Goal: Task Accomplishment & Management: Manage account settings

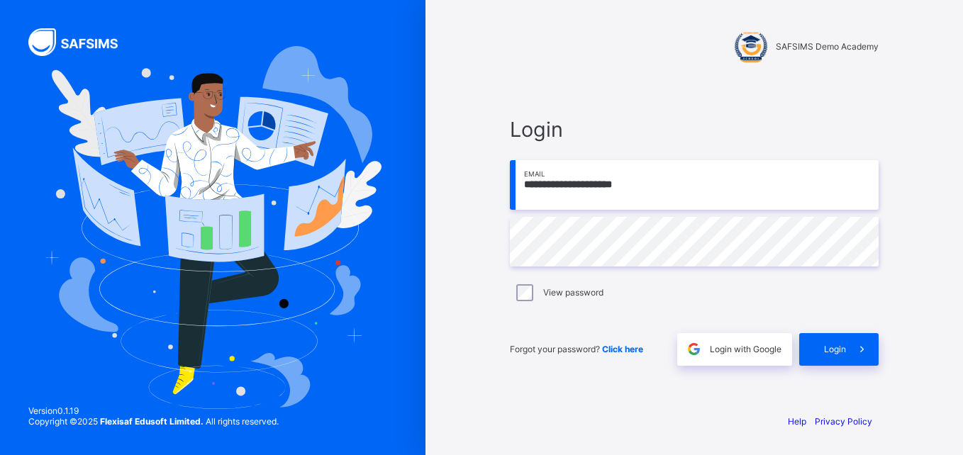
type input "**********"
click at [841, 345] on span "Login" at bounding box center [835, 349] width 22 height 11
type input "**********"
click at [854, 347] on span at bounding box center [862, 349] width 33 height 33
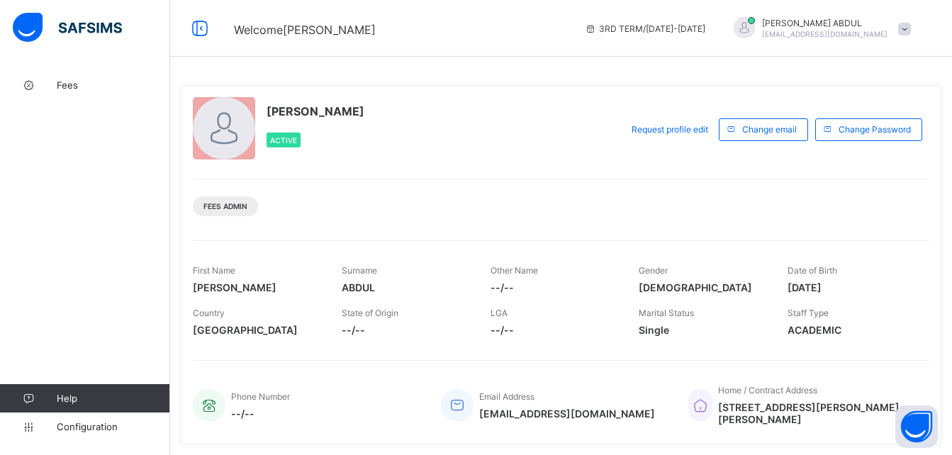
click at [903, 35] on div "[PERSON_NAME] [PERSON_NAME][EMAIL_ADDRESS][DOMAIN_NAME]" at bounding box center [819, 28] width 199 height 23
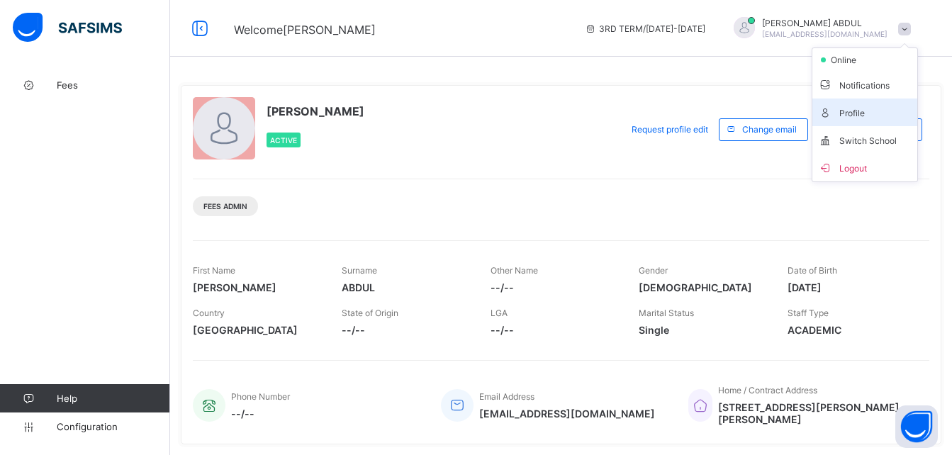
click at [867, 111] on span "Profile" at bounding box center [865, 112] width 94 height 16
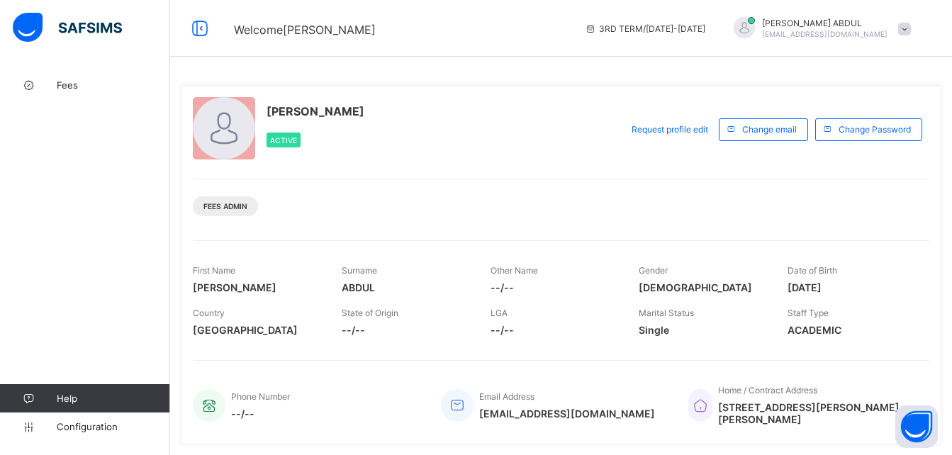
click at [854, 28] on div "[PERSON_NAME] [PERSON_NAME][EMAIL_ADDRESS][DOMAIN_NAME]" at bounding box center [825, 28] width 126 height 21
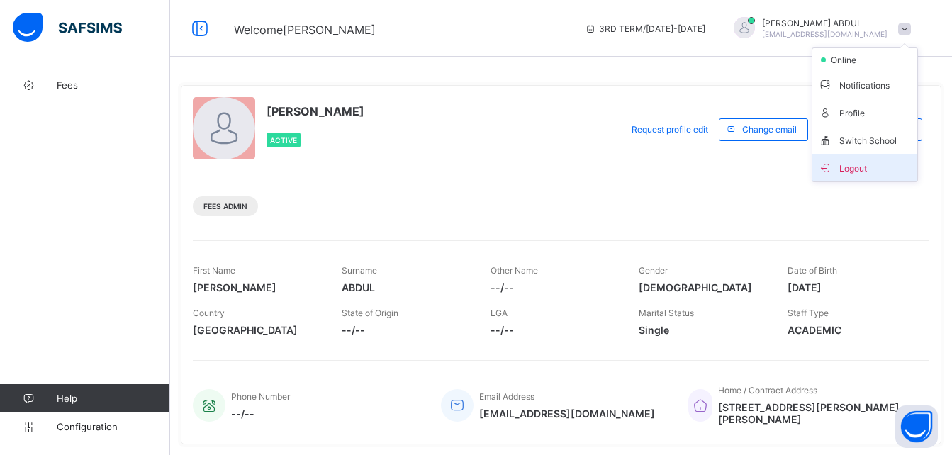
click at [867, 176] on li "Logout" at bounding box center [865, 168] width 105 height 28
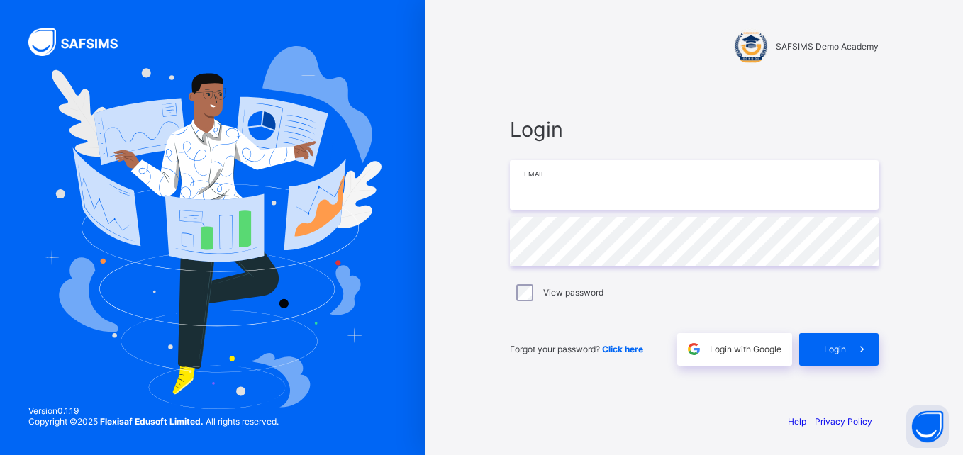
click at [703, 199] on input "email" at bounding box center [694, 185] width 369 height 50
type input "**********"
click at [824, 354] on span "Login" at bounding box center [835, 349] width 22 height 11
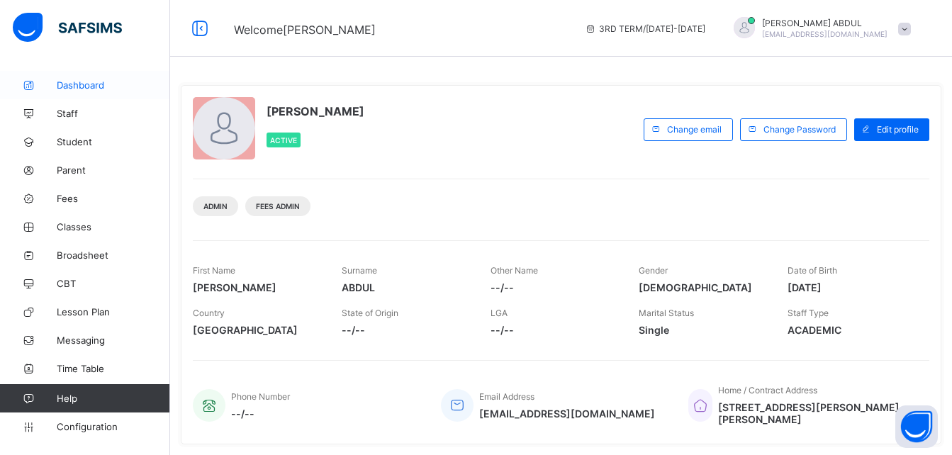
click at [96, 90] on span "Dashboard" at bounding box center [113, 84] width 113 height 11
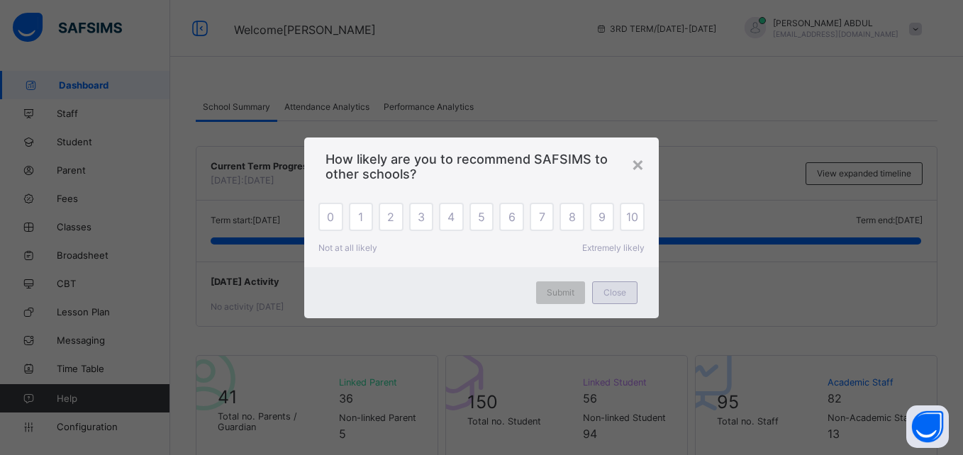
click at [628, 294] on div "Close" at bounding box center [614, 293] width 45 height 23
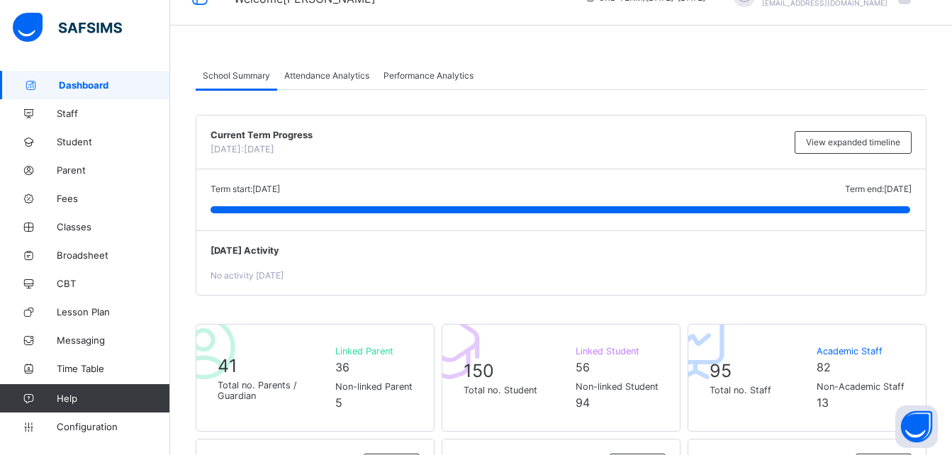
scroll to position [13, 0]
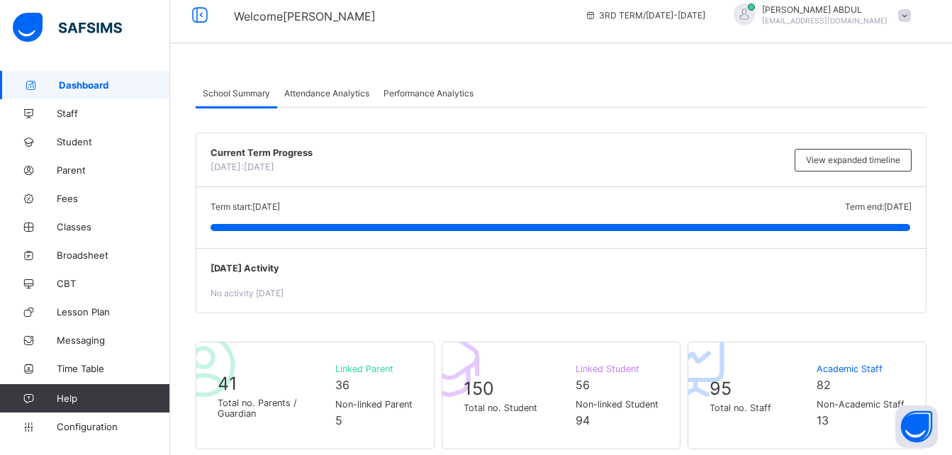
click at [303, 102] on div "Attendance Analytics" at bounding box center [326, 93] width 99 height 28
click at [303, 101] on div "Attendance Analytics" at bounding box center [326, 93] width 99 height 28
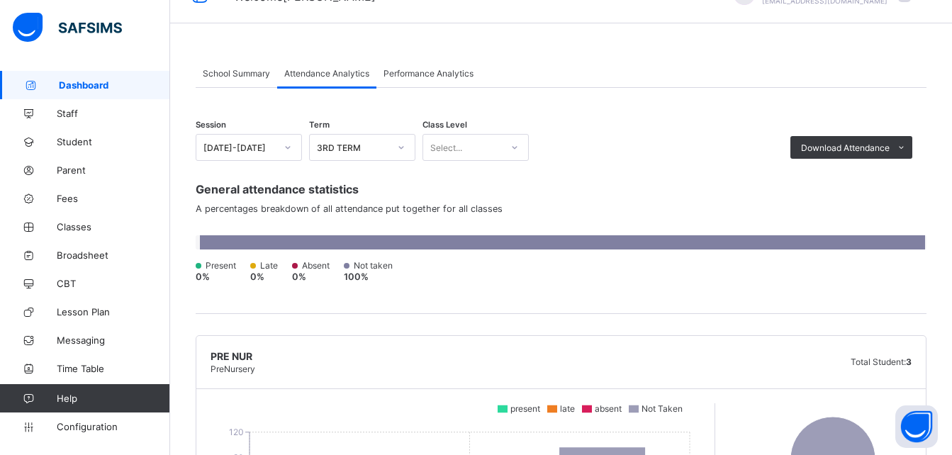
scroll to position [0, 0]
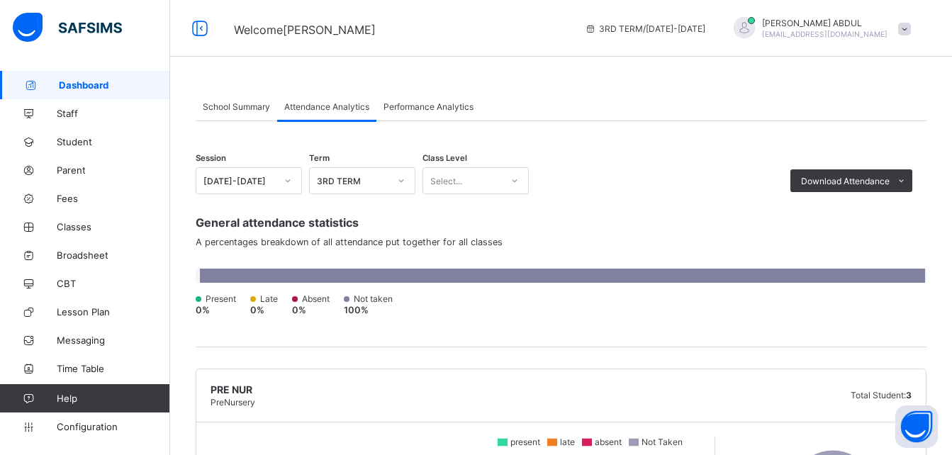
click at [433, 101] on span "Performance Analytics" at bounding box center [429, 106] width 90 height 11
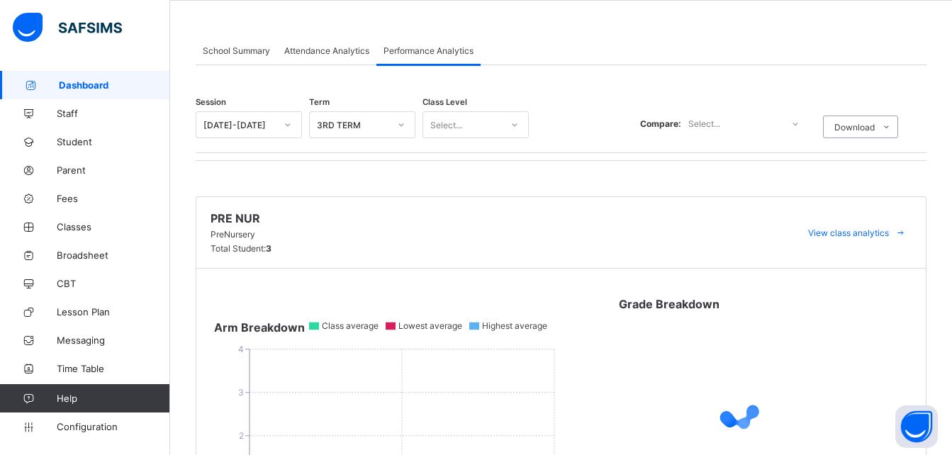
scroll to position [16, 0]
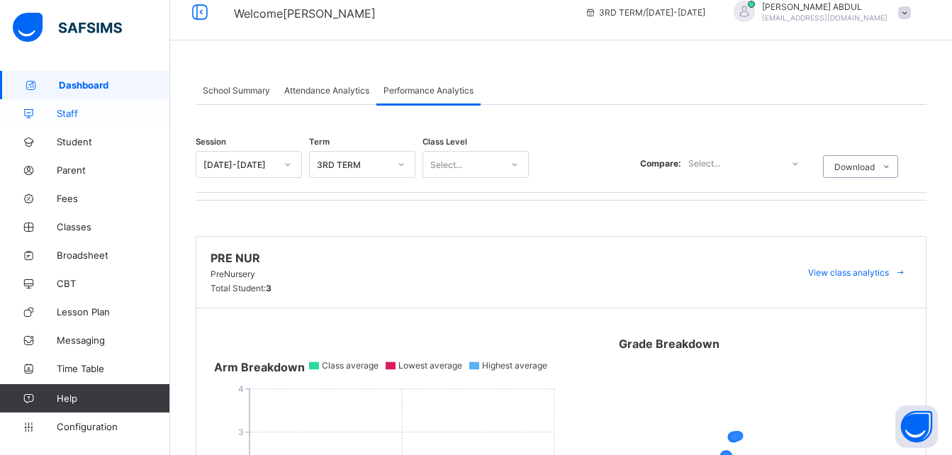
click at [86, 111] on span "Staff" at bounding box center [113, 113] width 113 height 11
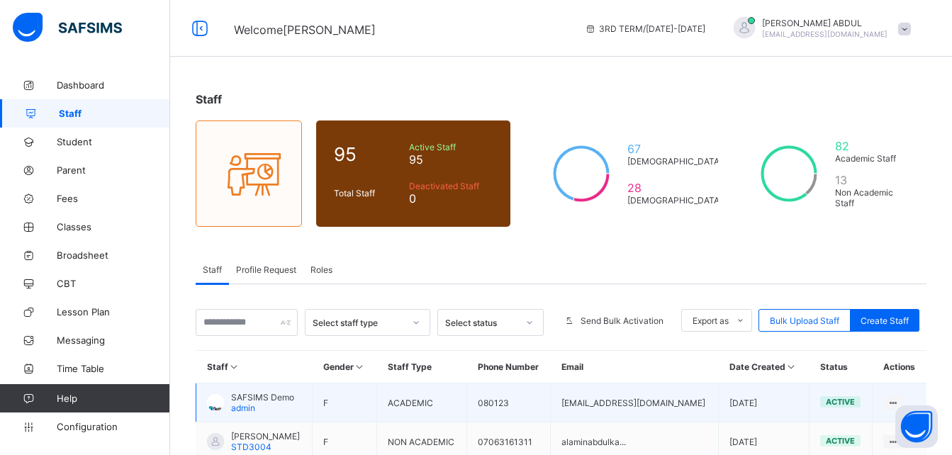
click at [240, 409] on span "admin" at bounding box center [243, 408] width 24 height 11
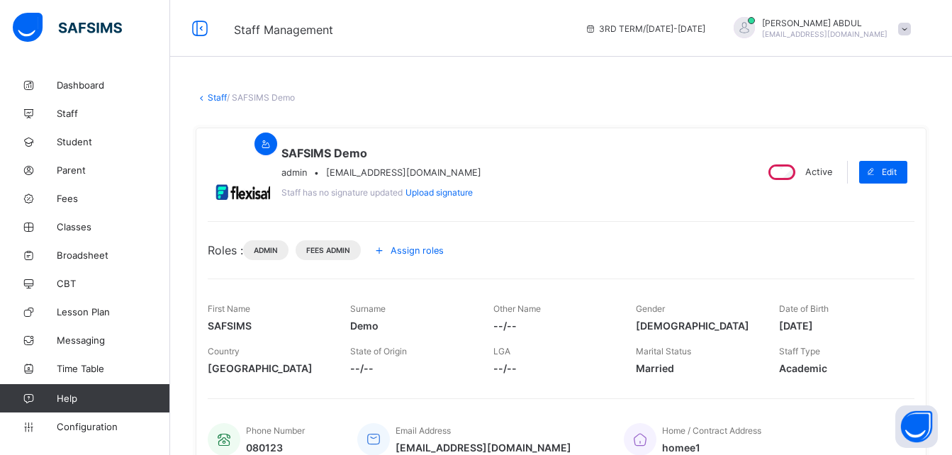
click at [430, 245] on span "Assign roles" at bounding box center [417, 250] width 53 height 11
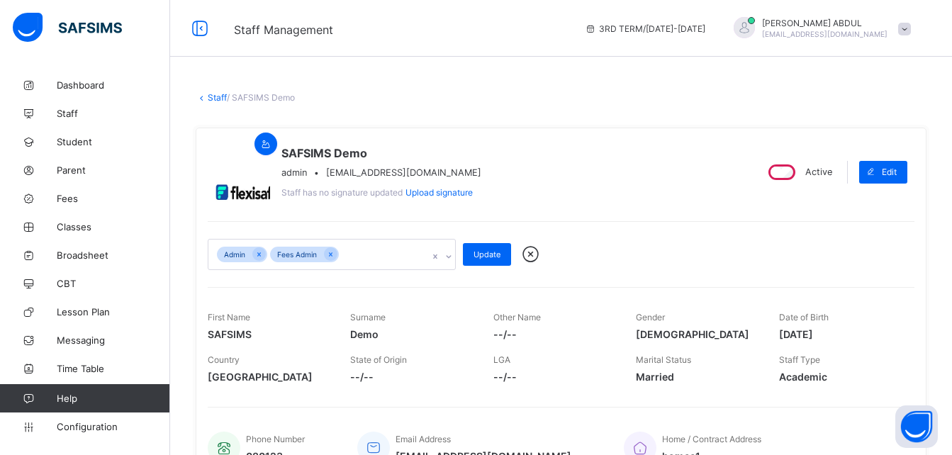
click at [384, 260] on div "Admin Fees Admin" at bounding box center [318, 255] width 220 height 30
click at [661, 213] on div "SAFSIMS Demo admin • [EMAIL_ADDRESS][DOMAIN_NAME] Staff has no signature update…" at bounding box center [561, 306] width 731 height 356
click at [533, 249] on icon at bounding box center [530, 254] width 25 height 21
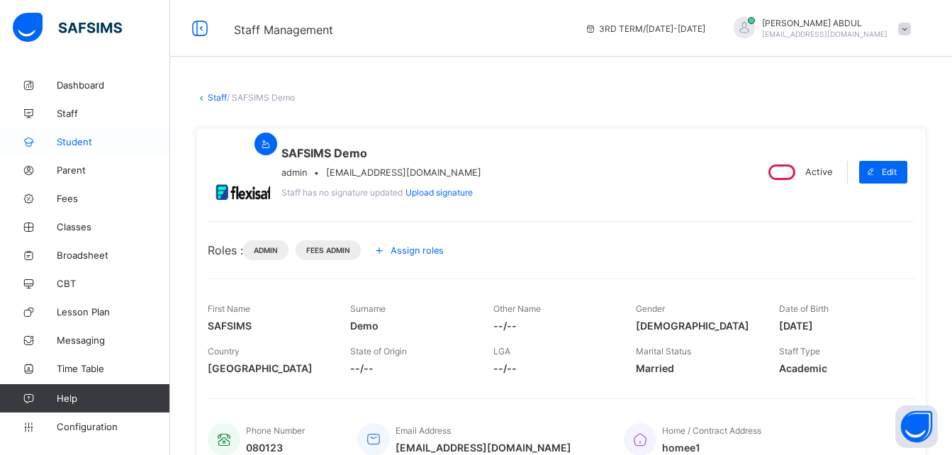
click at [106, 129] on link "Student" at bounding box center [85, 142] width 170 height 28
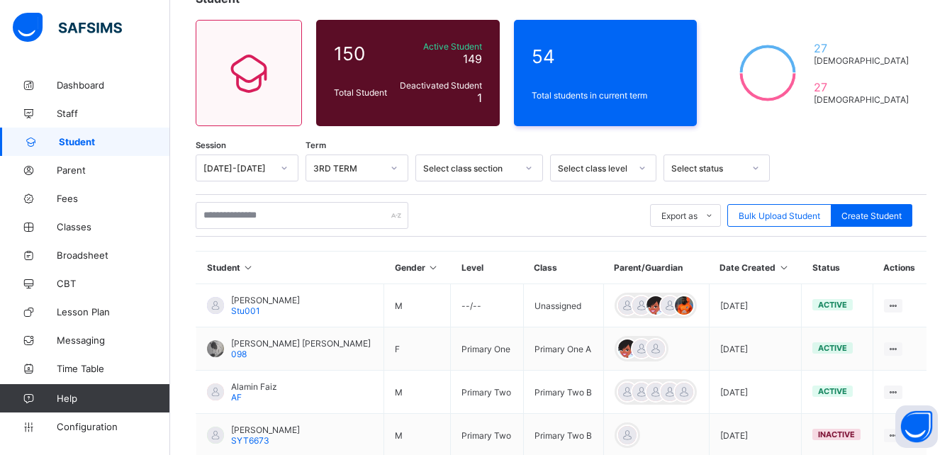
scroll to position [99, 0]
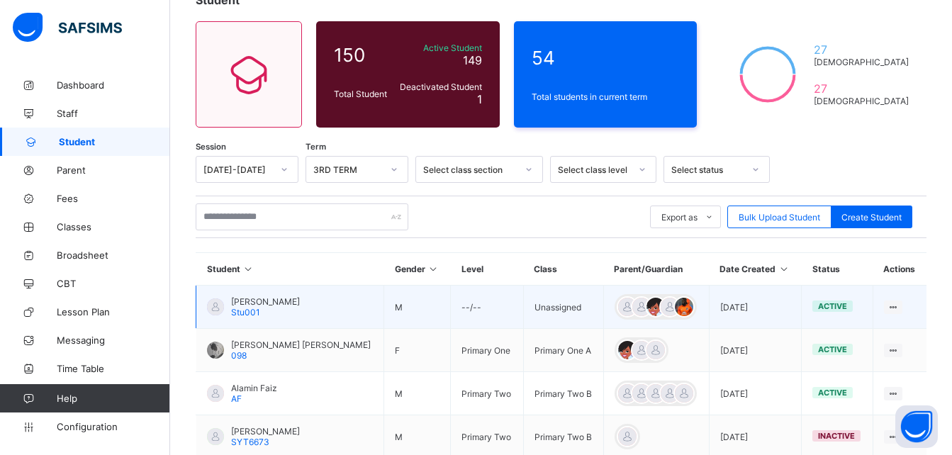
click at [242, 306] on span "[PERSON_NAME]" at bounding box center [265, 301] width 69 height 11
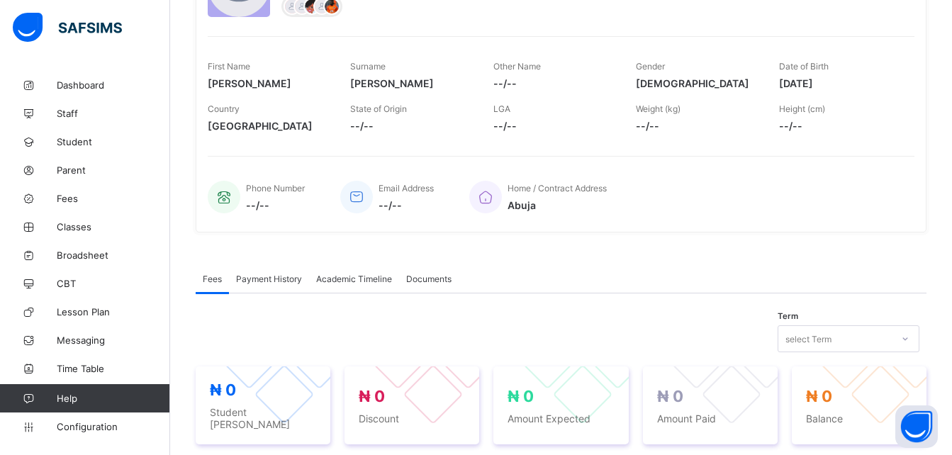
scroll to position [190, 0]
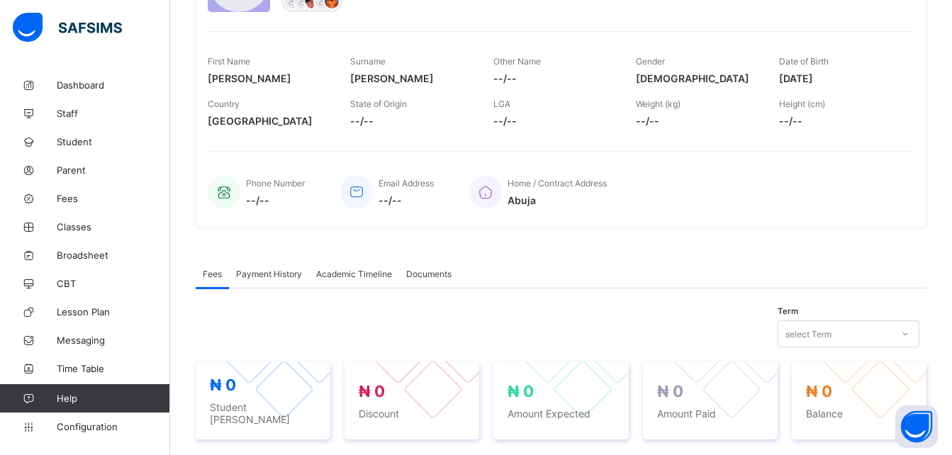
click at [289, 273] on span "Payment History" at bounding box center [269, 274] width 66 height 11
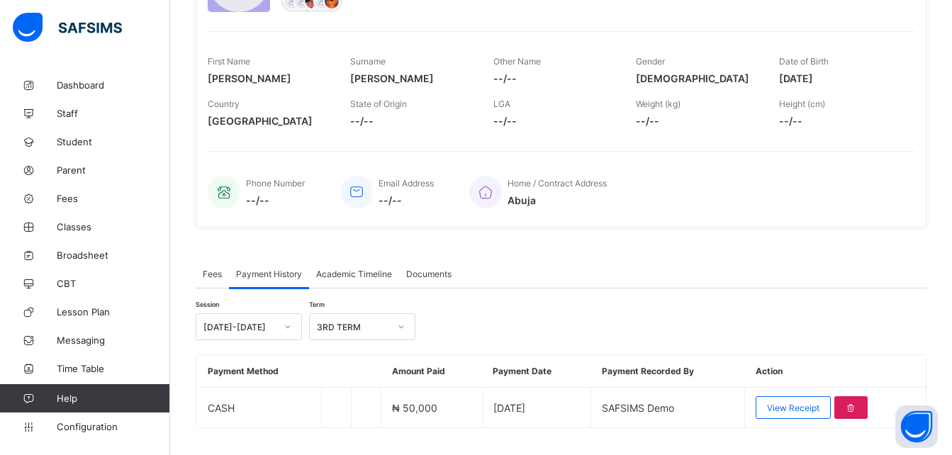
scroll to position [220, 0]
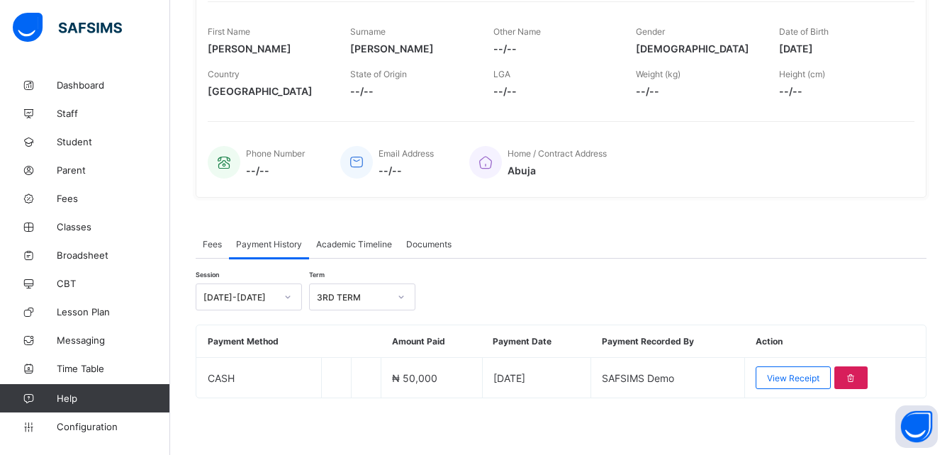
click at [338, 241] on span "Academic Timeline" at bounding box center [354, 244] width 76 height 11
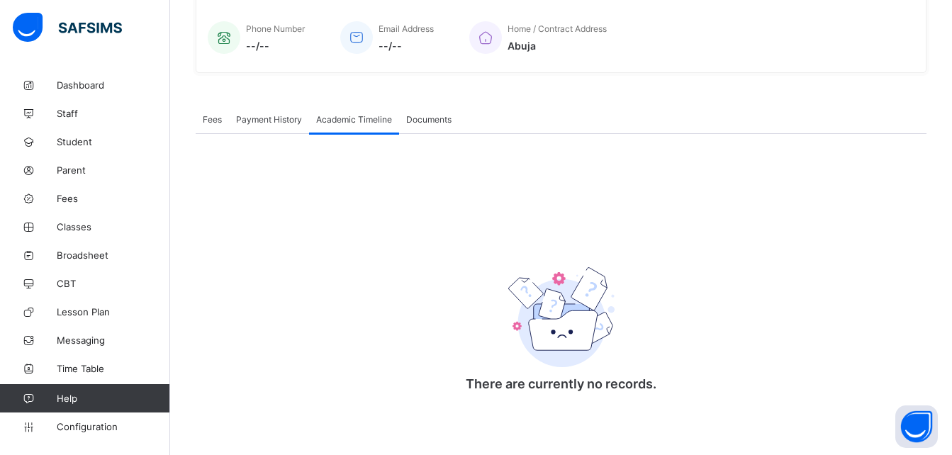
scroll to position [169, 0]
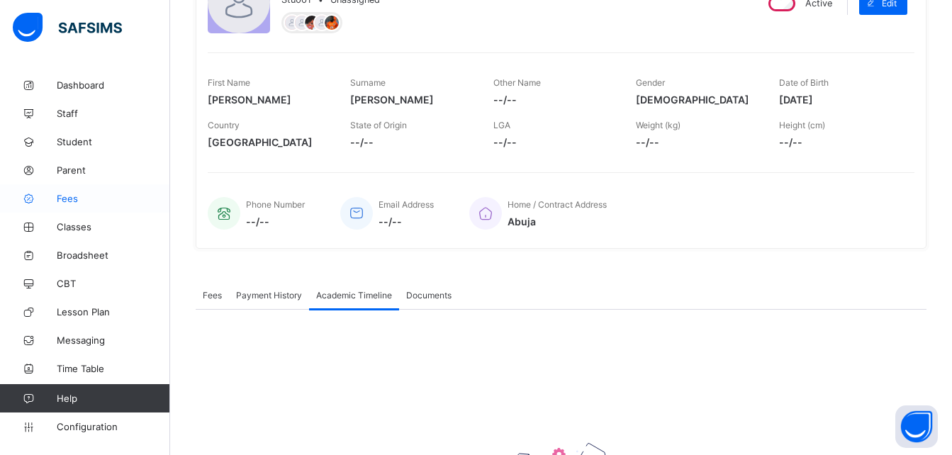
click at [52, 172] on icon at bounding box center [28, 170] width 57 height 11
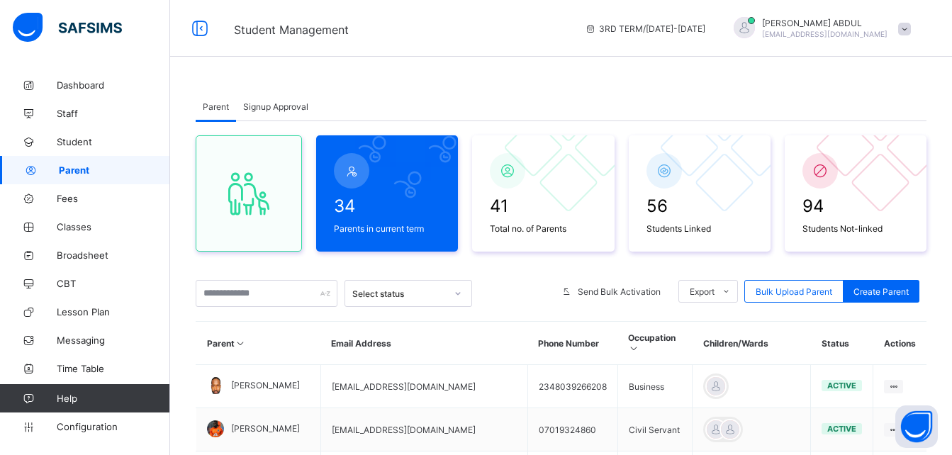
click at [258, 102] on span "Signup Approval" at bounding box center [275, 106] width 65 height 11
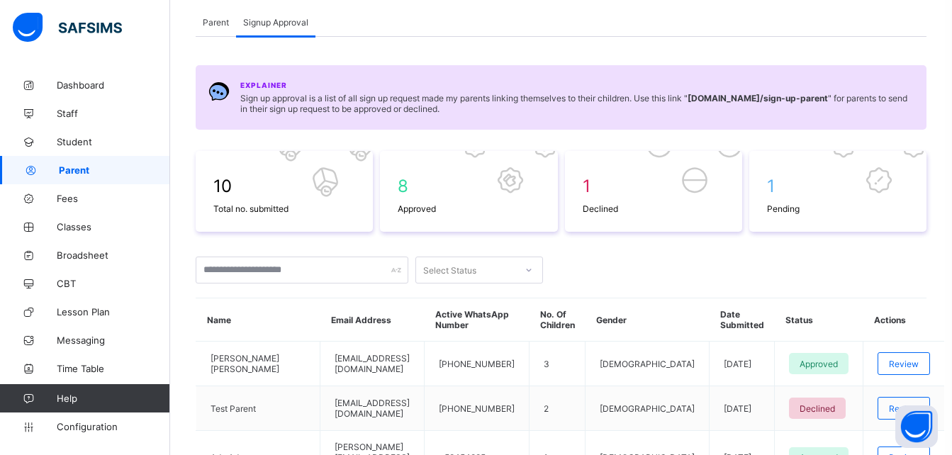
scroll to position [482, 0]
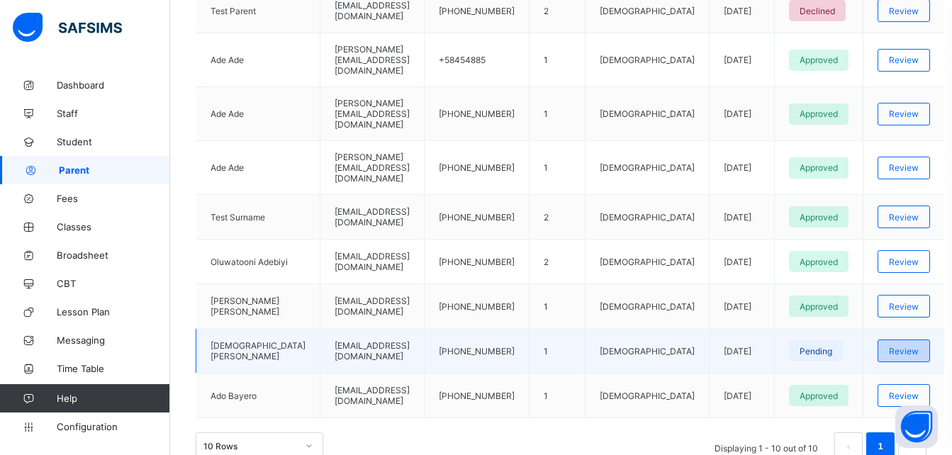
click at [905, 346] on span "Review" at bounding box center [904, 351] width 30 height 11
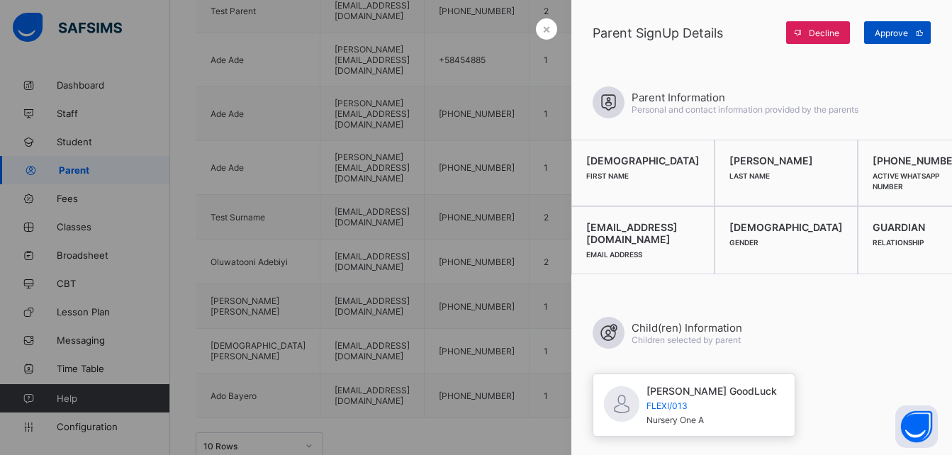
click at [914, 42] on span at bounding box center [919, 32] width 23 height 23
click at [908, 36] on span at bounding box center [919, 32] width 23 height 23
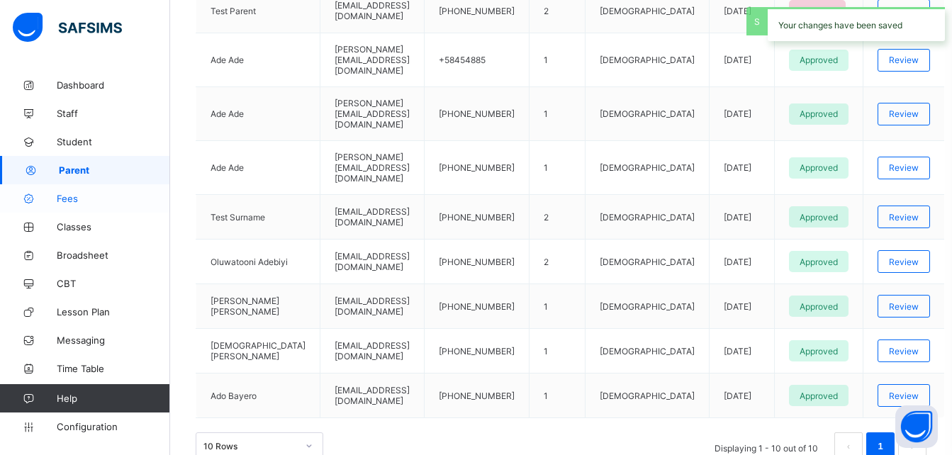
click at [95, 197] on span "Fees" at bounding box center [113, 198] width 113 height 11
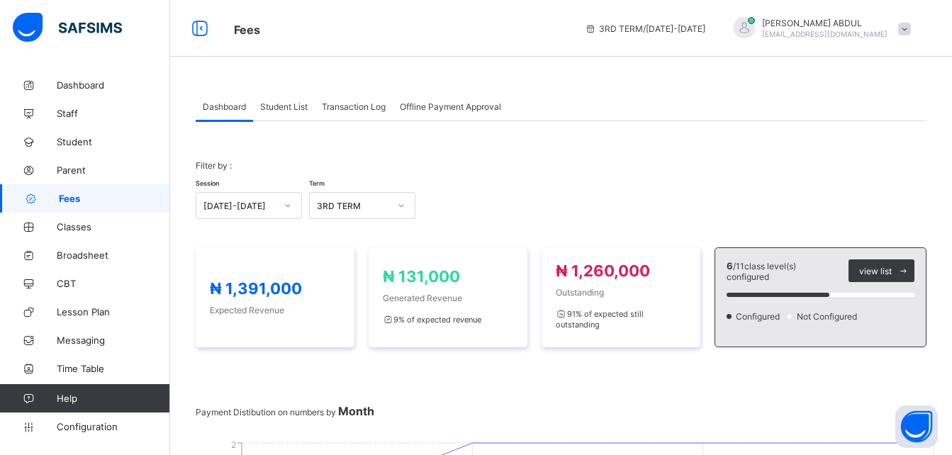
click at [271, 111] on span "Student List" at bounding box center [284, 106] width 48 height 11
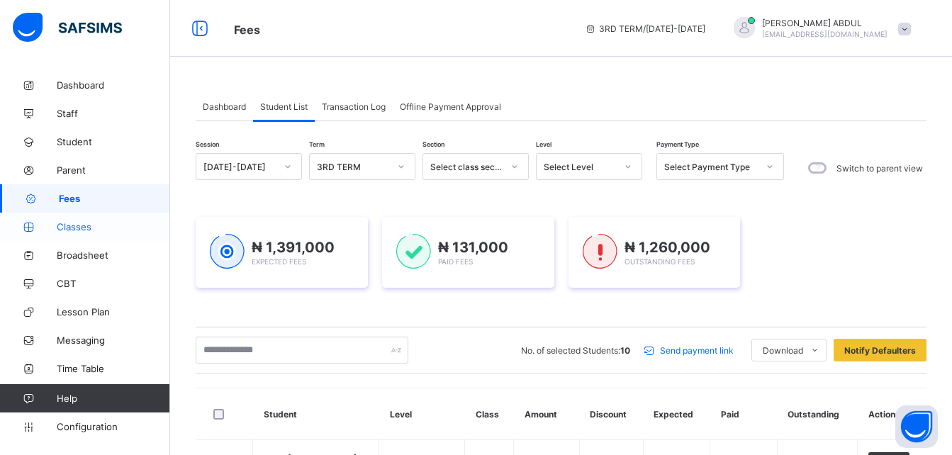
click at [70, 232] on link "Classes" at bounding box center [85, 227] width 170 height 28
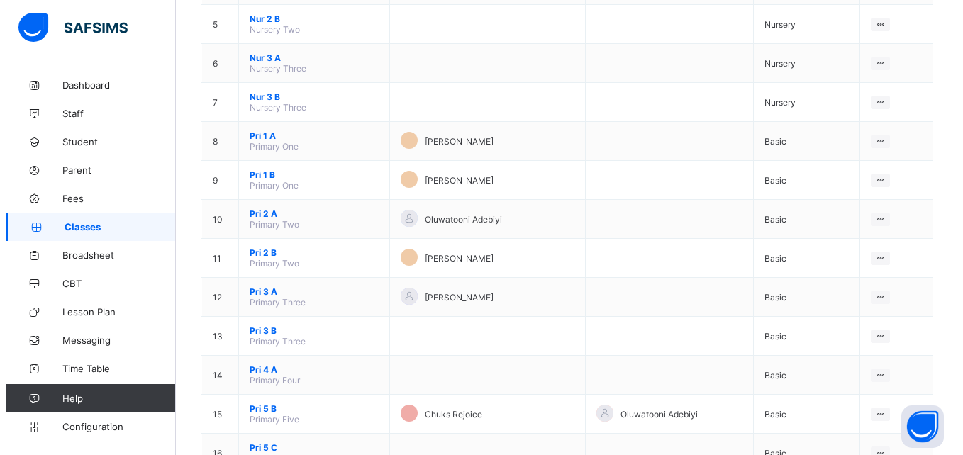
scroll to position [321, 0]
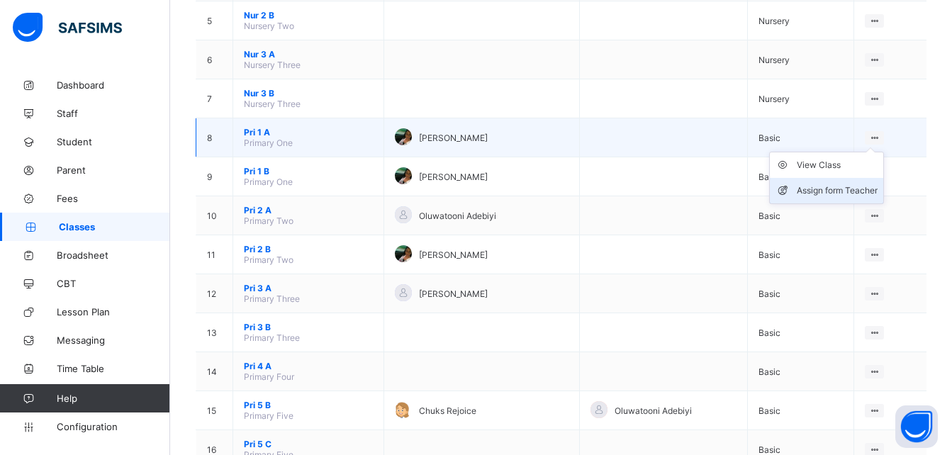
click at [856, 182] on li "Assign form Teacher" at bounding box center [826, 191] width 113 height 26
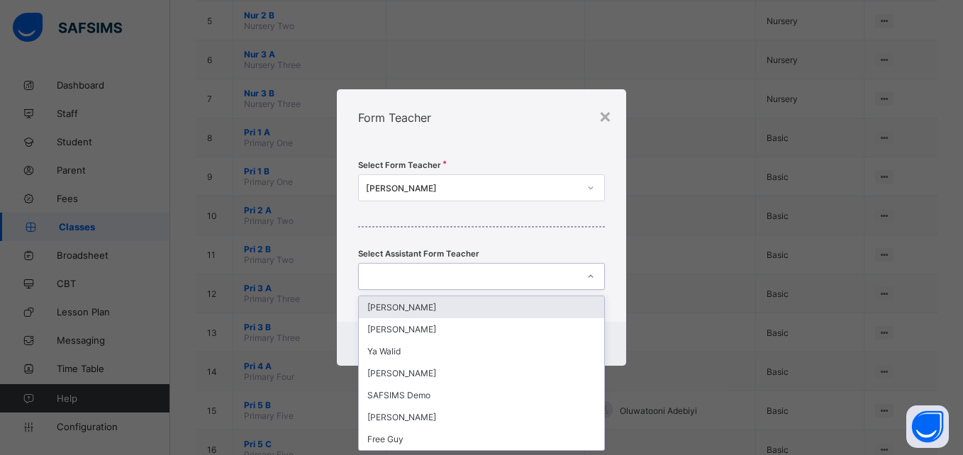
scroll to position [0, 0]
click at [438, 281] on div at bounding box center [468, 277] width 218 height 20
type input "****"
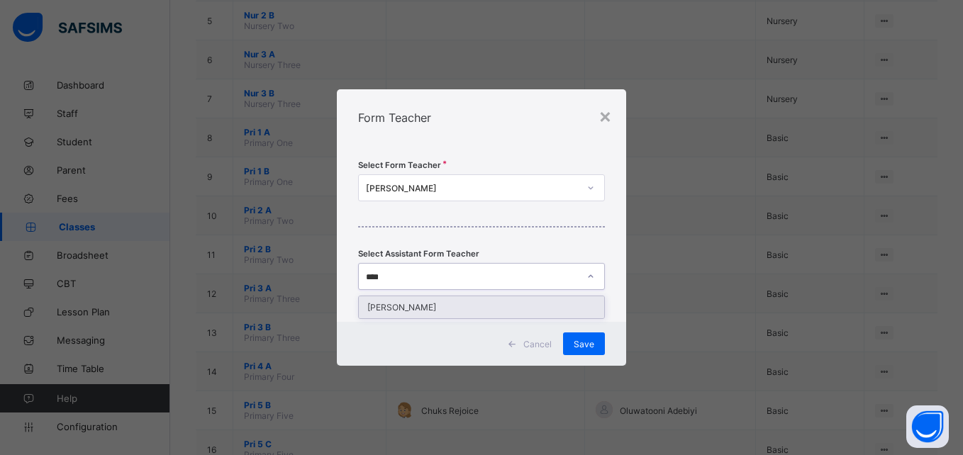
click at [418, 303] on div "[PERSON_NAME]" at bounding box center [481, 307] width 245 height 22
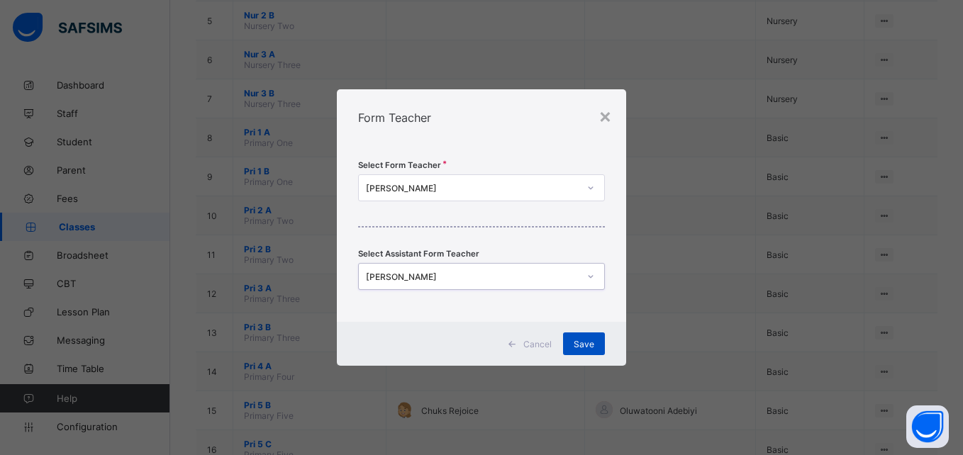
click at [581, 342] on span "Save" at bounding box center [584, 344] width 21 height 11
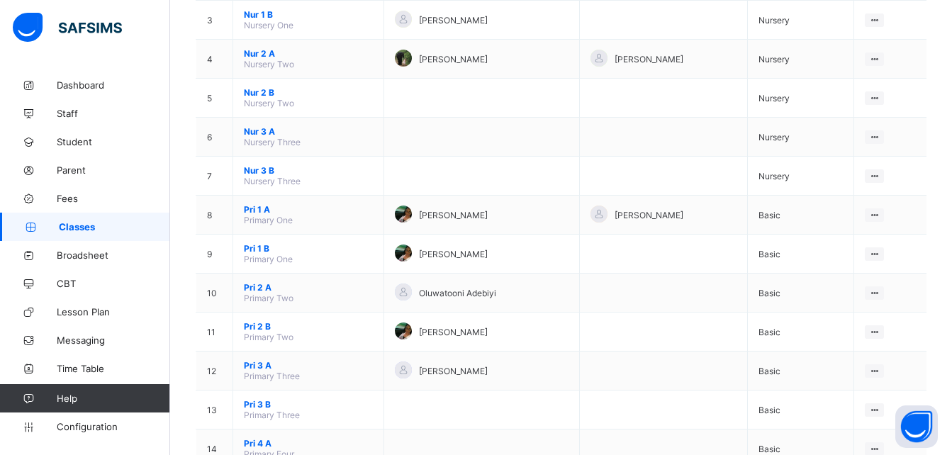
scroll to position [240, 0]
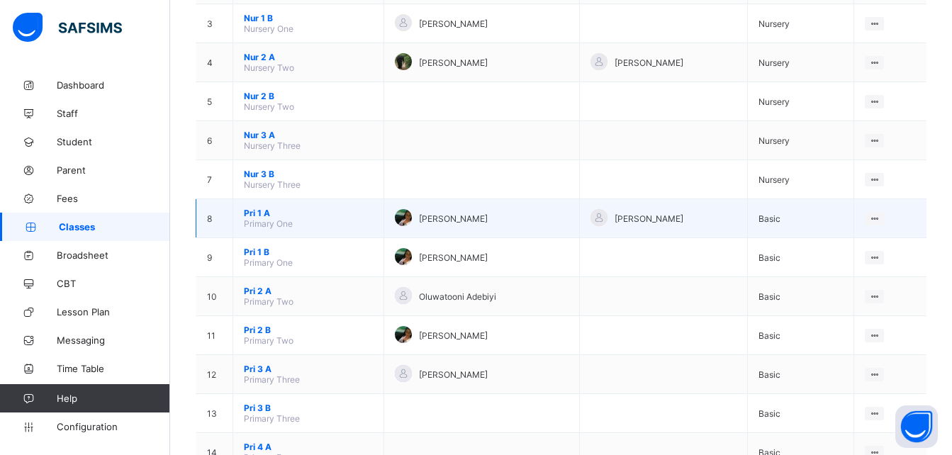
click at [261, 208] on span "Pri 1 A" at bounding box center [308, 213] width 129 height 11
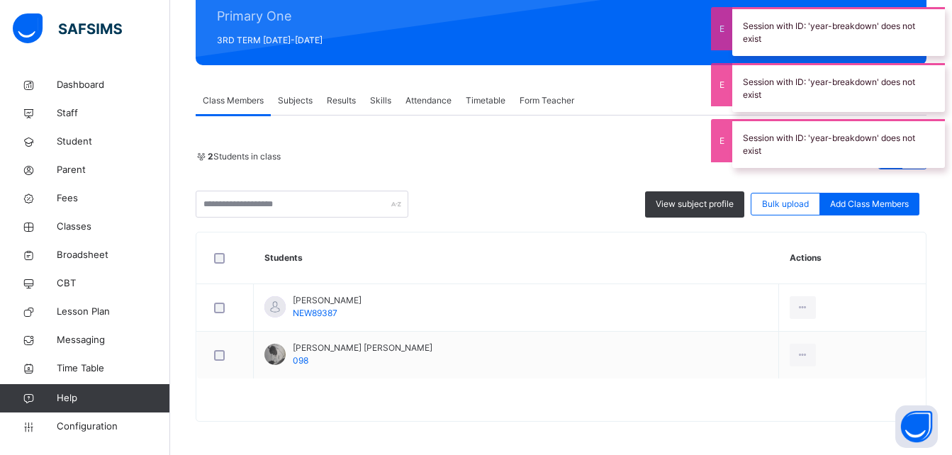
scroll to position [182, 0]
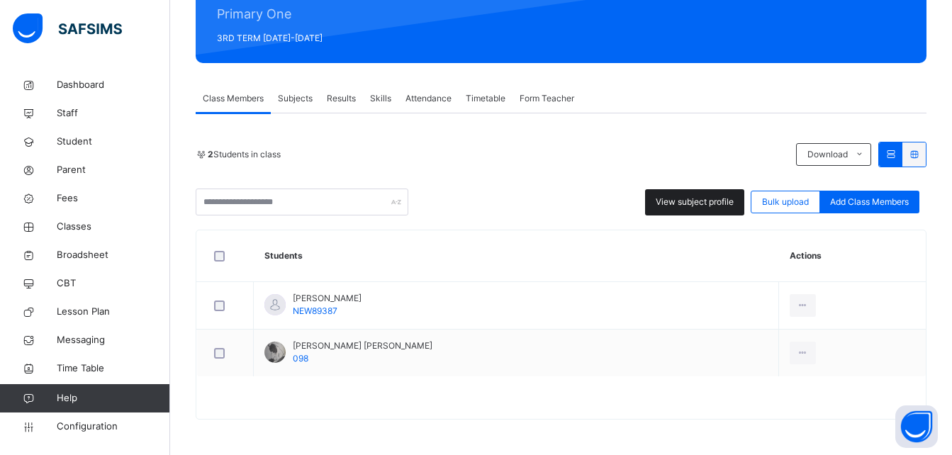
click at [674, 194] on div "View subject profile" at bounding box center [694, 202] width 99 height 26
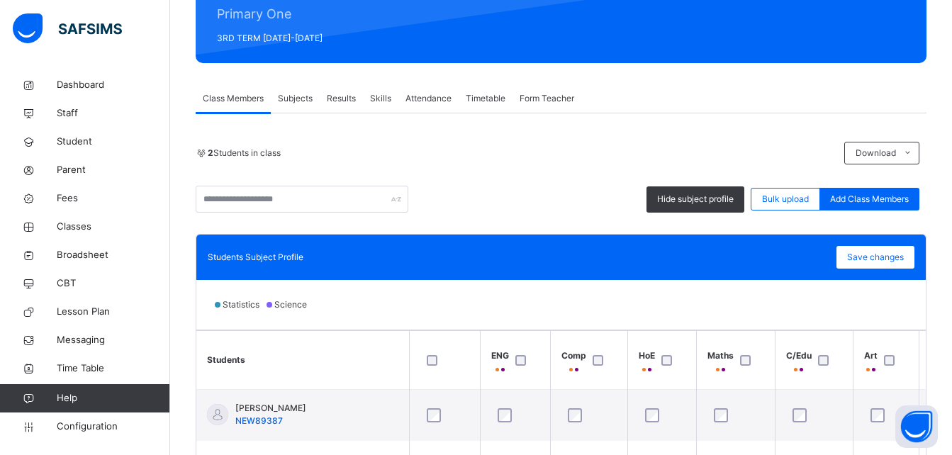
scroll to position [268, 0]
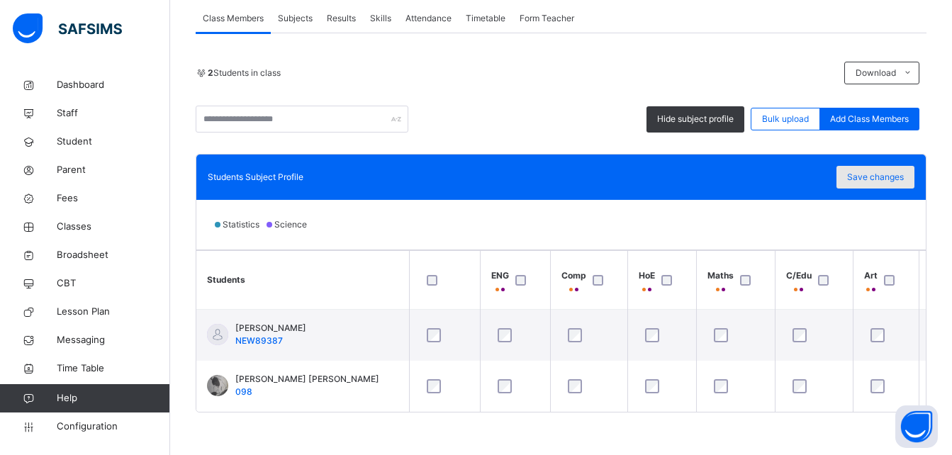
click at [872, 171] on span "Save changes" at bounding box center [875, 177] width 57 height 13
drag, startPoint x: 872, startPoint y: 167, endPoint x: 914, endPoint y: 179, distance: 43.5
click at [914, 179] on div "Save changes" at bounding box center [876, 177] width 78 height 23
click at [433, 281] on div at bounding box center [444, 280] width 49 height 30
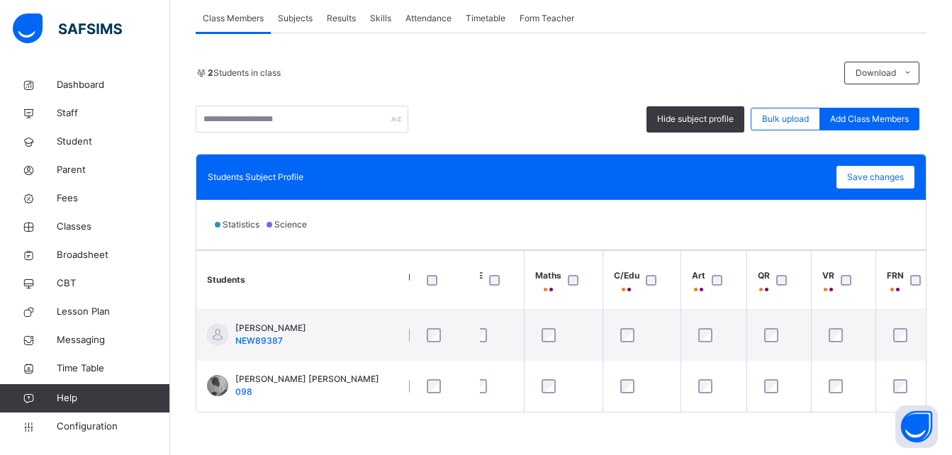
scroll to position [0, 245]
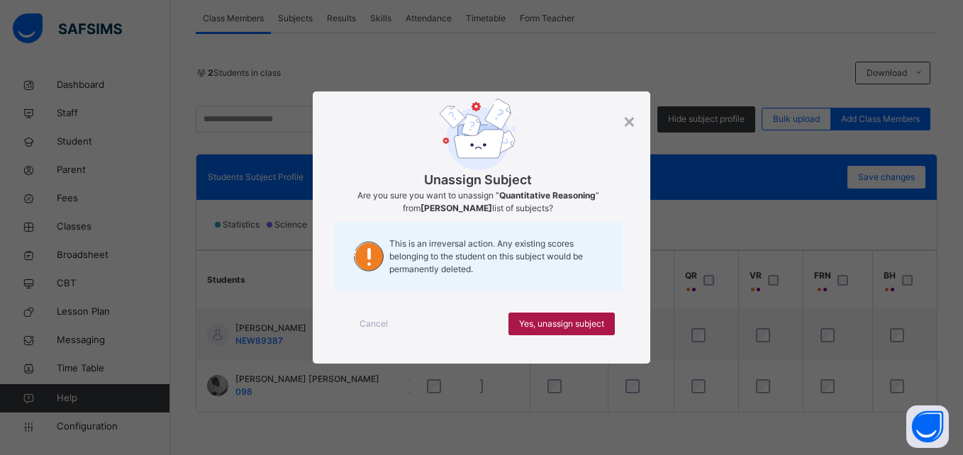
click at [543, 323] on span "Yes, unassign subject" at bounding box center [561, 324] width 85 height 13
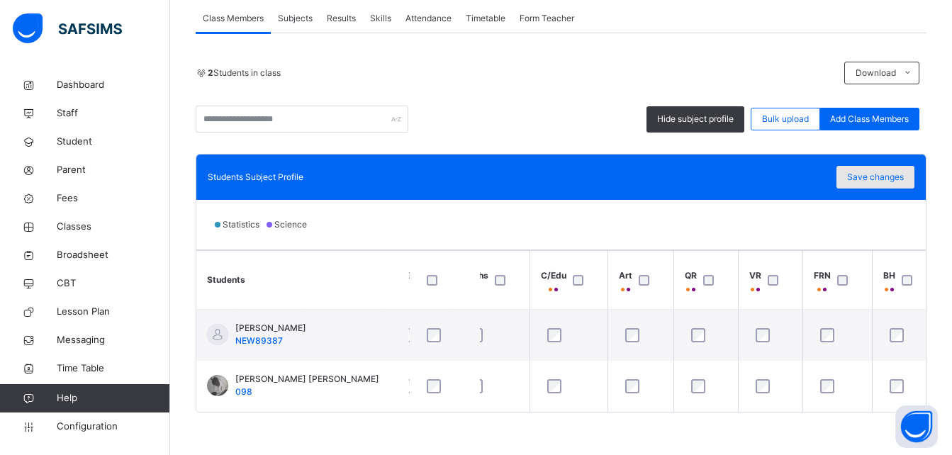
click at [901, 178] on div "Save changes" at bounding box center [876, 177] width 78 height 23
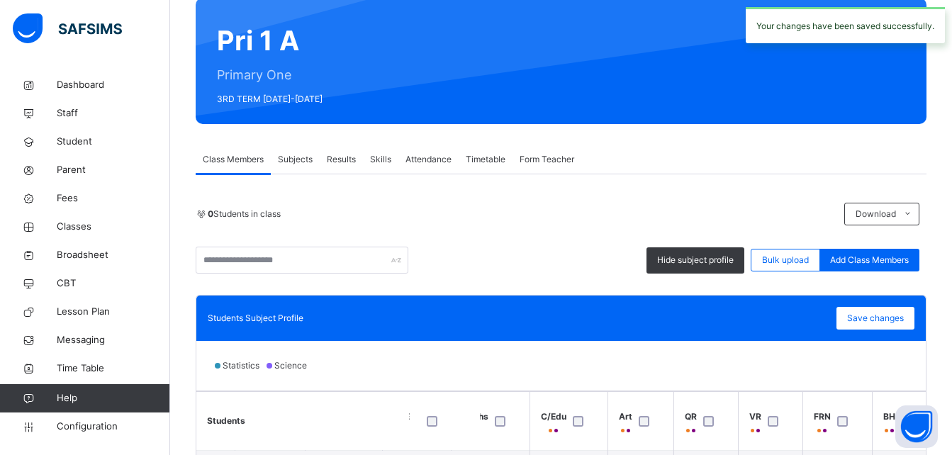
scroll to position [111, 0]
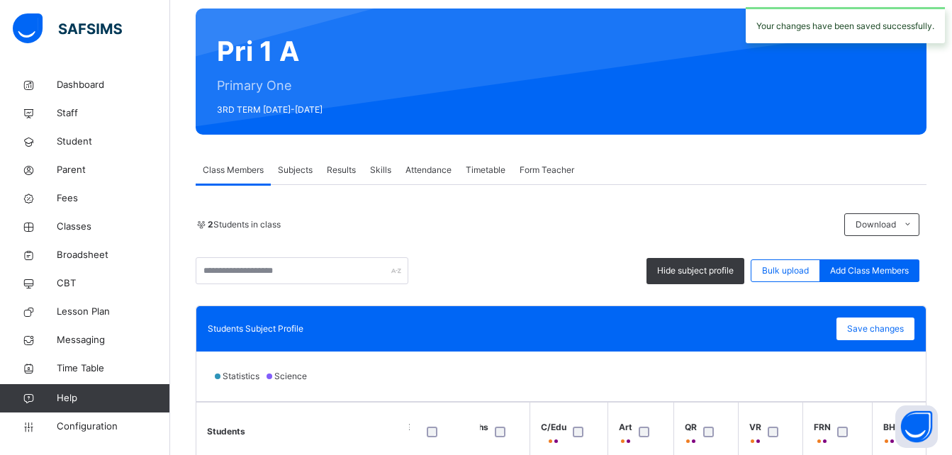
click at [286, 173] on span "Subjects" at bounding box center [295, 170] width 35 height 13
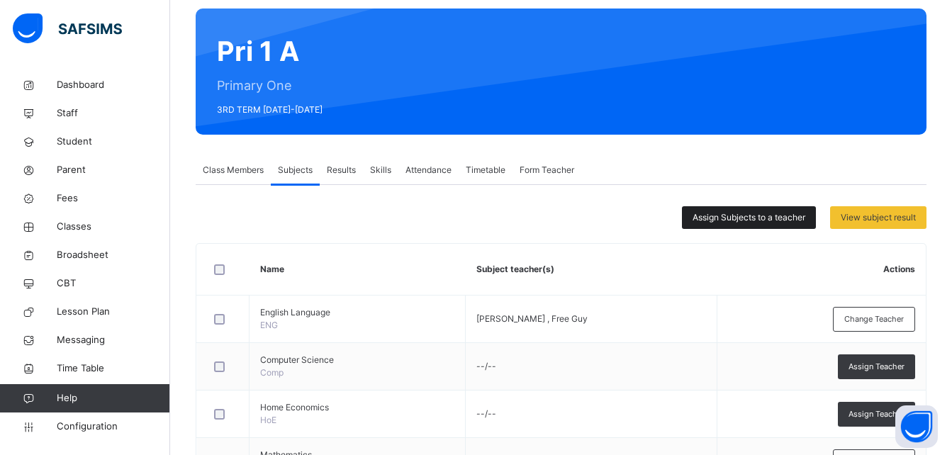
click at [758, 221] on span "Assign Subjects to a teacher" at bounding box center [749, 217] width 113 height 13
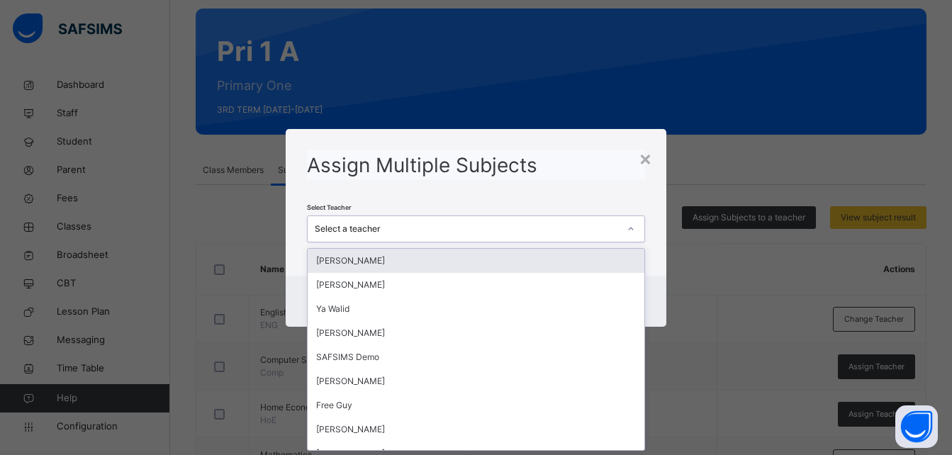
scroll to position [0, 0]
click at [446, 221] on div "Select a teacher" at bounding box center [463, 229] width 310 height 22
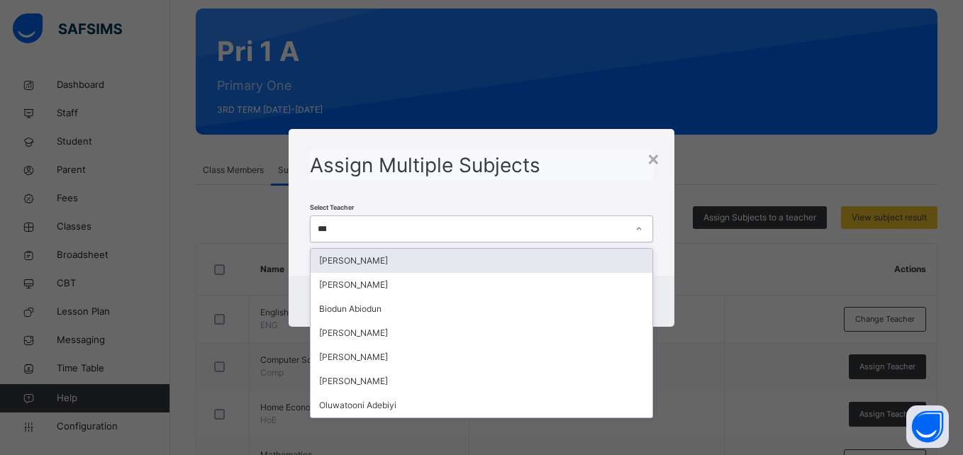
type input "****"
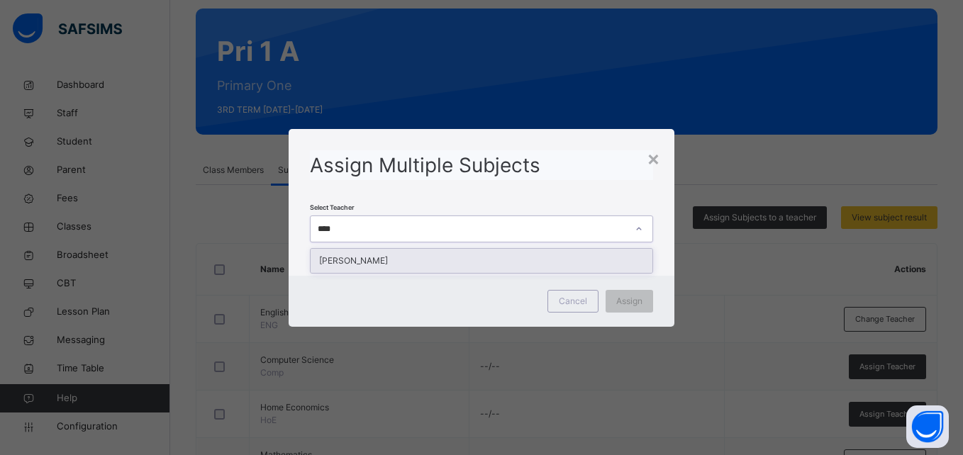
click at [403, 257] on div "[PERSON_NAME]" at bounding box center [481, 261] width 341 height 24
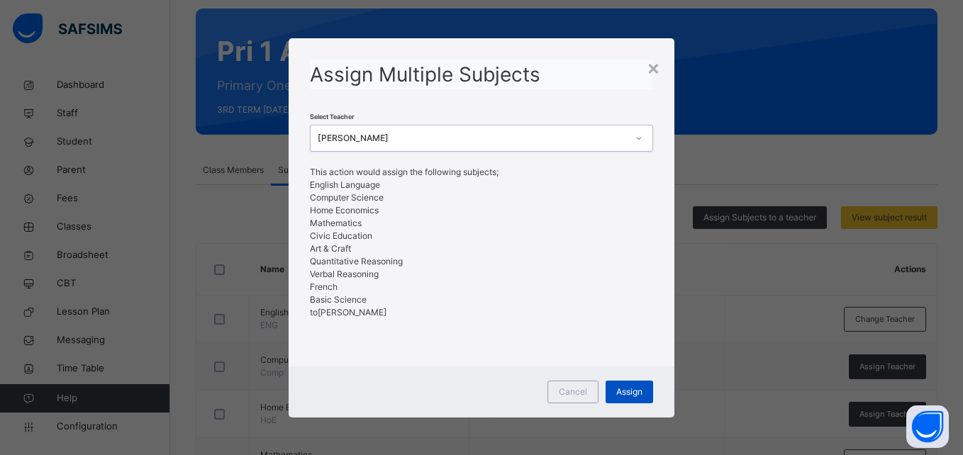
click at [626, 397] on span "Assign" at bounding box center [629, 392] width 26 height 13
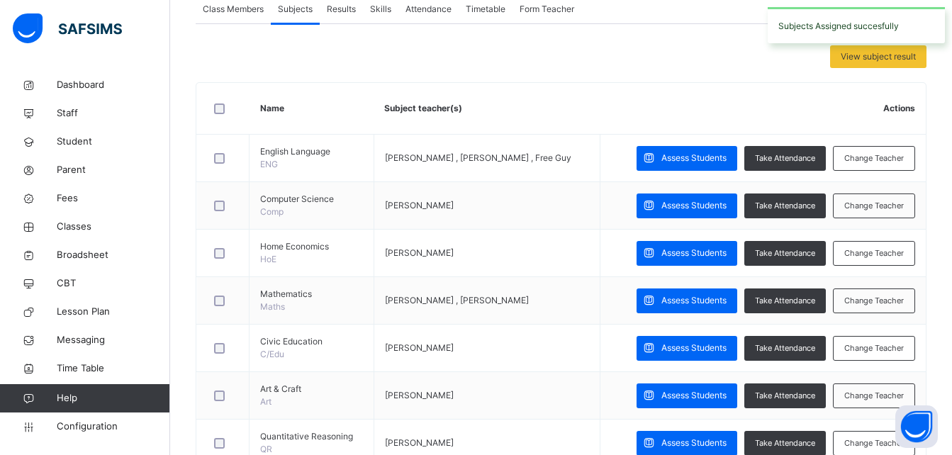
scroll to position [301, 0]
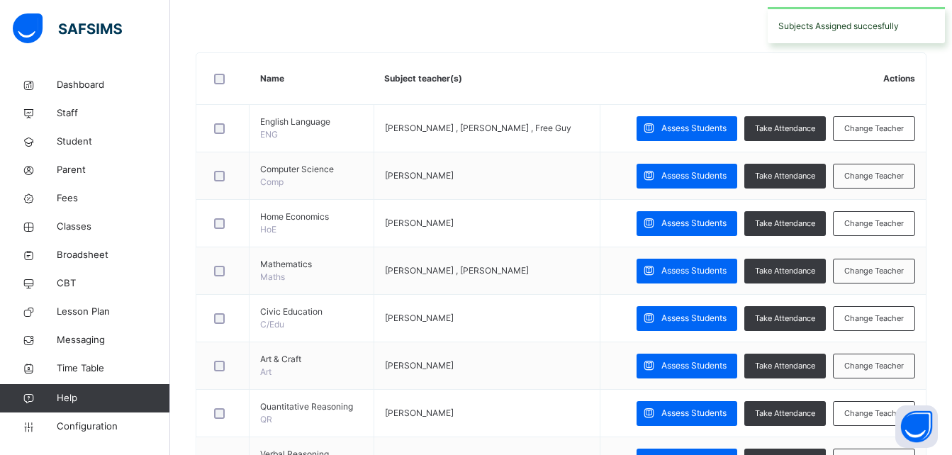
click at [675, 130] on span "Assess Students" at bounding box center [694, 128] width 65 height 13
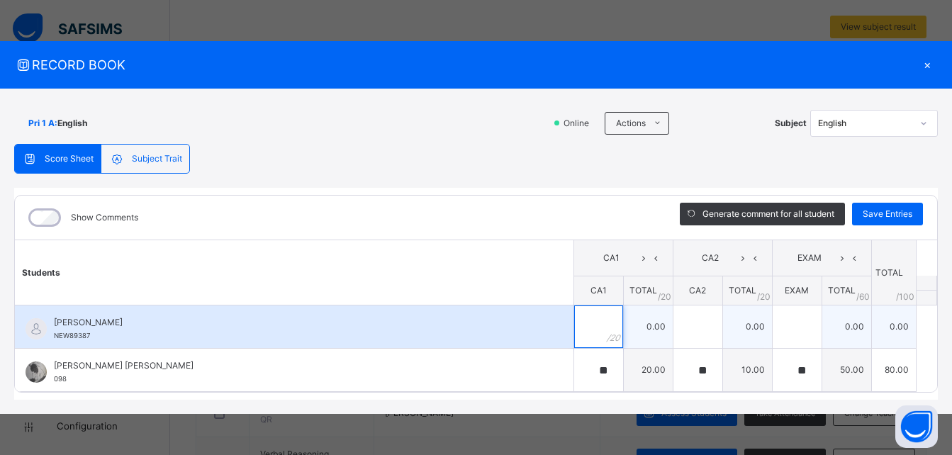
click at [598, 313] on div at bounding box center [598, 327] width 49 height 43
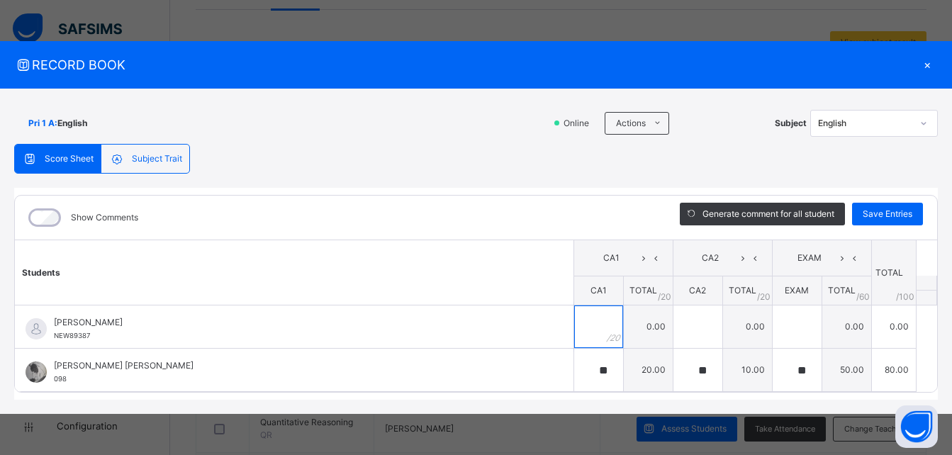
scroll to position [296, 0]
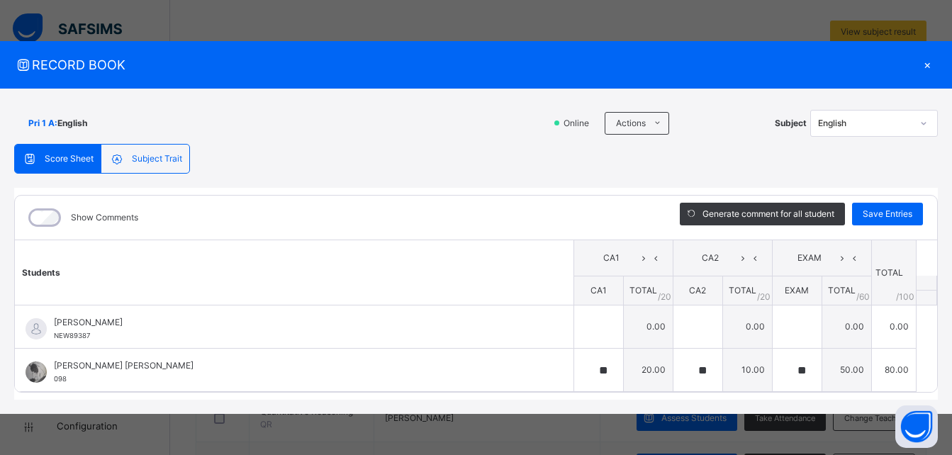
click at [922, 57] on div "×" at bounding box center [927, 64] width 21 height 19
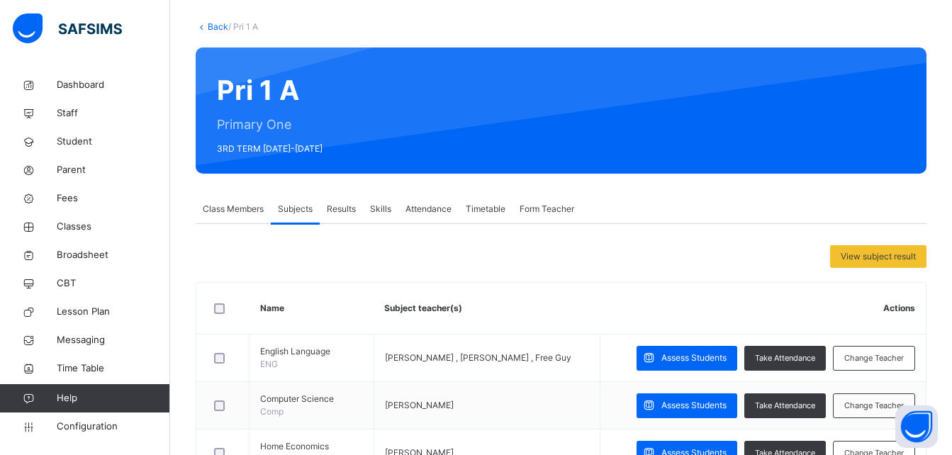
scroll to position [62, 0]
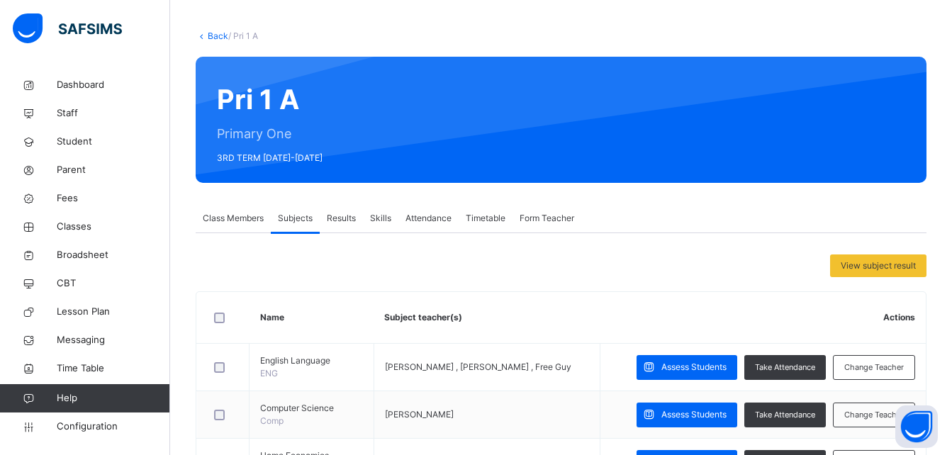
click at [328, 216] on span "Results" at bounding box center [341, 218] width 29 height 13
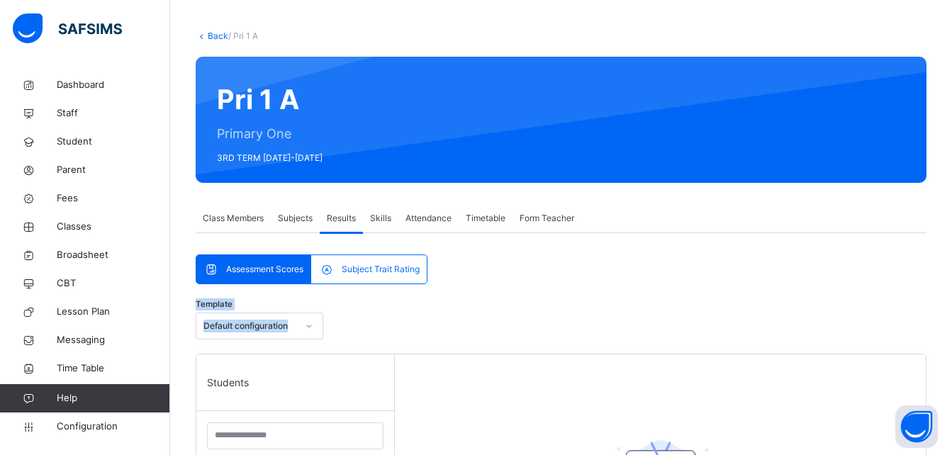
drag, startPoint x: 941, startPoint y: 314, endPoint x: 942, endPoint y: 342, distance: 27.7
click at [942, 342] on div "Back / Pri 1 A Pri 1 A Primary One 3RD TERM [DATE]-[DATE] Class Members Subject…" at bounding box center [561, 431] width 782 height 845
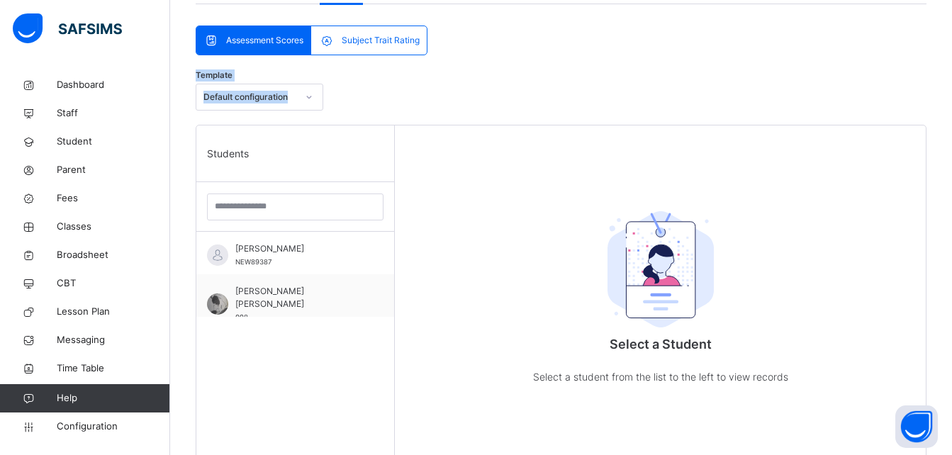
scroll to position [296, 0]
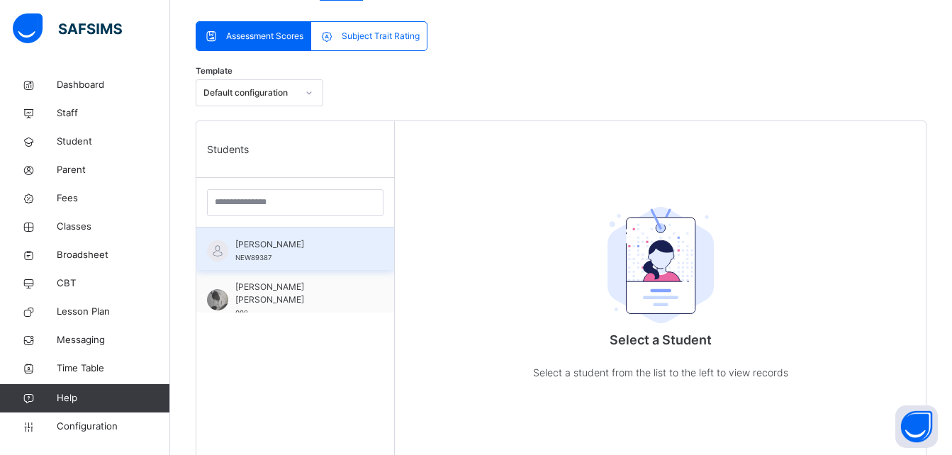
click at [312, 246] on span "[PERSON_NAME]" at bounding box center [298, 244] width 127 height 13
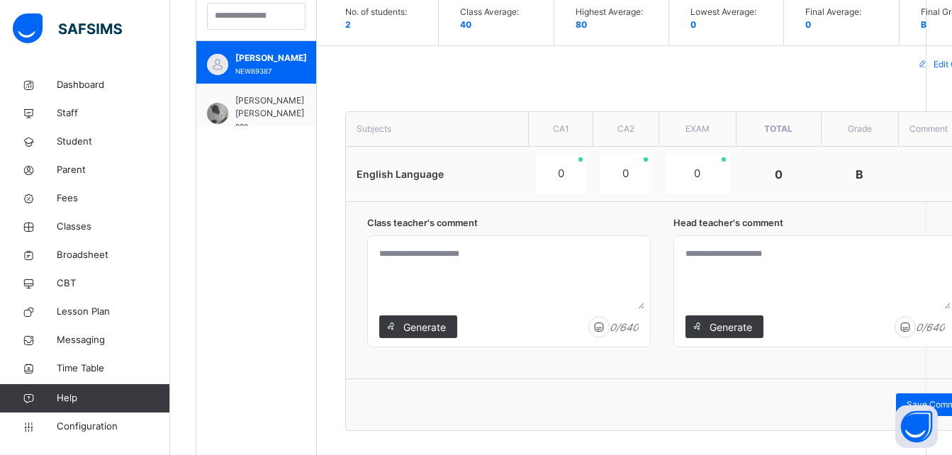
scroll to position [530, 0]
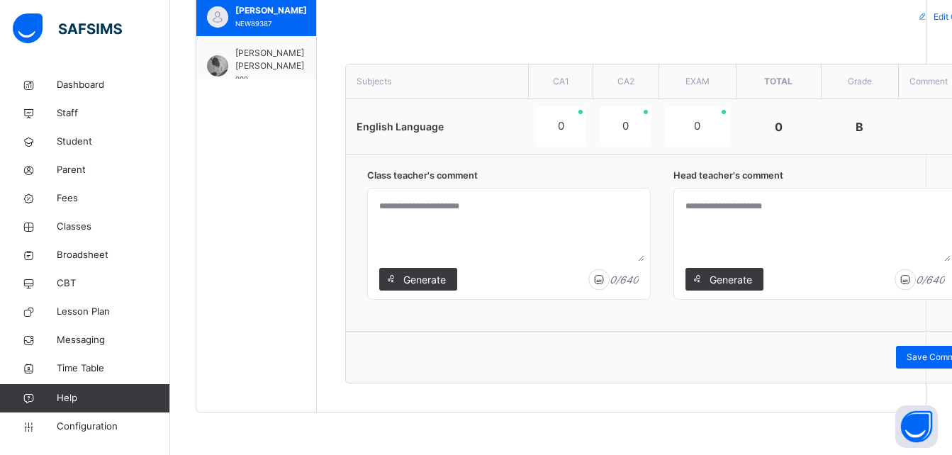
click at [510, 218] on textarea at bounding box center [509, 227] width 271 height 67
click at [798, 227] on textarea at bounding box center [815, 227] width 271 height 67
click at [474, 233] on textarea at bounding box center [509, 227] width 271 height 67
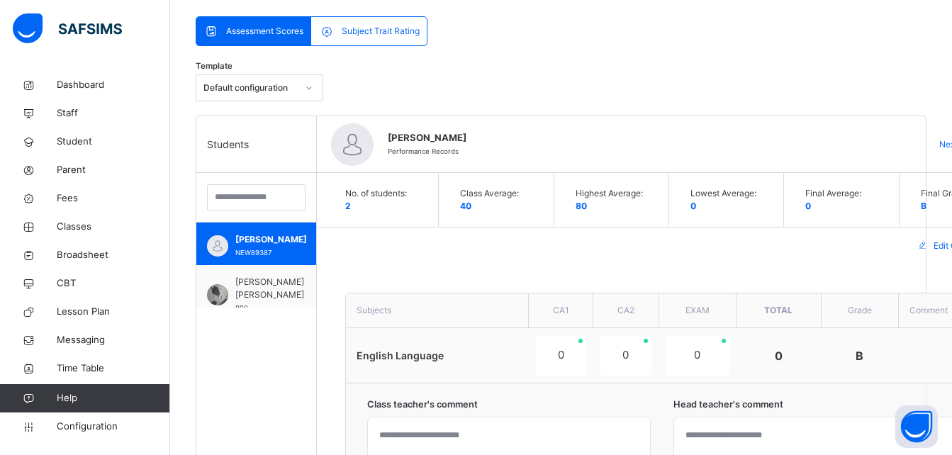
scroll to position [143, 0]
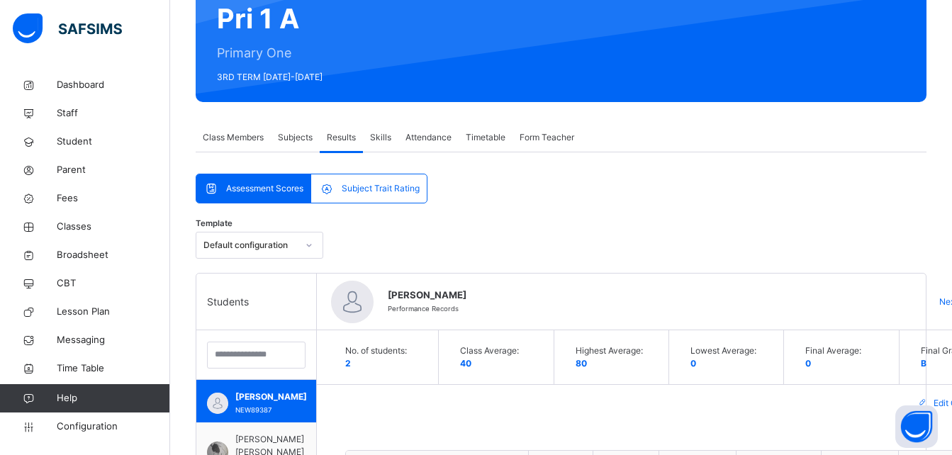
click at [300, 135] on span "Subjects" at bounding box center [295, 137] width 35 height 13
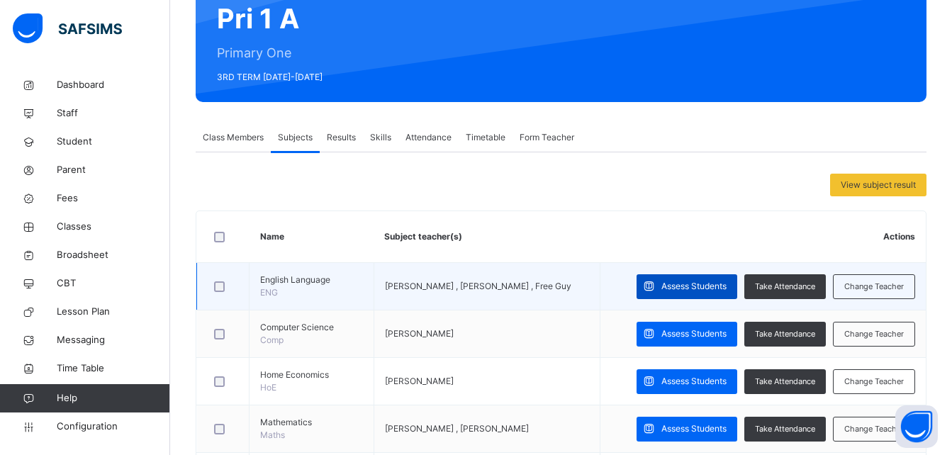
click at [722, 284] on span "Assess Students" at bounding box center [694, 286] width 65 height 13
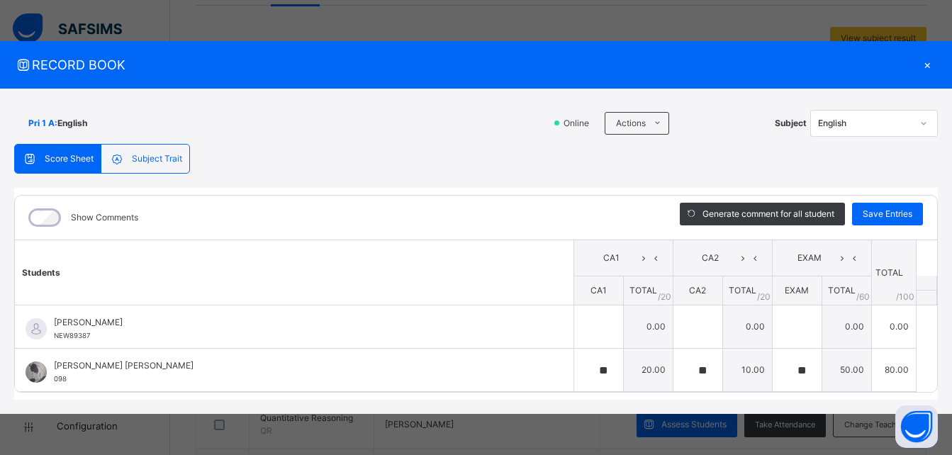
scroll to position [0, 0]
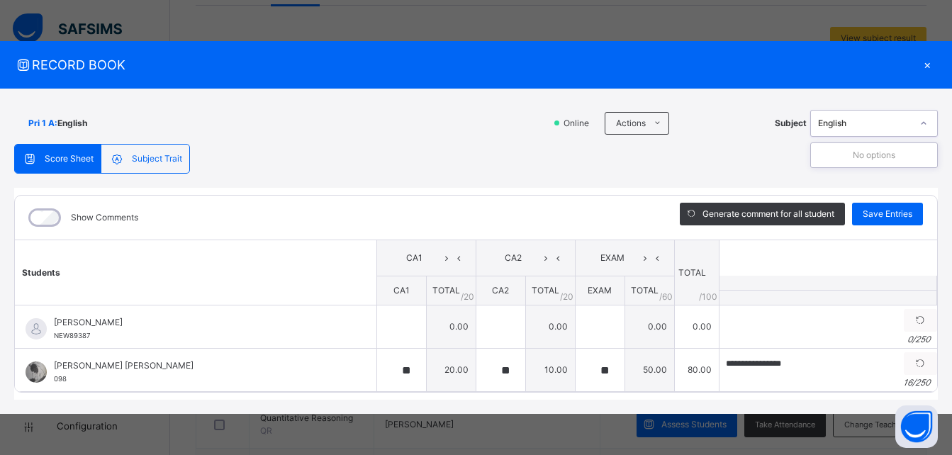
click at [883, 118] on div "English" at bounding box center [865, 123] width 94 height 13
click at [926, 55] on div "×" at bounding box center [927, 64] width 21 height 19
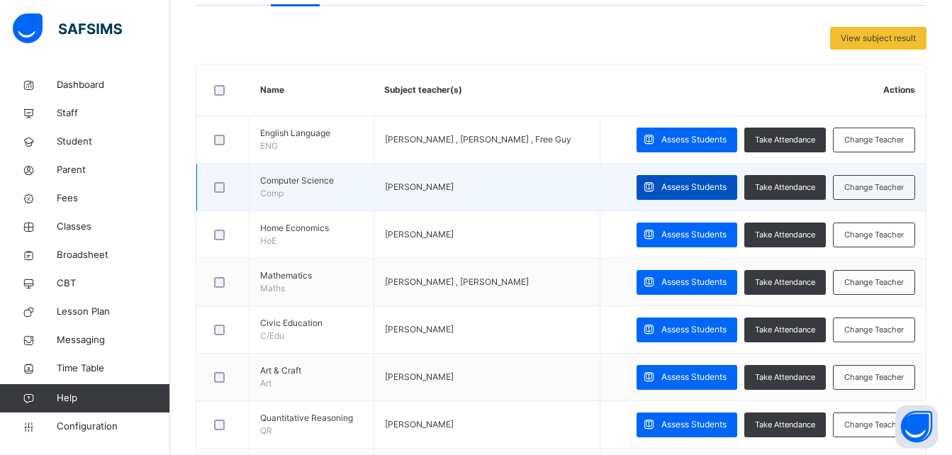
click at [720, 193] on div "Assess Students" at bounding box center [687, 187] width 101 height 25
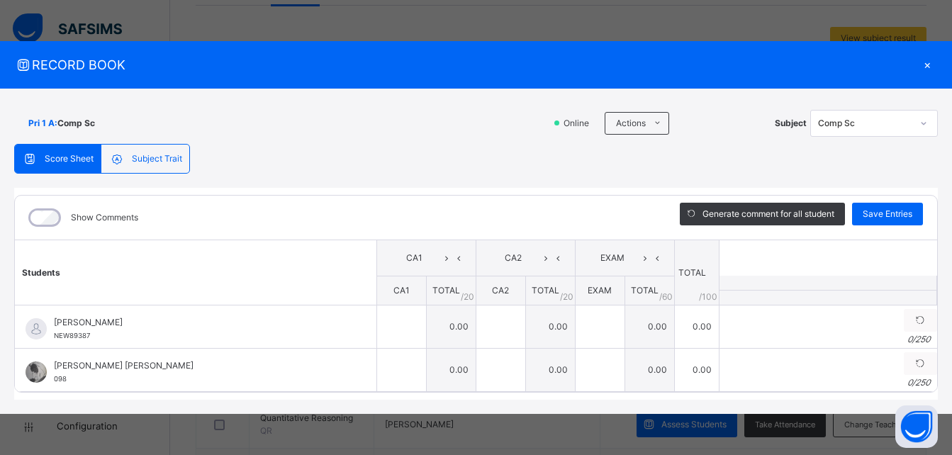
click at [850, 124] on div "Comp Sc" at bounding box center [860, 123] width 99 height 22
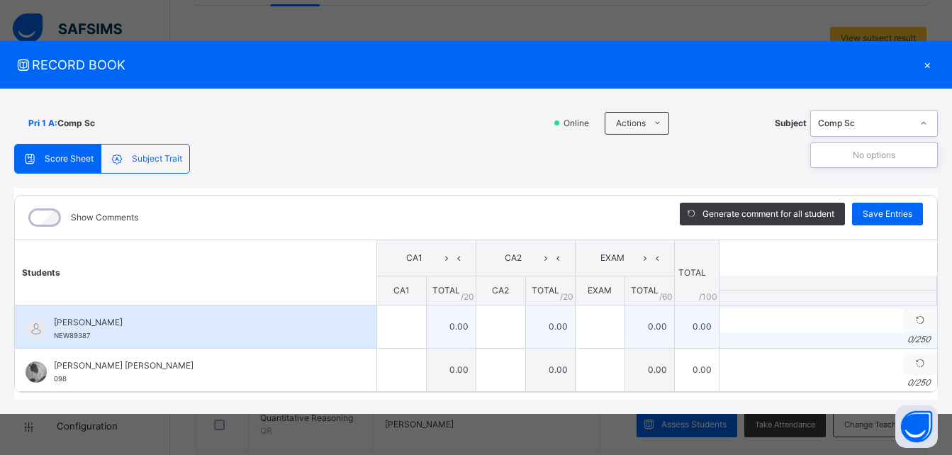
click at [748, 324] on td "Generate comment 0 / 250" at bounding box center [828, 327] width 218 height 43
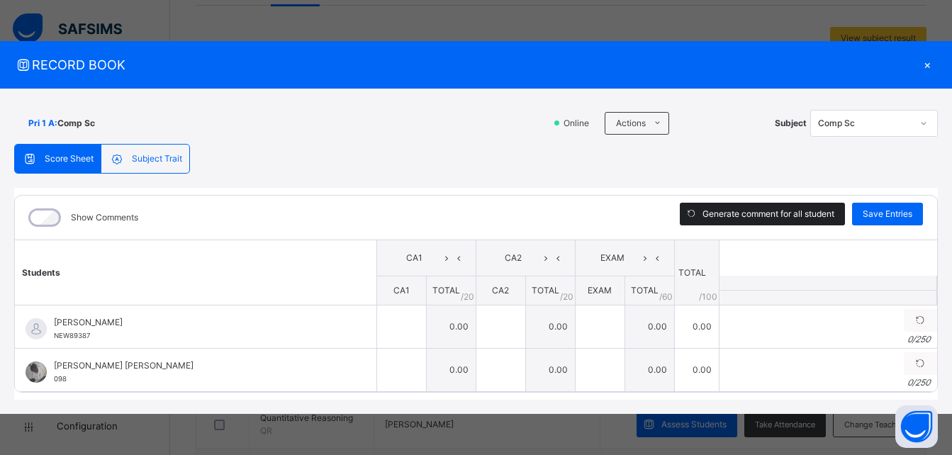
click at [740, 211] on span "Generate comment for all student" at bounding box center [769, 214] width 132 height 13
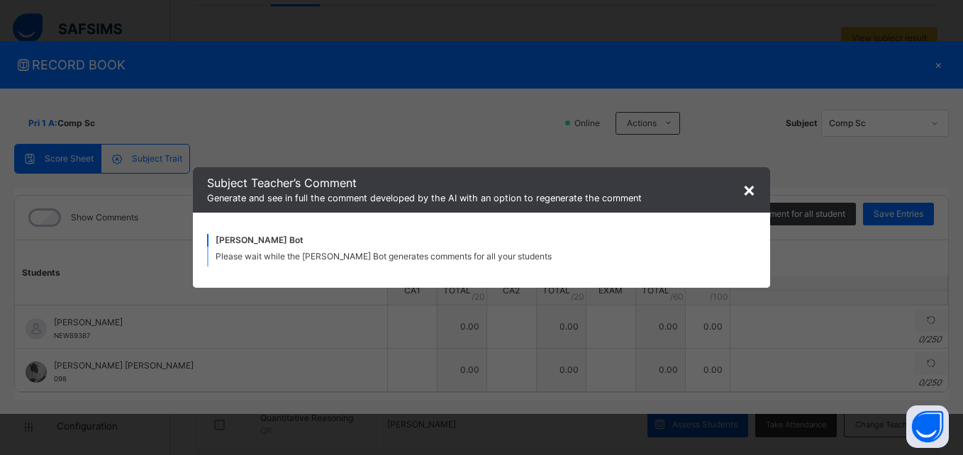
click at [751, 186] on span "×" at bounding box center [748, 189] width 13 height 24
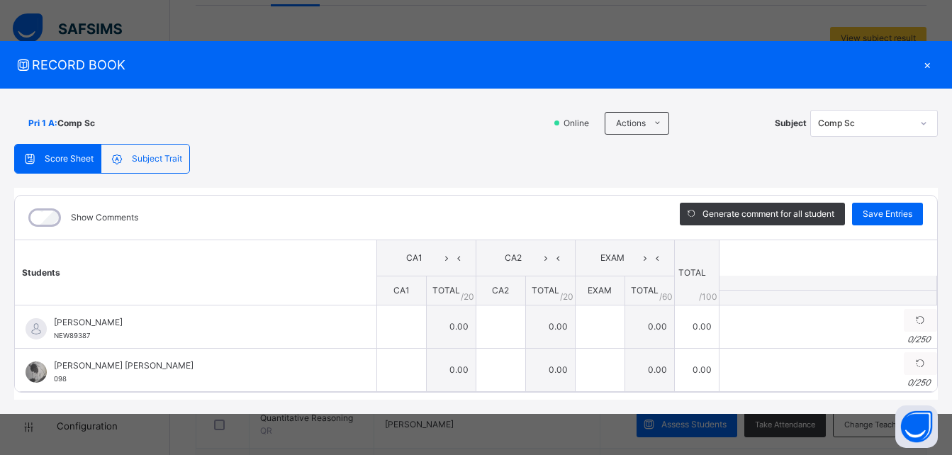
type input "**********"
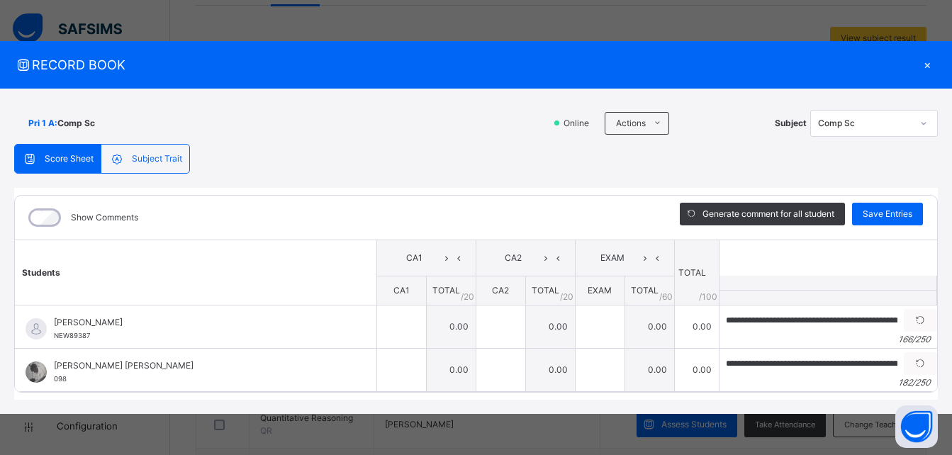
click at [927, 55] on div "×" at bounding box center [927, 64] width 21 height 19
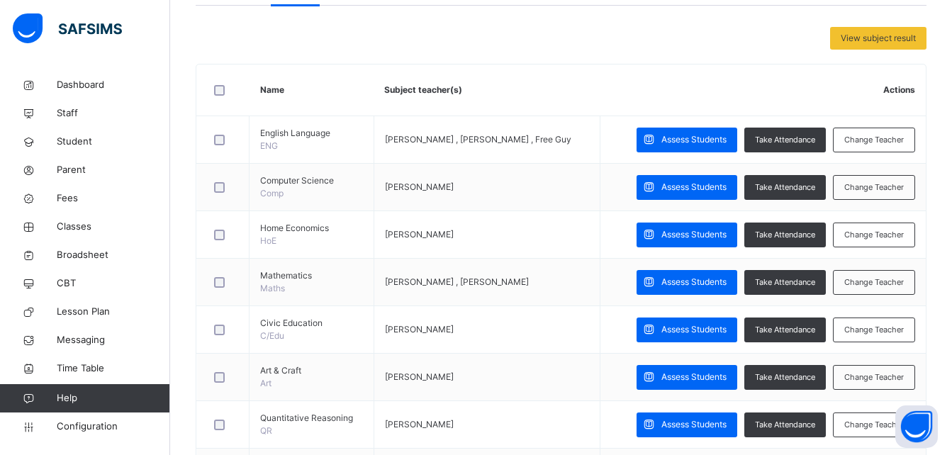
scroll to position [27, 0]
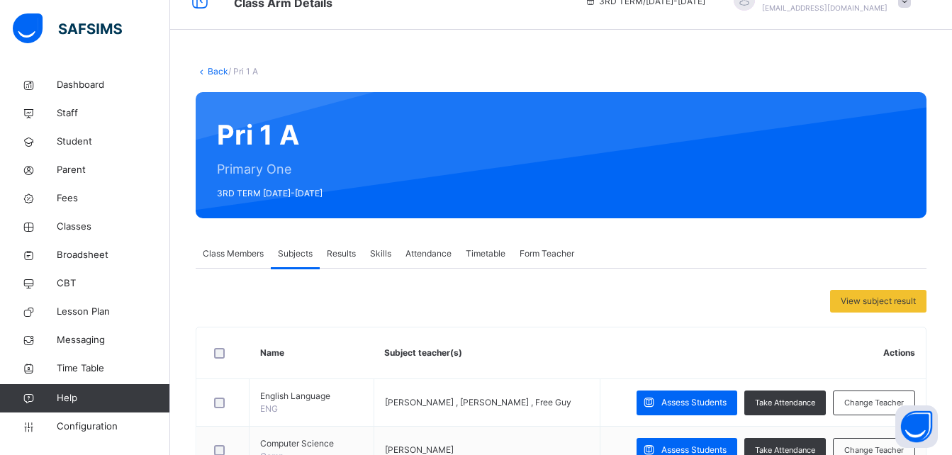
click at [392, 260] on div "Skills" at bounding box center [380, 254] width 35 height 28
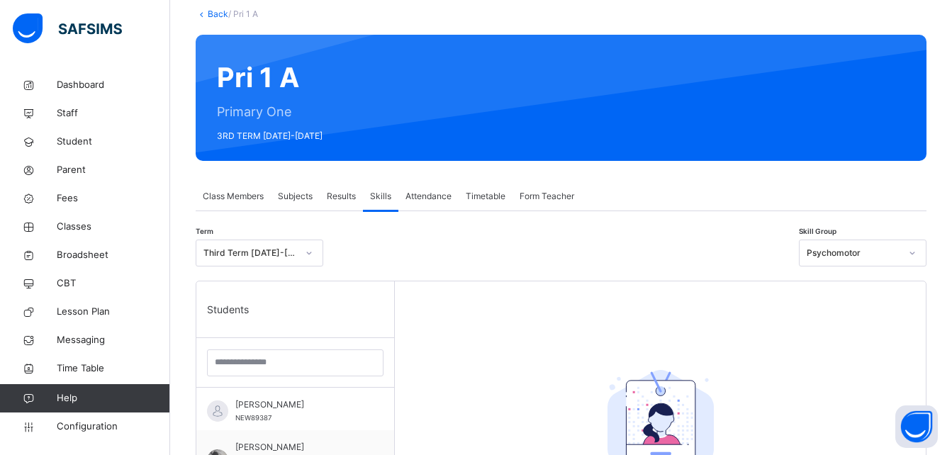
scroll to position [86, 0]
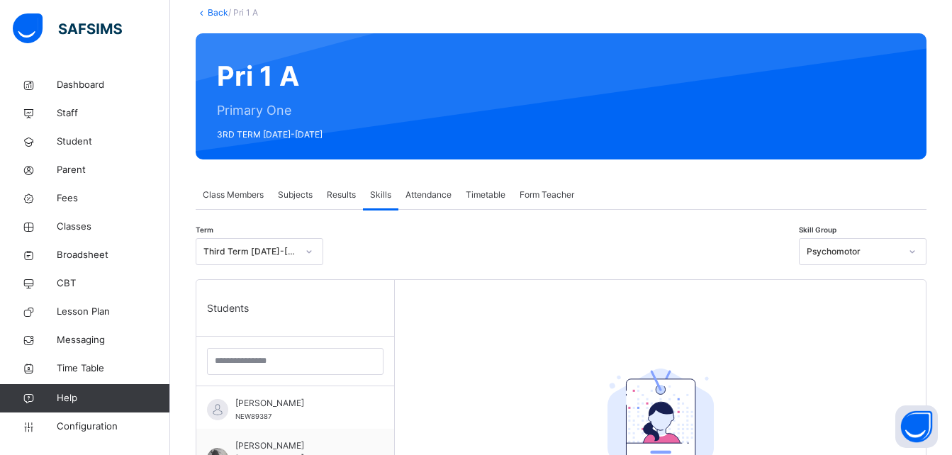
click at [952, 320] on html "Class Arm Details 3RD TERM / [DATE]-[DATE] [PERSON_NAME] [PERSON_NAME][EMAIL_AD…" at bounding box center [476, 342] width 952 height 857
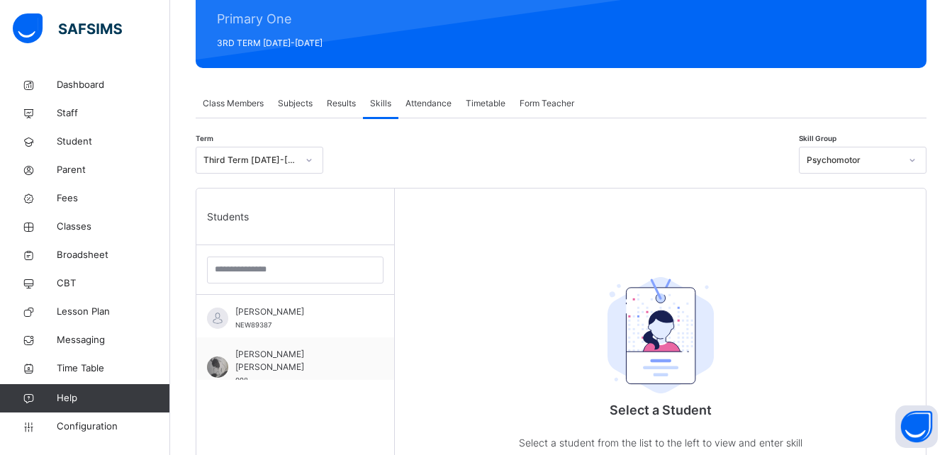
scroll to position [193, 0]
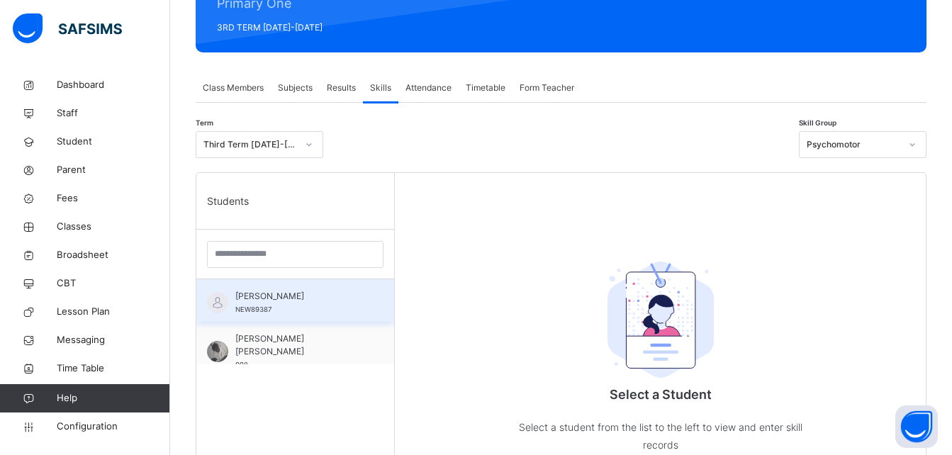
click at [323, 308] on div "Hassan Sale NEW89387" at bounding box center [298, 303] width 127 height 26
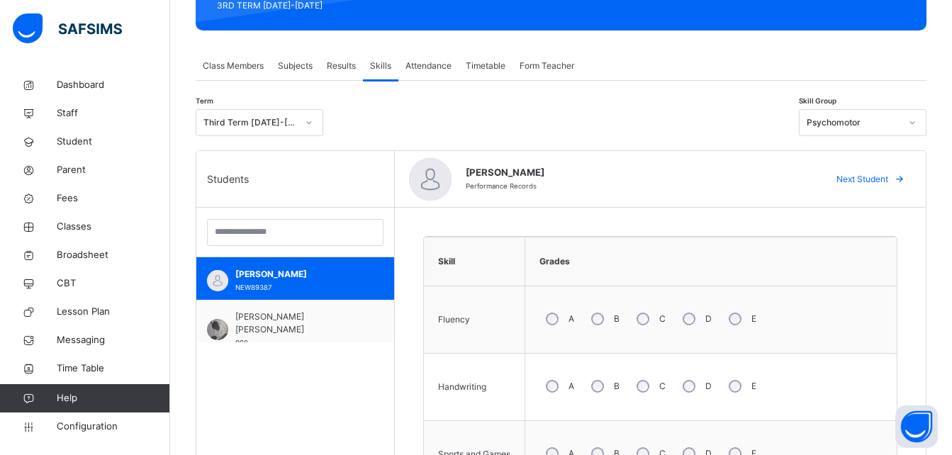
scroll to position [198, 0]
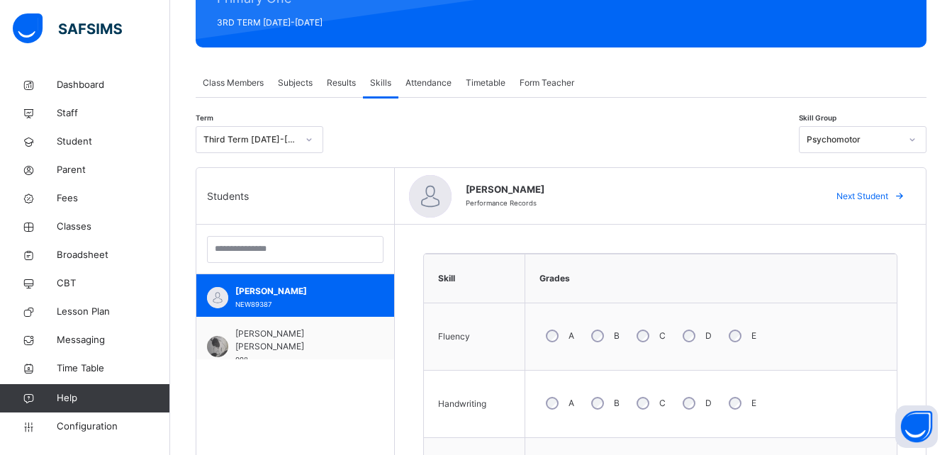
click at [343, 73] on div "Results" at bounding box center [341, 83] width 43 height 28
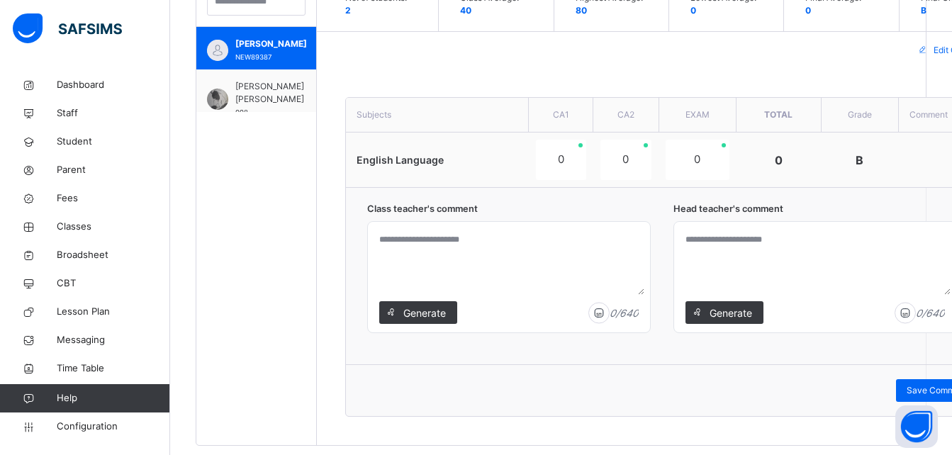
scroll to position [530, 0]
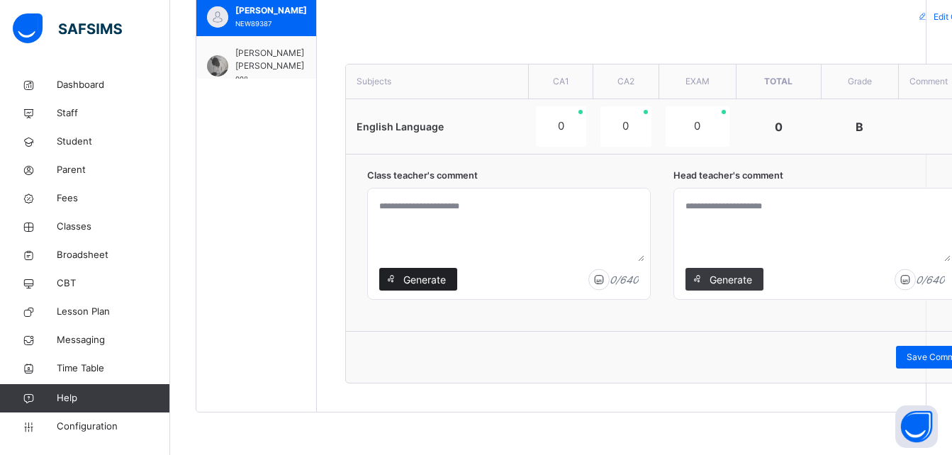
click at [443, 285] on span "Generate" at bounding box center [424, 279] width 45 height 15
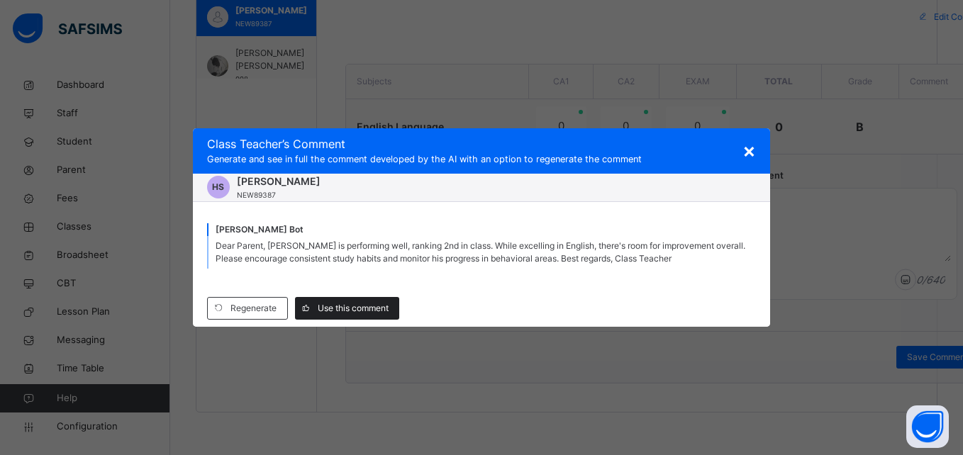
click at [366, 311] on span "Use this comment" at bounding box center [353, 308] width 71 height 13
click at [317, 313] on span at bounding box center [306, 308] width 23 height 23
click at [248, 304] on span "Regenerate" at bounding box center [253, 308] width 46 height 13
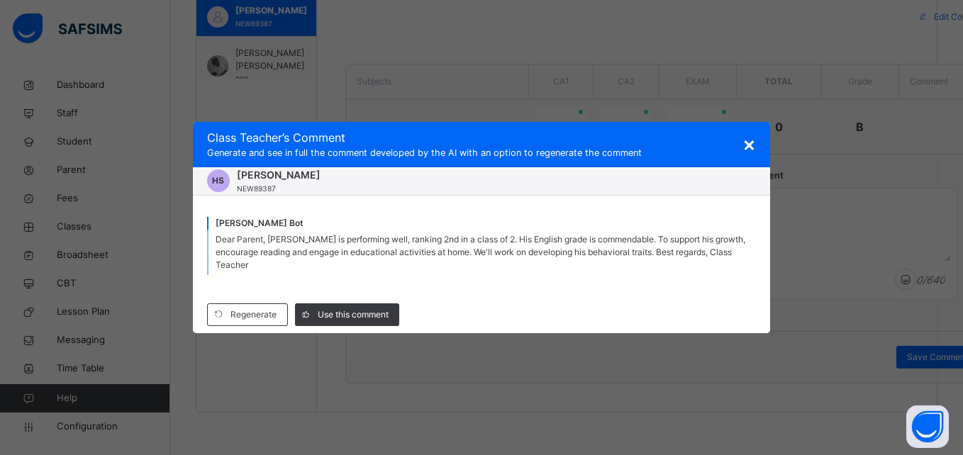
click at [748, 145] on span "×" at bounding box center [748, 144] width 13 height 24
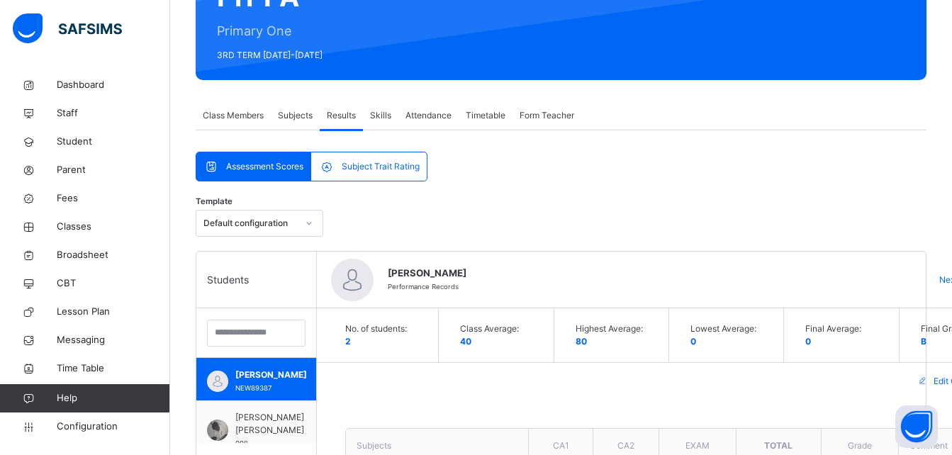
scroll to position [162, 0]
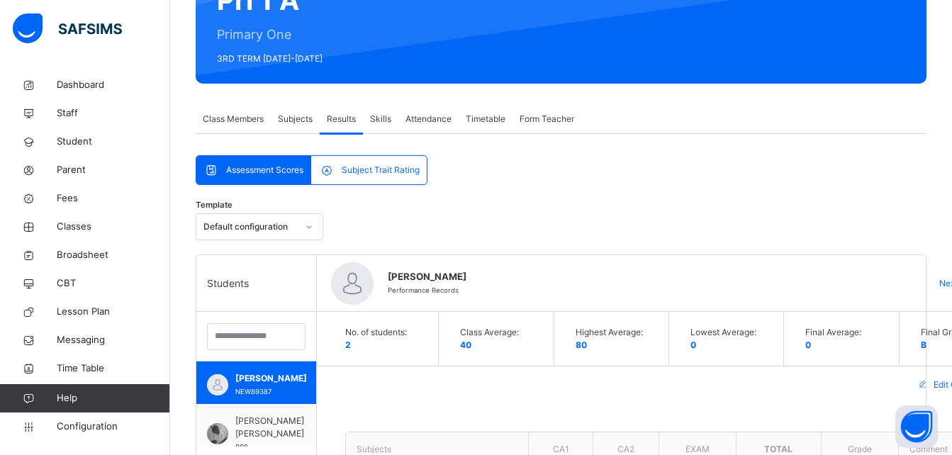
click at [384, 116] on span "Skills" at bounding box center [380, 119] width 21 height 13
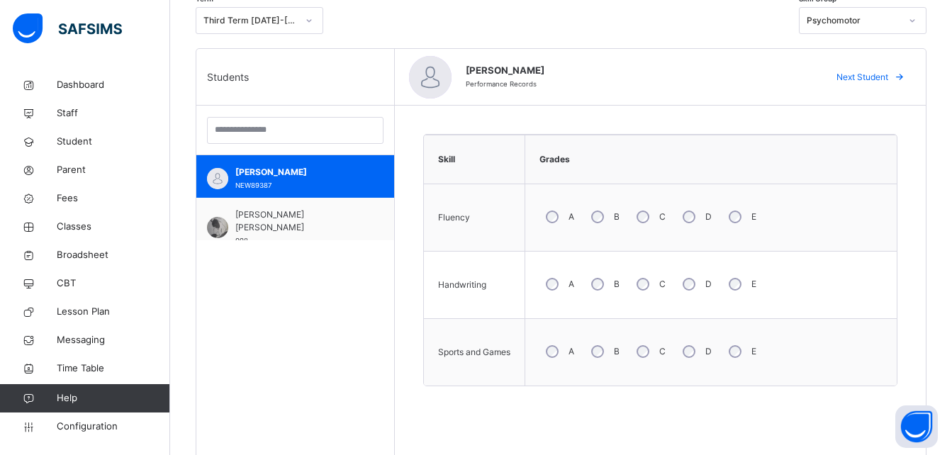
scroll to position [402, 0]
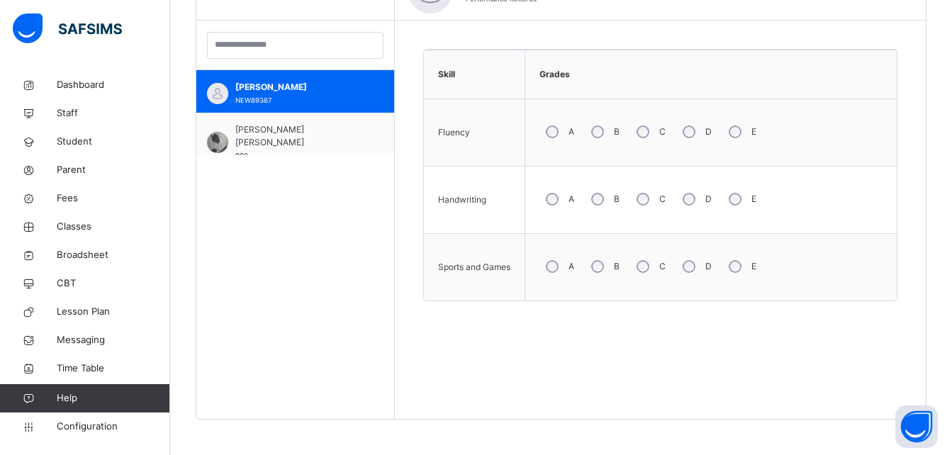
click at [554, 190] on div "A" at bounding box center [559, 199] width 38 height 30
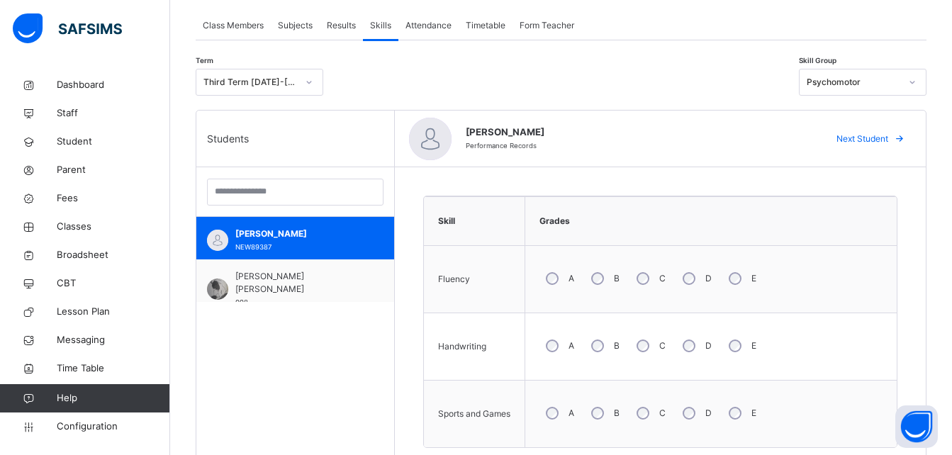
scroll to position [272, 0]
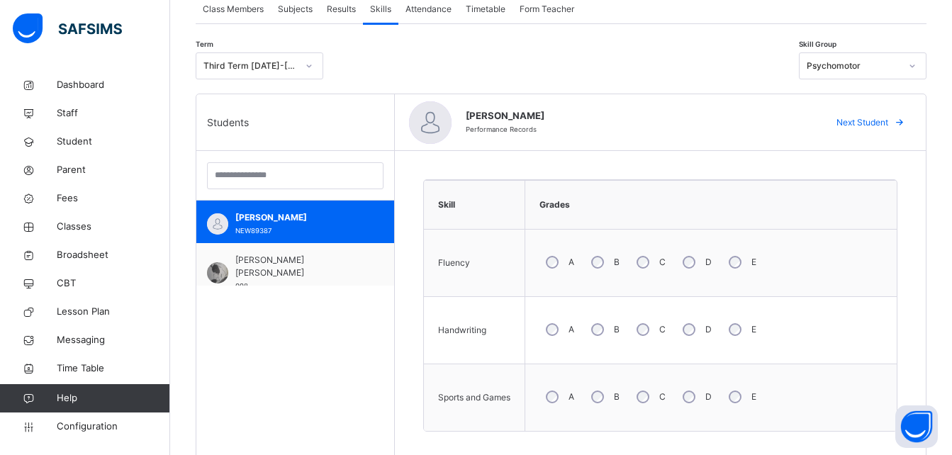
click at [835, 82] on div "Term Third Term [DATE]-[DATE] Skill Group Psychomotor" at bounding box center [561, 69] width 731 height 48
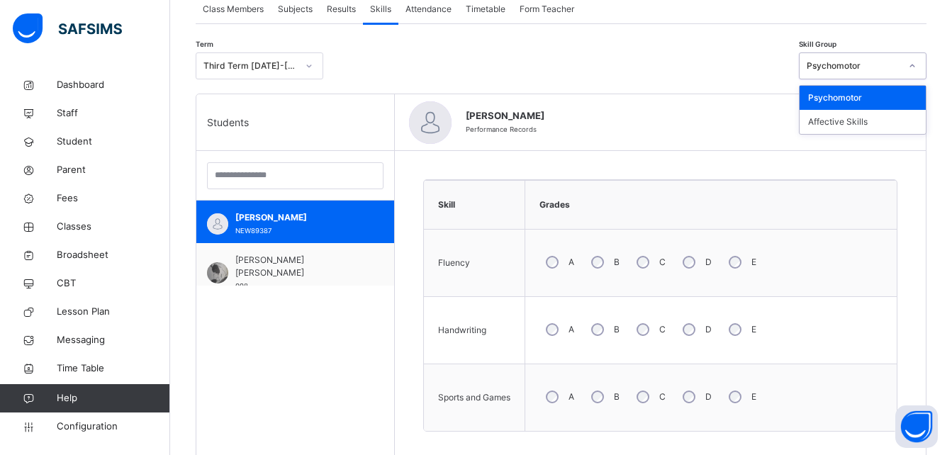
click at [839, 71] on div "Psychomotor" at bounding box center [849, 66] width 99 height 22
click at [825, 122] on div "Affective Skills" at bounding box center [863, 122] width 126 height 24
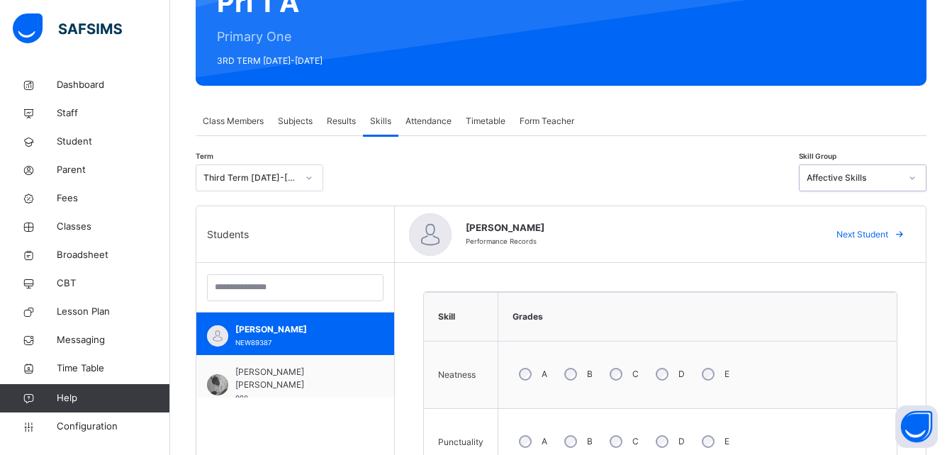
scroll to position [135, 0]
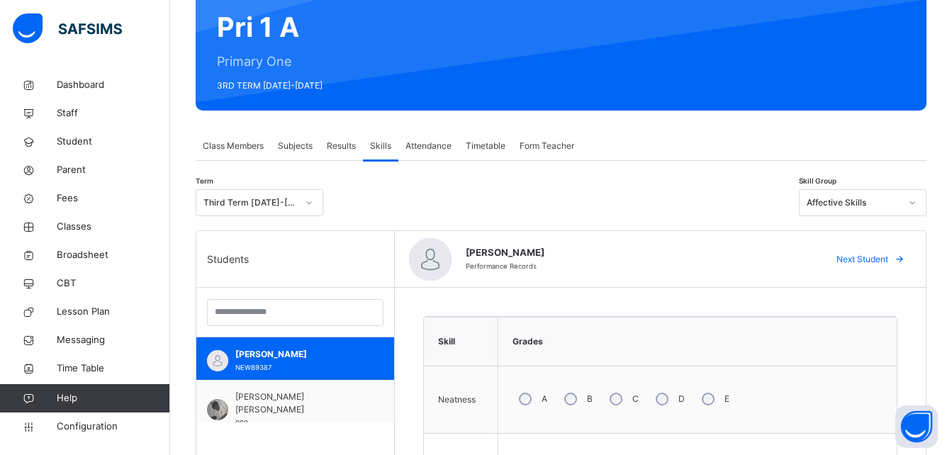
click at [434, 140] on span "Attendance" at bounding box center [429, 146] width 46 height 13
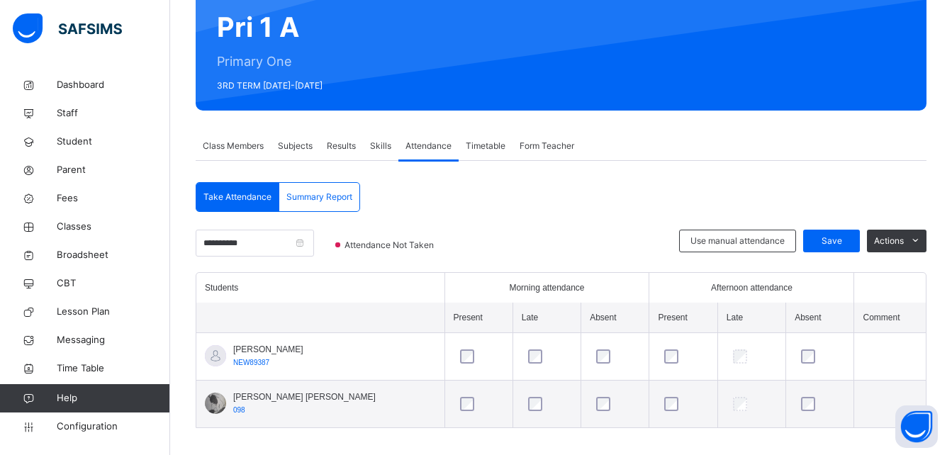
scroll to position [147, 0]
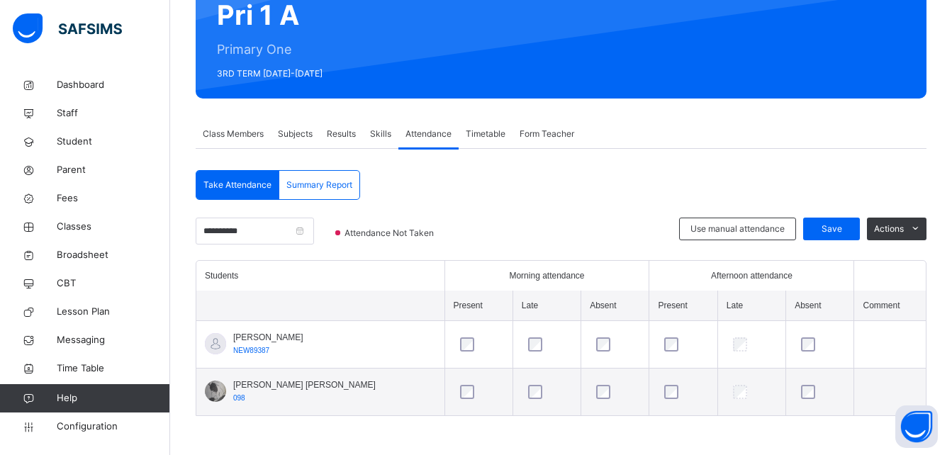
click at [717, 236] on div "Use manual attendance" at bounding box center [737, 229] width 117 height 23
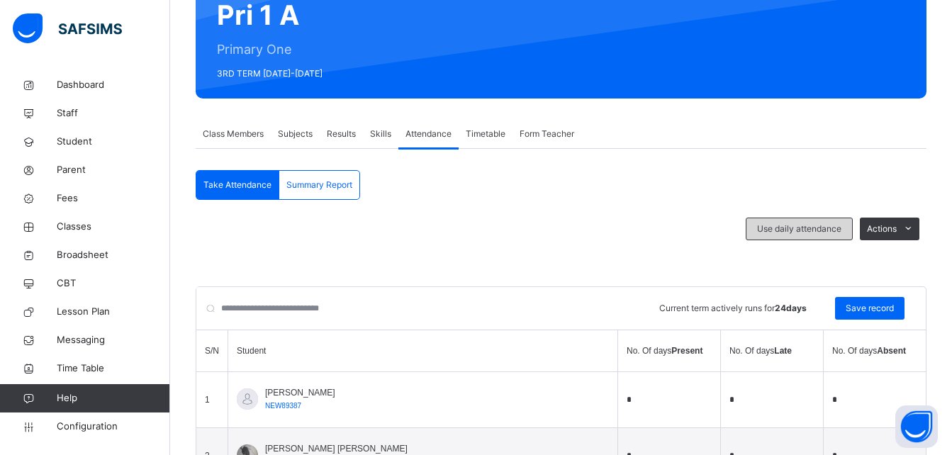
click at [820, 219] on div "Use daily attendance" at bounding box center [799, 229] width 107 height 23
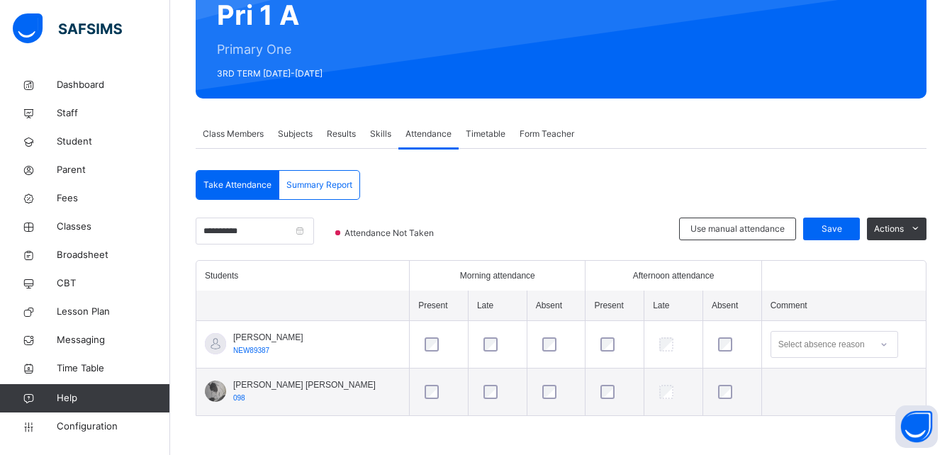
click at [847, 211] on div "**********" at bounding box center [561, 295] width 731 height 250
click at [847, 223] on span "Save" at bounding box center [831, 229] width 35 height 13
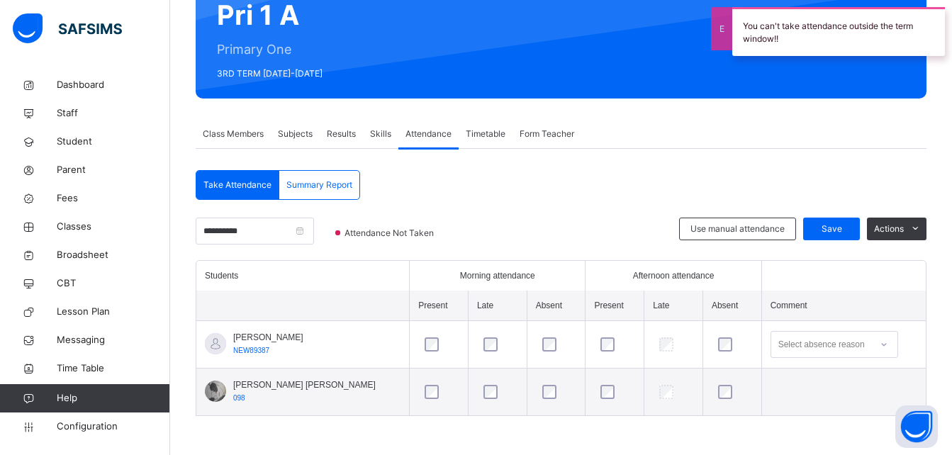
scroll to position [118, 0]
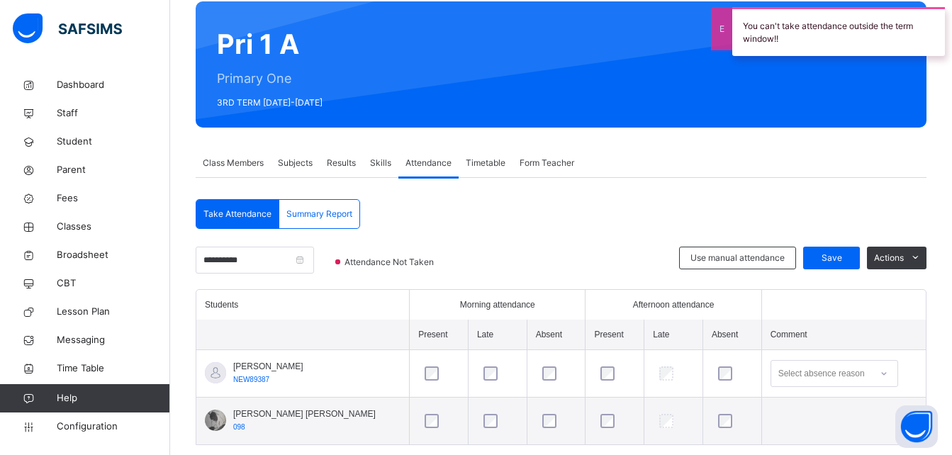
click at [478, 162] on span "Timetable" at bounding box center [486, 163] width 40 height 13
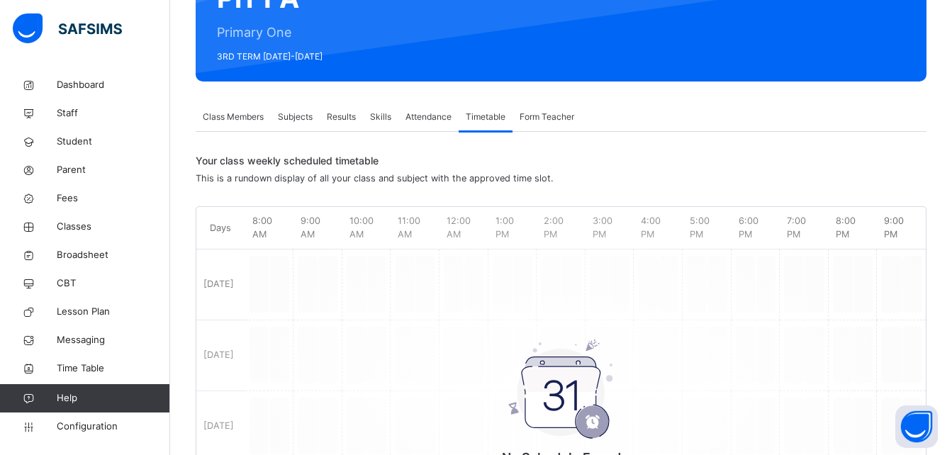
scroll to position [160, 0]
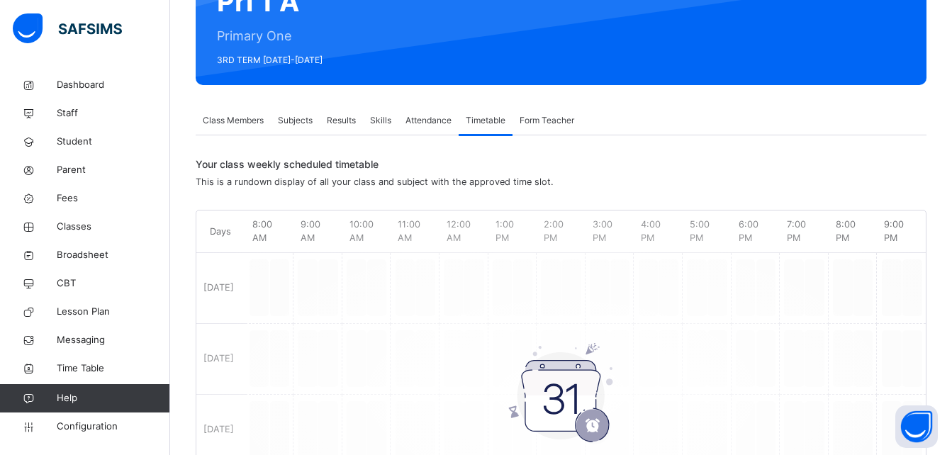
click at [576, 112] on div "Form Teacher" at bounding box center [547, 120] width 69 height 28
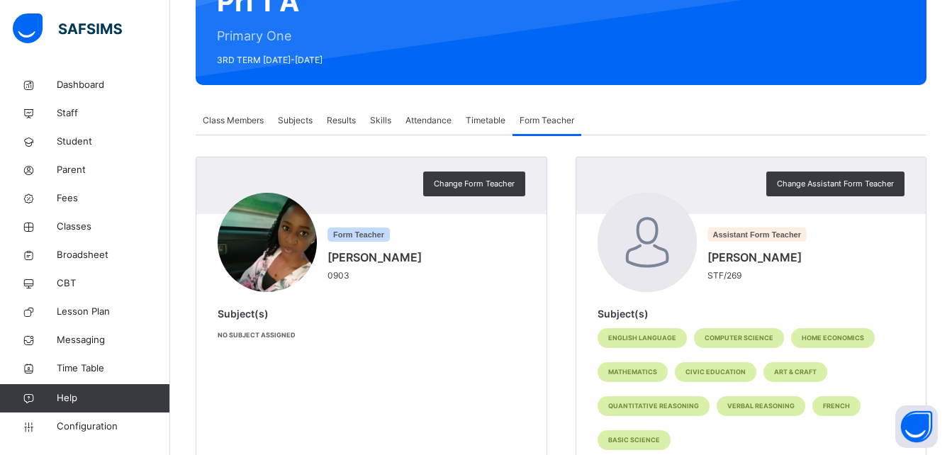
click at [496, 111] on div "Timetable" at bounding box center [486, 120] width 54 height 28
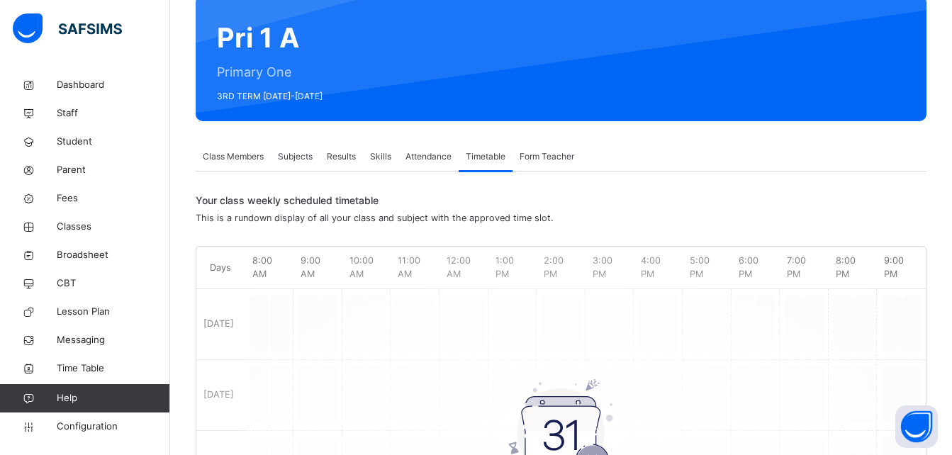
scroll to position [106, 0]
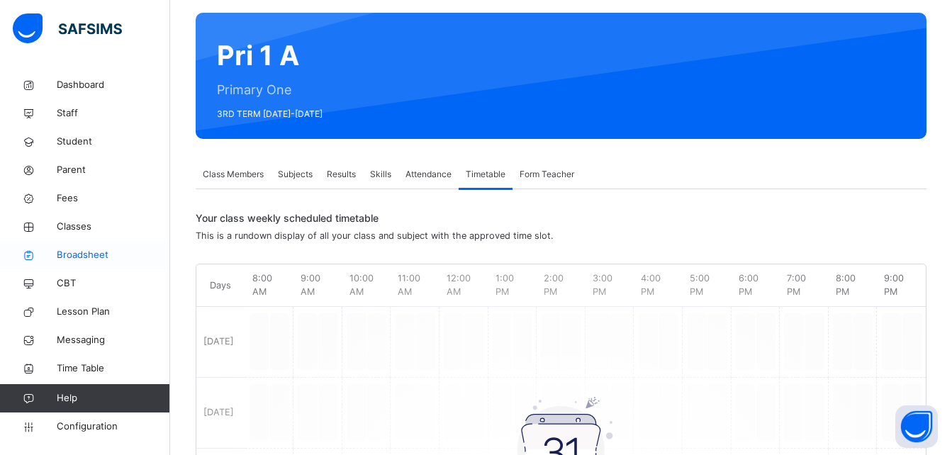
click at [104, 252] on span "Broadsheet" at bounding box center [113, 255] width 113 height 14
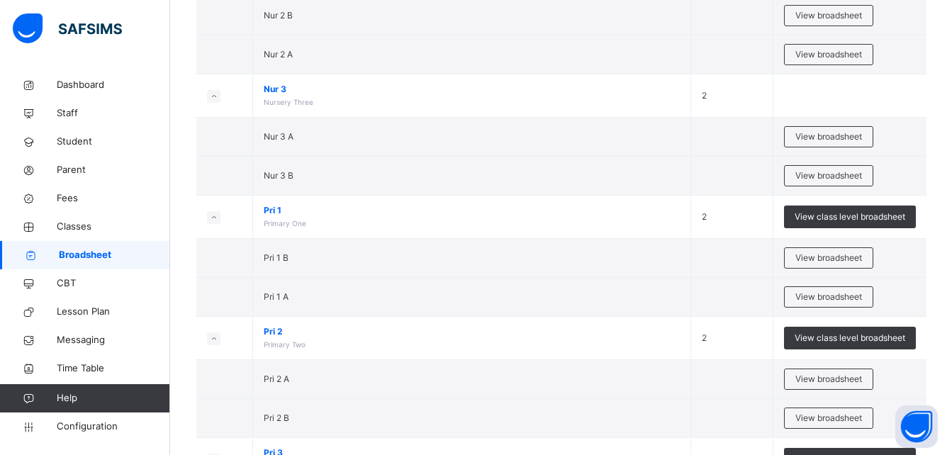
scroll to position [441, 0]
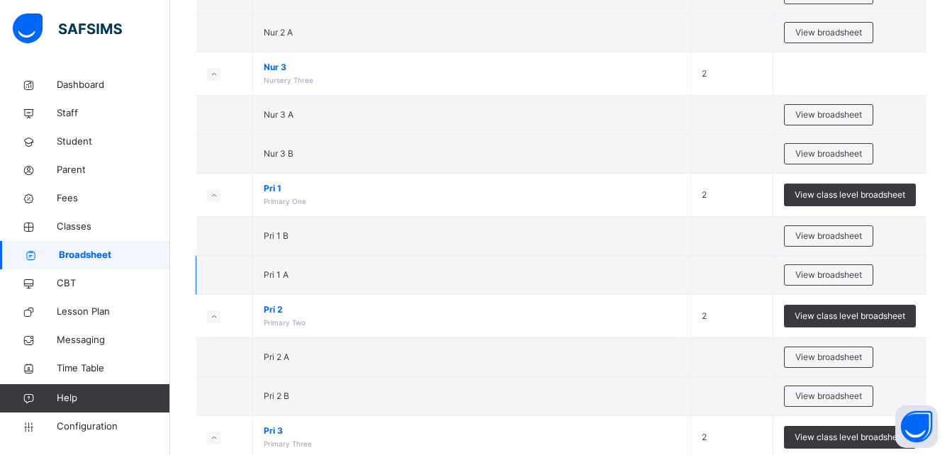
click at [786, 271] on td "View broadsheet" at bounding box center [850, 275] width 154 height 39
click at [807, 276] on span "View broadsheet" at bounding box center [829, 275] width 67 height 13
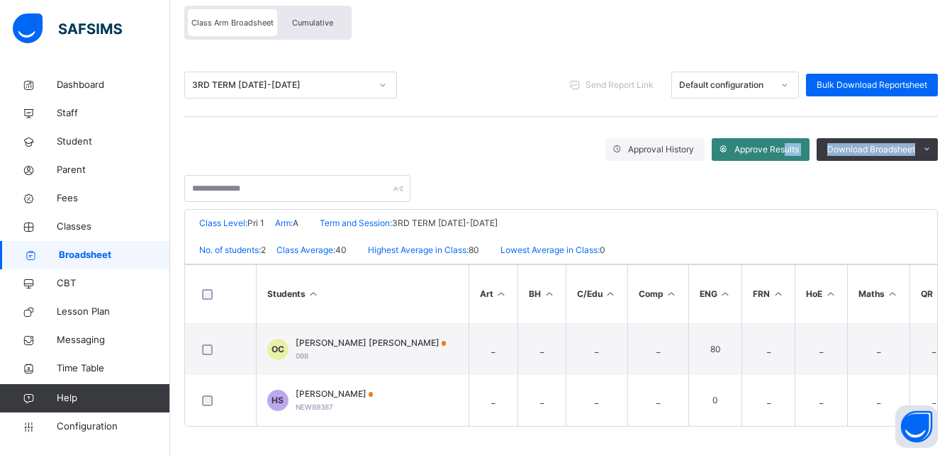
click at [793, 152] on div "Approval History Approve Results Download Broadsheet PDF Excel sheet" at bounding box center [561, 166] width 754 height 71
drag, startPoint x: 793, startPoint y: 152, endPoint x: 752, endPoint y: 150, distance: 41.2
click at [752, 150] on div "Approve Results" at bounding box center [761, 149] width 98 height 23
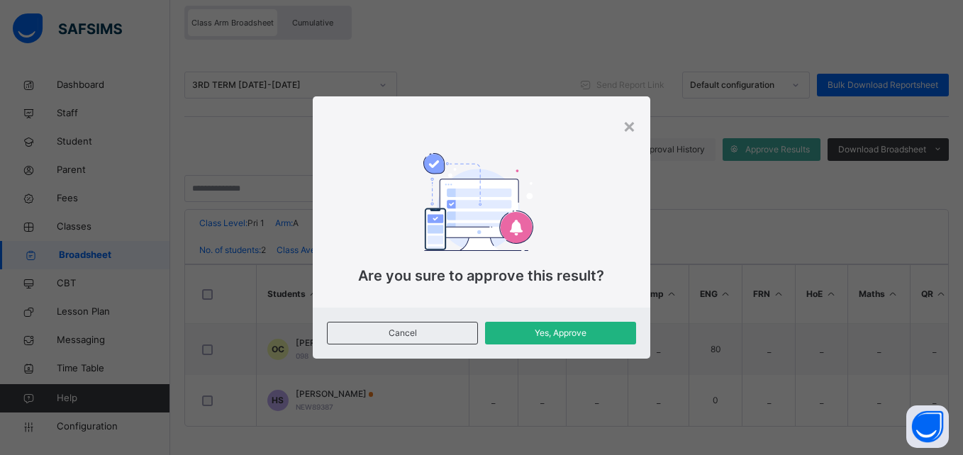
click at [502, 333] on span "Yes, Approve" at bounding box center [561, 333] width 130 height 13
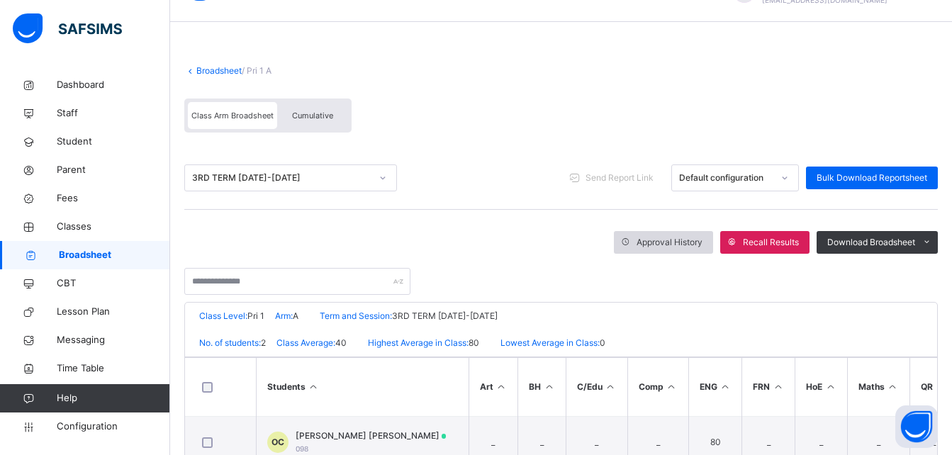
scroll to position [26, 0]
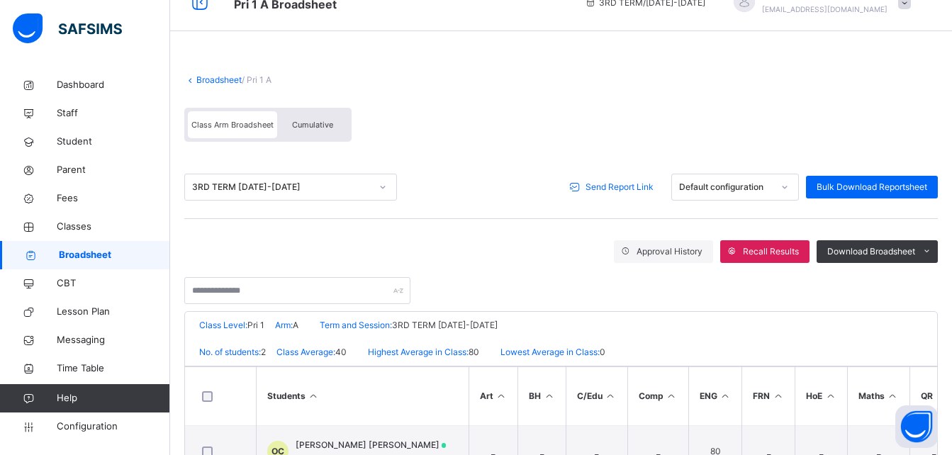
click at [616, 190] on span "Send Report Link" at bounding box center [620, 187] width 68 height 13
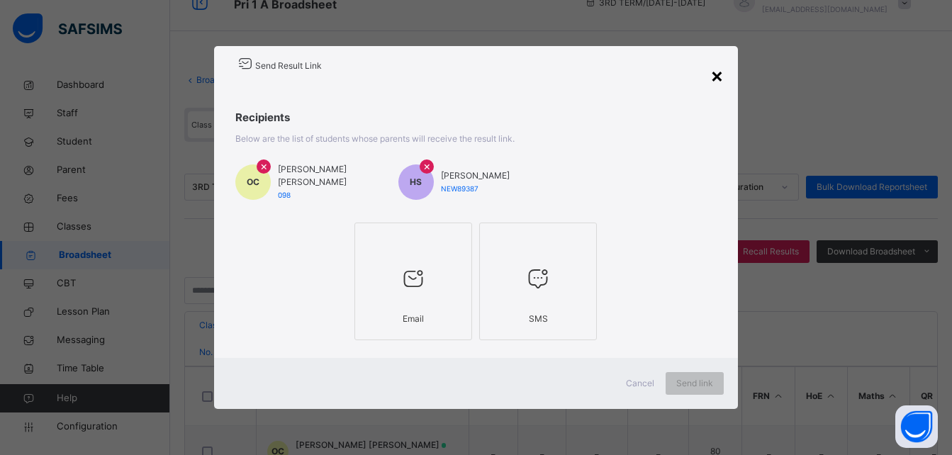
click at [724, 81] on div "×" at bounding box center [717, 75] width 13 height 30
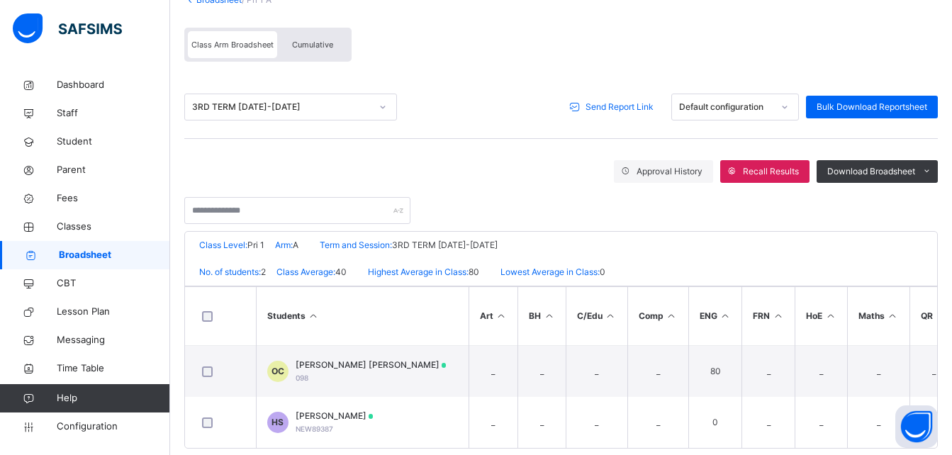
scroll to position [133, 0]
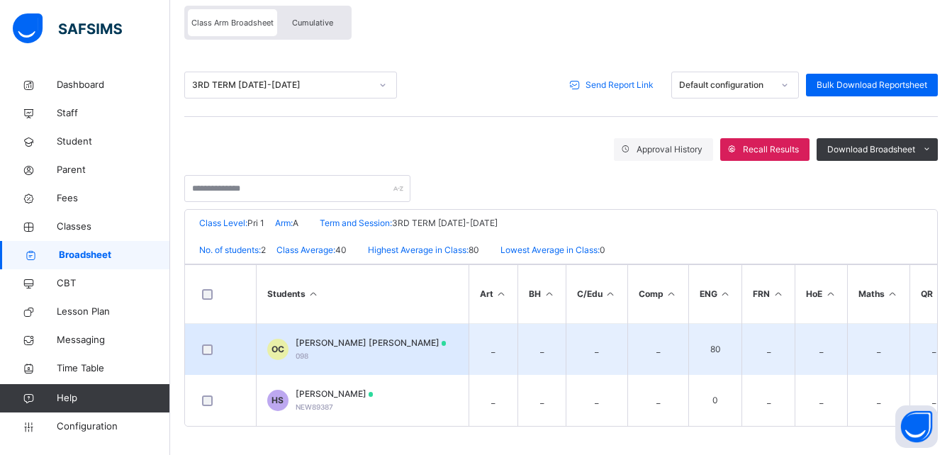
click at [362, 337] on span "[PERSON_NAME] [PERSON_NAME]" at bounding box center [371, 343] width 151 height 13
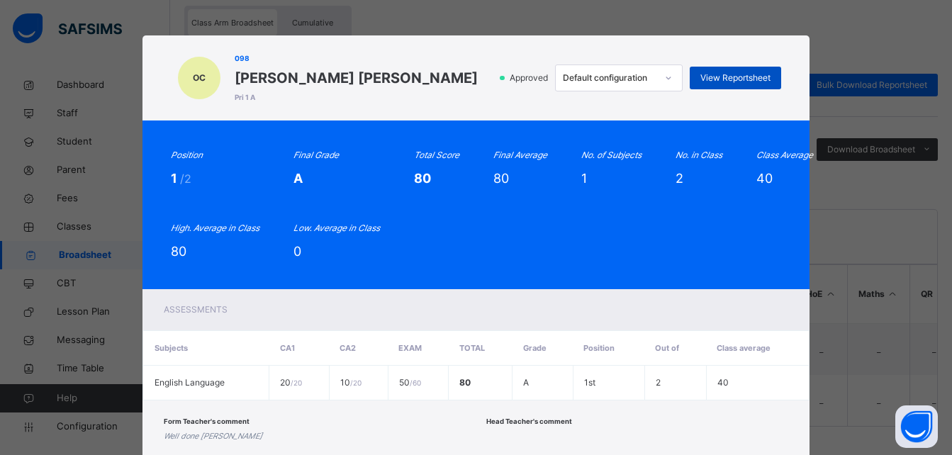
click at [718, 79] on span "View Reportsheet" at bounding box center [736, 78] width 70 height 13
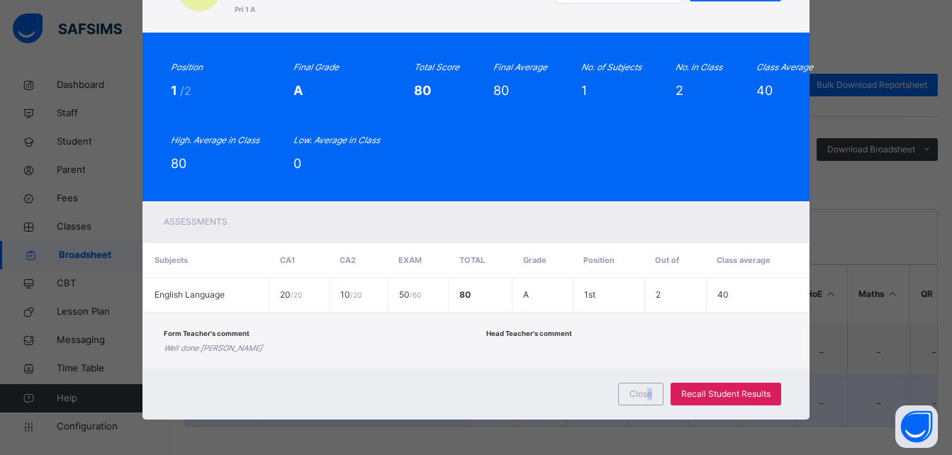
click at [649, 396] on span "Close" at bounding box center [641, 394] width 23 height 13
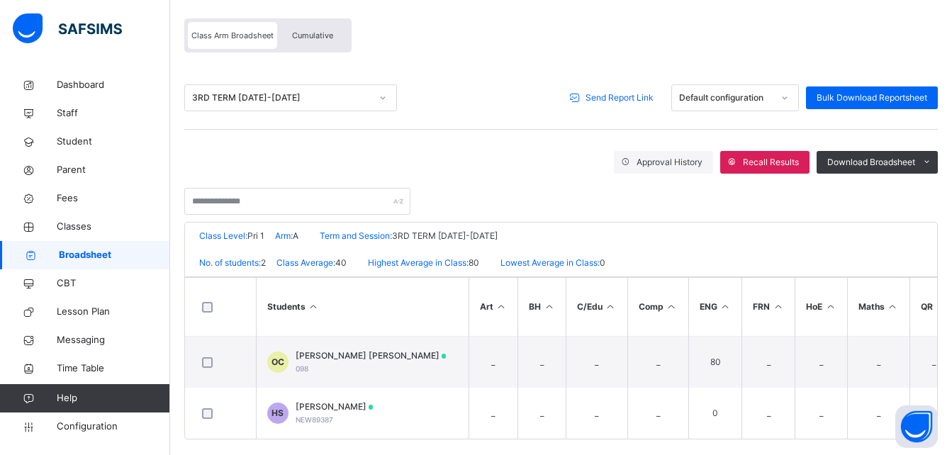
scroll to position [8, 0]
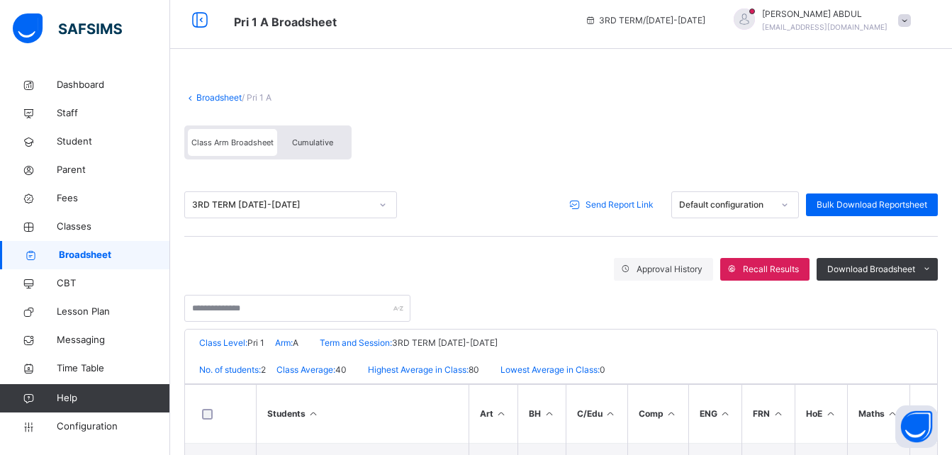
click at [328, 145] on span "Cumulative" at bounding box center [312, 143] width 41 height 10
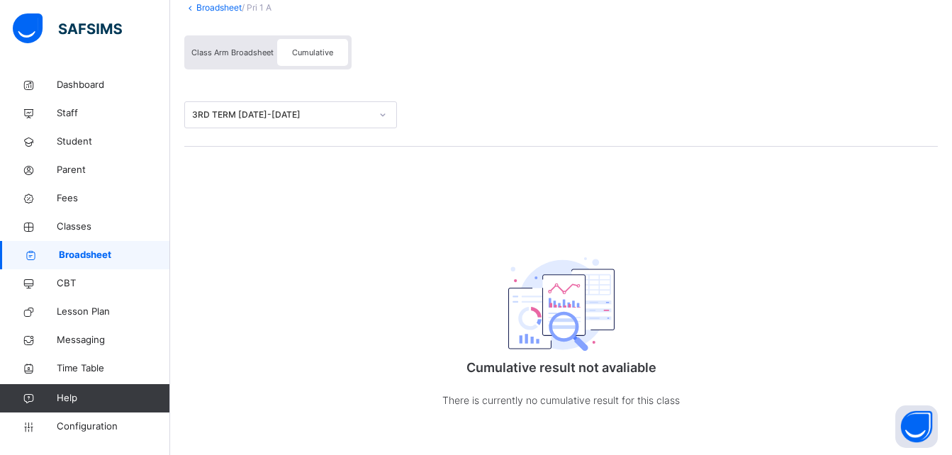
scroll to position [108, 0]
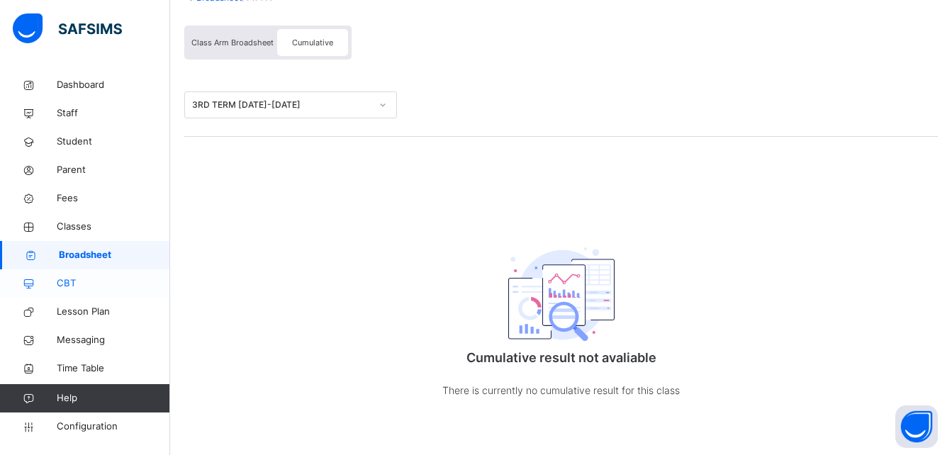
click at [78, 279] on span "CBT" at bounding box center [113, 284] width 113 height 14
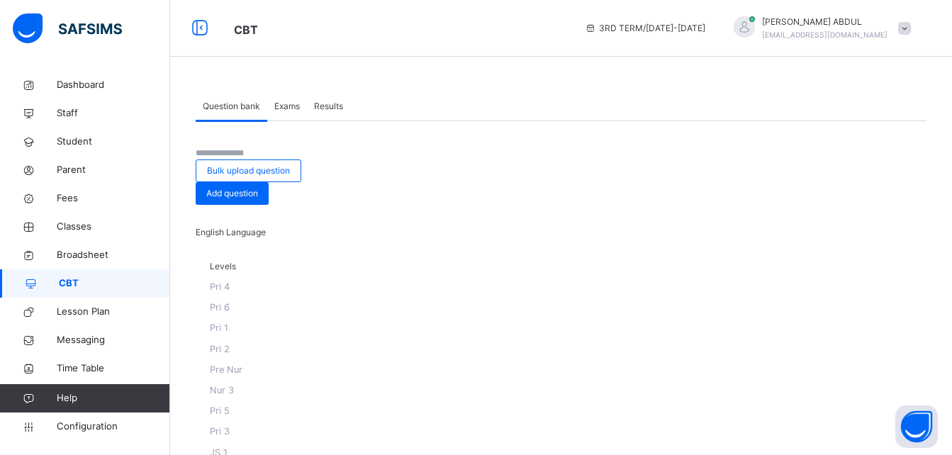
click at [287, 111] on span "Exams" at bounding box center [287, 106] width 26 height 13
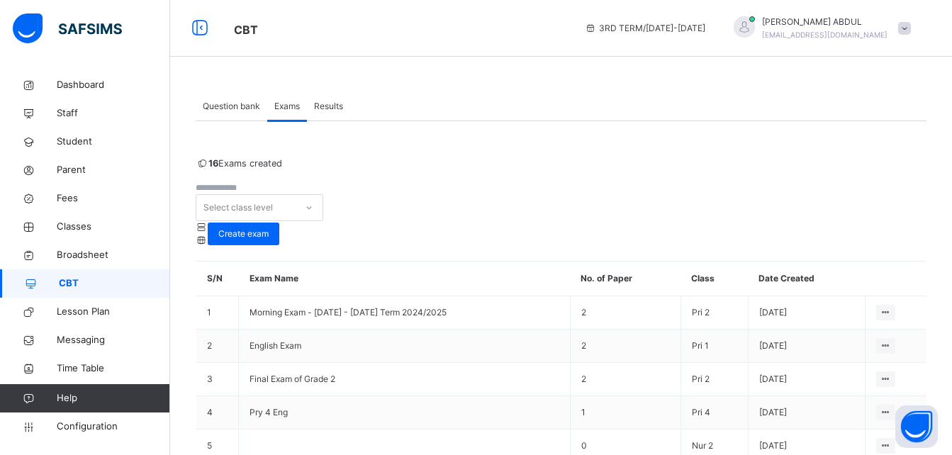
click at [339, 104] on span "Results" at bounding box center [328, 106] width 29 height 13
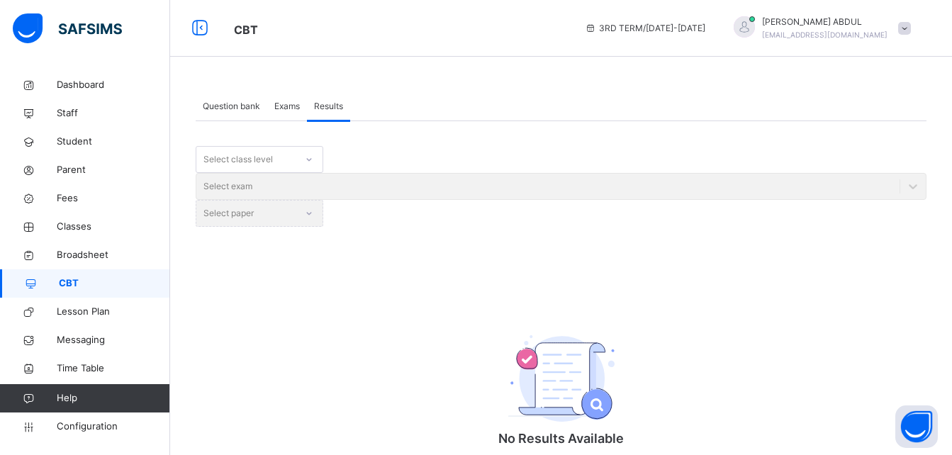
scroll to position [39, 0]
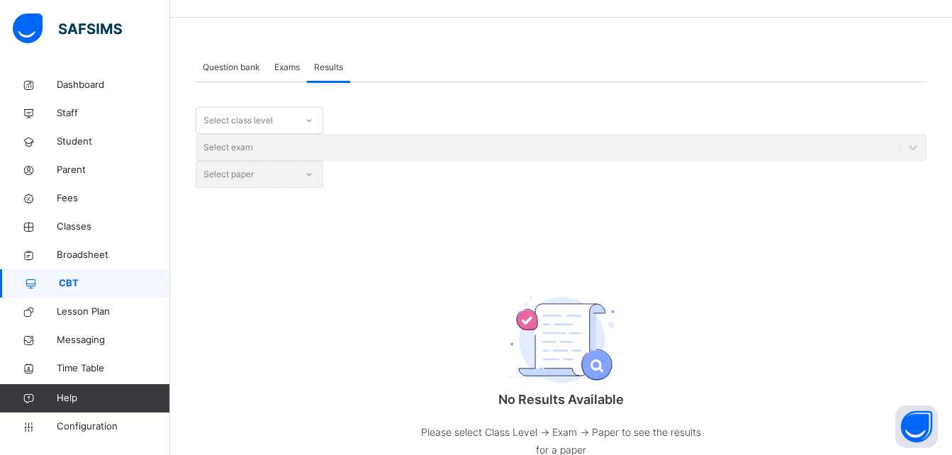
click at [296, 77] on div "Exams" at bounding box center [287, 67] width 40 height 28
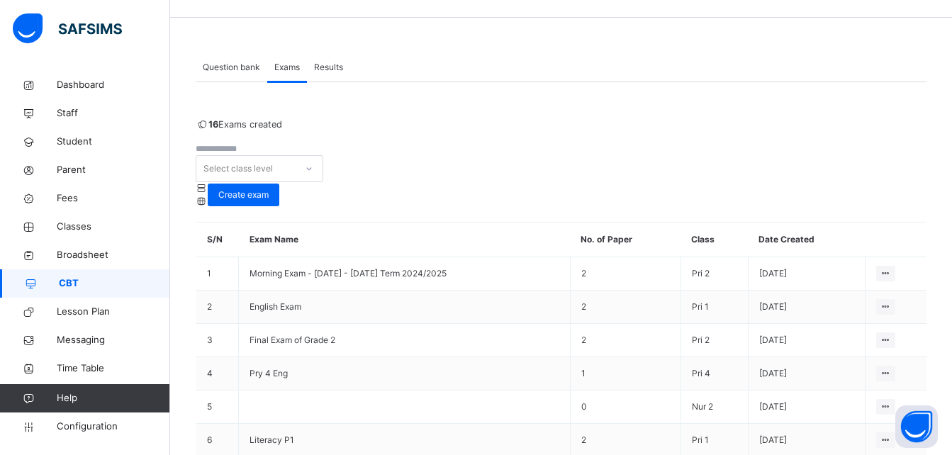
click at [223, 64] on span "Question bank" at bounding box center [231, 67] width 57 height 13
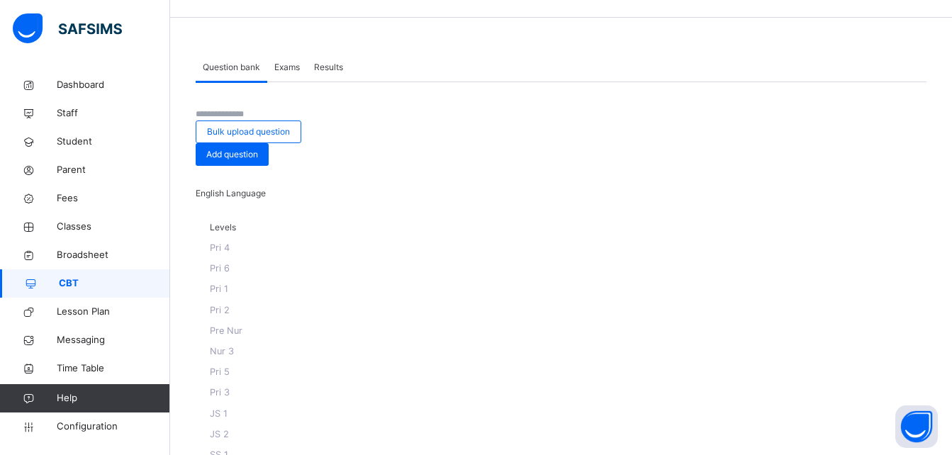
click at [289, 66] on span "Exams" at bounding box center [287, 67] width 26 height 13
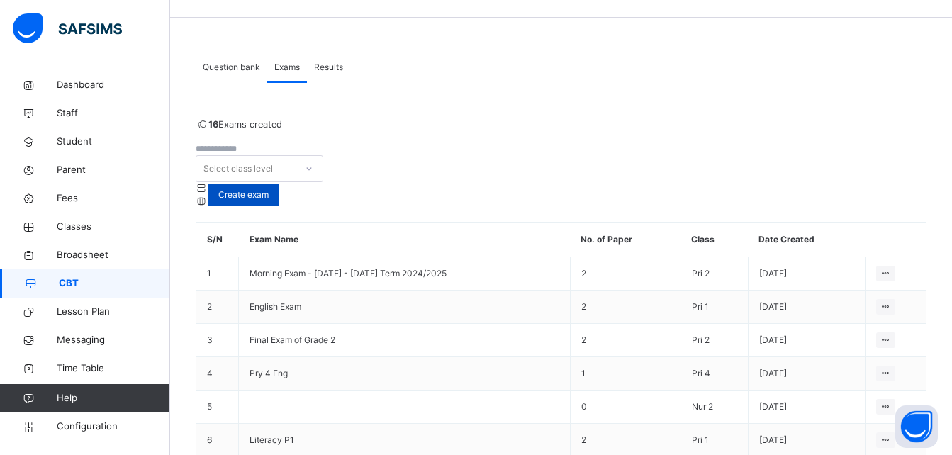
click at [269, 189] on span "Create exam" at bounding box center [243, 195] width 50 height 13
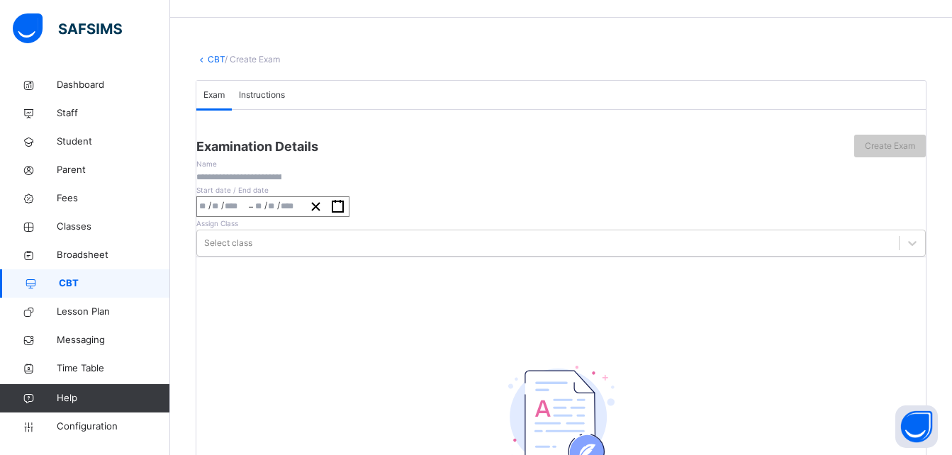
click at [282, 184] on input "text" at bounding box center [238, 177] width 85 height 13
type input "*********"
click at [211, 211] on span "/" at bounding box center [209, 205] width 3 height 12
click at [249, 216] on div "/ /" at bounding box center [223, 206] width 52 height 19
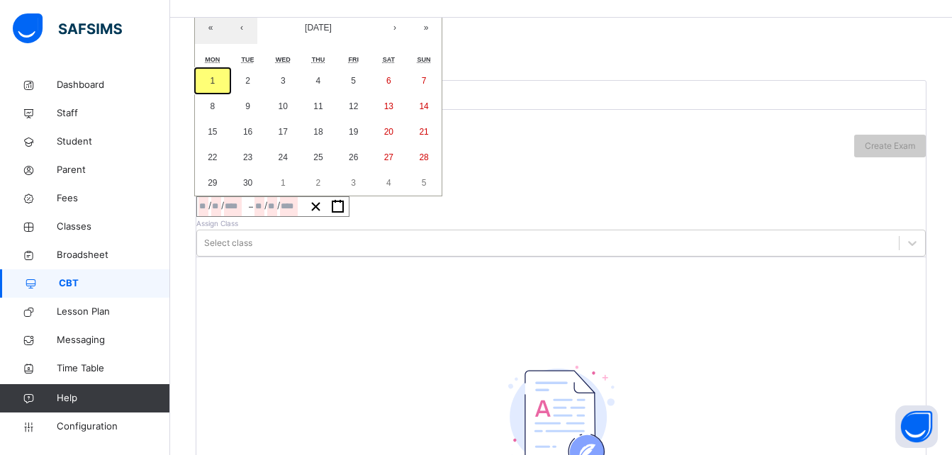
click at [230, 94] on button "1" at bounding box center [212, 81] width 35 height 26
type input "**********"
type input "*"
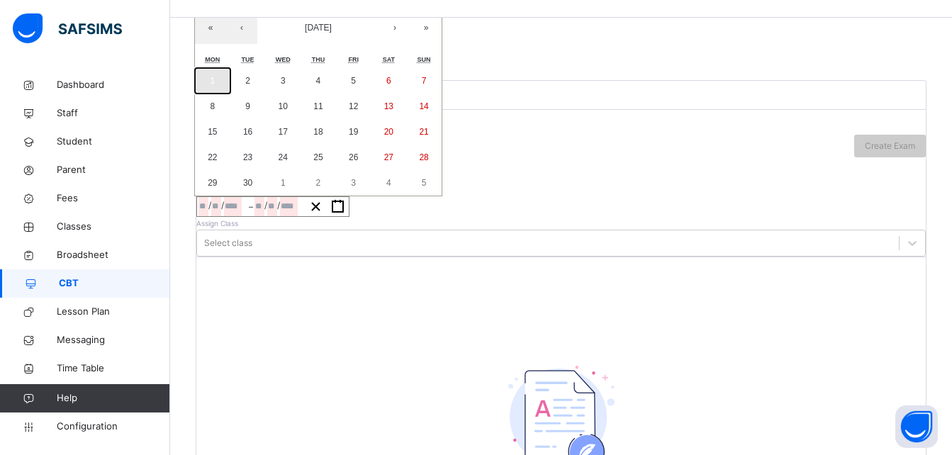
type input "****"
type input "**********"
type input "*"
type input "****"
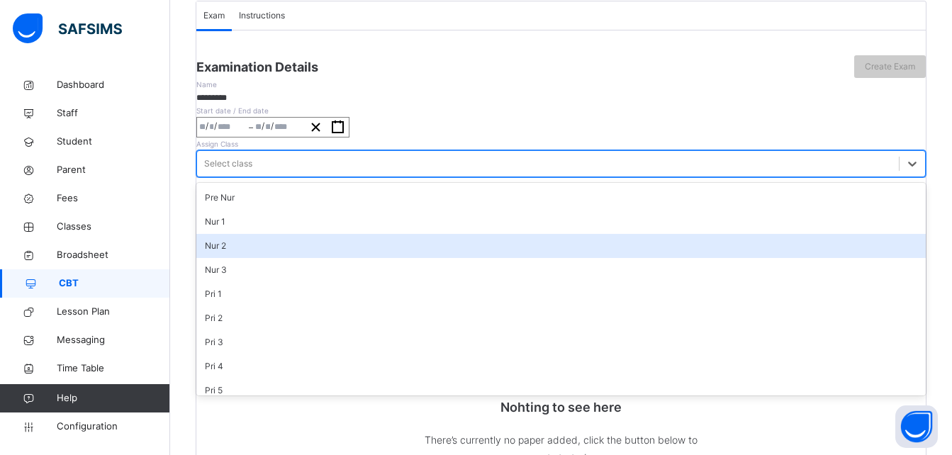
click at [544, 177] on div "option Nur 2 focused, 3 of 17. 17 results available. Use Up and Down to choose …" at bounding box center [561, 163] width 730 height 27
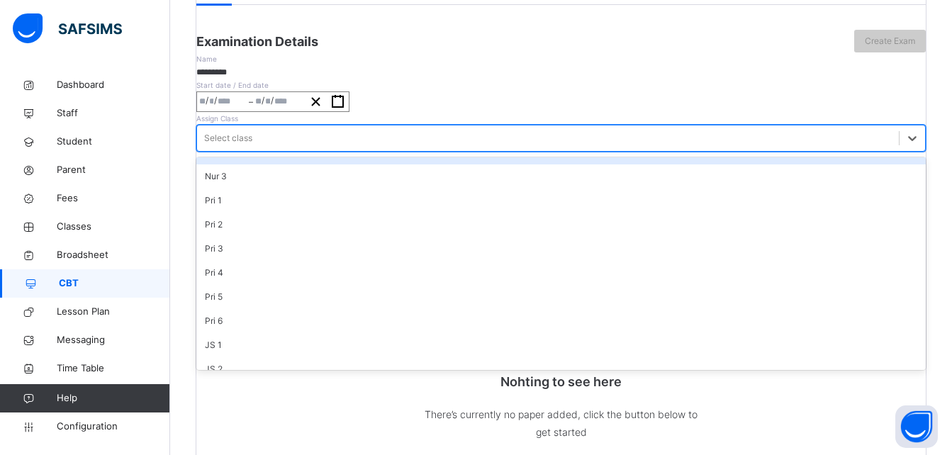
scroll to position [77, 0]
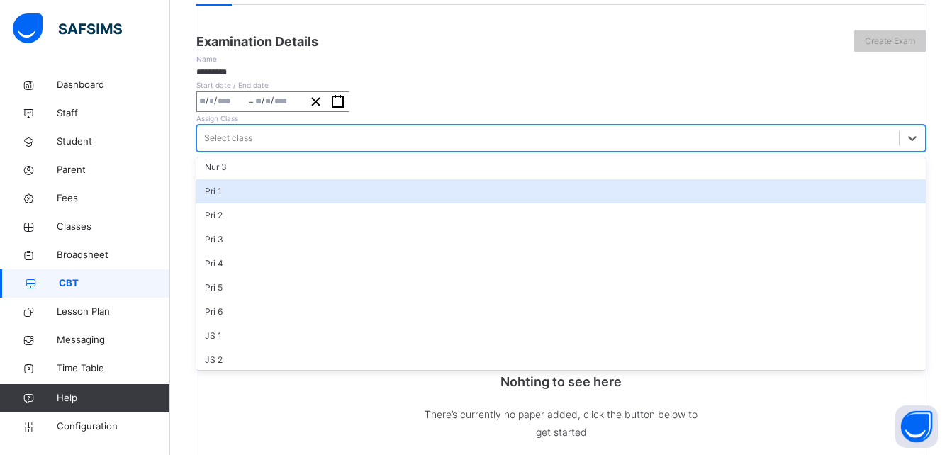
click at [551, 204] on div "Pri 1" at bounding box center [561, 191] width 730 height 24
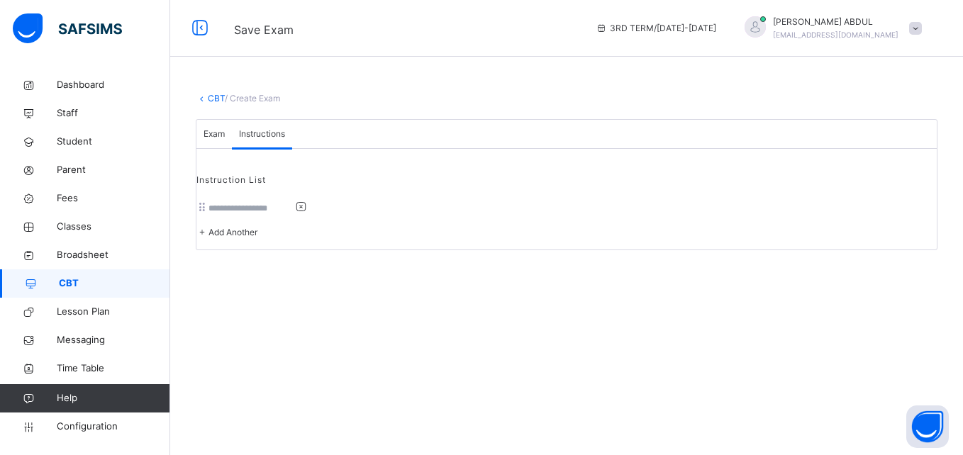
click at [280, 215] on input at bounding box center [250, 208] width 85 height 13
type input "**********"
click at [225, 140] on span "Exam" at bounding box center [214, 134] width 21 height 13
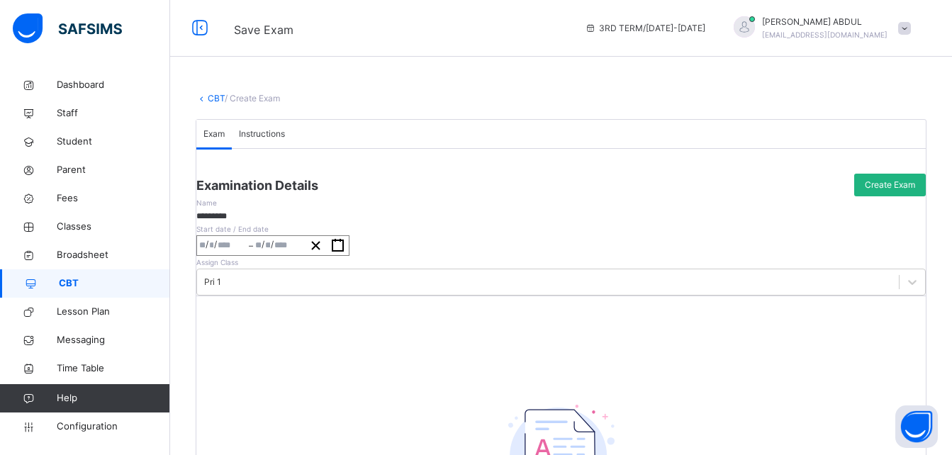
click at [865, 191] on span "Create Exam" at bounding box center [890, 185] width 50 height 13
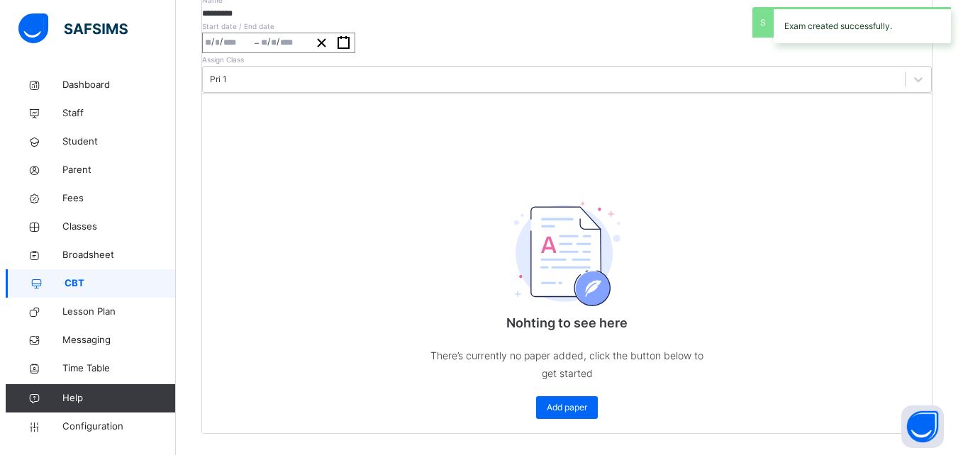
scroll to position [350, 0]
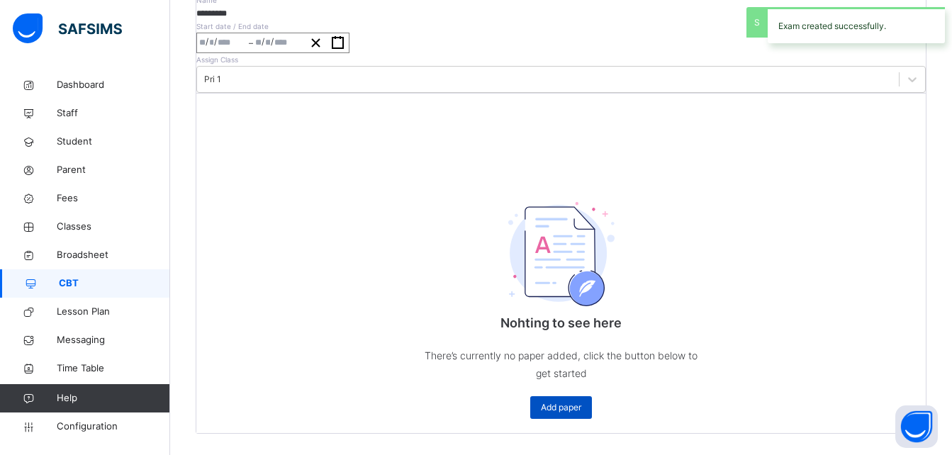
click at [565, 401] on span "Add paper" at bounding box center [561, 407] width 40 height 13
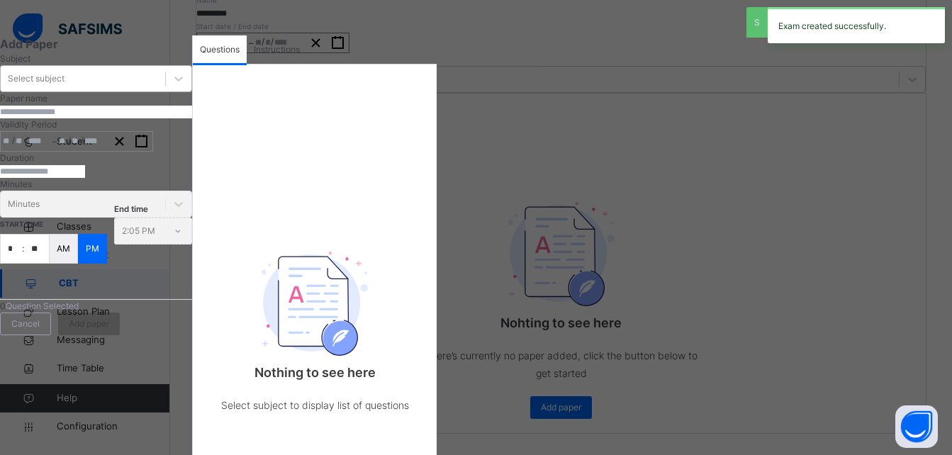
click at [162, 90] on div "Select subject" at bounding box center [83, 79] width 165 height 22
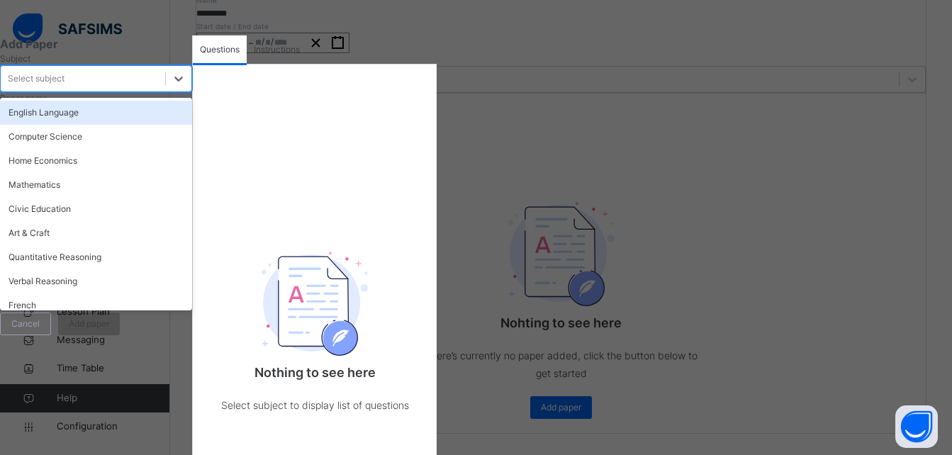
click at [114, 125] on div "English Language" at bounding box center [96, 113] width 192 height 24
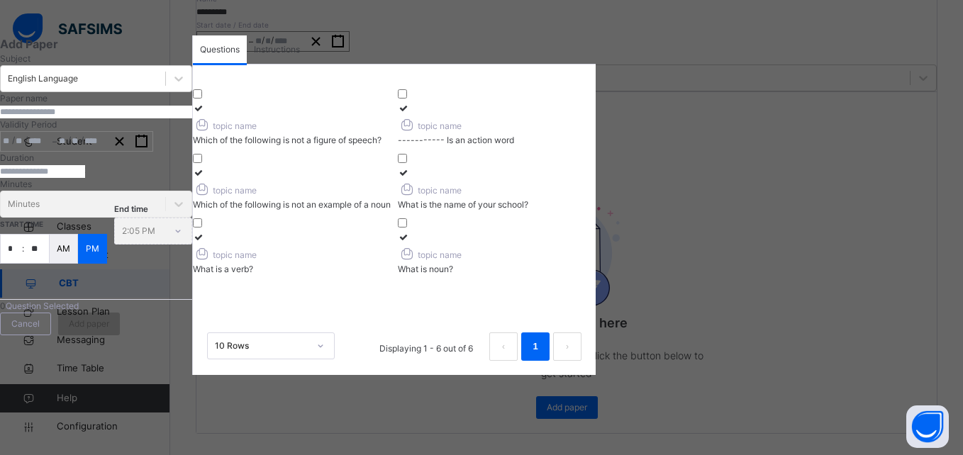
click at [391, 147] on label "topic name Which of the following is not a figure of speech?" at bounding box center [292, 124] width 198 height 45
drag, startPoint x: 403, startPoint y: 237, endPoint x: 411, endPoint y: 258, distance: 22.9
click at [391, 211] on p "Which of the following is not an example of a noun" at bounding box center [292, 205] width 198 height 13
click at [391, 276] on label "topic name What is a verb?" at bounding box center [292, 253] width 198 height 45
click at [596, 276] on label "topic name What is noun?" at bounding box center [497, 253] width 198 height 45
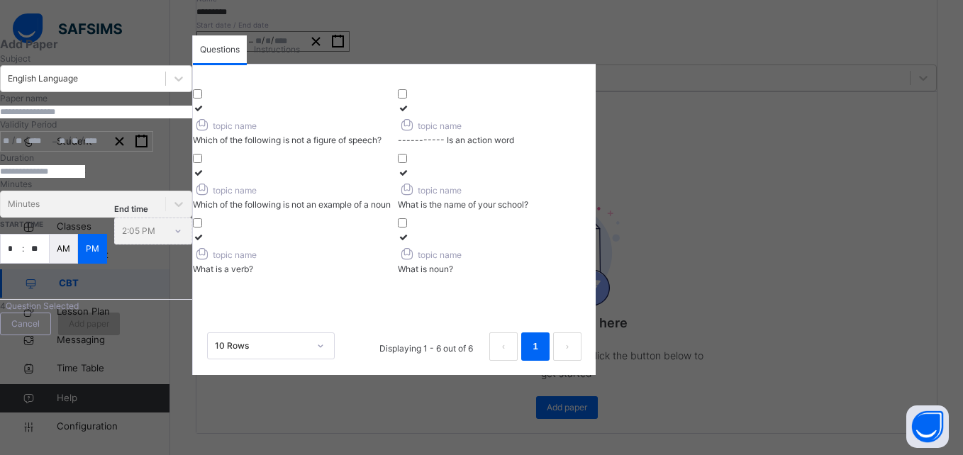
click at [596, 211] on p "What is the name of your school?" at bounding box center [497, 205] width 198 height 13
drag, startPoint x: 696, startPoint y: 147, endPoint x: 525, endPoint y: 189, distance: 175.9
click at [462, 131] on span "topic name" at bounding box center [430, 126] width 64 height 11
click at [143, 118] on input "text" at bounding box center [96, 112] width 192 height 13
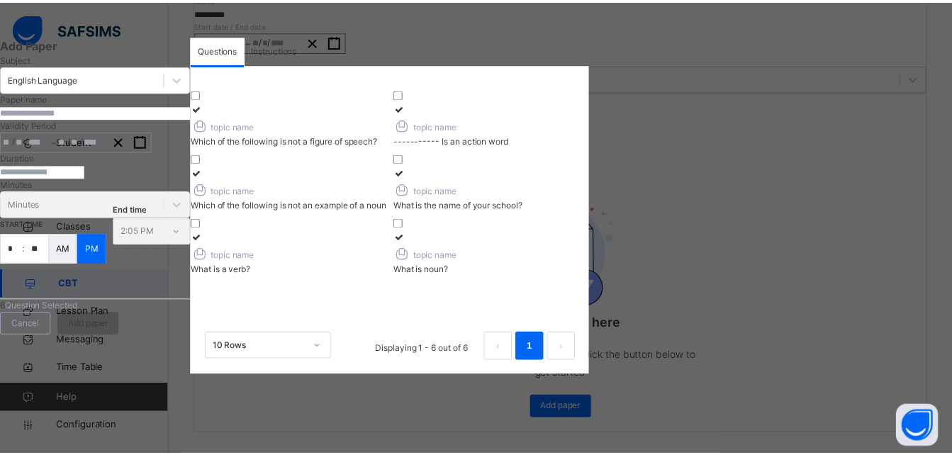
scroll to position [305, 0]
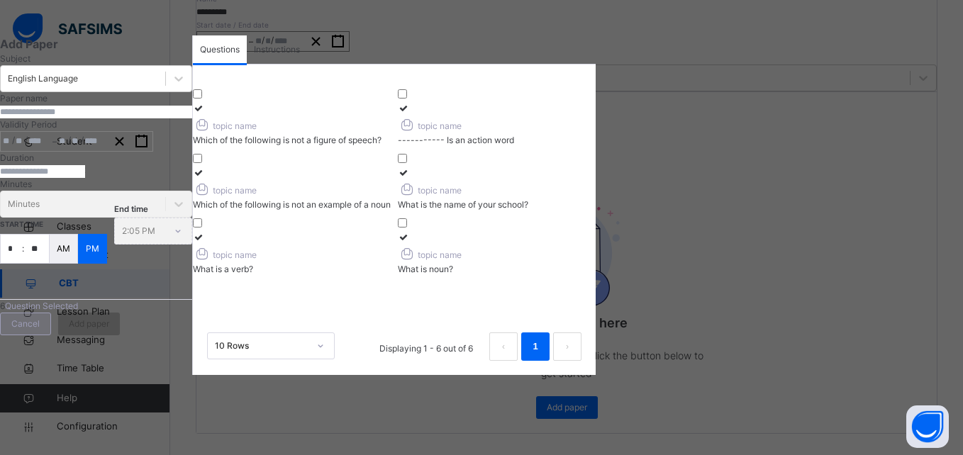
click at [40, 330] on span "Cancel" at bounding box center [25, 324] width 28 height 13
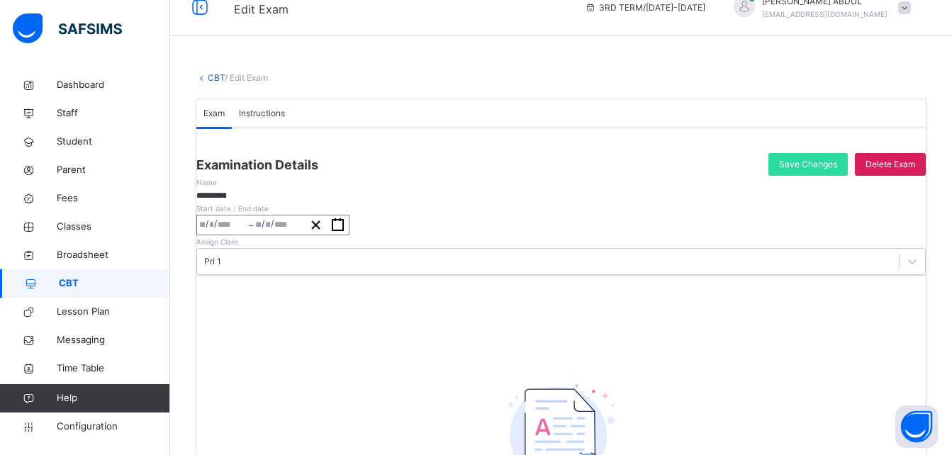
scroll to position [15, 0]
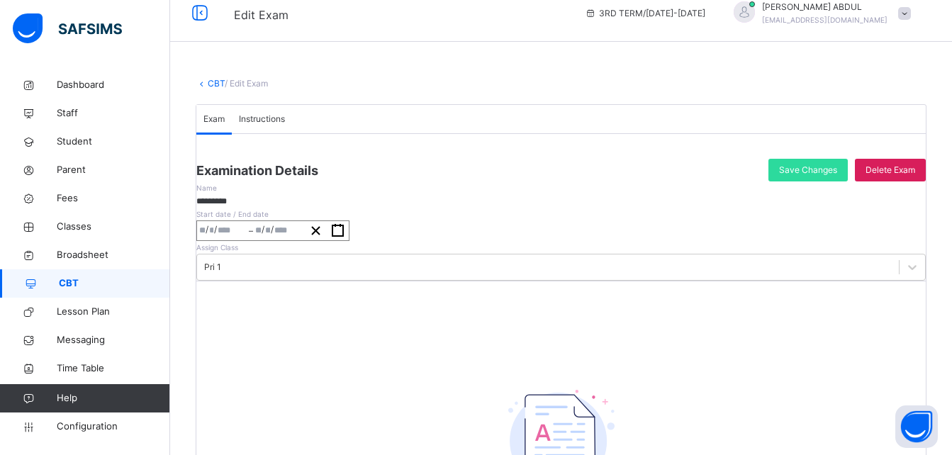
click at [213, 86] on link "CBT" at bounding box center [216, 83] width 17 height 11
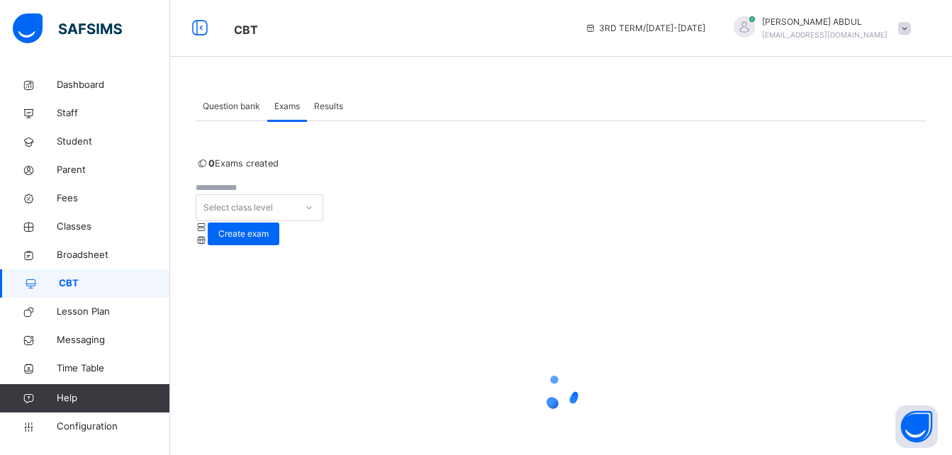
click at [233, 104] on span "Question bank" at bounding box center [231, 106] width 57 height 13
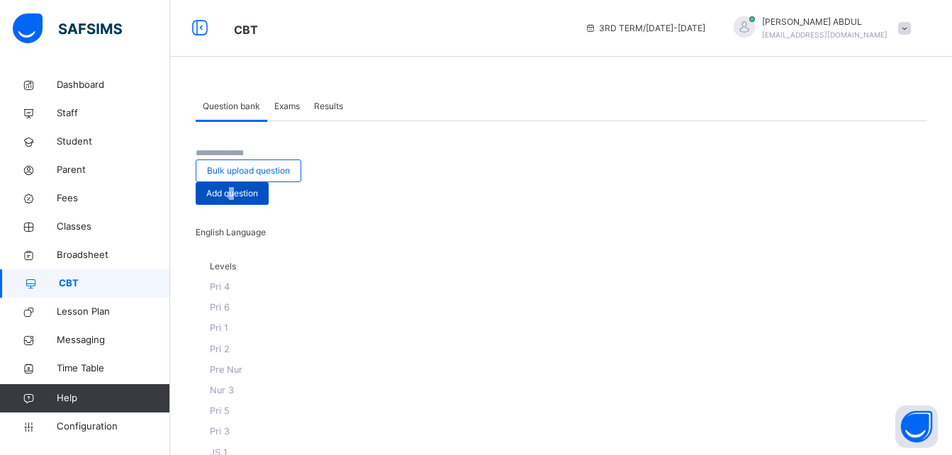
click at [269, 182] on div "Add question" at bounding box center [232, 193] width 73 height 23
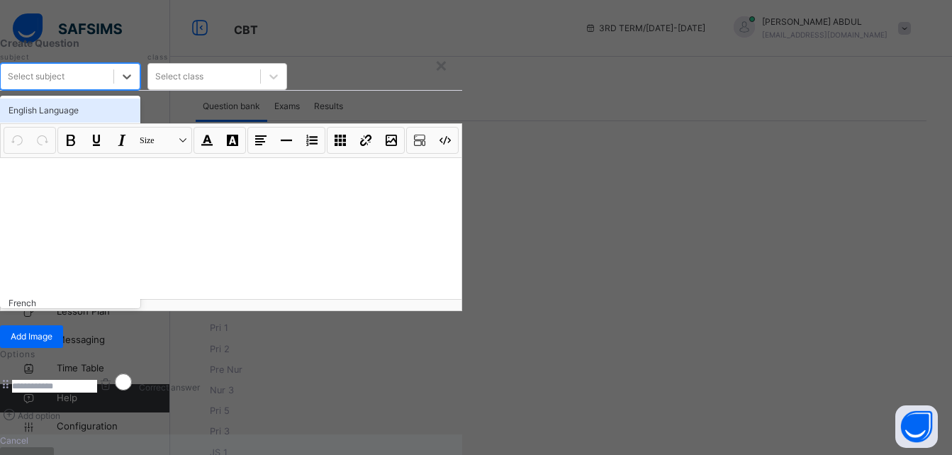
click at [113, 88] on div "Select subject" at bounding box center [57, 77] width 113 height 22
click at [140, 123] on div "English Language" at bounding box center [70, 111] width 140 height 24
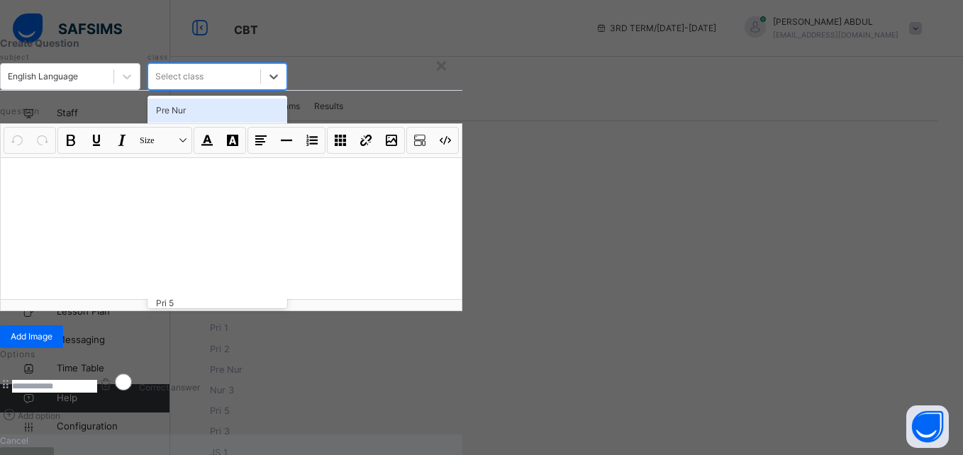
click at [261, 88] on div "Select class" at bounding box center [204, 77] width 113 height 22
click at [288, 219] on div "Pri 1" at bounding box center [217, 207] width 140 height 24
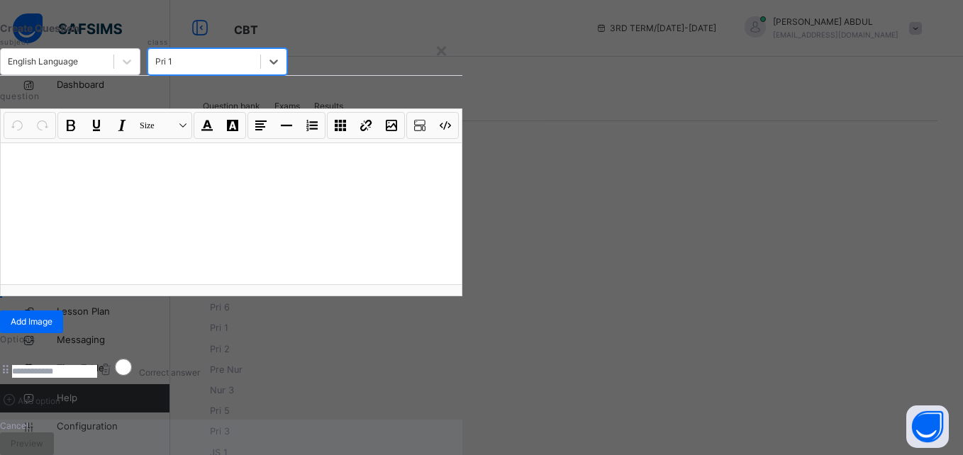
scroll to position [131, 0]
click at [462, 187] on div at bounding box center [231, 214] width 461 height 142
click at [257, 333] on div "Options Correct answer Add option" at bounding box center [231, 371] width 462 height 76
click at [97, 365] on input at bounding box center [54, 371] width 85 height 13
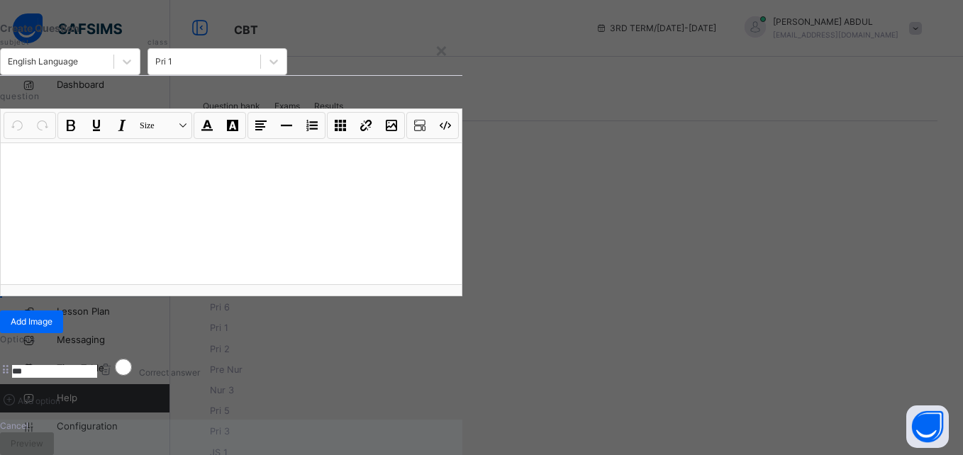
type input "***"
click at [60, 396] on span "Add option" at bounding box center [39, 401] width 43 height 11
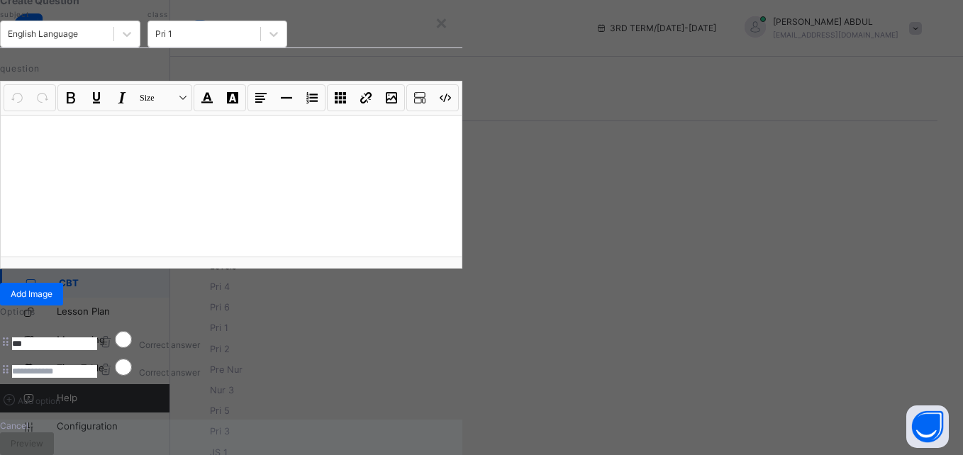
click at [97, 365] on input at bounding box center [54, 371] width 85 height 13
type input "***"
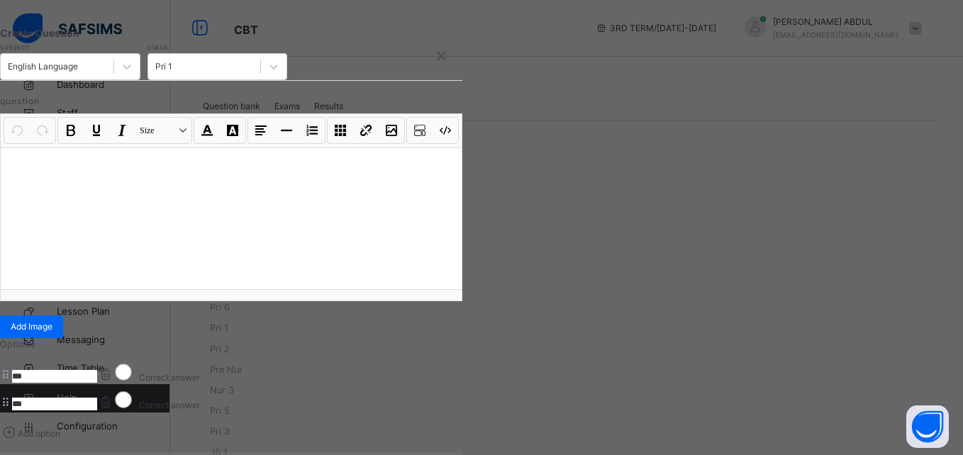
scroll to position [0, 0]
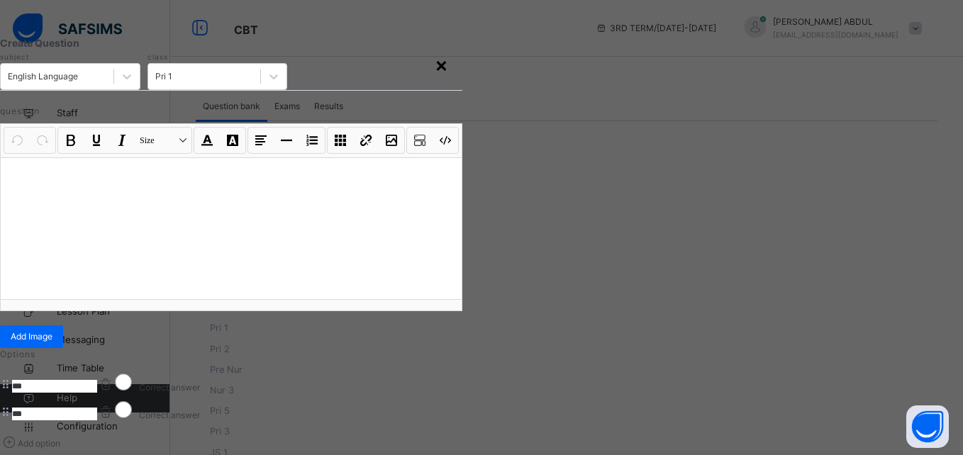
click at [448, 60] on div "×" at bounding box center [441, 65] width 13 height 30
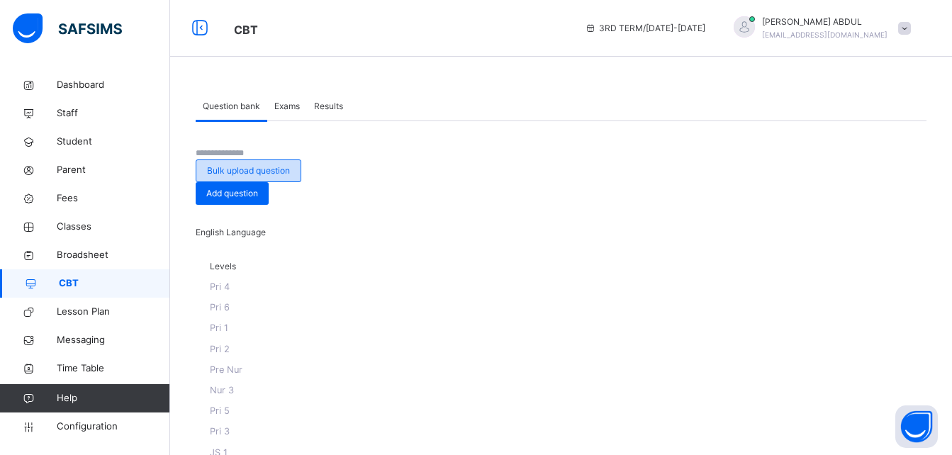
click at [301, 160] on div "Bulk upload question" at bounding box center [249, 171] width 106 height 23
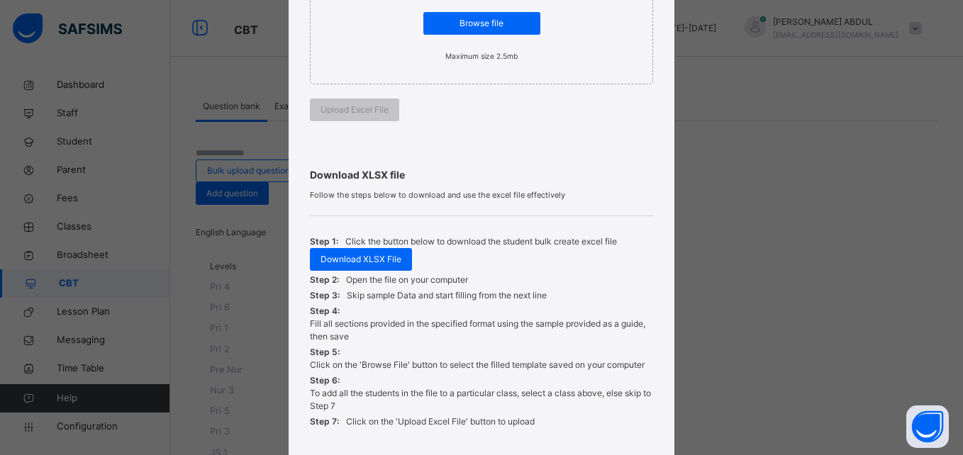
scroll to position [473, 0]
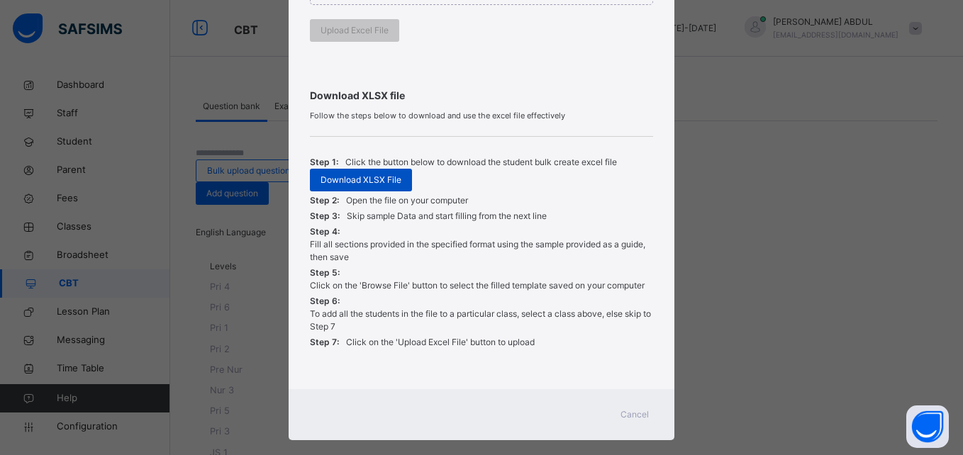
click at [384, 174] on span "Download XLSX File" at bounding box center [361, 180] width 81 height 13
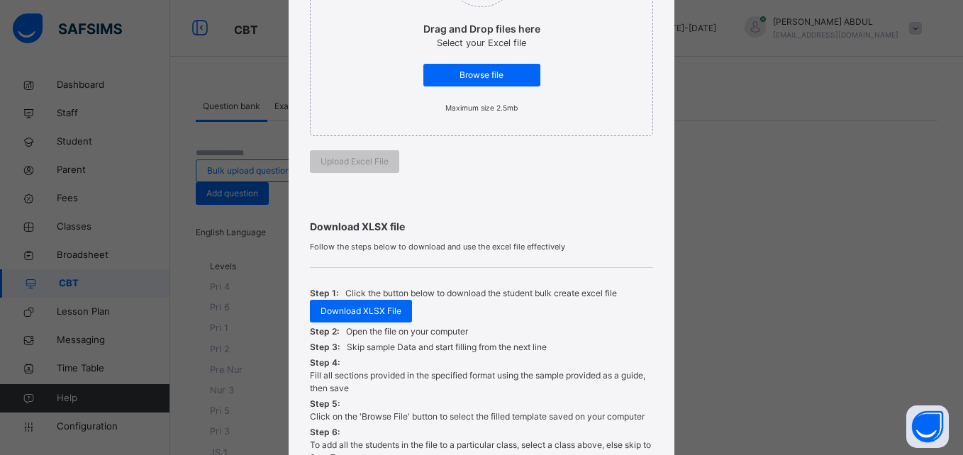
scroll to position [274, 0]
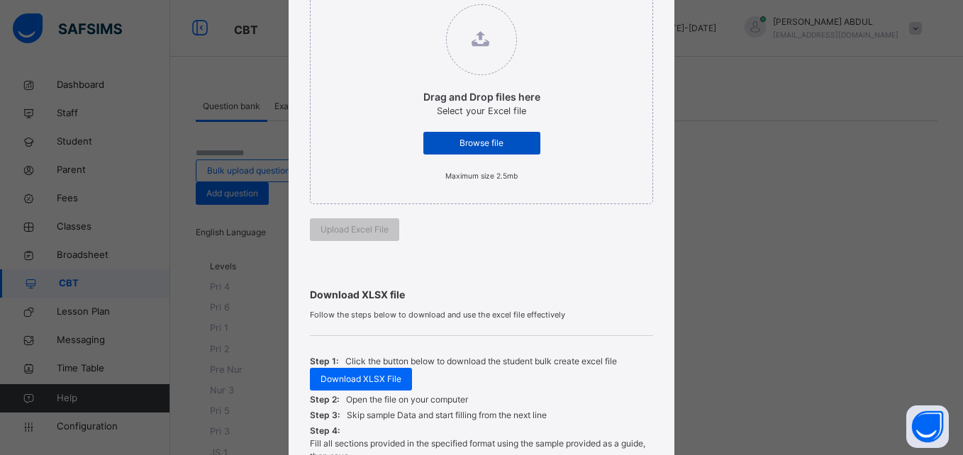
click at [477, 137] on span "Browse file" at bounding box center [482, 143] width 96 height 13
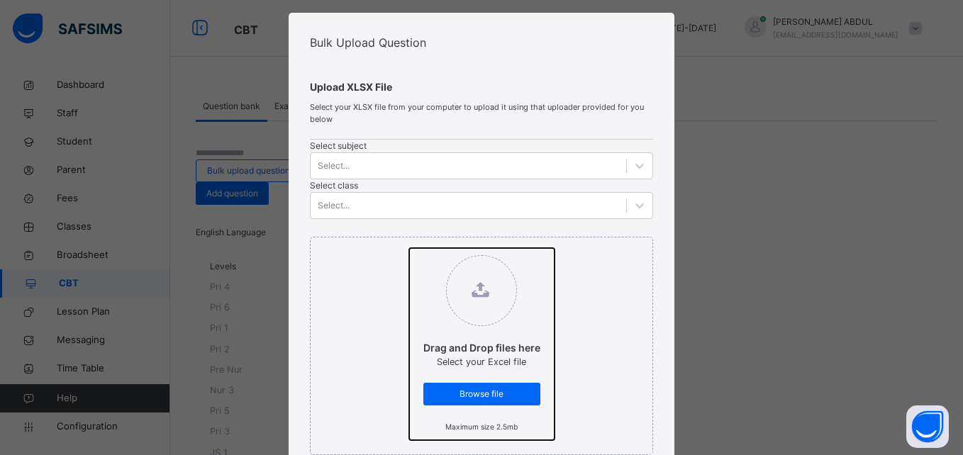
type input "**********"
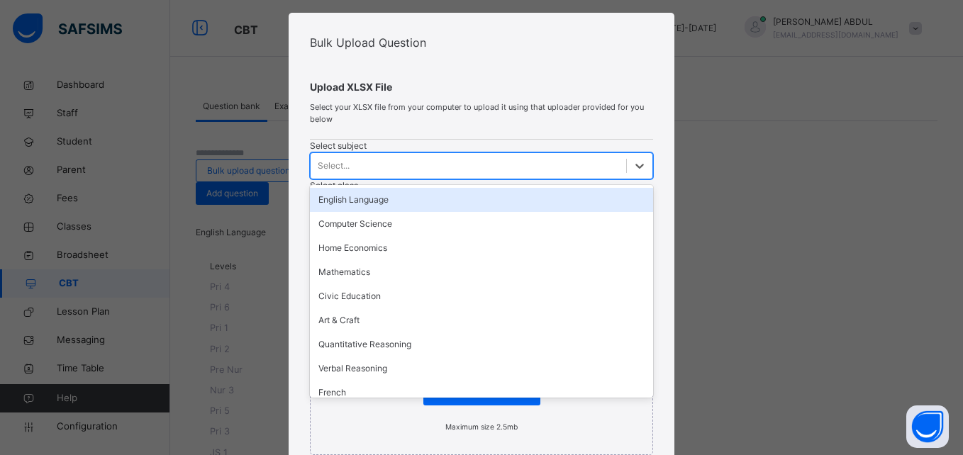
click at [384, 177] on div "Select..." at bounding box center [468, 166] width 315 height 22
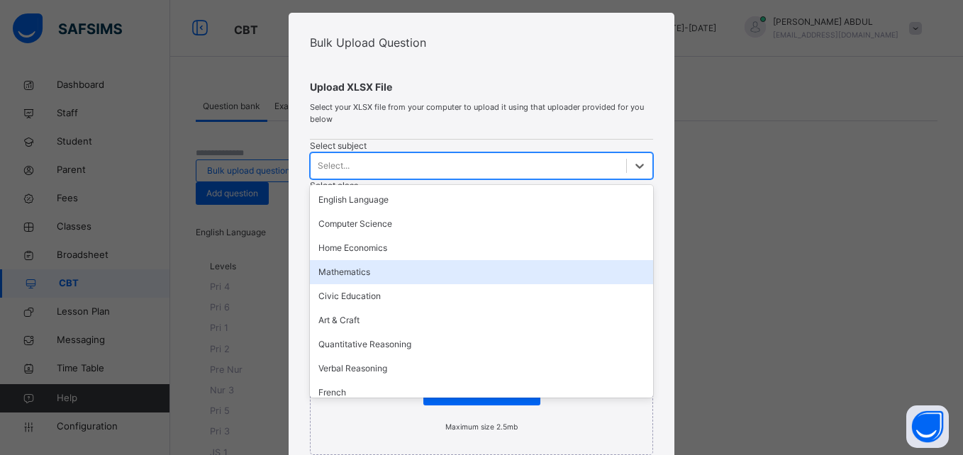
click at [372, 279] on div "Mathematics" at bounding box center [481, 272] width 342 height 24
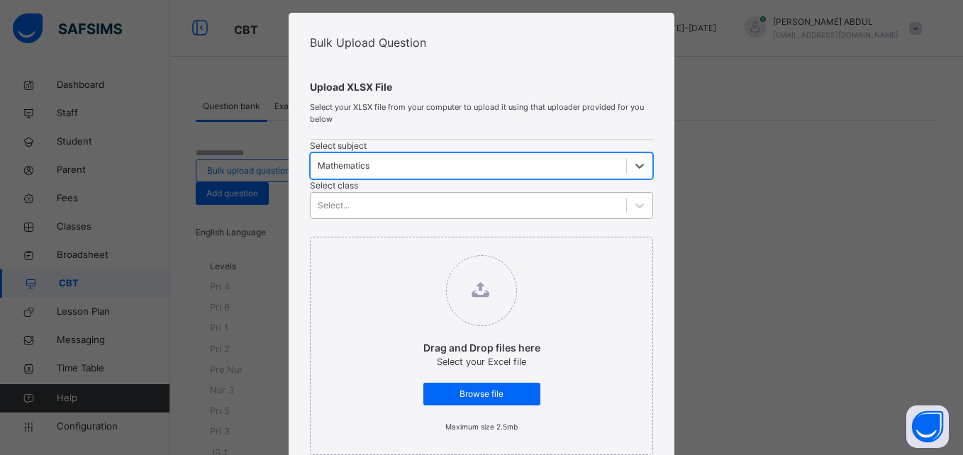
click at [520, 195] on div "Select..." at bounding box center [468, 206] width 315 height 22
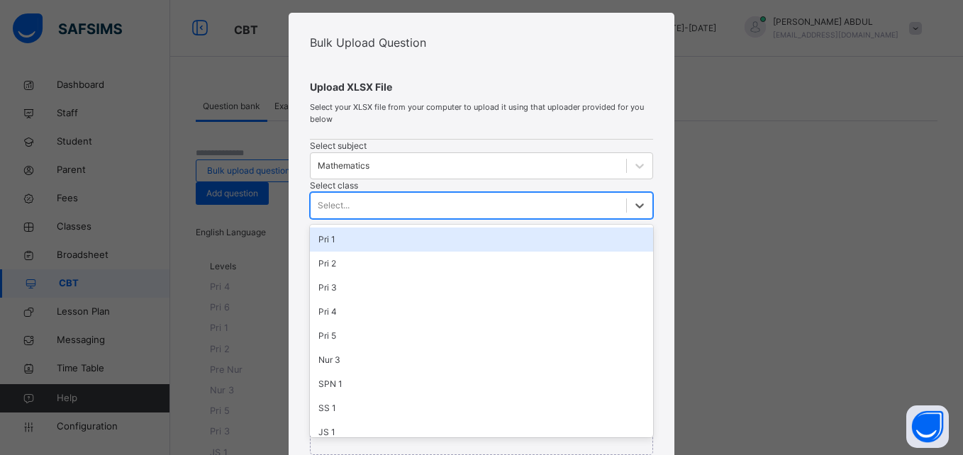
click at [522, 228] on div "Pri 1" at bounding box center [481, 240] width 342 height 24
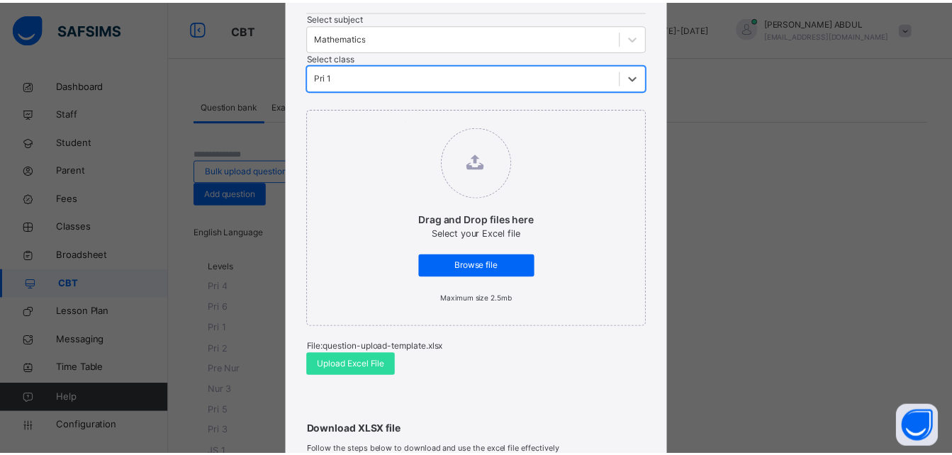
scroll to position [191, 0]
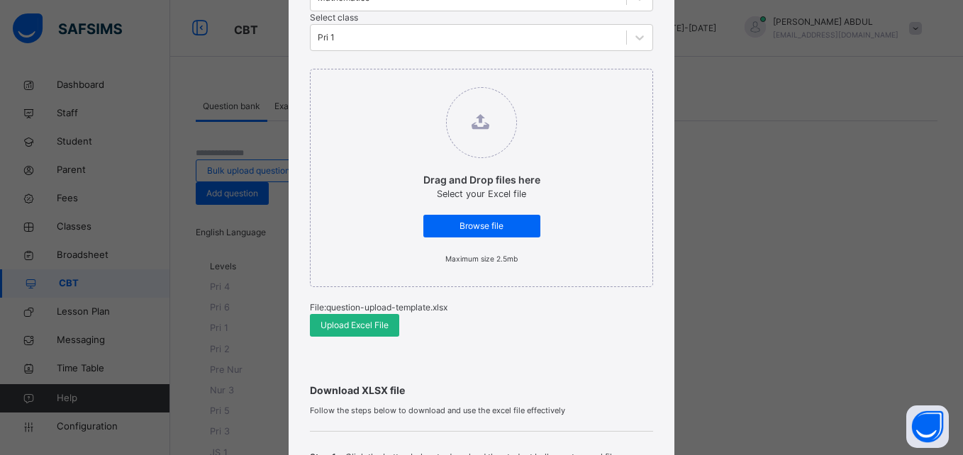
click at [352, 319] on span "Upload Excel File" at bounding box center [355, 325] width 68 height 13
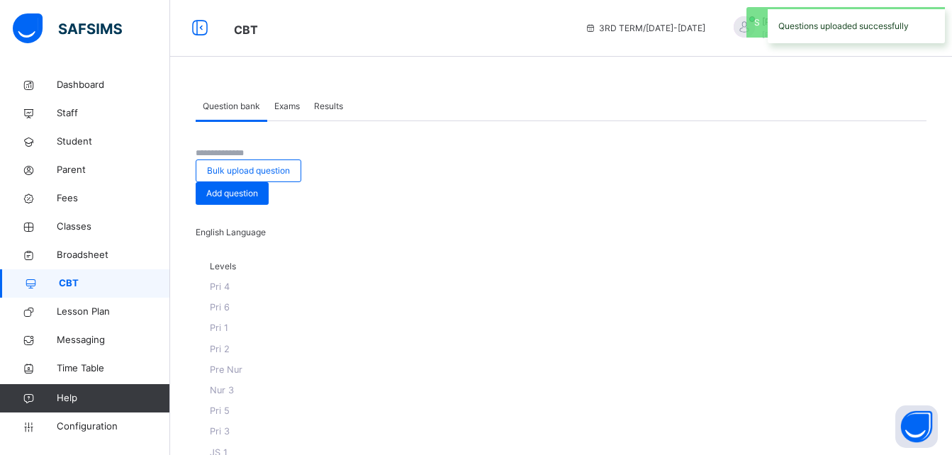
click at [283, 109] on span "Exams" at bounding box center [287, 106] width 26 height 13
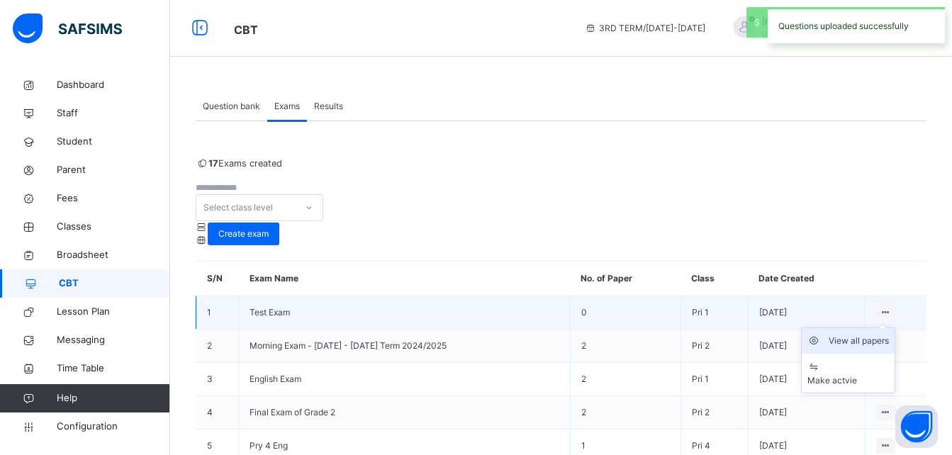
click at [856, 334] on div "View all papers" at bounding box center [859, 341] width 60 height 14
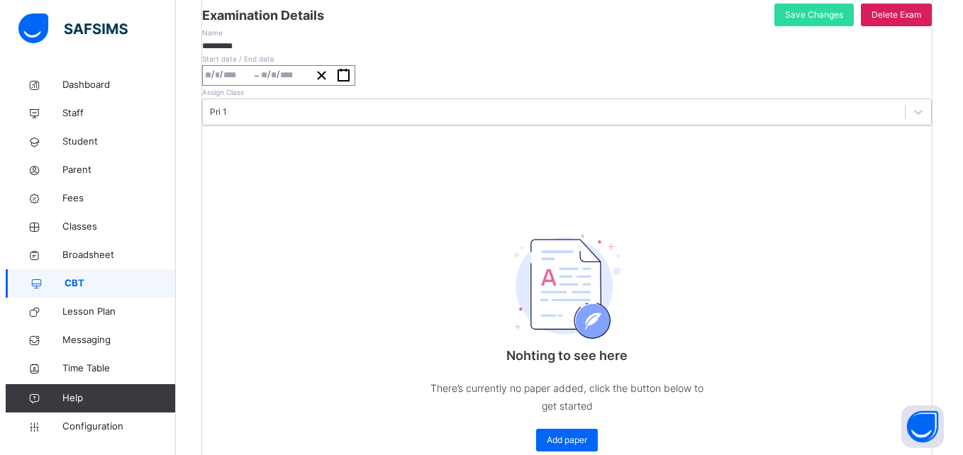
scroll to position [350, 0]
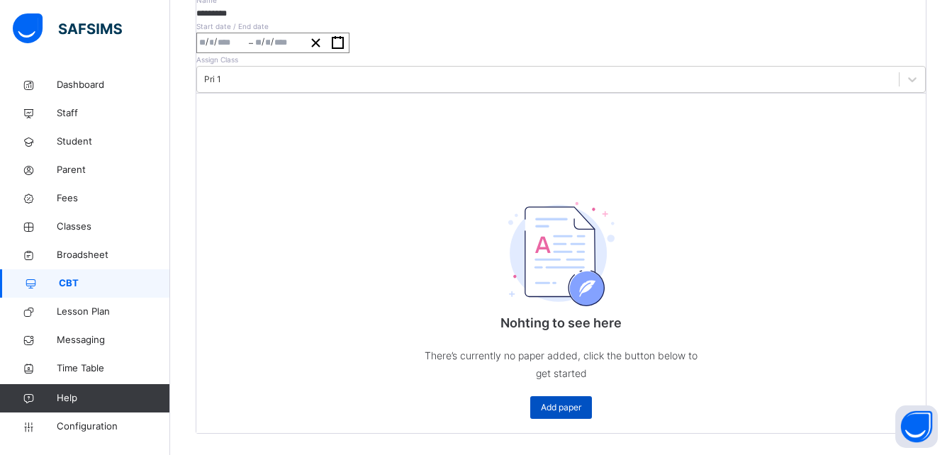
click at [571, 401] on span "Add paper" at bounding box center [561, 407] width 40 height 13
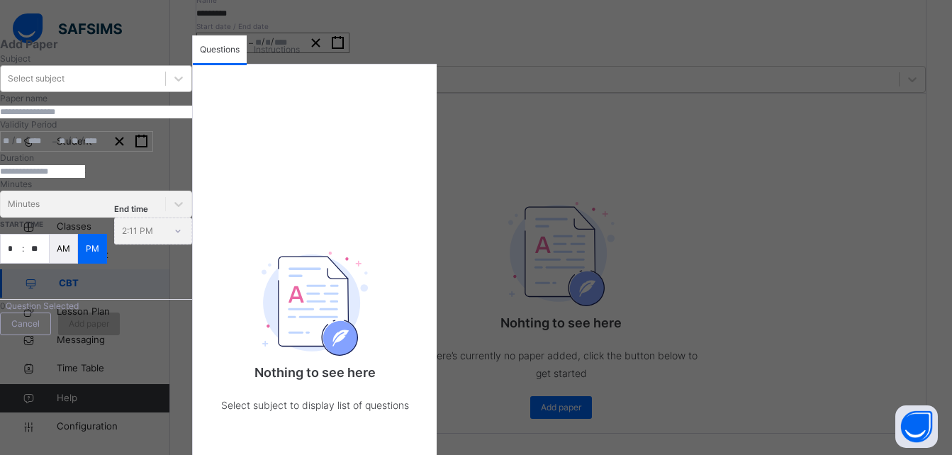
click at [128, 90] on div "Select subject" at bounding box center [83, 79] width 165 height 22
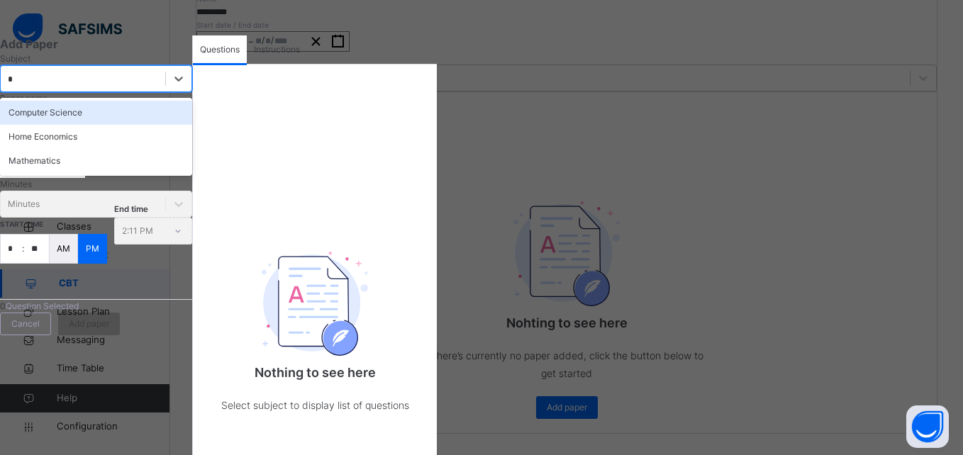
type input "**"
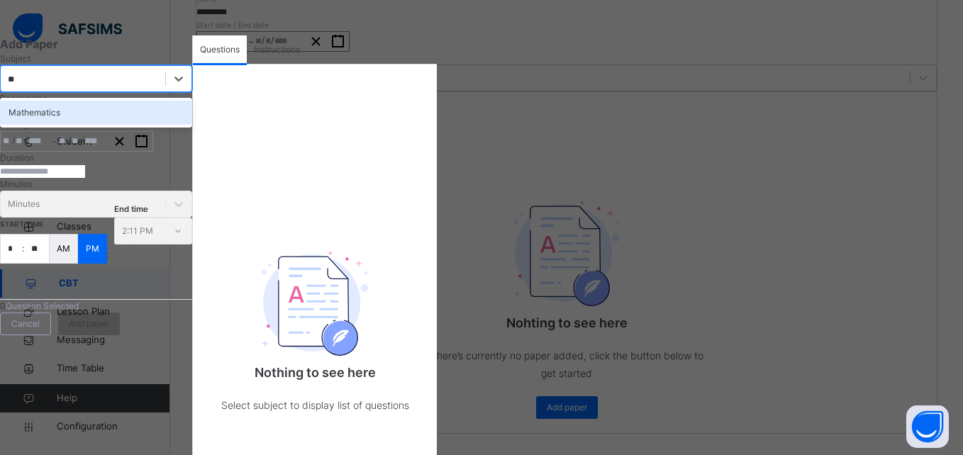
click at [109, 125] on div "Mathematics" at bounding box center [96, 113] width 192 height 24
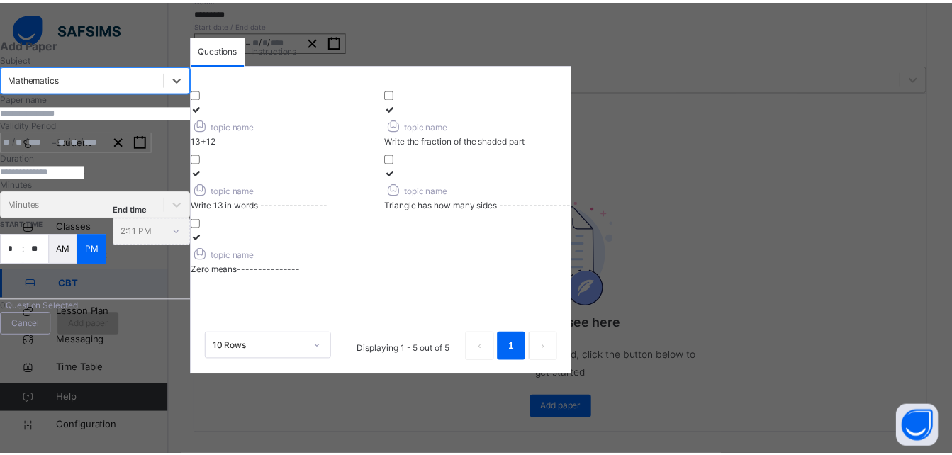
scroll to position [305, 0]
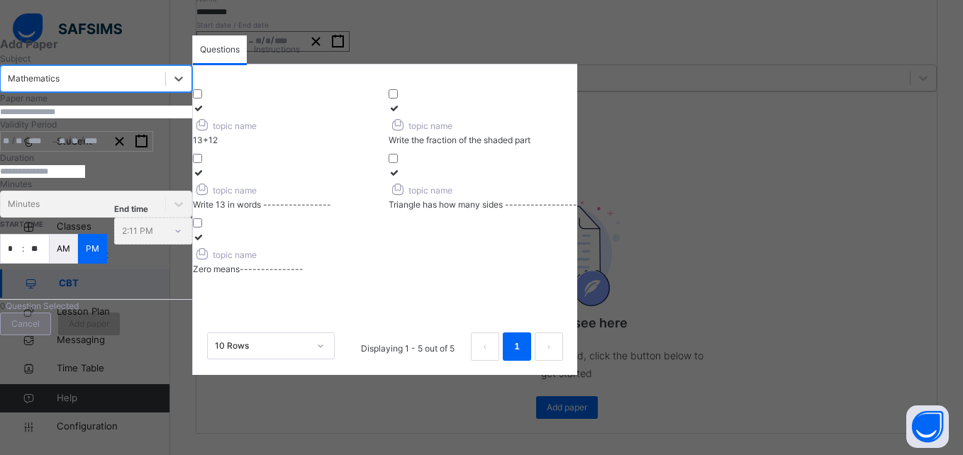
click at [40, 330] on span "Cancel" at bounding box center [25, 324] width 28 height 13
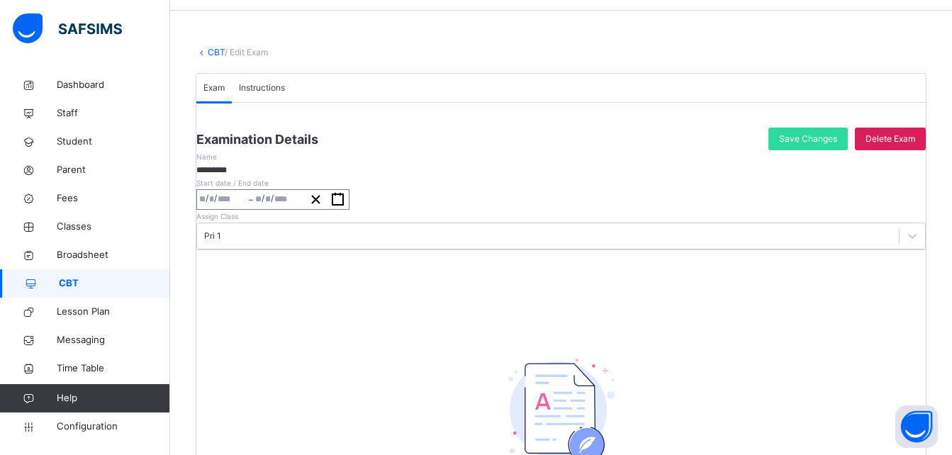
scroll to position [36, 0]
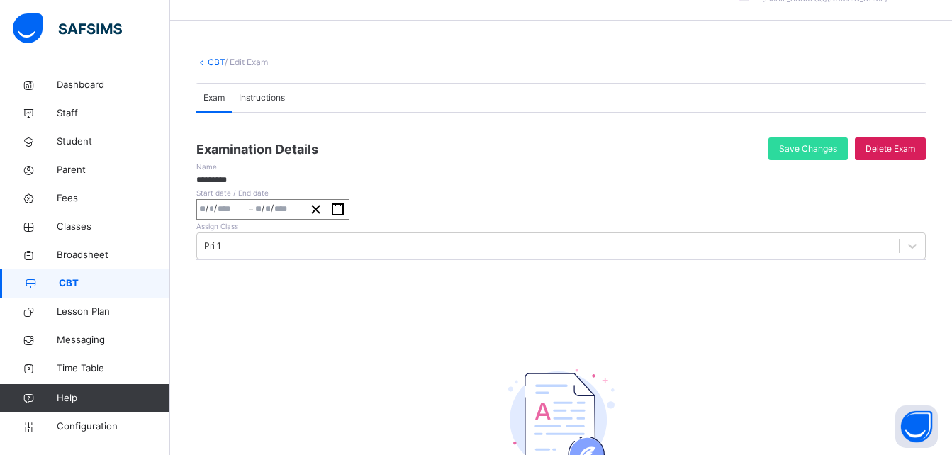
click at [208, 61] on link "CBT" at bounding box center [216, 62] width 17 height 11
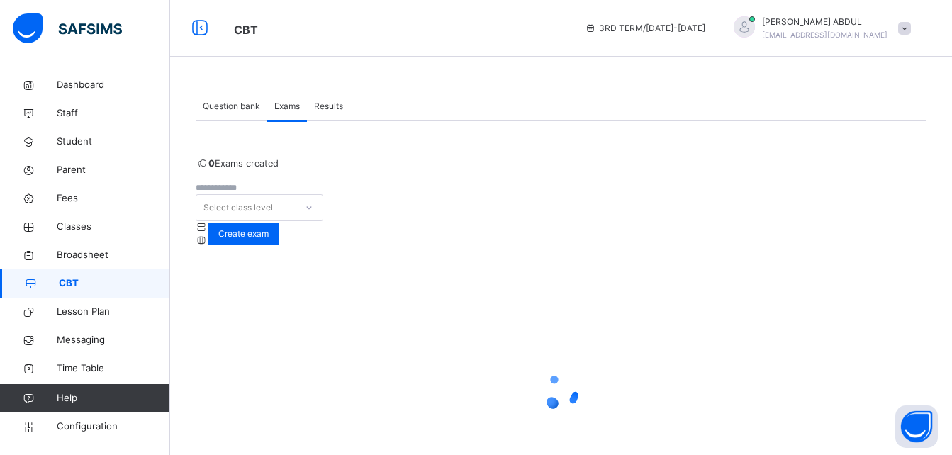
click at [233, 106] on span "Question bank" at bounding box center [231, 106] width 57 height 13
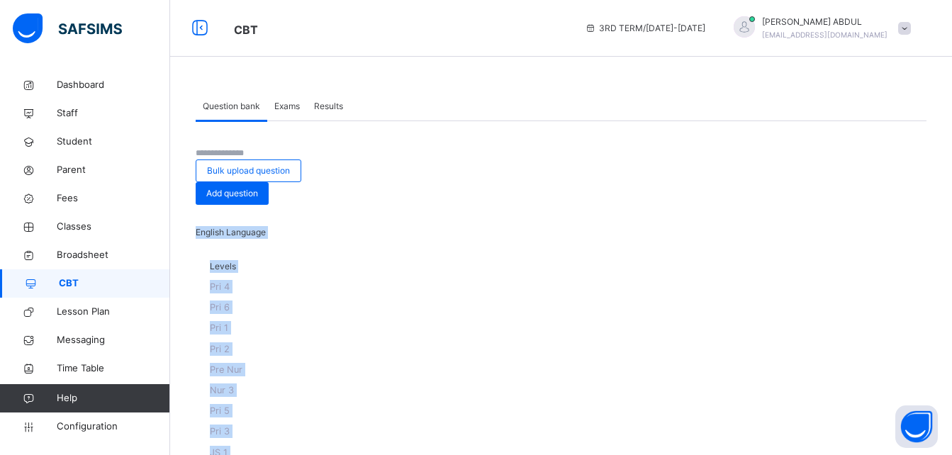
drag, startPoint x: 959, startPoint y: 155, endPoint x: 962, endPoint y: 196, distance: 41.2
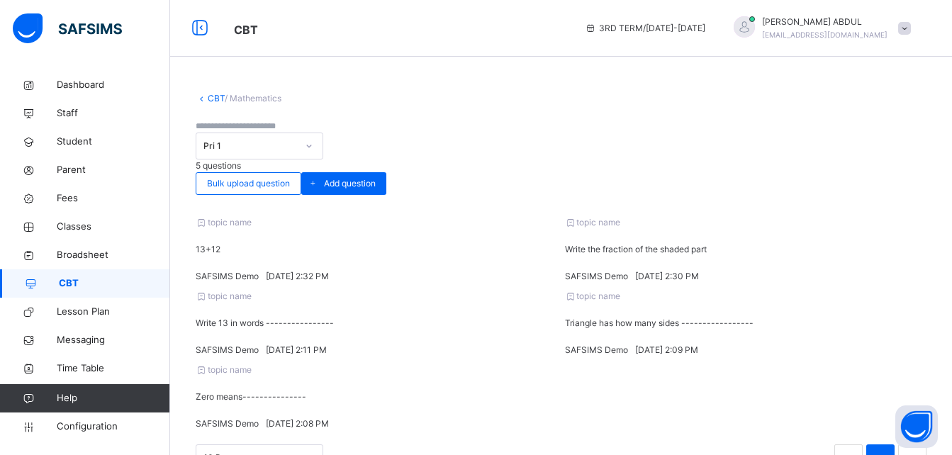
click at [213, 97] on link "CBT" at bounding box center [216, 98] width 17 height 11
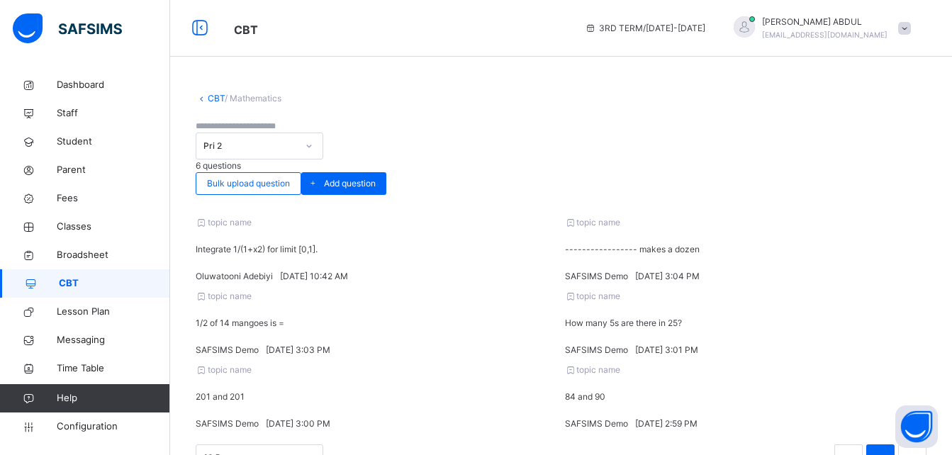
click at [218, 96] on link "CBT" at bounding box center [216, 98] width 17 height 11
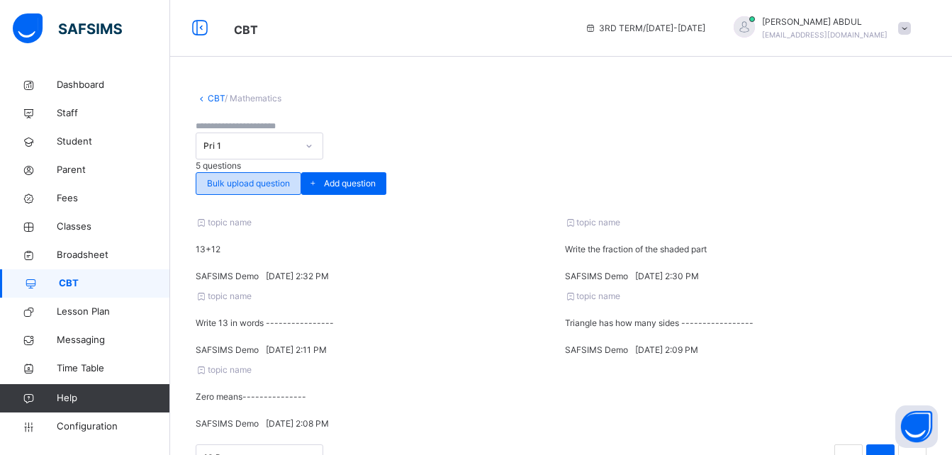
click at [290, 177] on span "Bulk upload question" at bounding box center [248, 183] width 83 height 13
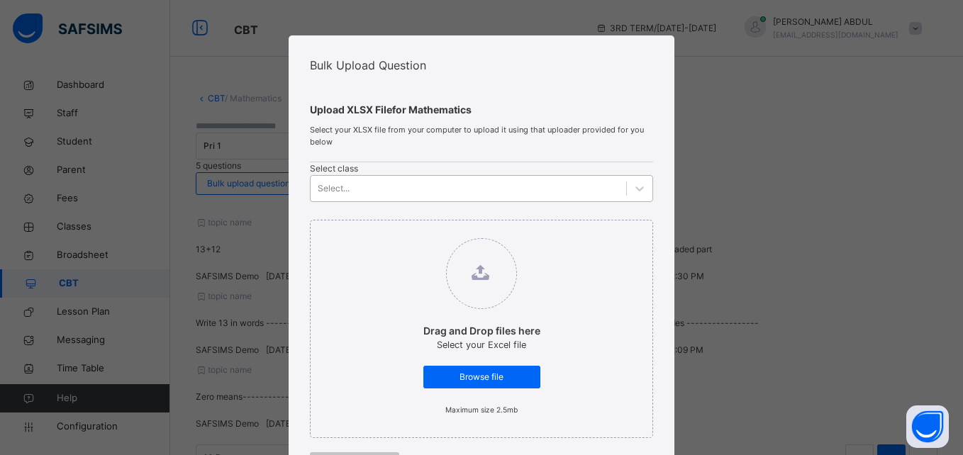
click at [420, 200] on div "Select..." at bounding box center [468, 189] width 315 height 22
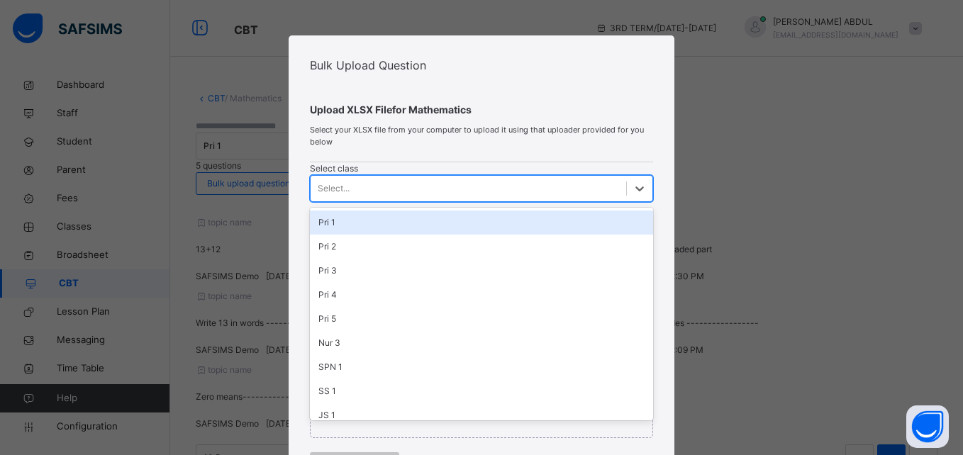
click at [376, 233] on div "Pri 1" at bounding box center [481, 223] width 342 height 24
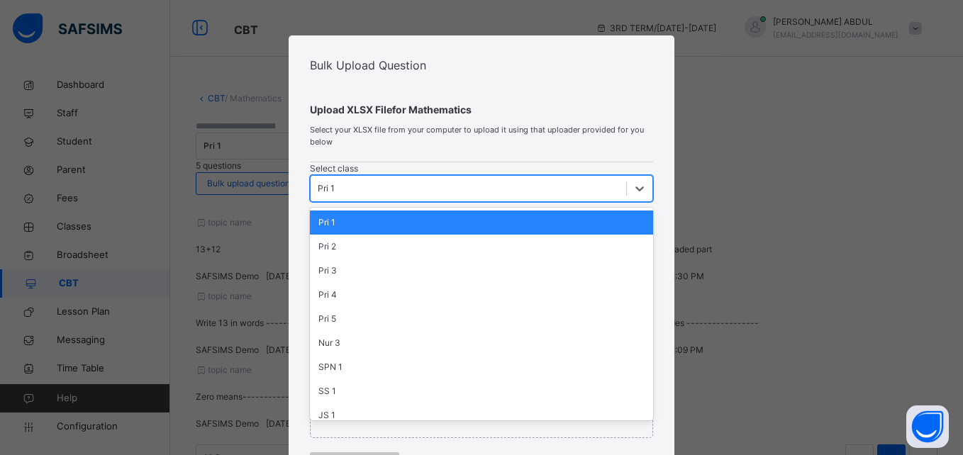
click at [386, 198] on div "Pri 1" at bounding box center [468, 189] width 315 height 22
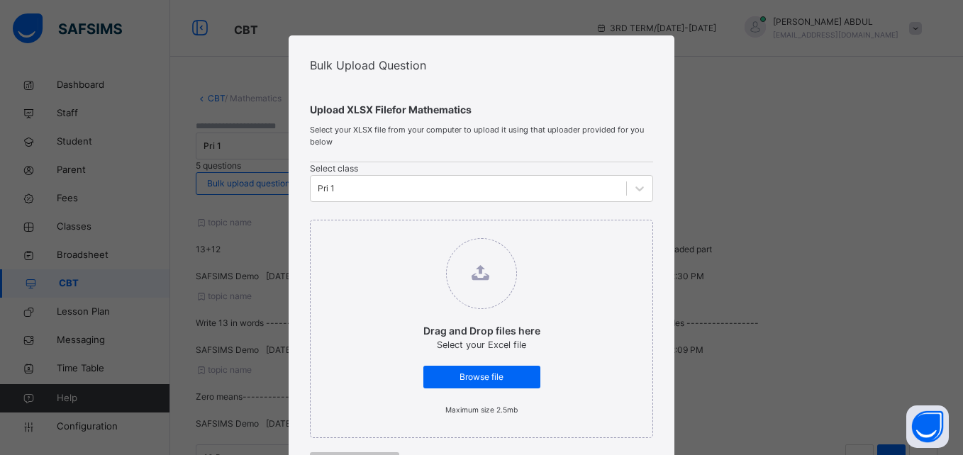
click at [520, 201] on div "Select class Pri 1" at bounding box center [481, 182] width 342 height 40
click at [474, 384] on span "Browse file" at bounding box center [482, 377] width 96 height 13
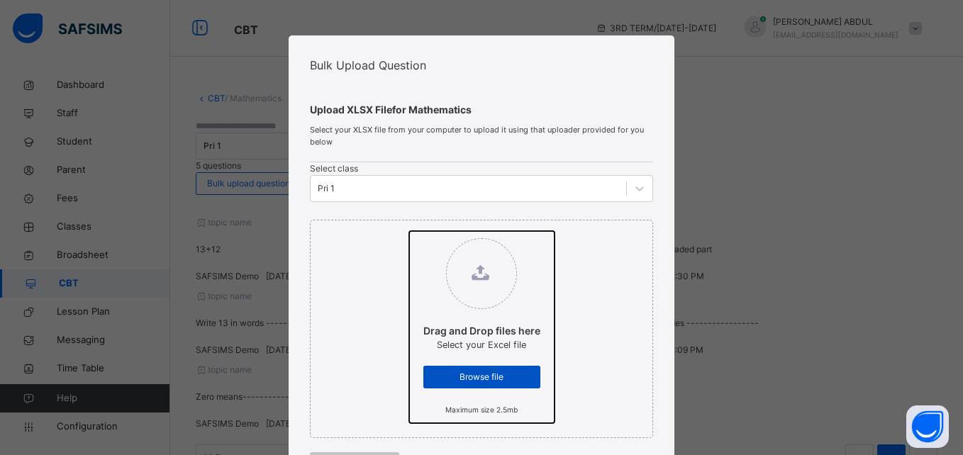
click at [409, 231] on input "Drag and Drop files here Select your Excel file Browse file Maximum size 2.5mb" at bounding box center [409, 231] width 0 height 0
type input "**********"
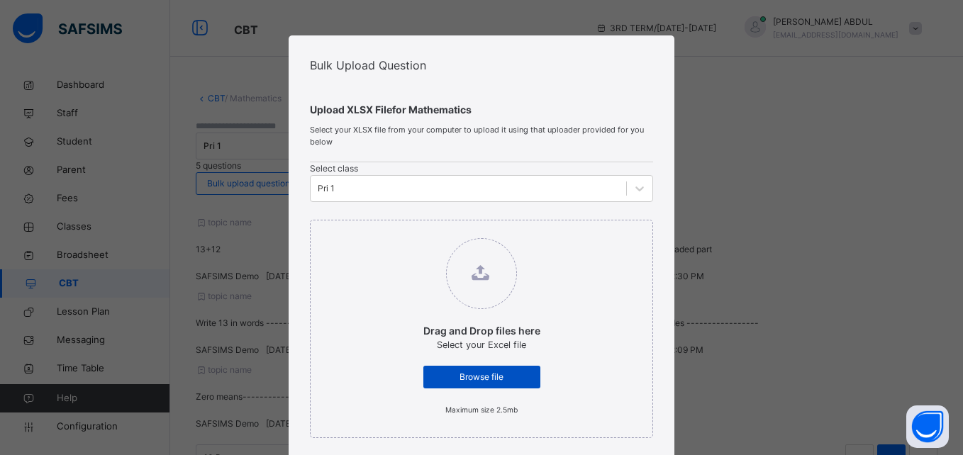
click at [507, 384] on span "Browse file" at bounding box center [482, 377] width 96 height 13
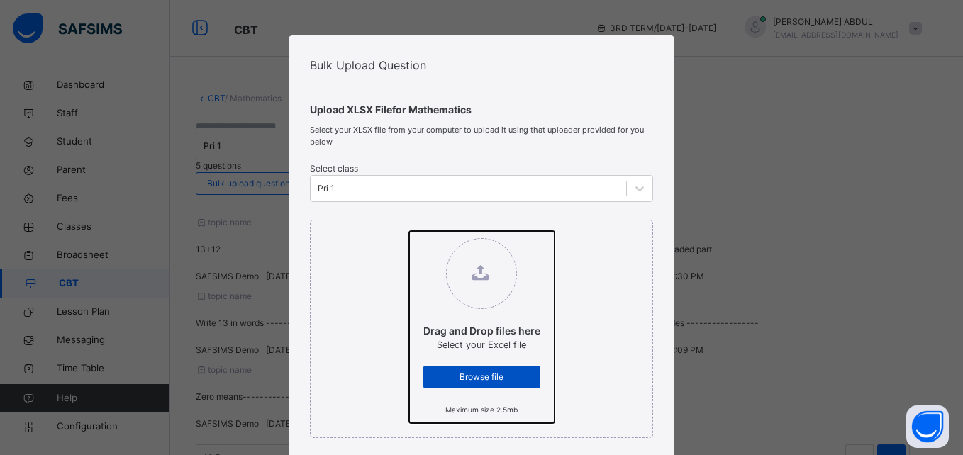
click at [409, 231] on input "Drag and Drop files here Select your Excel file Browse file Maximum size 2.5mb" at bounding box center [409, 231] width 0 height 0
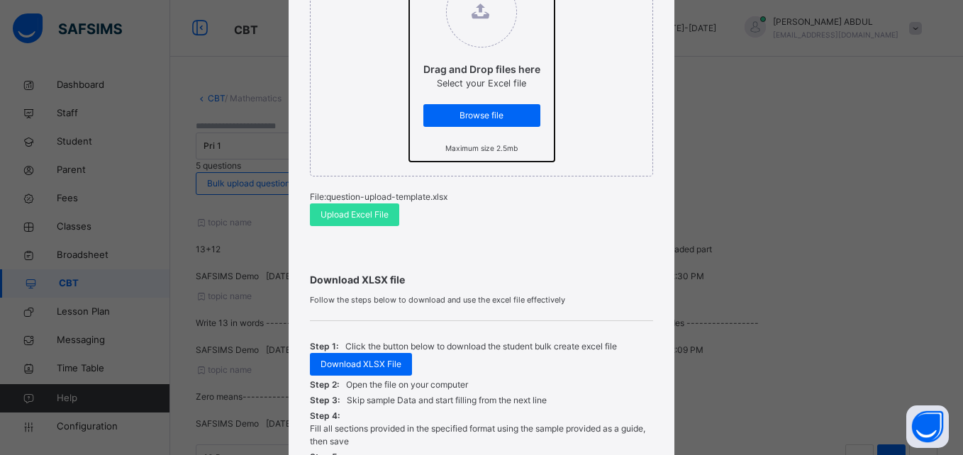
scroll to position [312, 0]
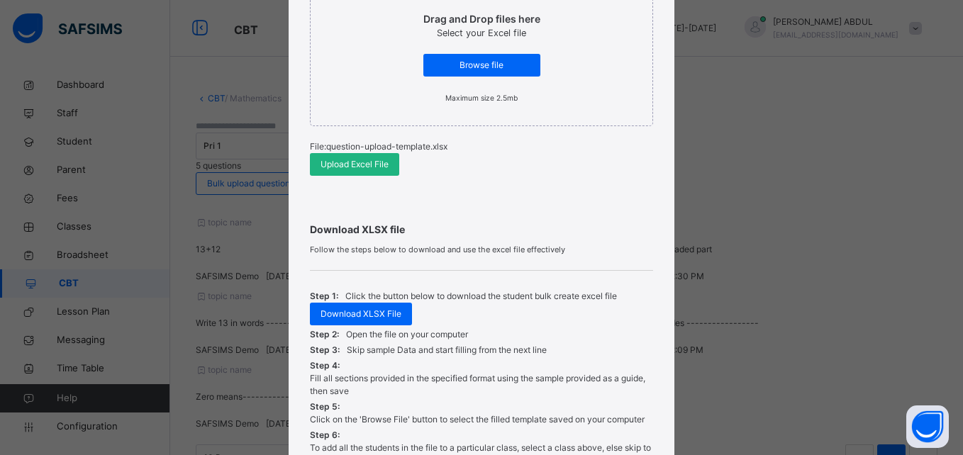
click at [335, 171] on span "Upload Excel File" at bounding box center [355, 164] width 68 height 13
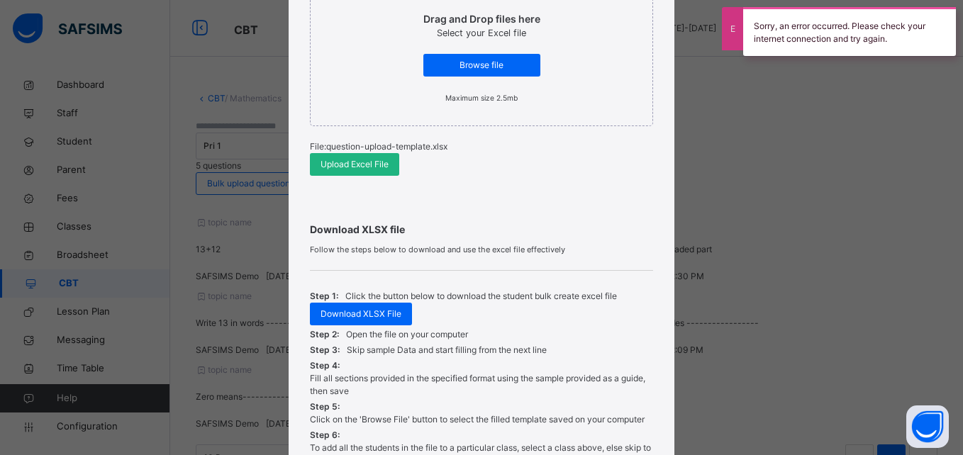
click at [342, 171] on span "Upload Excel File" at bounding box center [355, 164] width 68 height 13
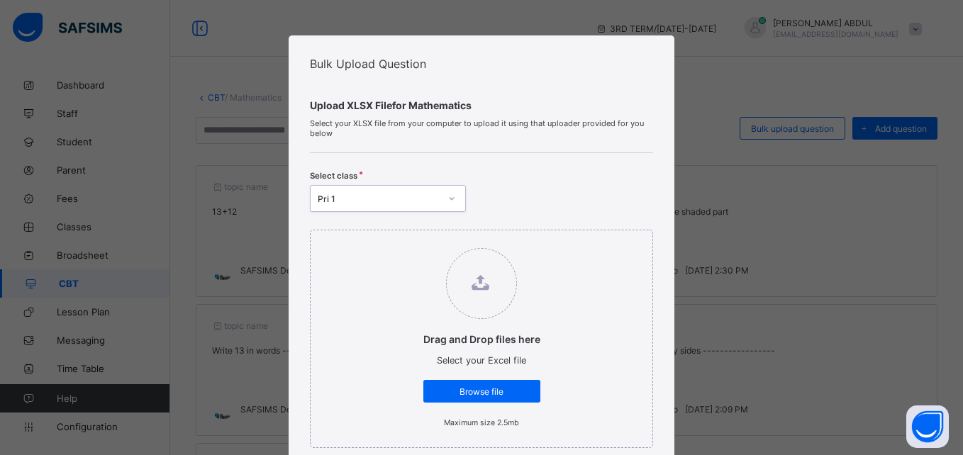
click at [494, 391] on span "Browse file" at bounding box center [482, 391] width 96 height 11
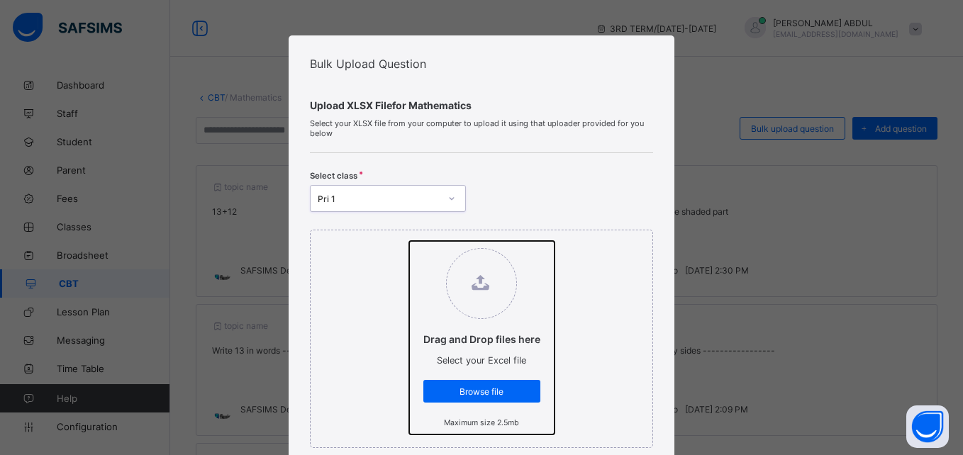
click at [409, 241] on input "Drag and Drop files here Select your Excel file Browse file Maximum size 2.5mb" at bounding box center [409, 241] width 0 height 0
type input "**********"
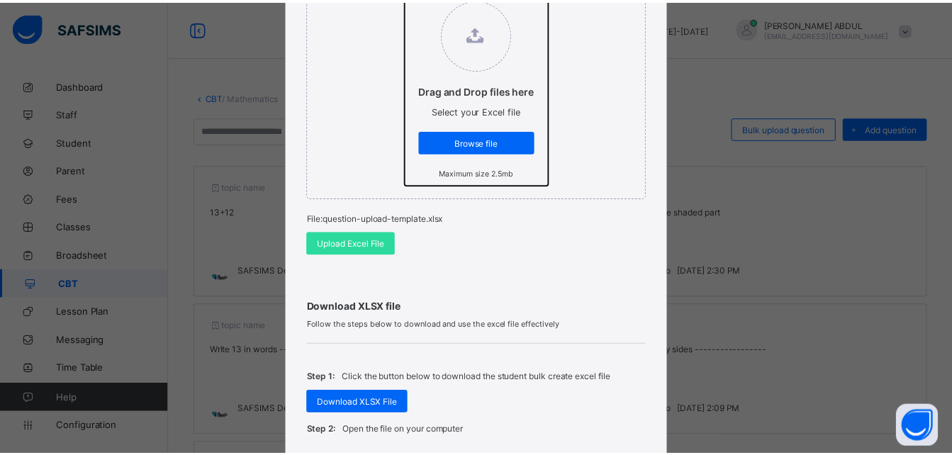
scroll to position [257, 0]
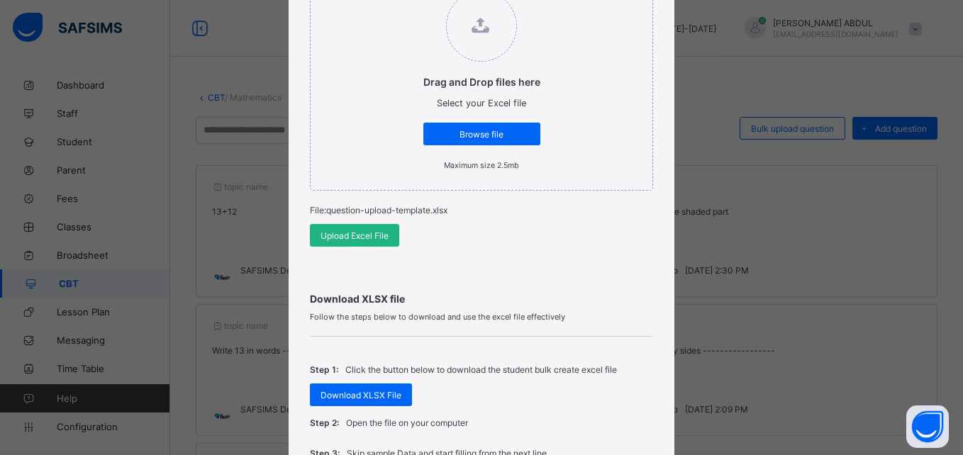
click at [344, 234] on span "Upload Excel File" at bounding box center [355, 235] width 68 height 11
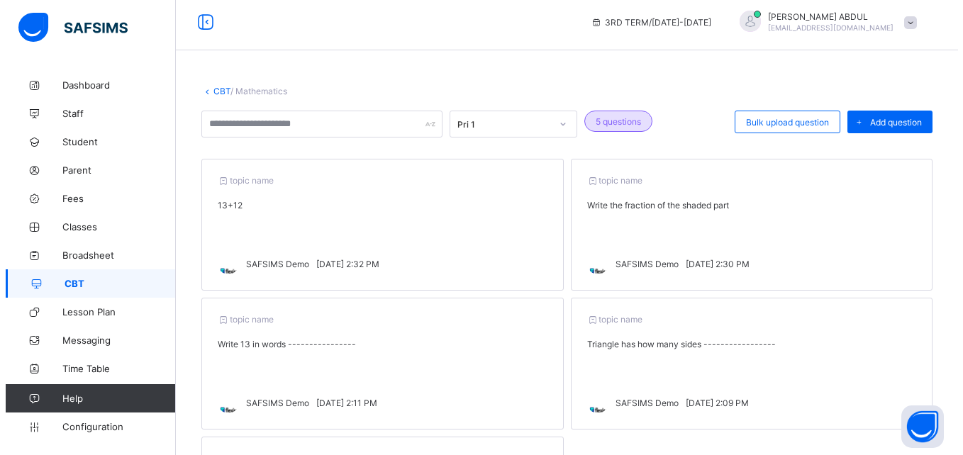
scroll to position [0, 0]
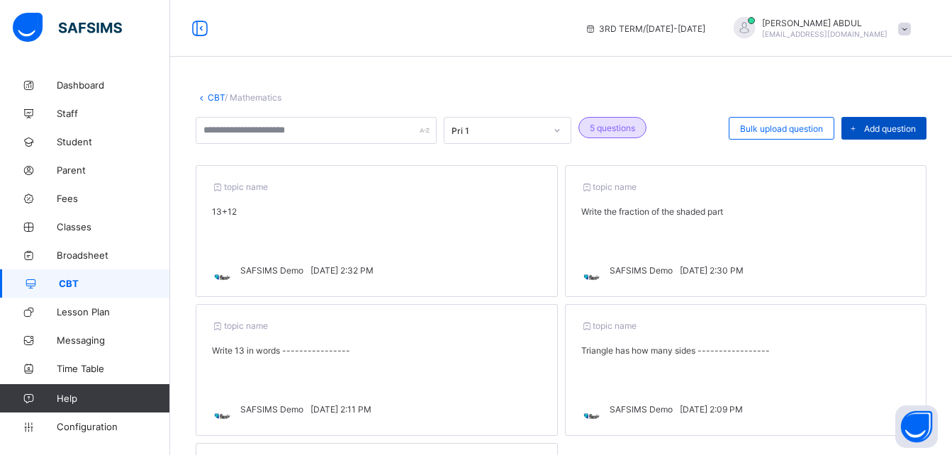
click at [884, 126] on span "Add question" at bounding box center [890, 128] width 52 height 11
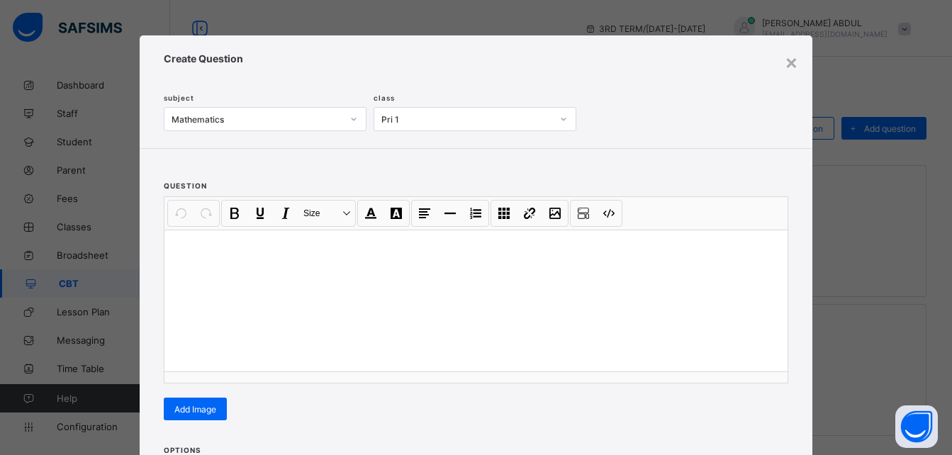
click at [288, 290] on div at bounding box center [476, 301] width 623 height 142
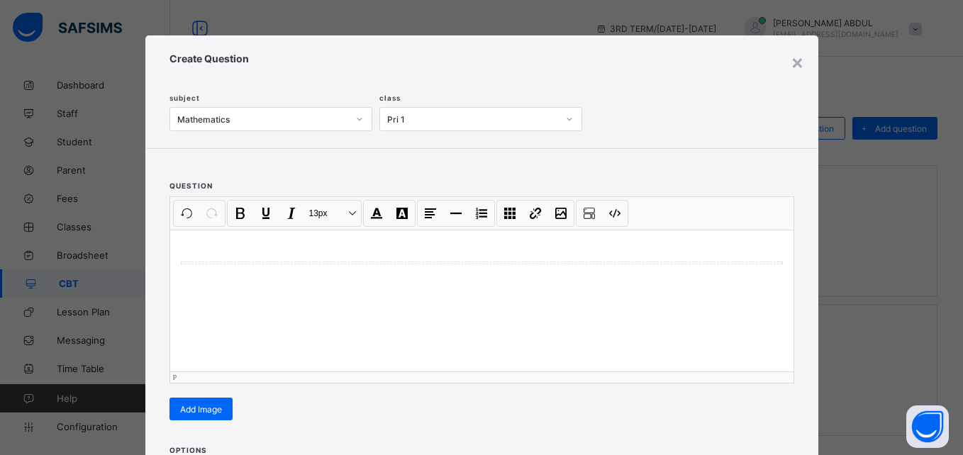
click at [283, 308] on div at bounding box center [481, 301] width 623 height 142
click at [460, 293] on div at bounding box center [481, 301] width 623 height 142
click at [404, 262] on div at bounding box center [482, 262] width 601 height 1
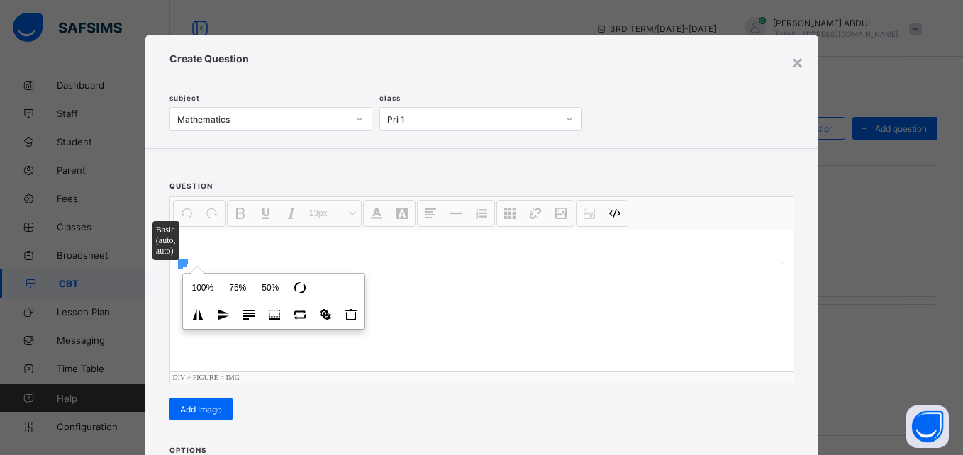
click at [409, 274] on div at bounding box center [481, 301] width 623 height 142
click at [463, 302] on div at bounding box center [481, 301] width 623 height 142
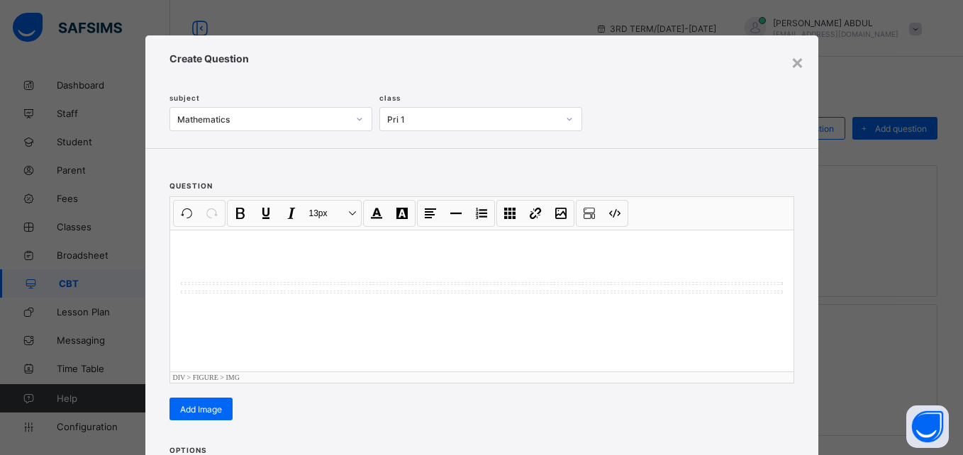
click at [457, 318] on div at bounding box center [481, 301] width 623 height 142
click at [753, 291] on div at bounding box center [481, 301] width 623 height 142
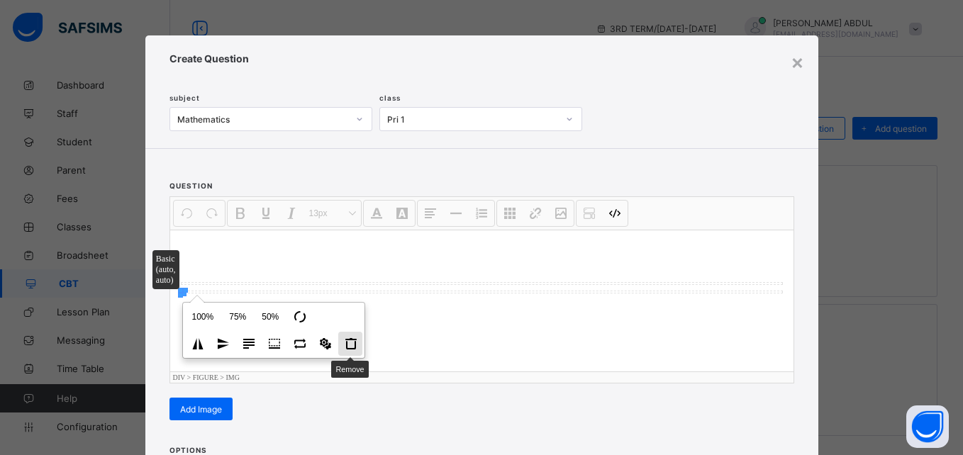
click at [348, 346] on button "Remove" at bounding box center [350, 344] width 24 height 24
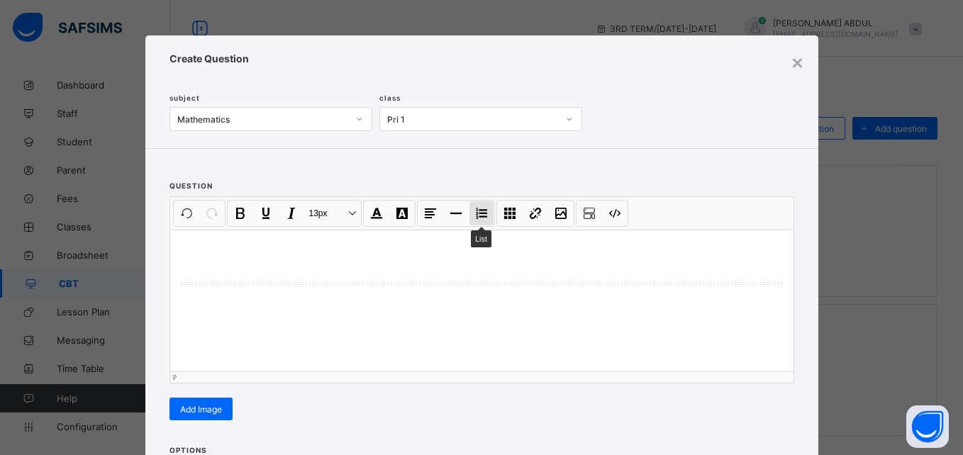
click at [484, 211] on button "List" at bounding box center [481, 213] width 24 height 24
click at [609, 211] on button "Code view" at bounding box center [615, 213] width 24 height 24
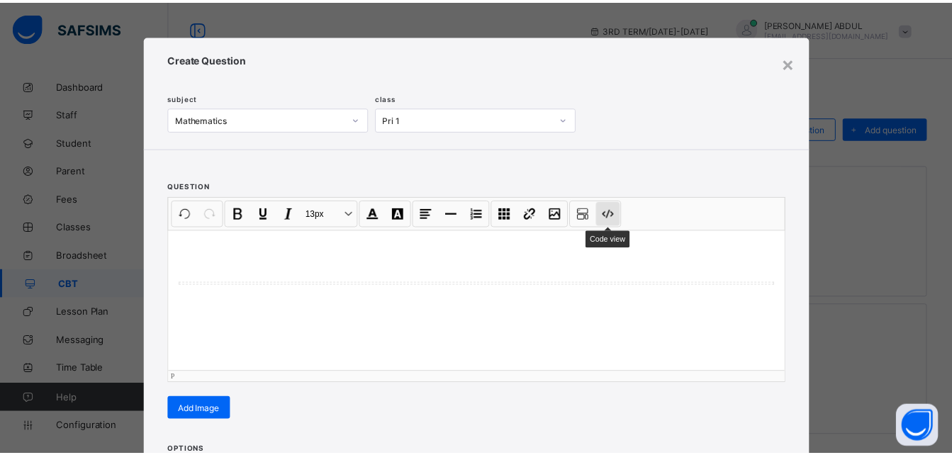
scroll to position [312, 0]
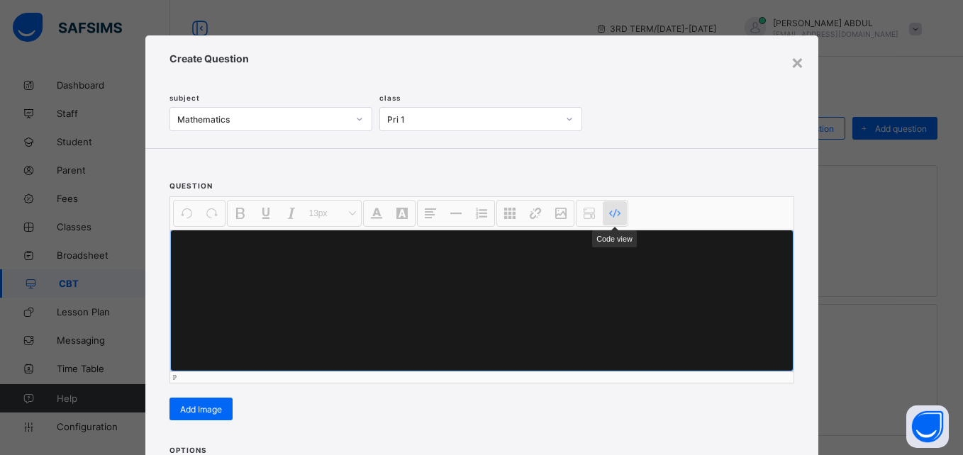
click at [609, 211] on button "Code view" at bounding box center [615, 213] width 24 height 24
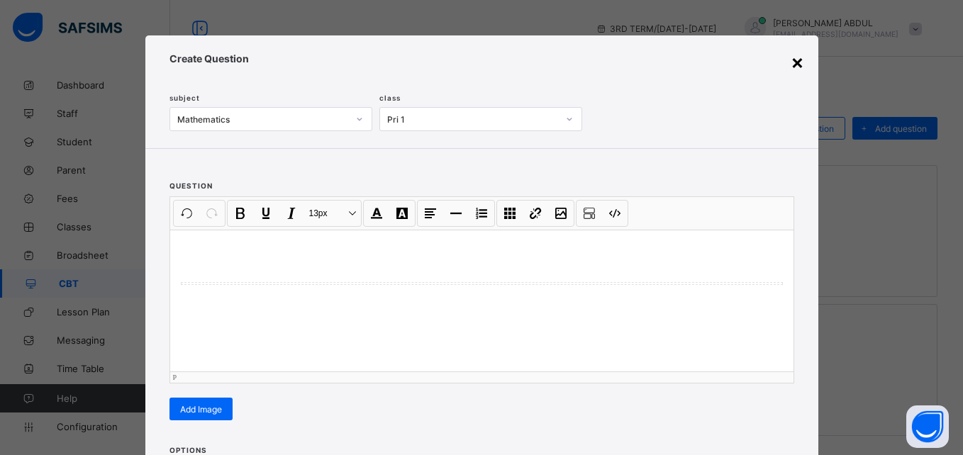
click at [796, 62] on div "×" at bounding box center [797, 62] width 13 height 24
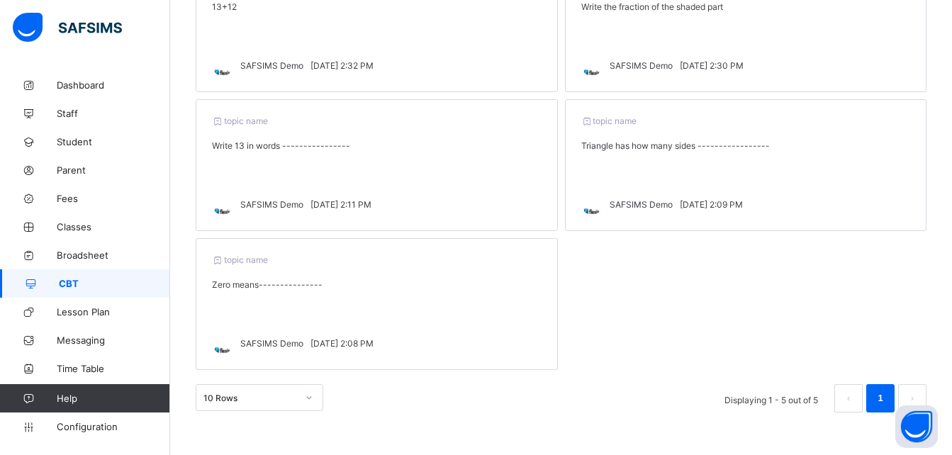
scroll to position [0, 0]
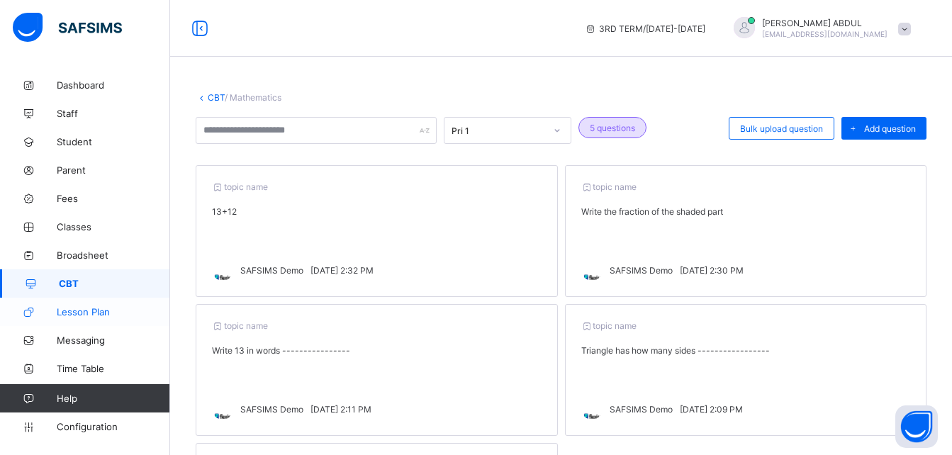
click at [94, 314] on span "Lesson Plan" at bounding box center [113, 311] width 113 height 11
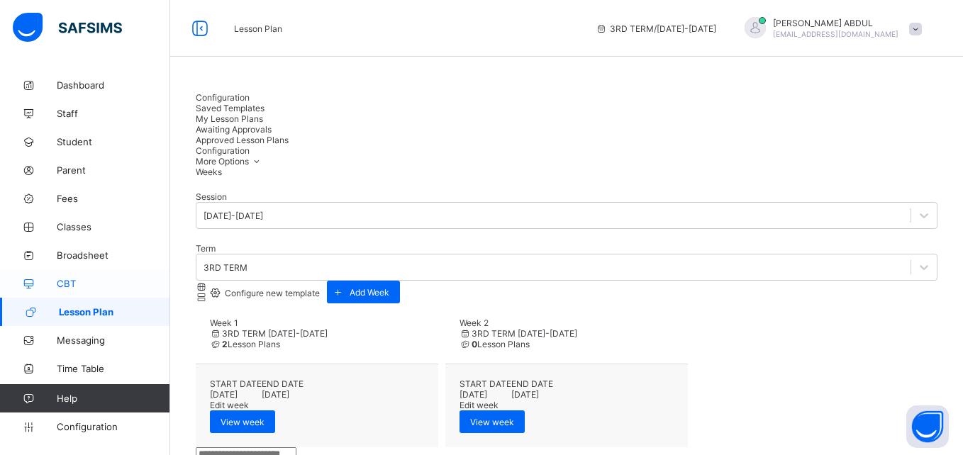
click at [88, 281] on span "CBT" at bounding box center [113, 283] width 113 height 11
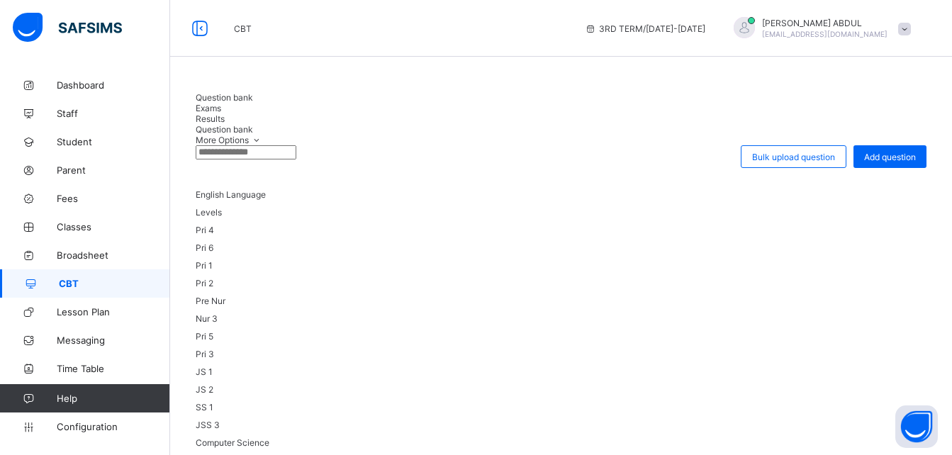
click at [287, 103] on div "Exams" at bounding box center [561, 108] width 731 height 11
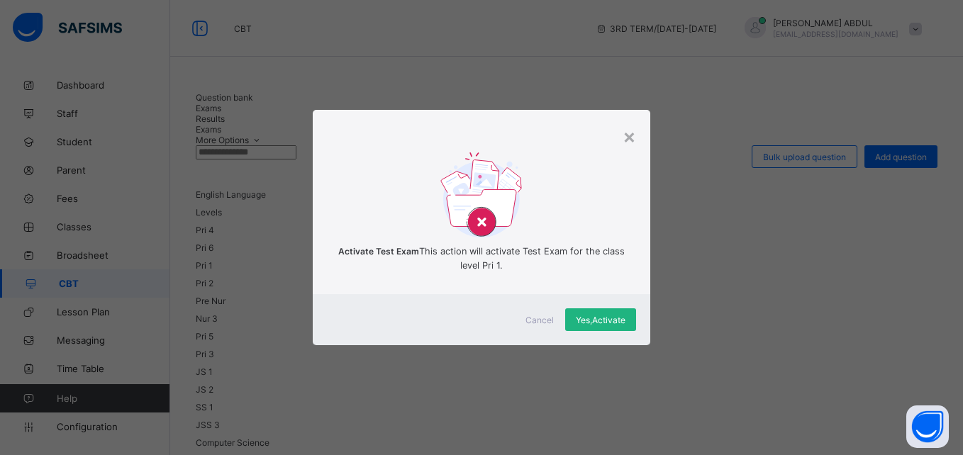
click at [589, 320] on div "Yes, Activate" at bounding box center [600, 319] width 71 height 23
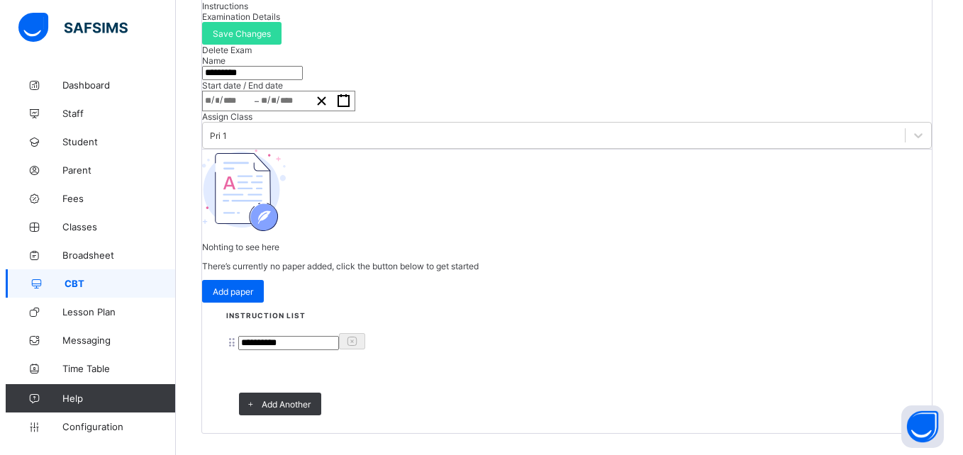
scroll to position [251, 0]
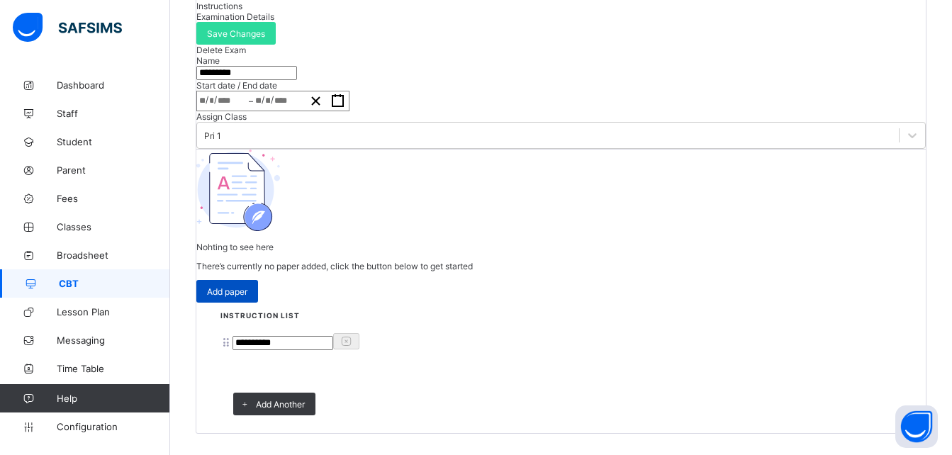
click at [247, 297] on span "Add paper" at bounding box center [227, 291] width 40 height 11
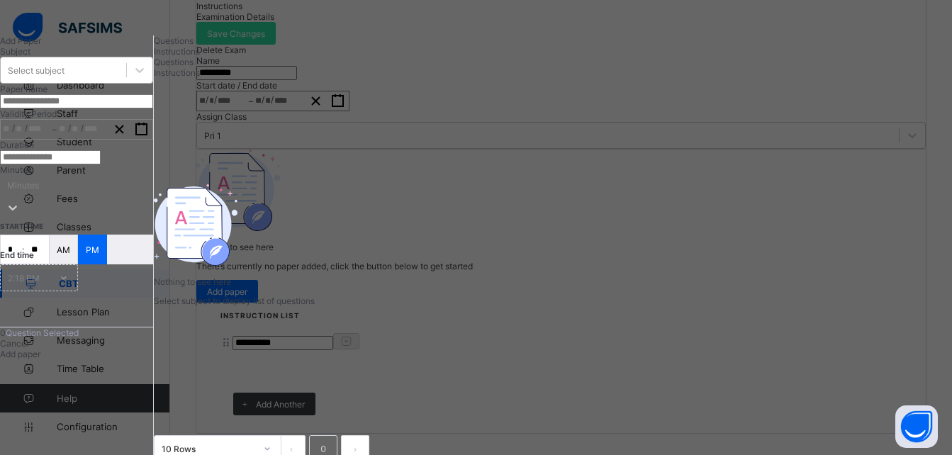
click at [101, 84] on div "Select subject" at bounding box center [76, 70] width 153 height 27
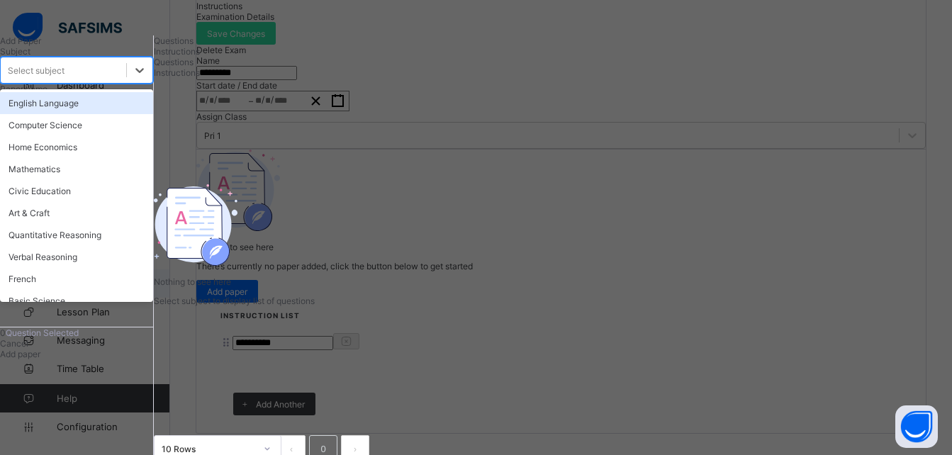
click at [104, 114] on div "English Language" at bounding box center [76, 103] width 153 height 22
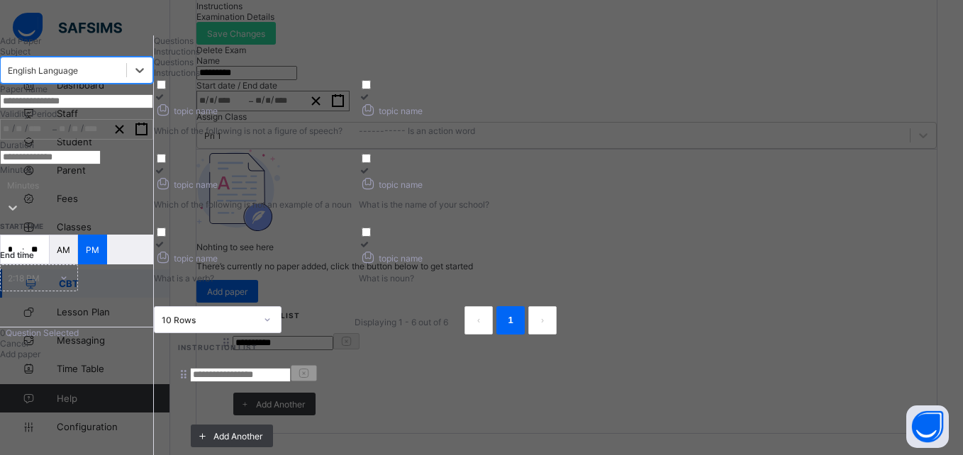
click at [111, 108] on input "text" at bounding box center [76, 101] width 153 height 14
click at [352, 136] on div "Which of the following is not a figure of speech?" at bounding box center [253, 131] width 198 height 11
drag, startPoint x: 384, startPoint y: 152, endPoint x: 391, endPoint y: 252, distance: 100.2
click at [352, 210] on p "Which of the following is not an example of a noun" at bounding box center [253, 204] width 198 height 11
drag, startPoint x: 459, startPoint y: 130, endPoint x: 445, endPoint y: 147, distance: 21.2
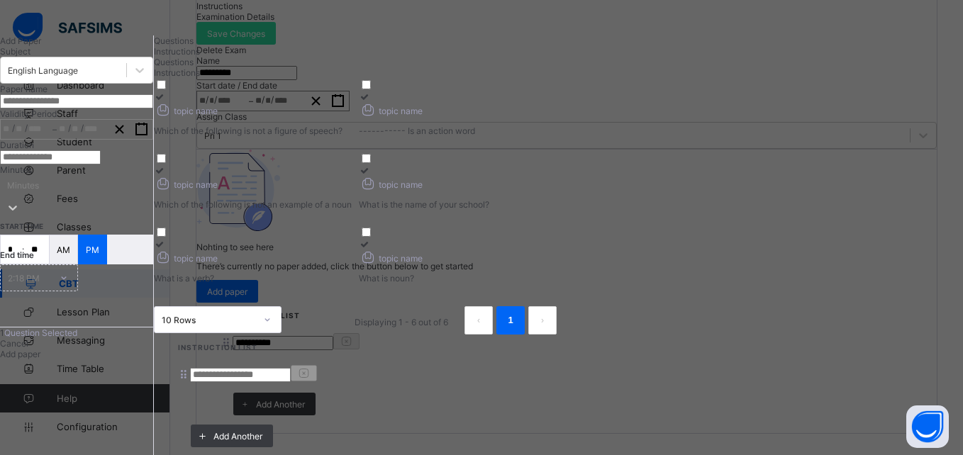
click at [352, 130] on label "topic name Which of the following is not a figure of speech?" at bounding box center [253, 113] width 198 height 45
click at [352, 136] on div "Which of the following is not a figure of speech?" at bounding box center [253, 131] width 198 height 11
click at [557, 136] on div "----------- Is an action word" at bounding box center [458, 131] width 198 height 11
click at [377, 191] on icon at bounding box center [368, 183] width 18 height 15
click at [352, 136] on div "Which of the following is not a figure of speech?" at bounding box center [253, 131] width 198 height 11
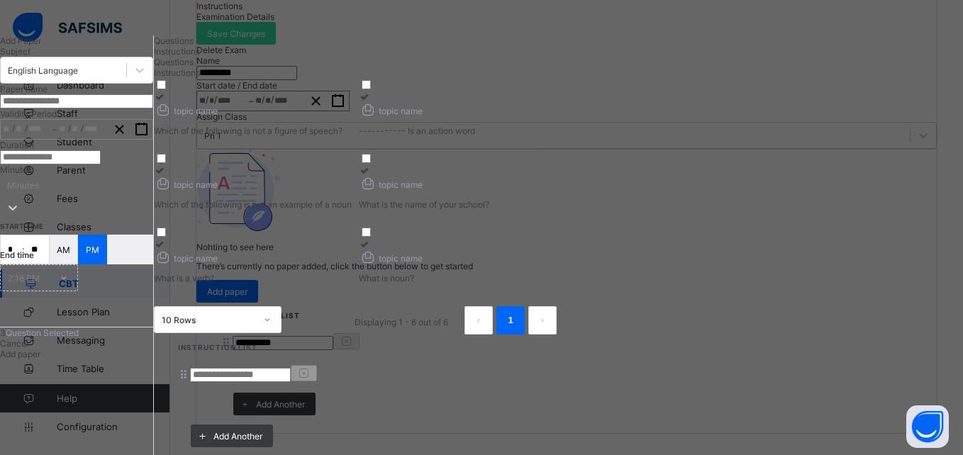
click at [352, 264] on div "topic name" at bounding box center [253, 257] width 198 height 15
click at [352, 136] on div "Which of the following is not a figure of speech?" at bounding box center [253, 131] width 198 height 11
click at [557, 284] on p "What is noun?" at bounding box center [458, 278] width 198 height 11
click at [87, 108] on input "text" at bounding box center [76, 101] width 153 height 14
type input "*******"
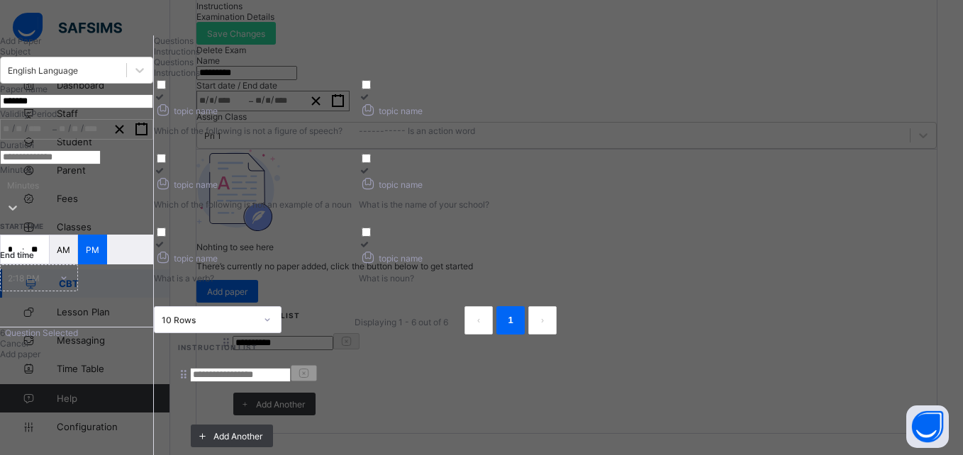
click at [52, 139] on div "/ /" at bounding box center [27, 129] width 52 height 19
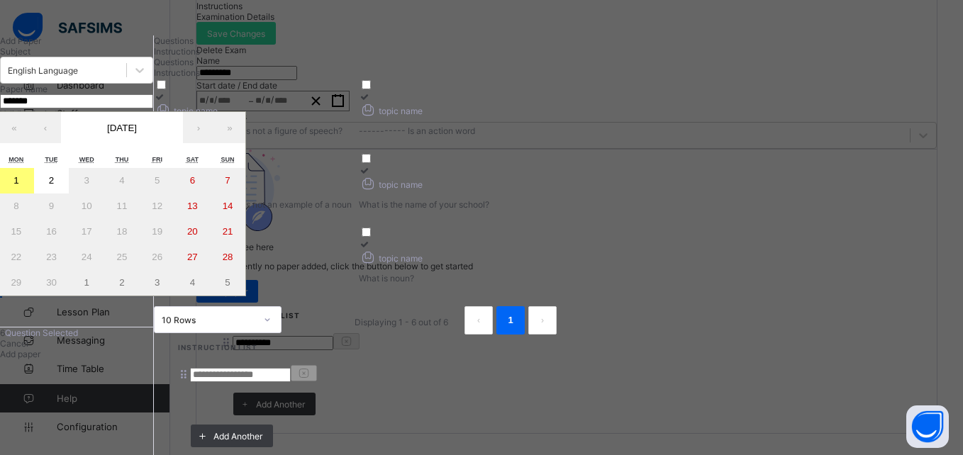
click at [34, 194] on button "1" at bounding box center [16, 181] width 35 height 26
type input "**********"
type input "*"
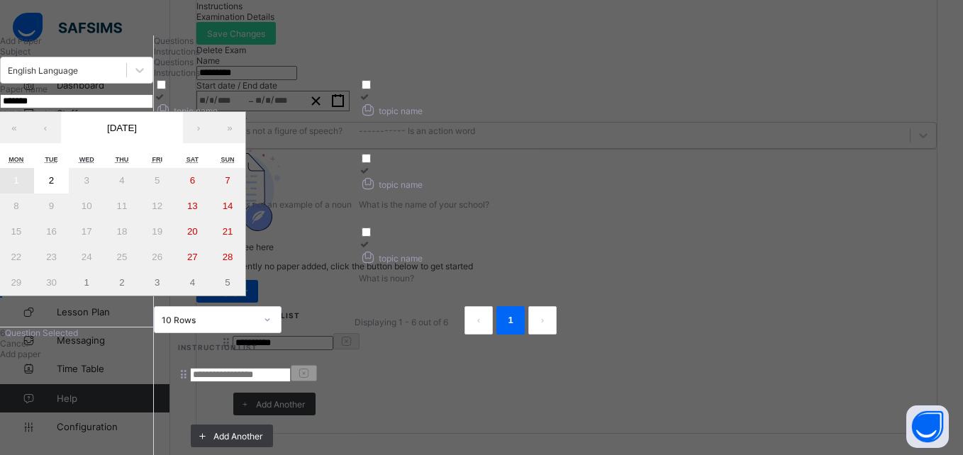
type input "****"
type input "**********"
type input "*"
type input "****"
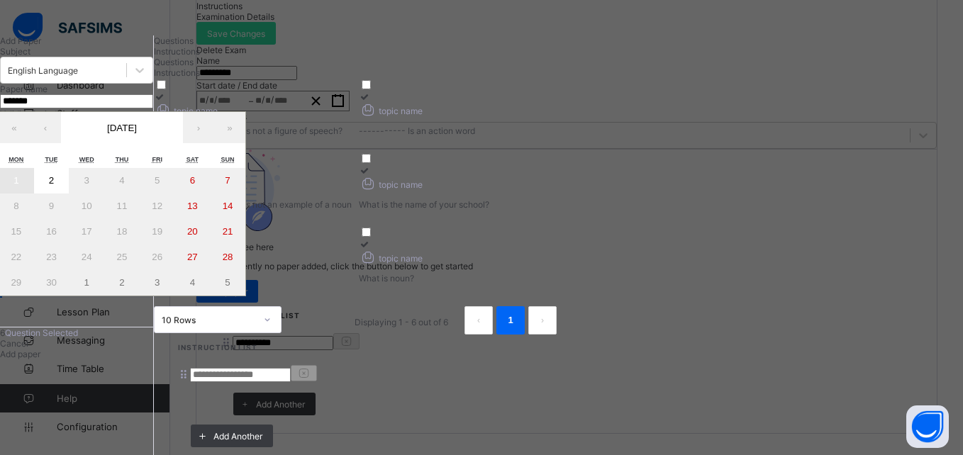
type input "**"
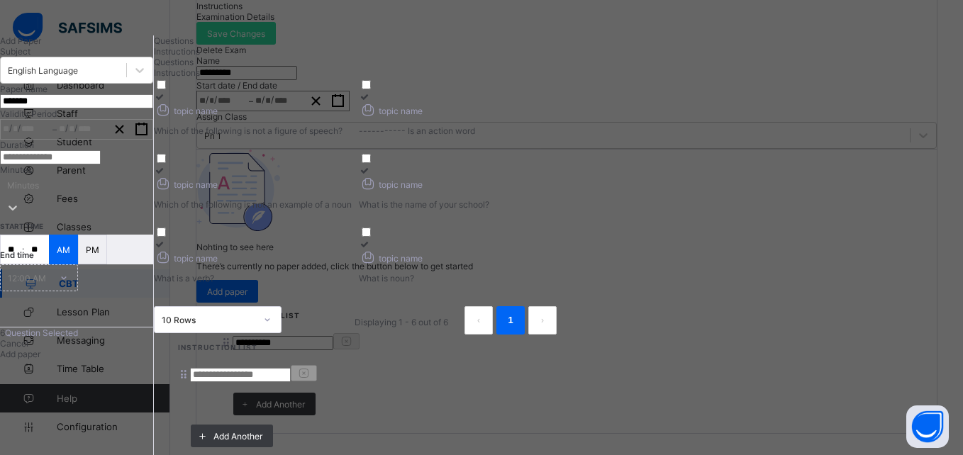
click at [101, 165] on input "number" at bounding box center [50, 157] width 101 height 14
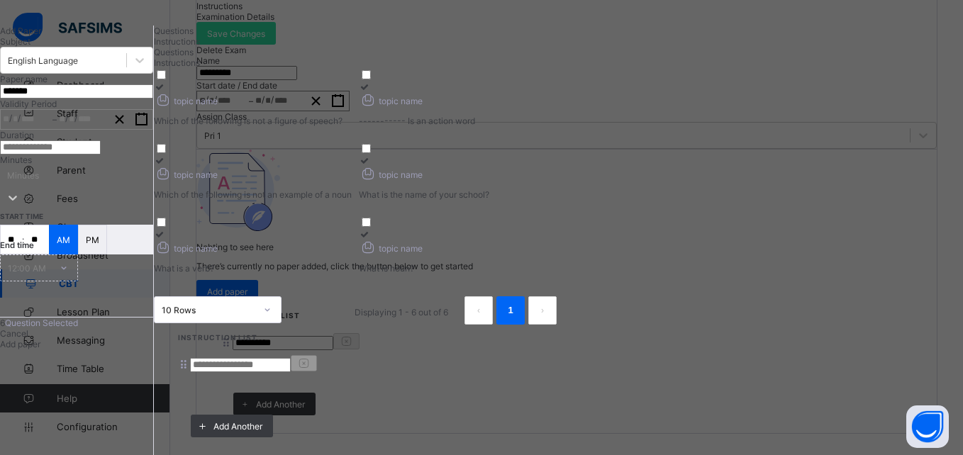
scroll to position [152, 0]
type input "**"
click at [49, 251] on input "**" at bounding box center [36, 239] width 25 height 28
click at [22, 252] on input "**" at bounding box center [11, 239] width 21 height 28
drag, startPoint x: 65, startPoint y: 249, endPoint x: 101, endPoint y: 245, distance: 36.4
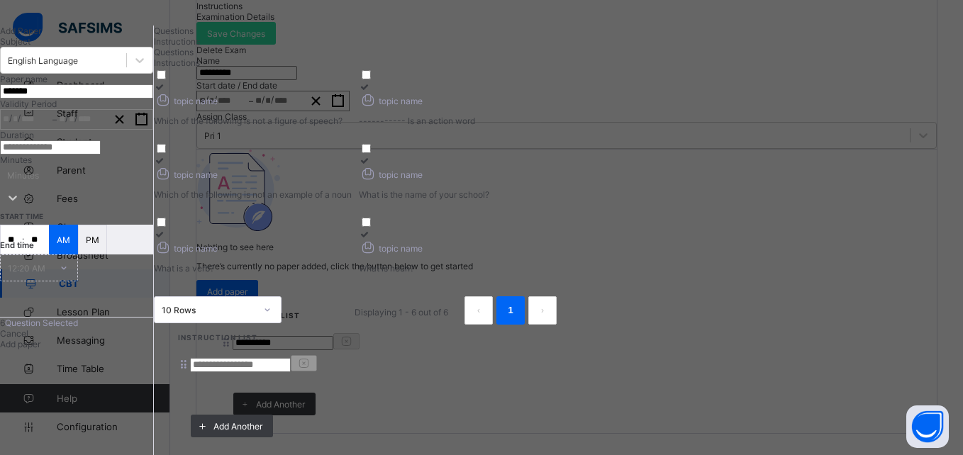
click at [22, 248] on input "**" at bounding box center [11, 239] width 21 height 28
drag, startPoint x: 57, startPoint y: 252, endPoint x: 72, endPoint y: 251, distance: 15.0
click at [49, 251] on div "** : **" at bounding box center [24, 240] width 49 height 30
type input "*"
click at [99, 245] on p "PM" at bounding box center [92, 240] width 13 height 11
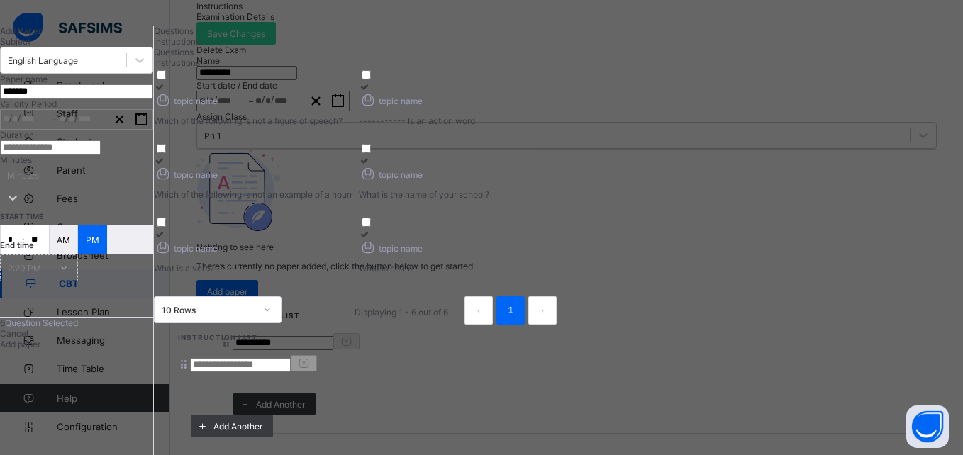
scroll to position [282, 0]
click at [40, 347] on span "Add paper" at bounding box center [20, 344] width 40 height 11
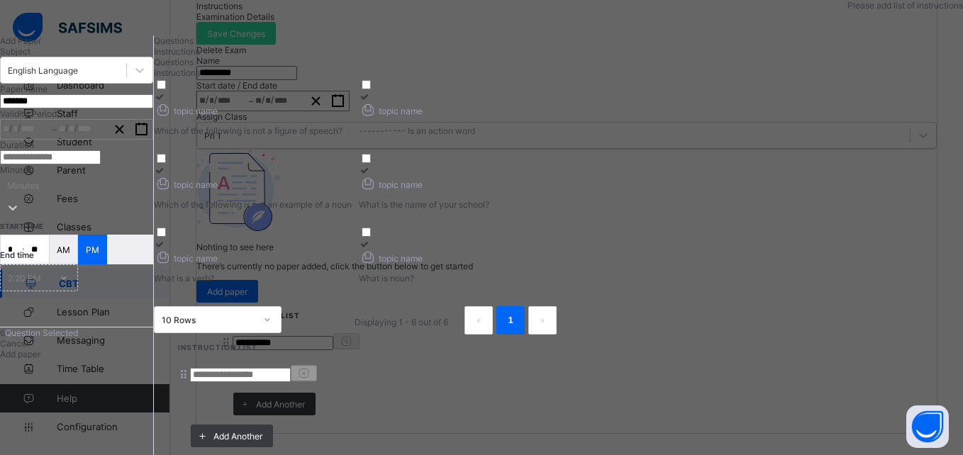
click at [200, 57] on span "Instructions" at bounding box center [177, 51] width 46 height 11
click at [291, 368] on input at bounding box center [240, 375] width 101 height 14
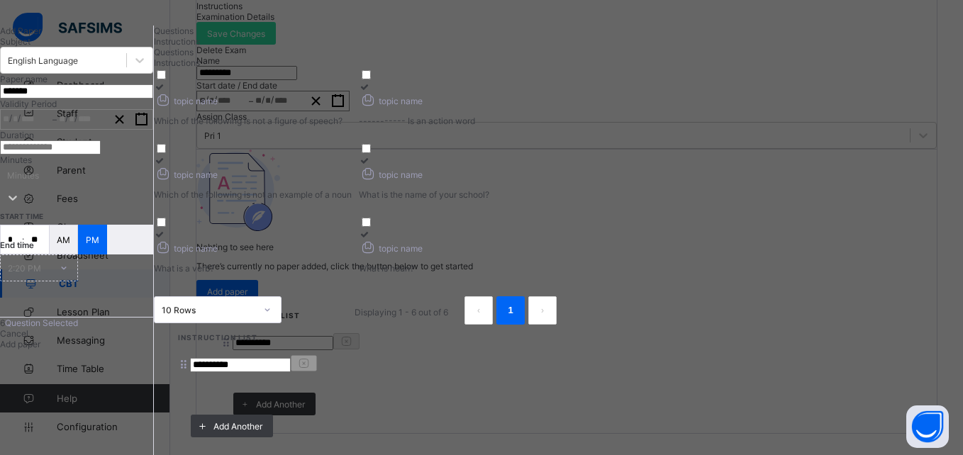
scroll to position [282, 0]
type input "**********"
click at [40, 343] on span "Add paper" at bounding box center [20, 344] width 40 height 11
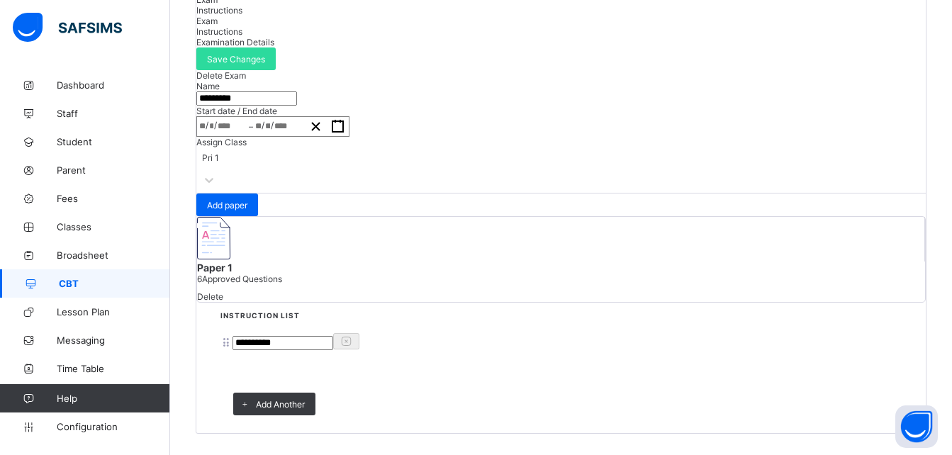
scroll to position [170, 0]
click at [265, 58] on span "Save Changes" at bounding box center [236, 59] width 58 height 11
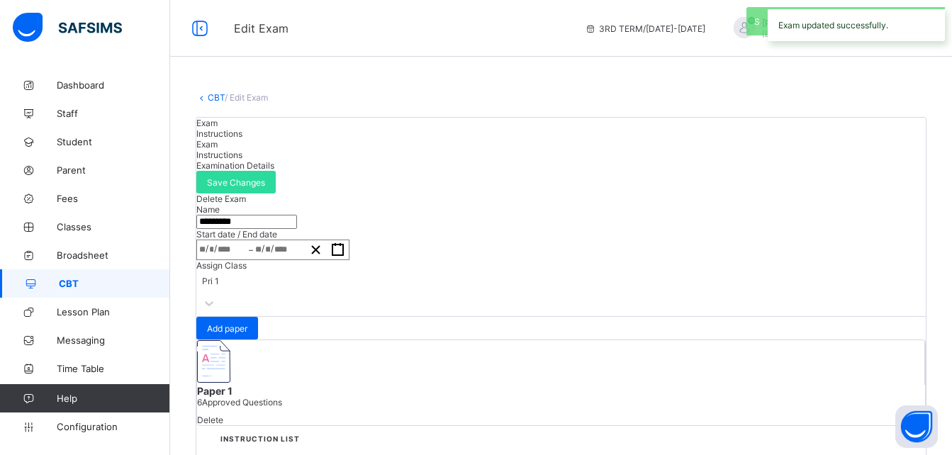
click at [218, 93] on link "CBT" at bounding box center [216, 97] width 17 height 11
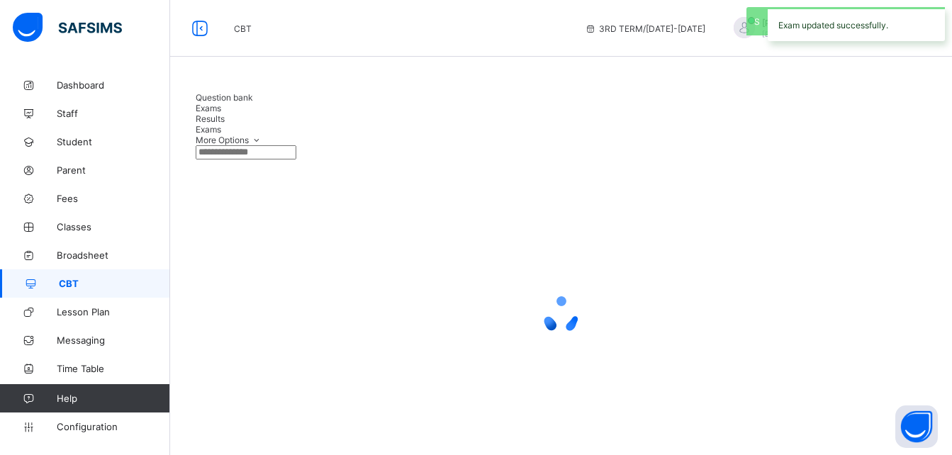
scroll to position [62, 0]
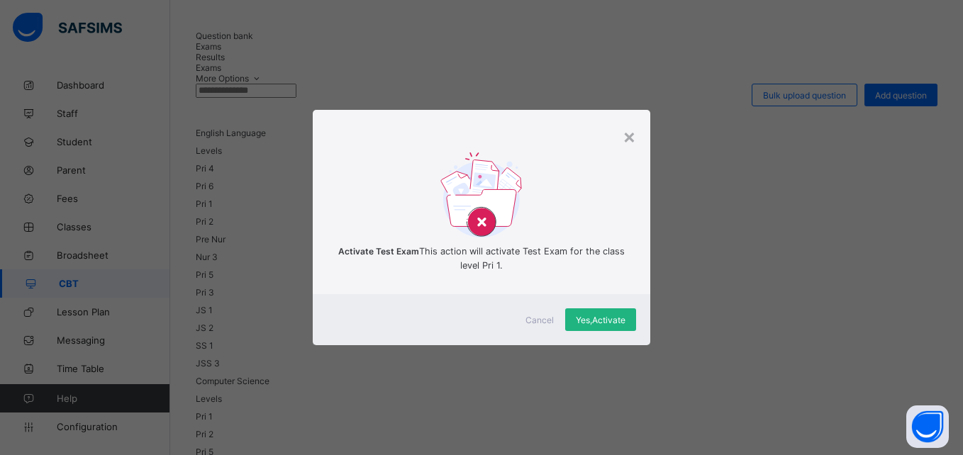
click at [599, 331] on div "Yes, Activate" at bounding box center [600, 319] width 71 height 23
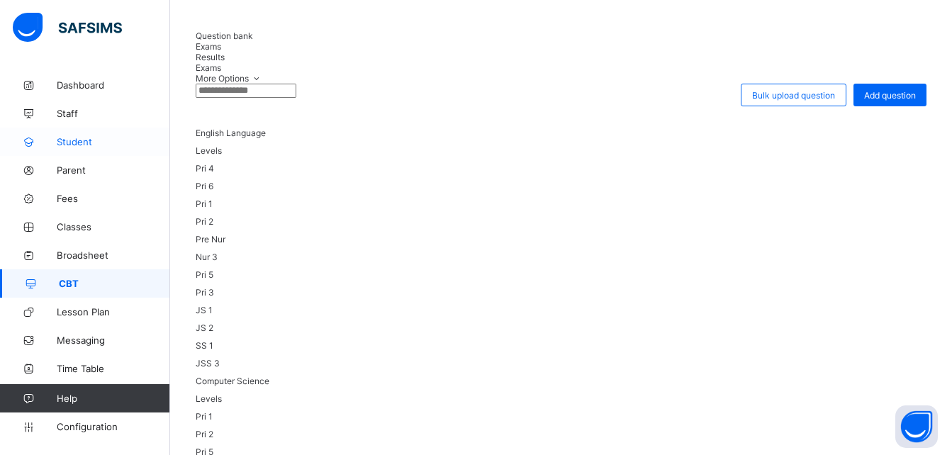
click at [65, 138] on span "Student" at bounding box center [113, 141] width 113 height 11
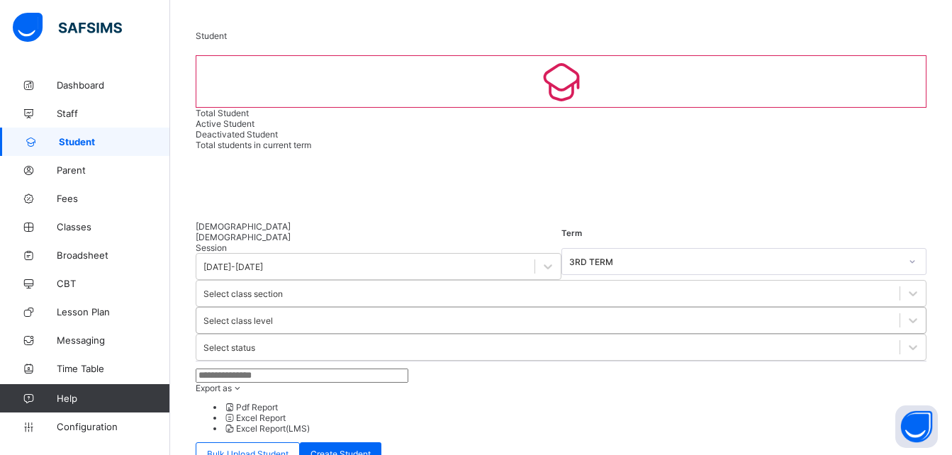
click at [273, 316] on div "Select class level" at bounding box center [238, 321] width 69 height 11
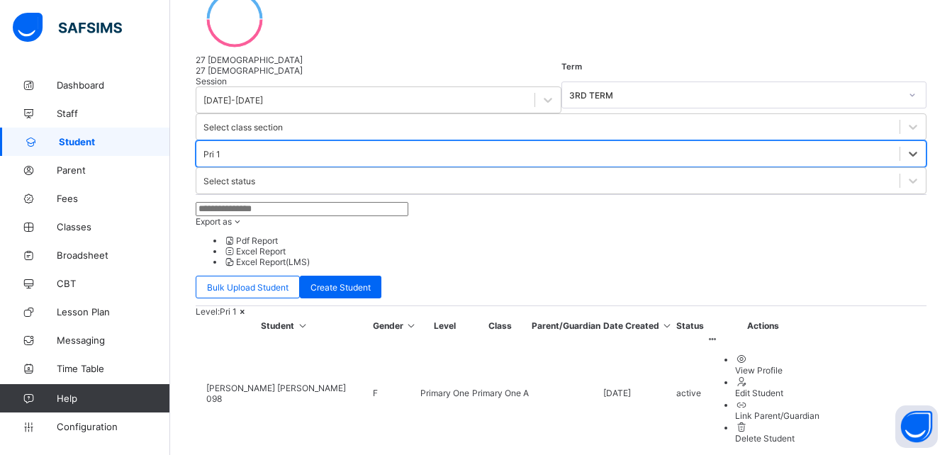
scroll to position [260, 0]
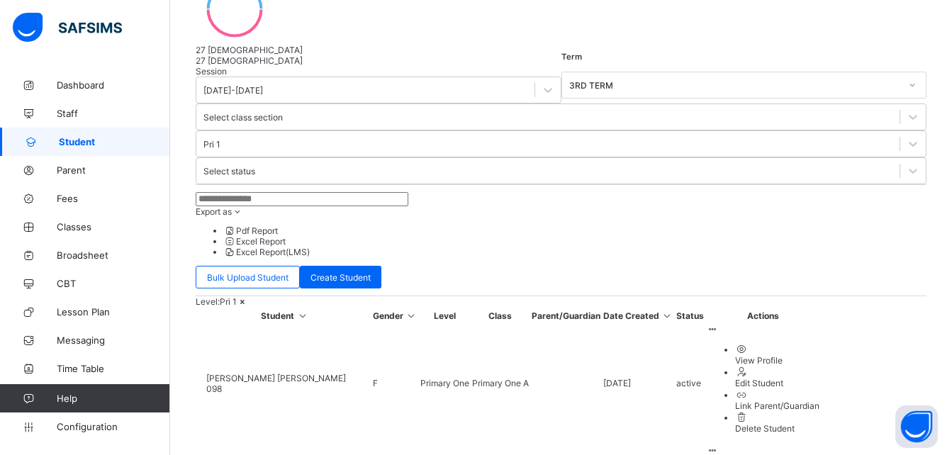
click at [261, 373] on span "[PERSON_NAME] [PERSON_NAME]" at bounding box center [288, 378] width 164 height 11
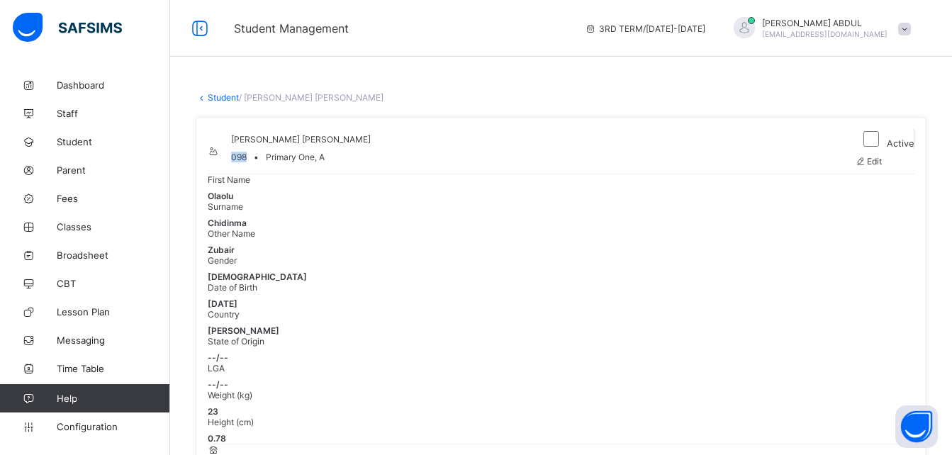
drag, startPoint x: 301, startPoint y: 165, endPoint x: 279, endPoint y: 169, distance: 21.6
click at [279, 169] on div "Olaolu Zubair Chidinma 098 • Primary One, A" at bounding box center [528, 151] width 640 height 45
copy span "098"
click at [69, 283] on span "CBT" at bounding box center [113, 283] width 113 height 11
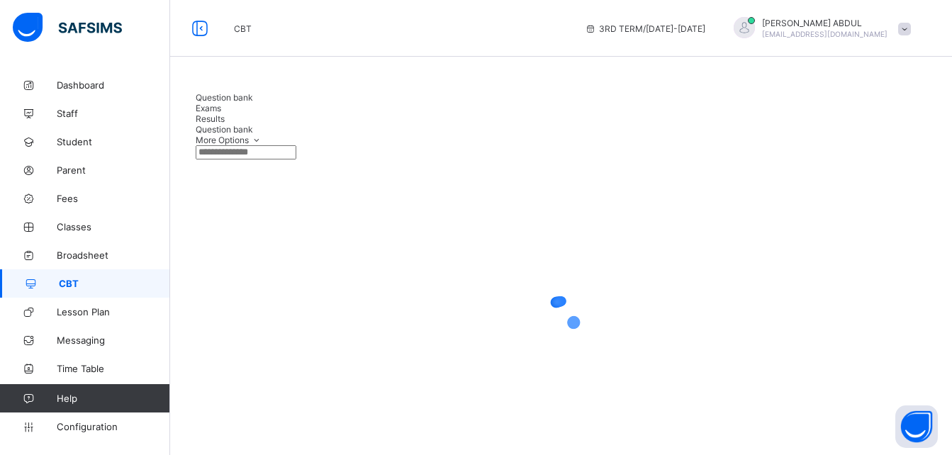
click at [225, 113] on span "Results" at bounding box center [210, 118] width 29 height 11
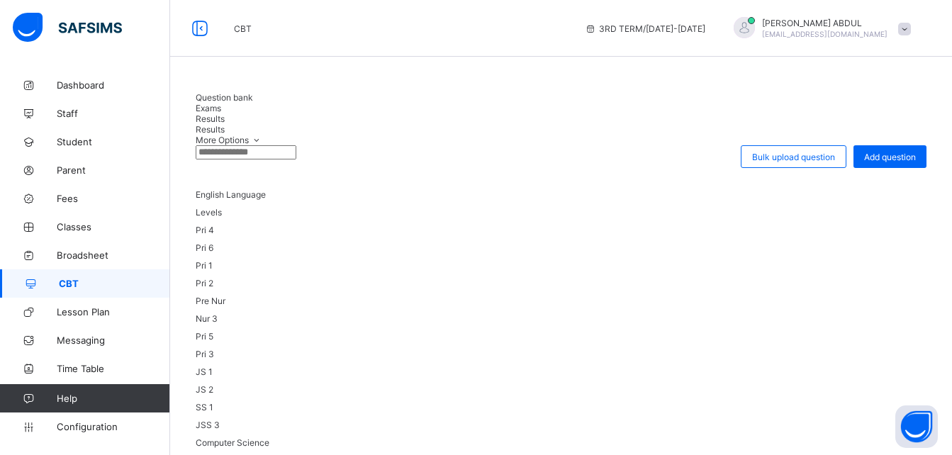
scroll to position [37, 0]
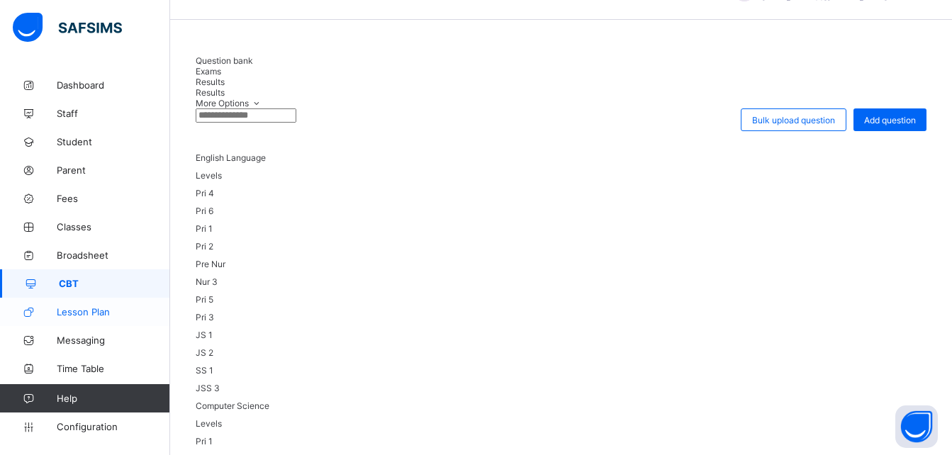
click at [111, 306] on span "Lesson Plan" at bounding box center [113, 311] width 113 height 11
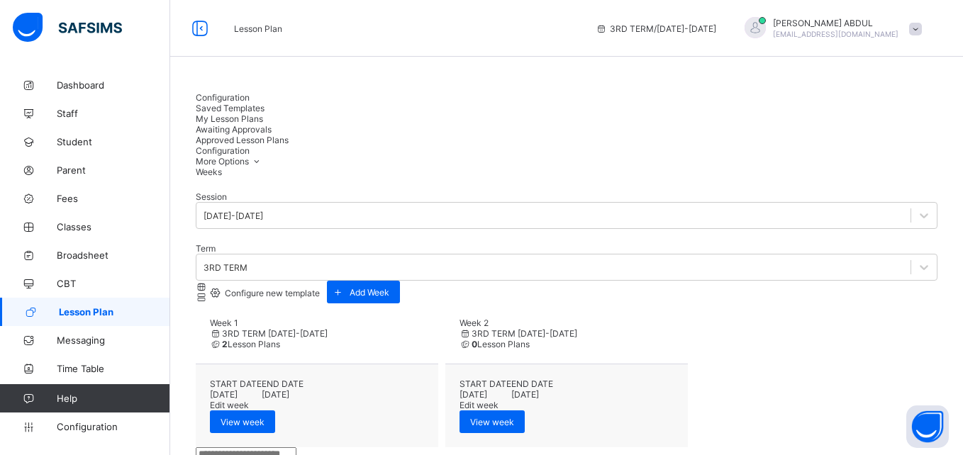
click at [263, 113] on span "My Lesson Plans" at bounding box center [229, 118] width 67 height 11
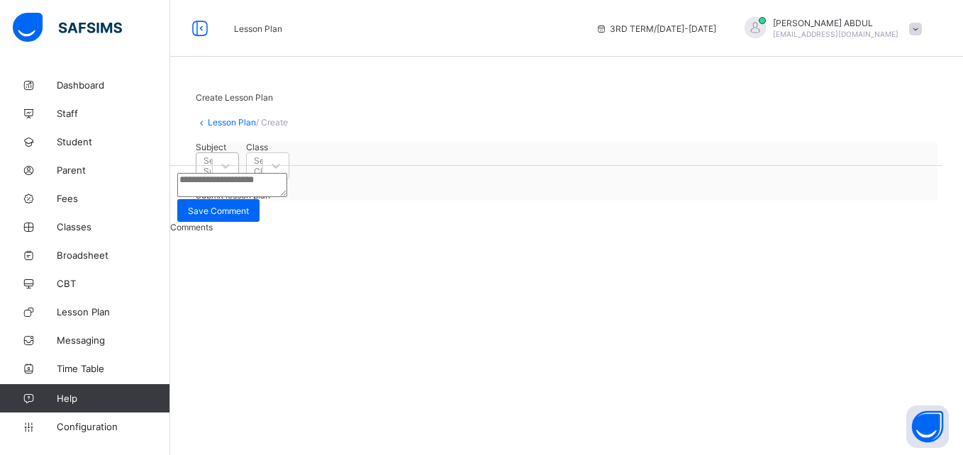
drag, startPoint x: 272, startPoint y: 177, endPoint x: 274, endPoint y: 185, distance: 8.3
click at [274, 178] on div "Subject Select Subject Class Select Class Save as Draft Submit lesson plan" at bounding box center [567, 171] width 742 height 59
click at [234, 177] on div "Select Subject" at bounding box center [219, 165] width 30 height 21
drag, startPoint x: 415, startPoint y: 197, endPoint x: 308, endPoint y: 198, distance: 106.4
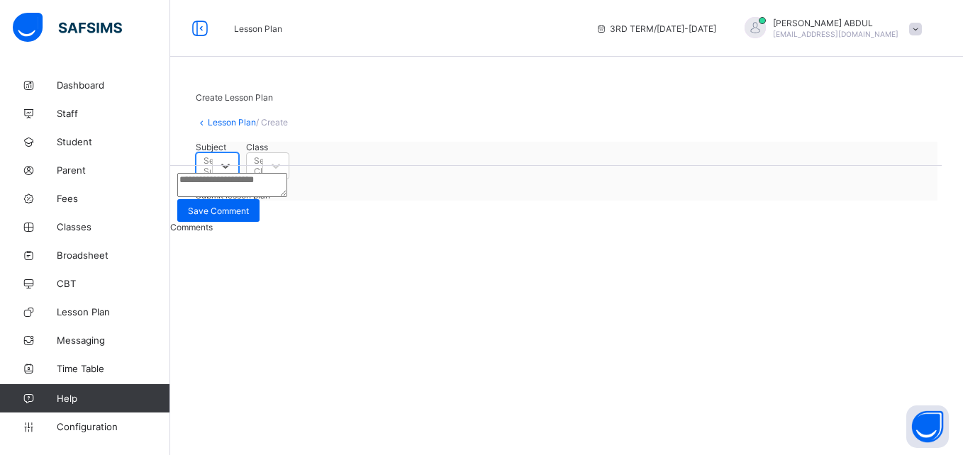
click at [279, 177] on div "Select Class" at bounding box center [267, 165] width 26 height 21
click at [234, 177] on div "Select Subject" at bounding box center [219, 165] width 30 height 21
click at [262, 176] on div "Select Class" at bounding box center [255, 166] width 16 height 20
click at [239, 179] on div "Subject Select Subject" at bounding box center [217, 161] width 43 height 38
click at [234, 177] on div "Select Subject" at bounding box center [219, 165] width 30 height 21
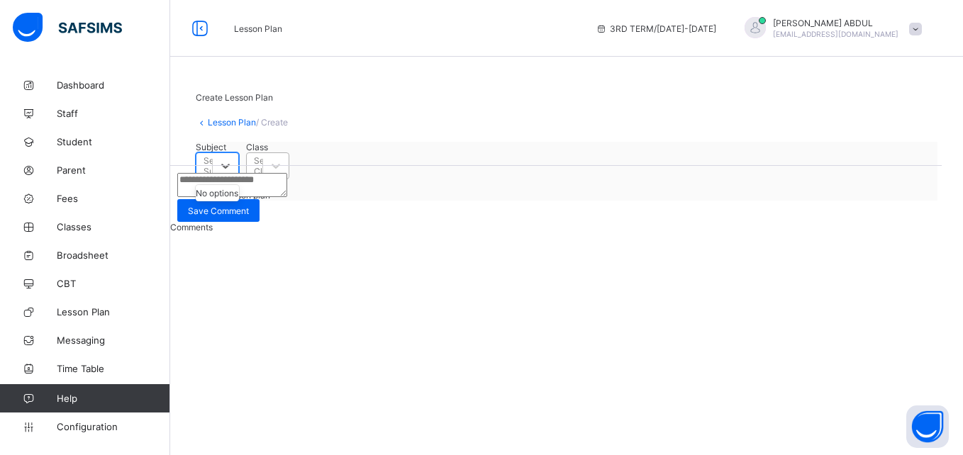
click at [262, 176] on div "Select Class" at bounding box center [255, 166] width 16 height 20
click at [216, 135] on div "Create Lesson Plan Lesson Plan / Create Subject Select Subject Class 0 results …" at bounding box center [566, 146] width 793 height 151
click at [219, 127] on link "Lesson Plan" at bounding box center [232, 122] width 48 height 11
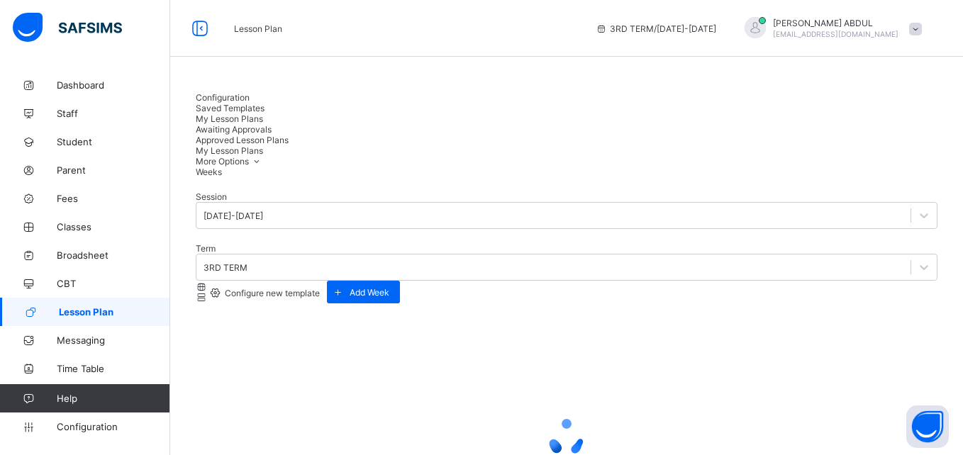
click at [272, 124] on span "Awaiting Approvals" at bounding box center [234, 129] width 76 height 11
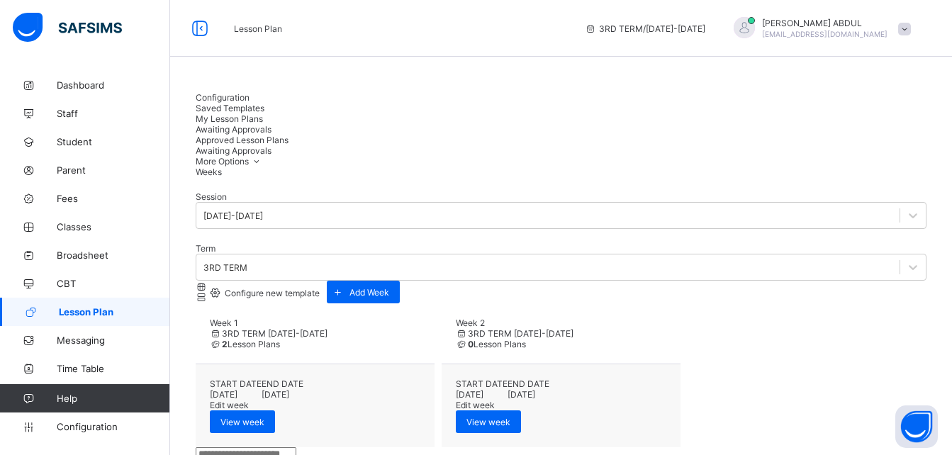
click at [585, 135] on div "Approved Lesson Plans" at bounding box center [561, 140] width 731 height 11
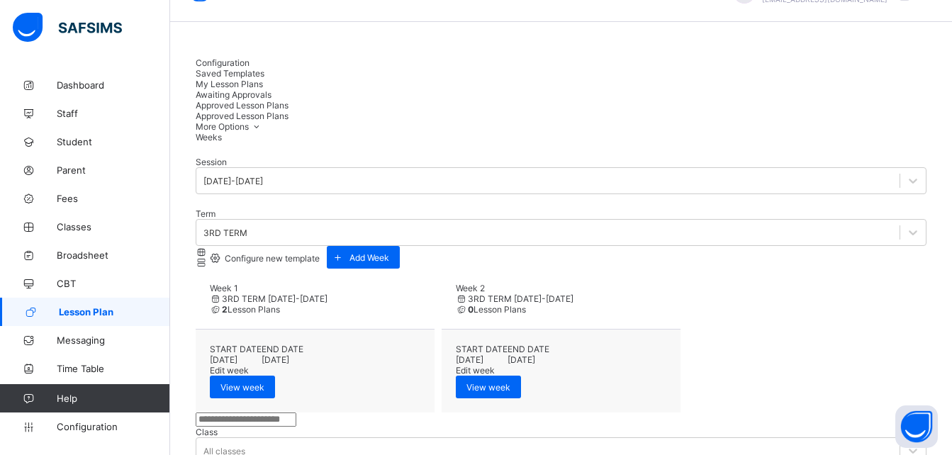
scroll to position [76, 0]
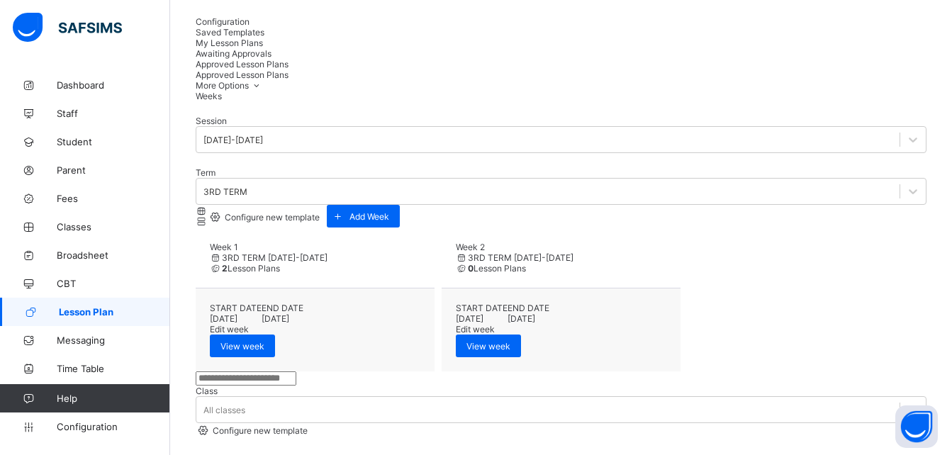
click at [228, 27] on span "Configuration" at bounding box center [223, 21] width 54 height 11
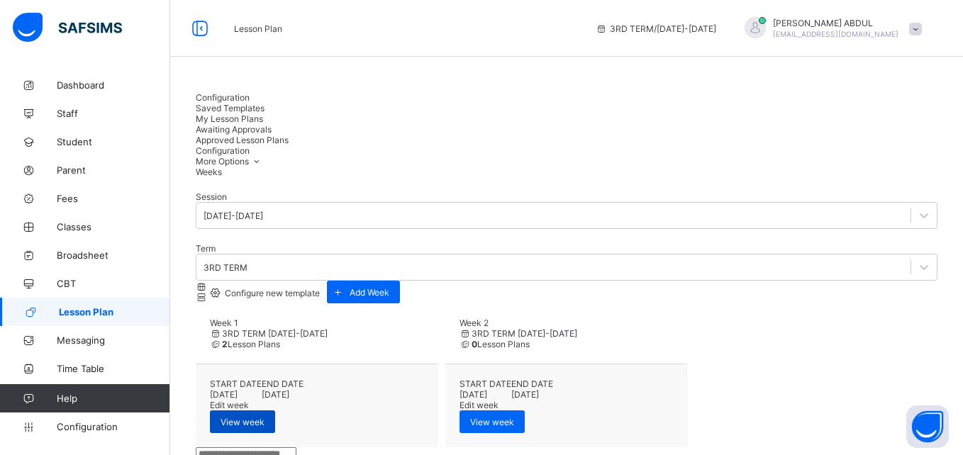
click at [264, 417] on span "View week" at bounding box center [243, 422] width 44 height 11
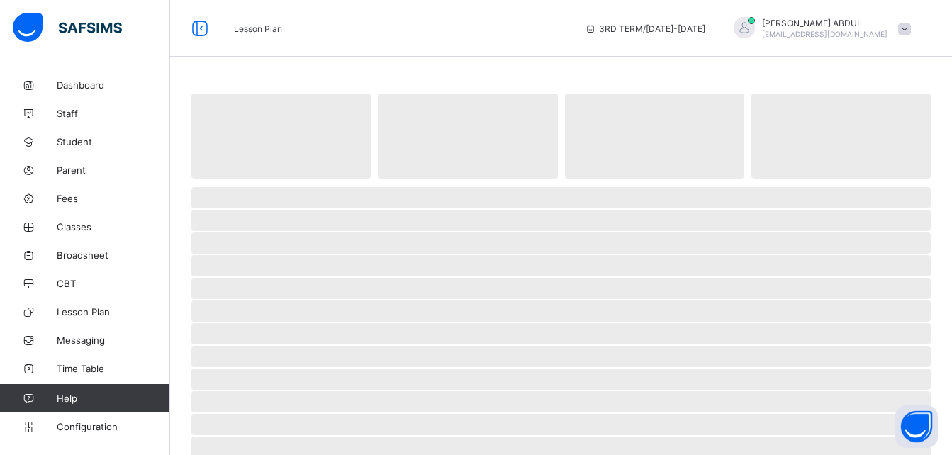
click at [422, 350] on span "‌" at bounding box center [561, 356] width 740 height 21
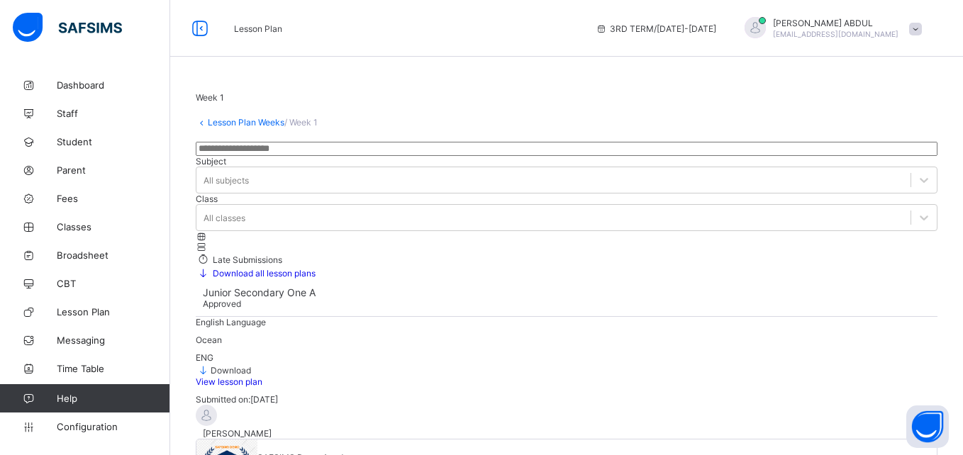
click at [262, 377] on span "View lesson plan" at bounding box center [229, 382] width 67 height 11
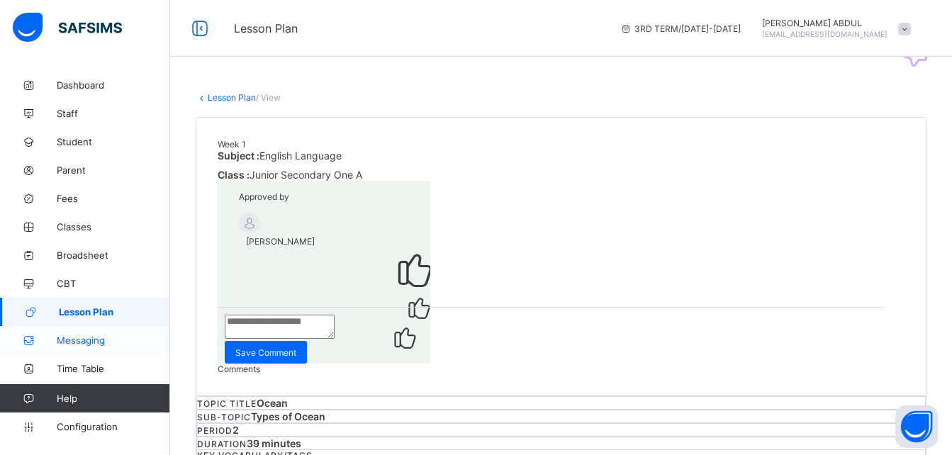
click at [98, 341] on span "Messaging" at bounding box center [113, 340] width 113 height 11
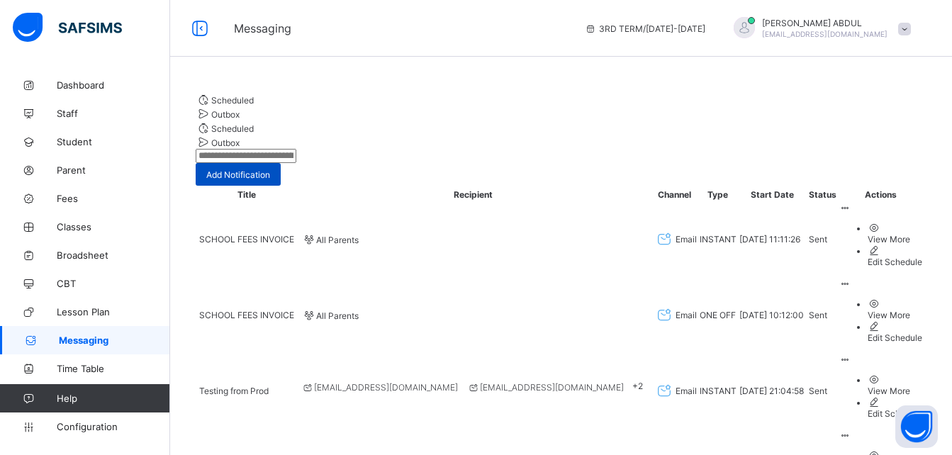
click at [270, 169] on span "Add Notification" at bounding box center [238, 174] width 64 height 11
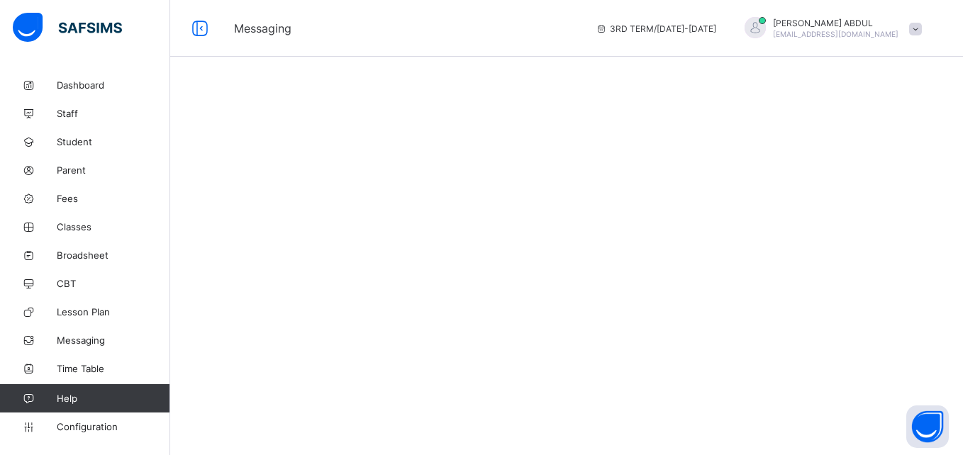
select select "*"
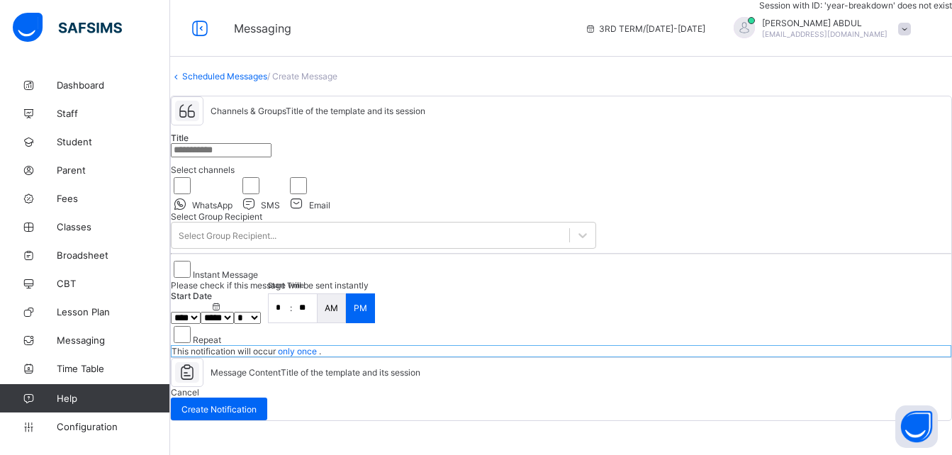
click at [272, 157] on input "text" at bounding box center [221, 150] width 101 height 14
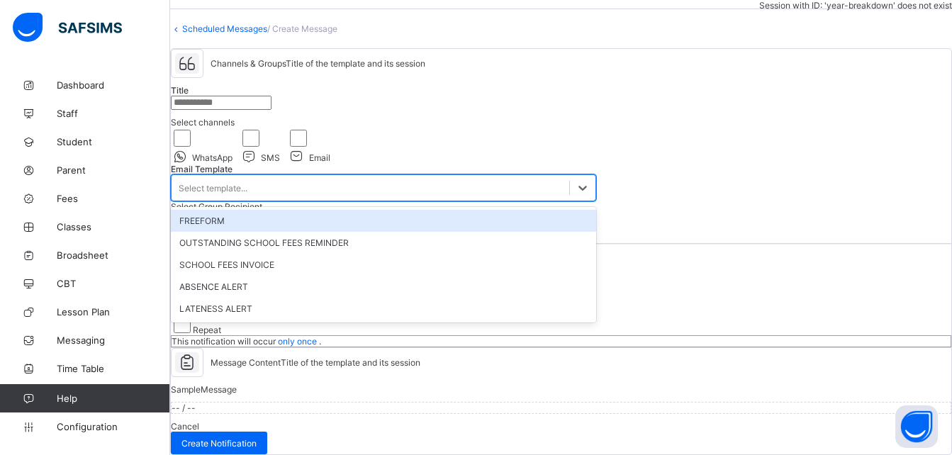
click at [247, 194] on div "Select template..." at bounding box center [213, 188] width 69 height 11
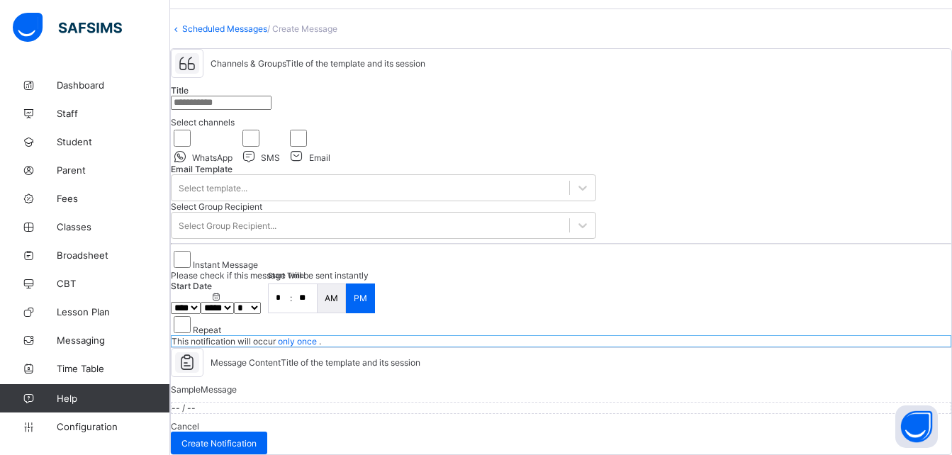
click at [525, 164] on div "WhatsApp SMS Email" at bounding box center [383, 146] width 425 height 36
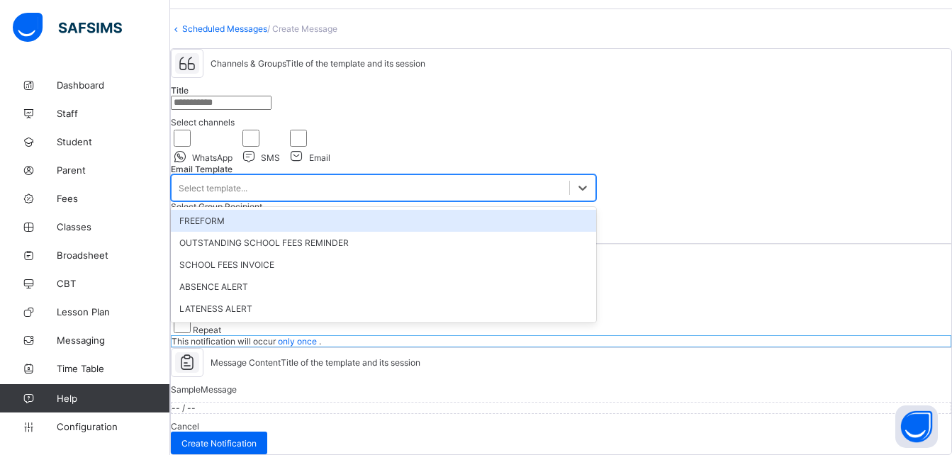
click at [294, 198] on div "Select template..." at bounding box center [371, 188] width 398 height 20
click at [258, 232] on div "FREEFORM" at bounding box center [383, 221] width 425 height 22
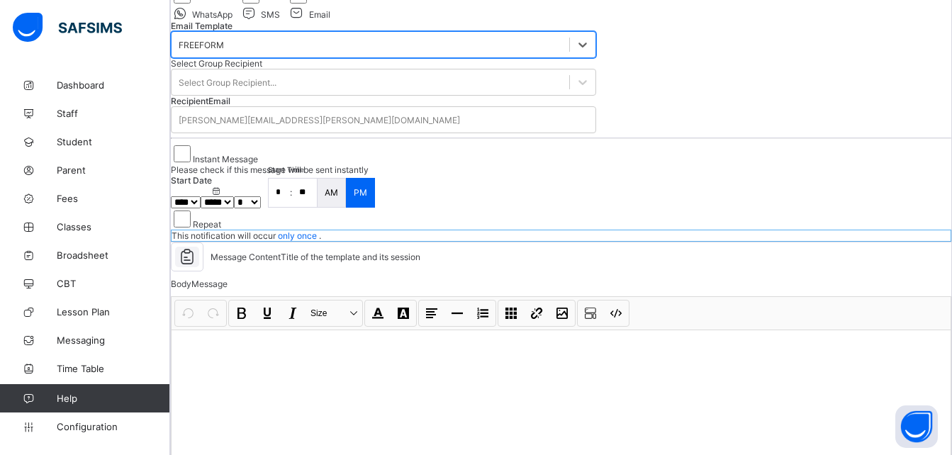
scroll to position [184, 0]
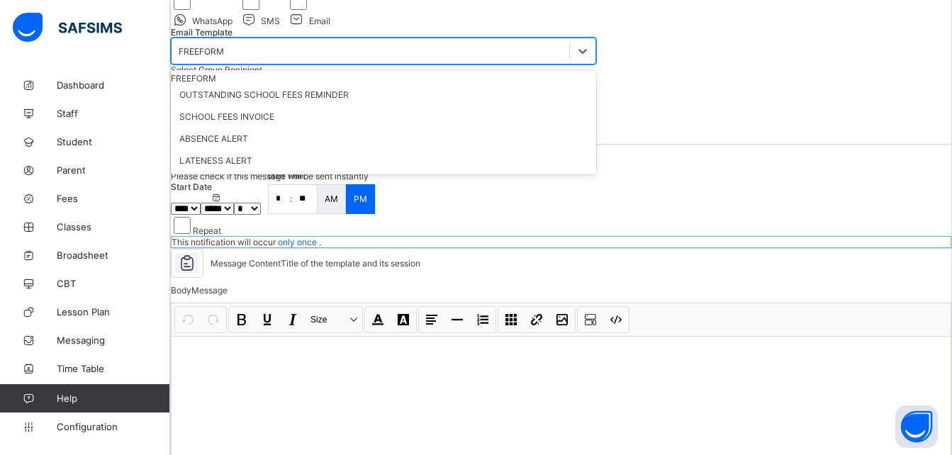
click at [224, 57] on div "FREEFORM" at bounding box center [201, 51] width 45 height 11
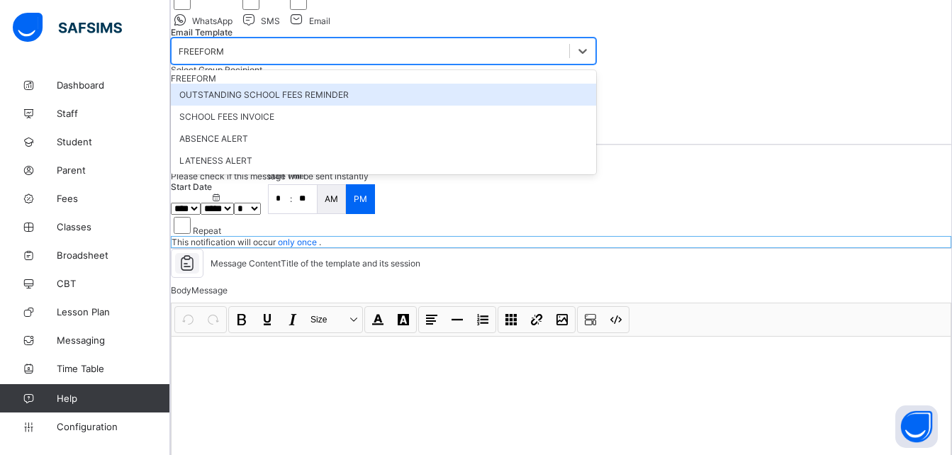
drag, startPoint x: 396, startPoint y: 180, endPoint x: 579, endPoint y: 121, distance: 192.2
click at [396, 106] on div "OUTSTANDING SCHOOL FEES REMINDER" at bounding box center [383, 95] width 425 height 22
type input "**********"
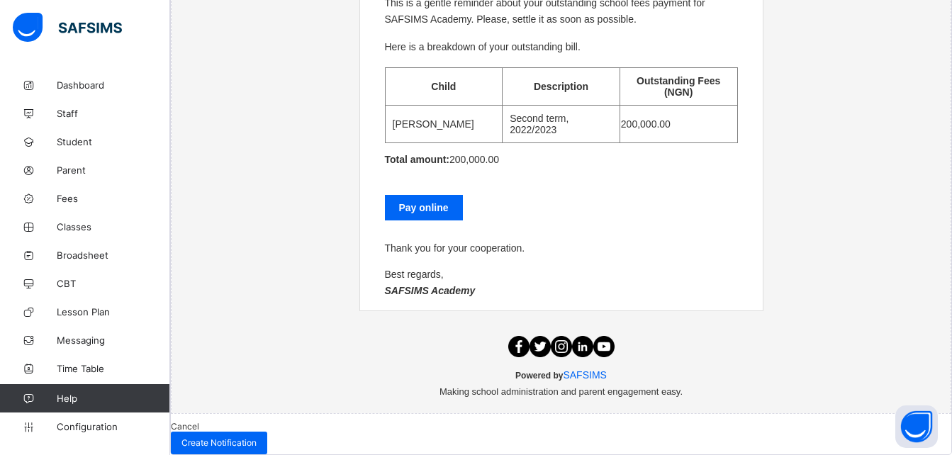
scroll to position [619, 0]
click at [72, 201] on span "Fees" at bounding box center [113, 198] width 113 height 11
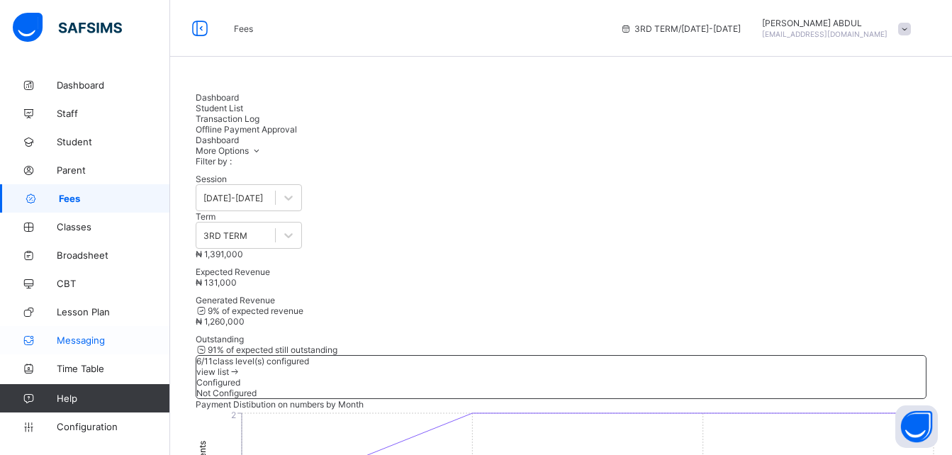
click at [90, 335] on span "Messaging" at bounding box center [113, 340] width 113 height 11
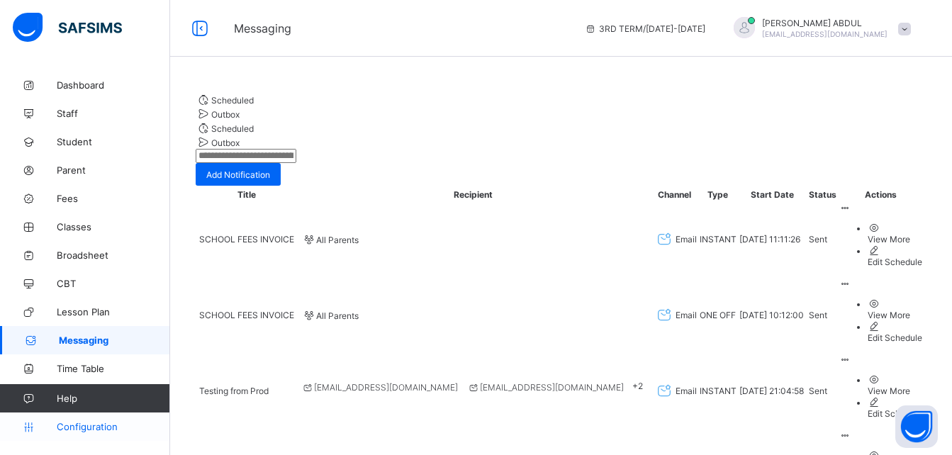
click at [65, 427] on span "Configuration" at bounding box center [113, 426] width 113 height 11
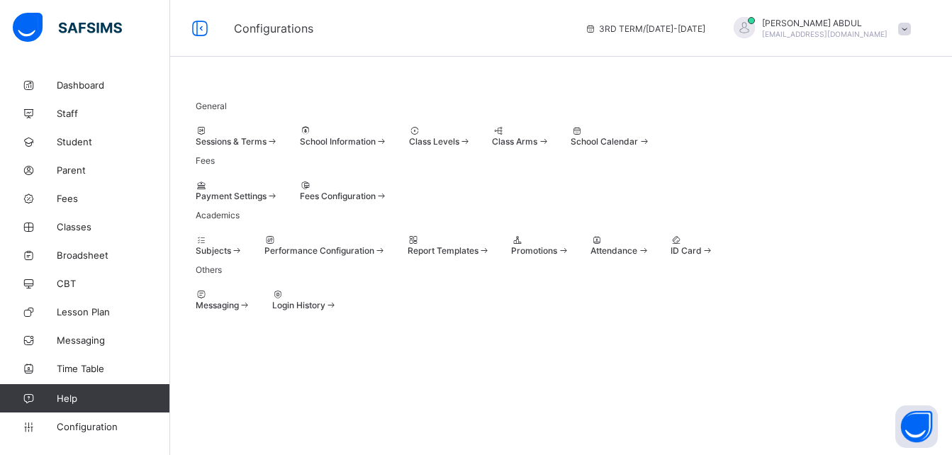
click at [388, 201] on div "Fees Configuration" at bounding box center [344, 190] width 88 height 21
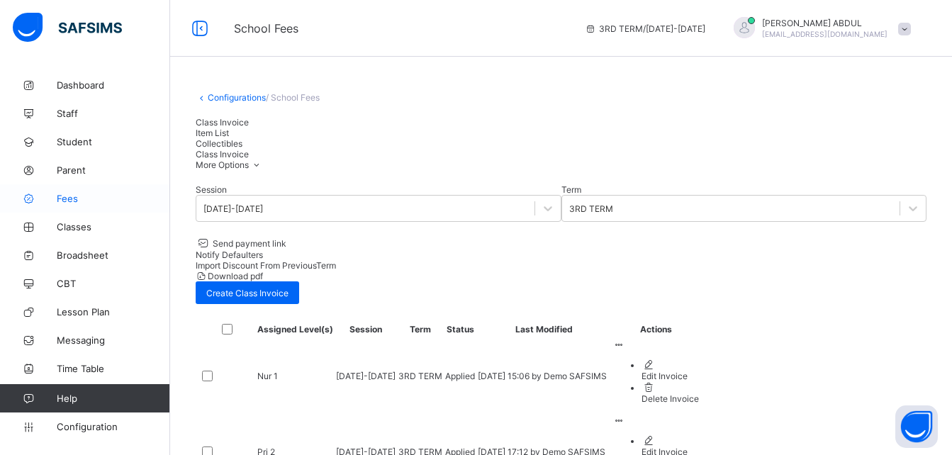
click at [82, 189] on link "Fees" at bounding box center [85, 198] width 170 height 28
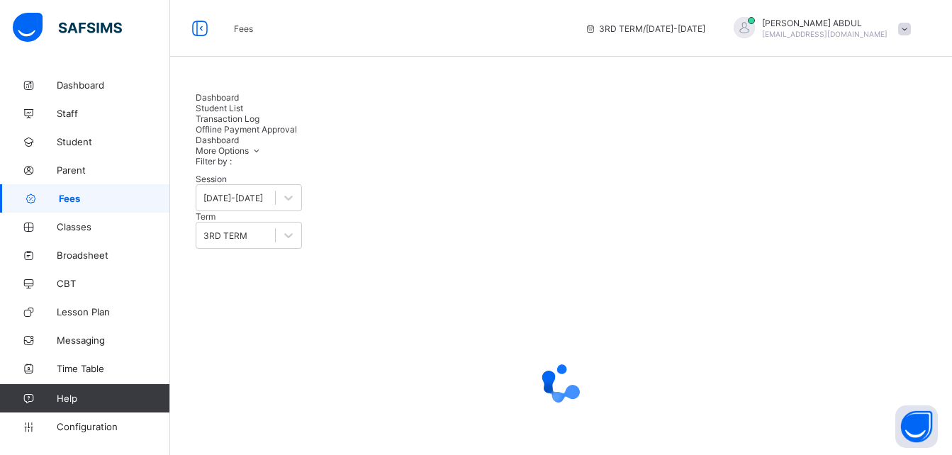
click at [243, 108] on span "Student List" at bounding box center [220, 108] width 48 height 11
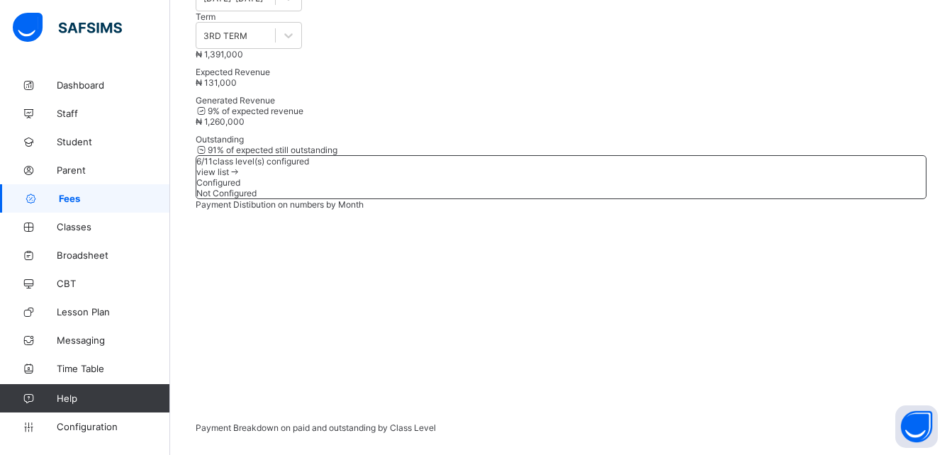
scroll to position [215, 0]
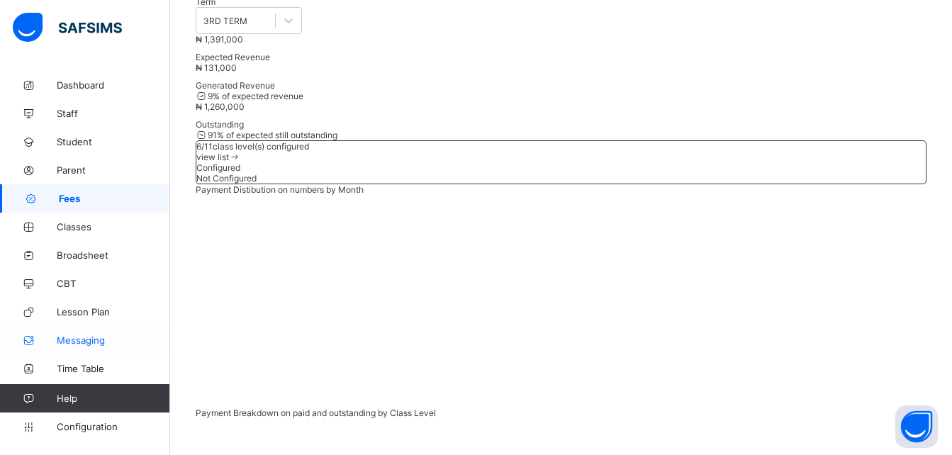
click at [88, 332] on link "Messaging" at bounding box center [85, 340] width 170 height 28
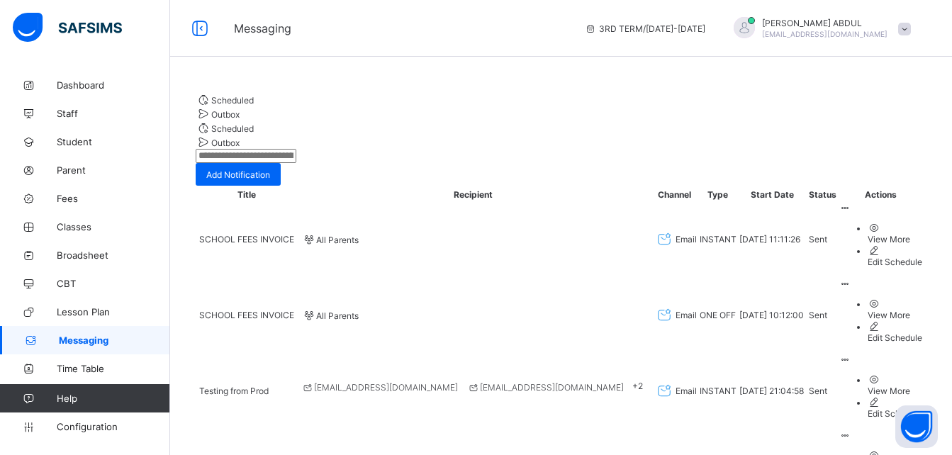
click at [882, 245] on div "View More" at bounding box center [895, 239] width 55 height 11
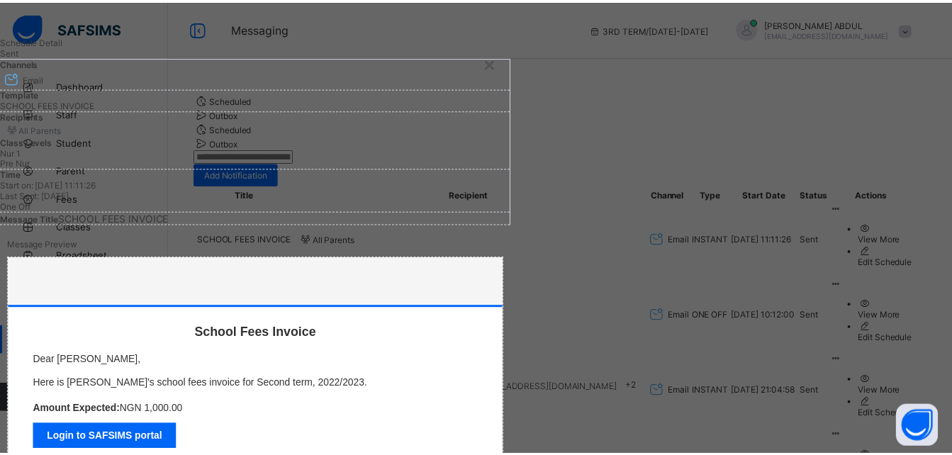
scroll to position [38, 0]
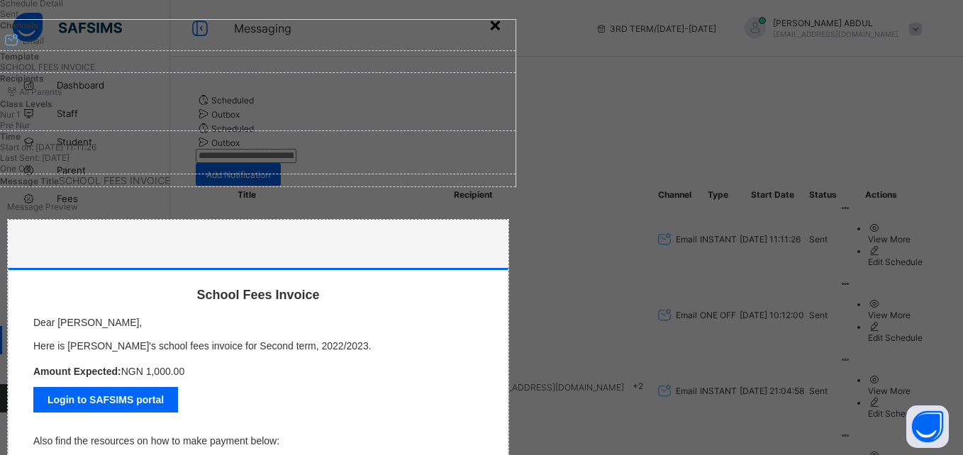
click at [502, 29] on div "×" at bounding box center [495, 24] width 13 height 24
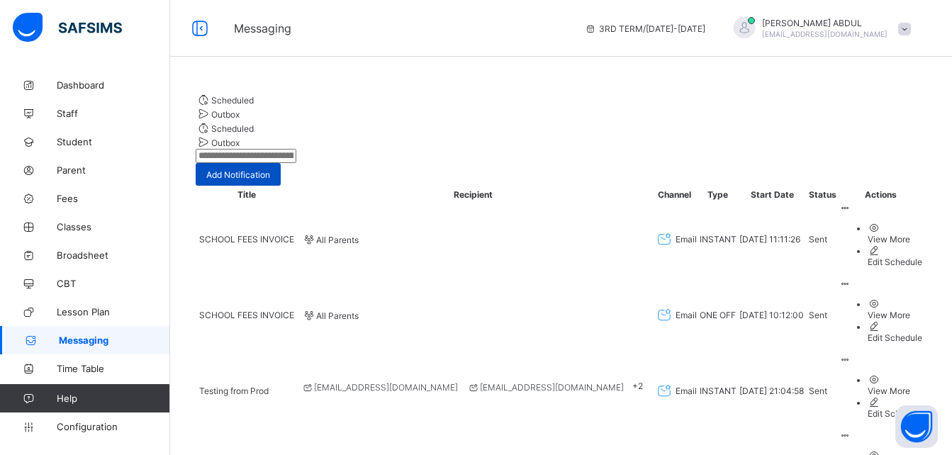
click at [270, 172] on span "Add Notification" at bounding box center [238, 174] width 64 height 11
select select "*"
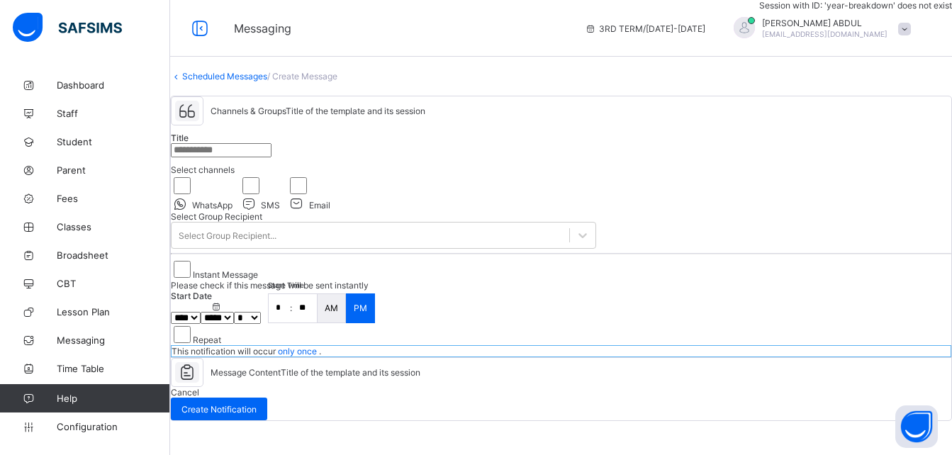
click at [272, 157] on input "text" at bounding box center [221, 150] width 101 height 14
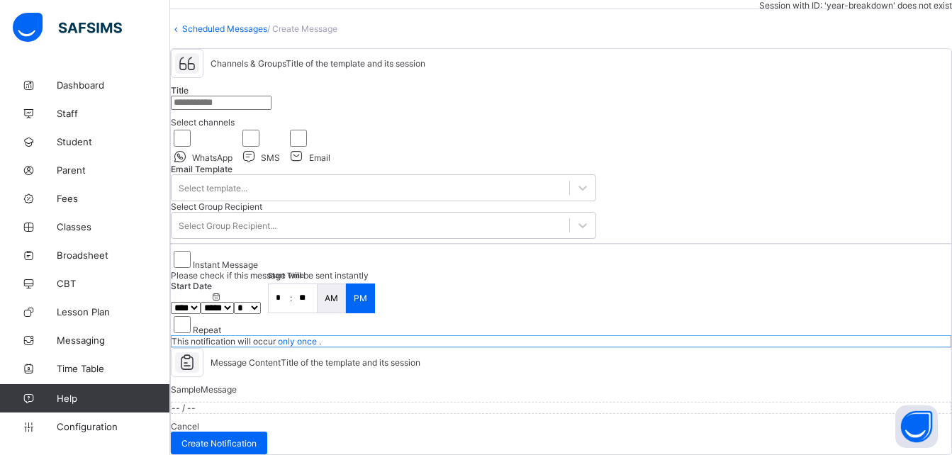
scroll to position [166, 0]
click at [568, 178] on div "Select template..." at bounding box center [371, 188] width 398 height 20
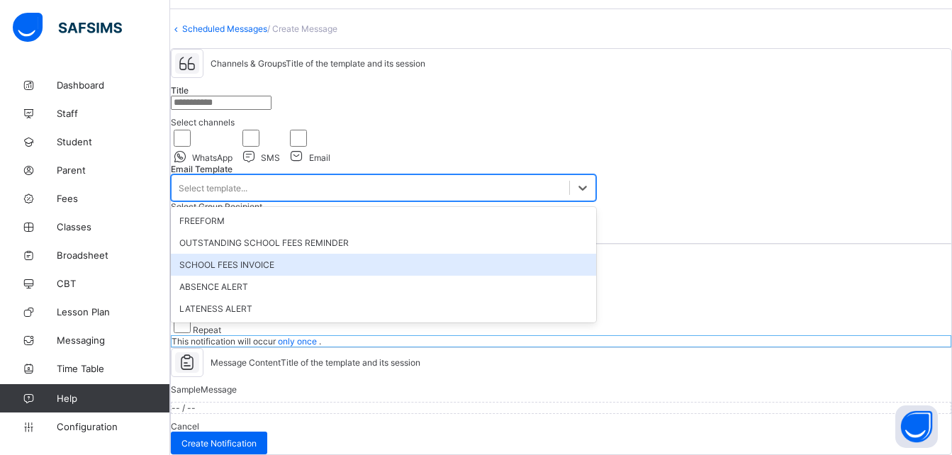
click at [533, 254] on div "SCHOOL FEES INVOICE" at bounding box center [383, 265] width 425 height 22
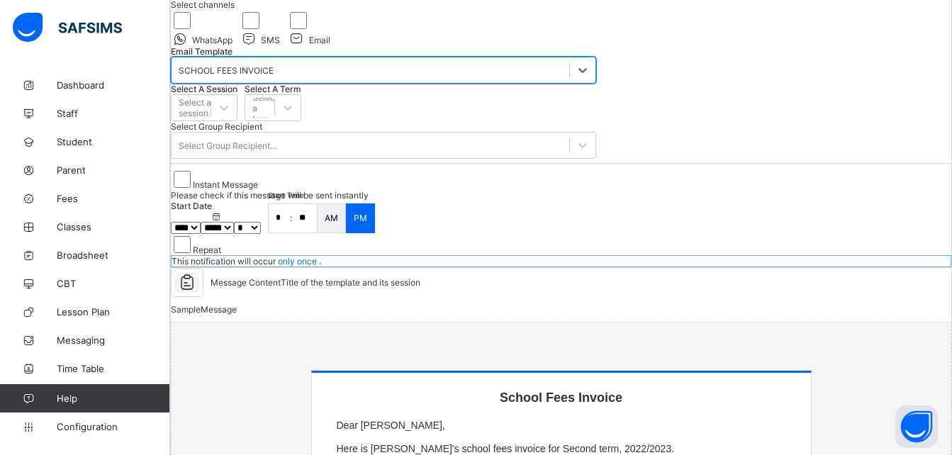
scroll to position [113, 0]
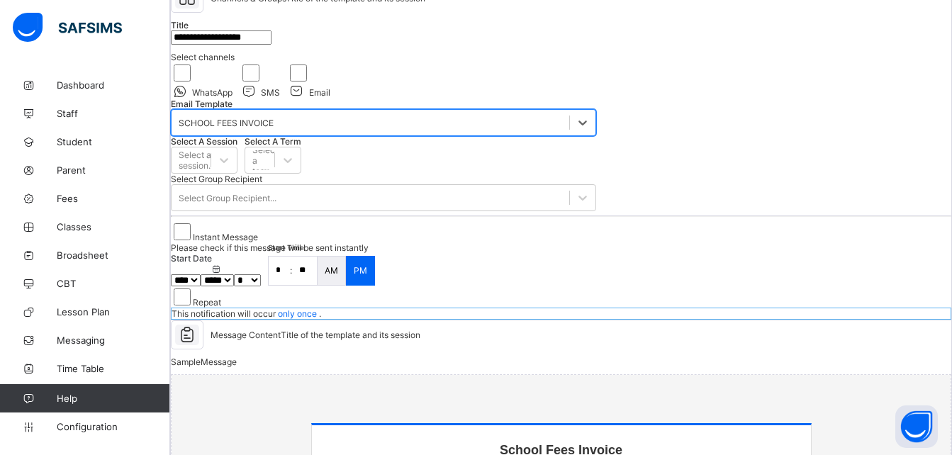
click at [274, 128] on div "SCHOOL FEES INVOICE" at bounding box center [226, 123] width 95 height 11
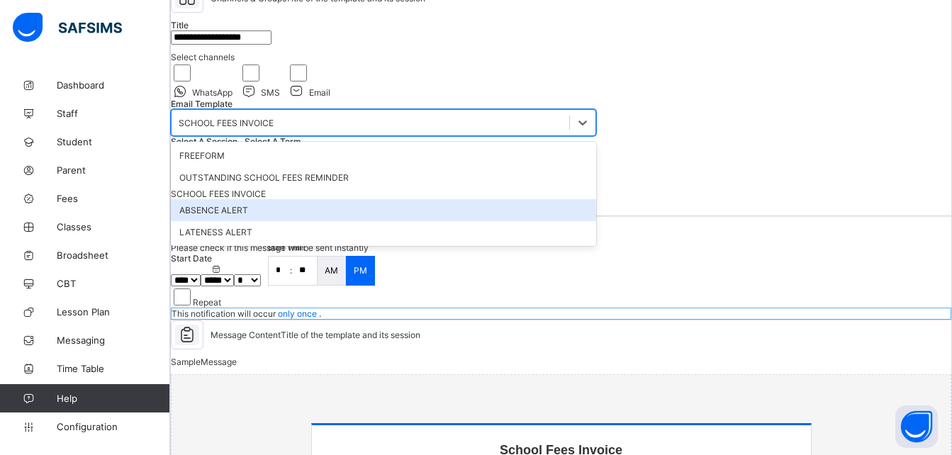
click at [373, 221] on div "ABSENCE ALERT" at bounding box center [383, 210] width 425 height 22
type input "**********"
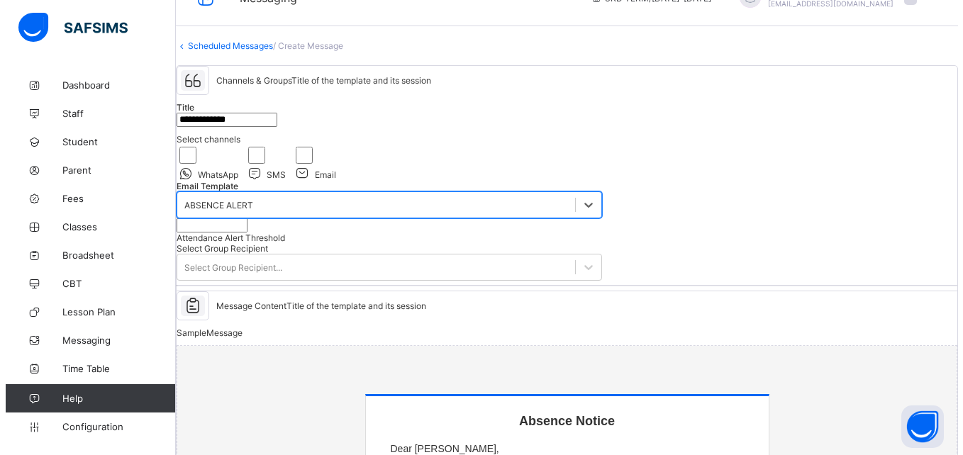
scroll to position [0, 0]
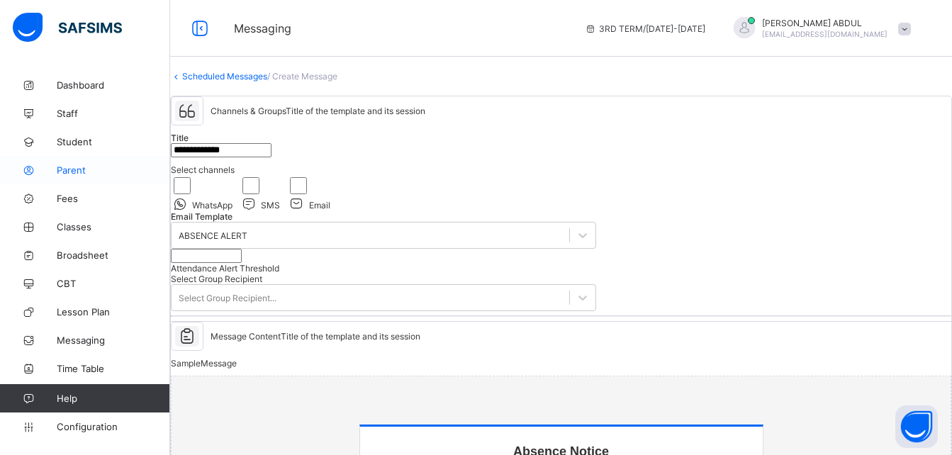
click at [91, 169] on span "Parent" at bounding box center [113, 170] width 113 height 11
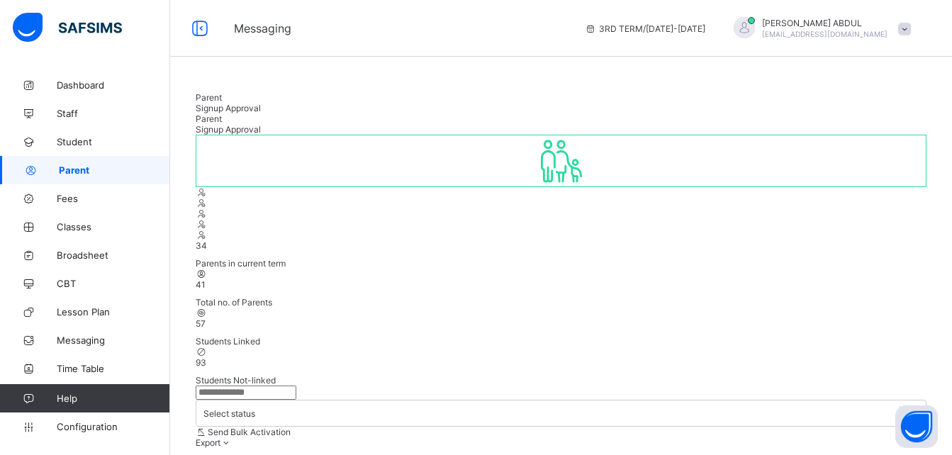
click at [286, 386] on input "text" at bounding box center [246, 393] width 101 height 14
type input "*"
click at [72, 364] on span "Time Table" at bounding box center [113, 368] width 113 height 11
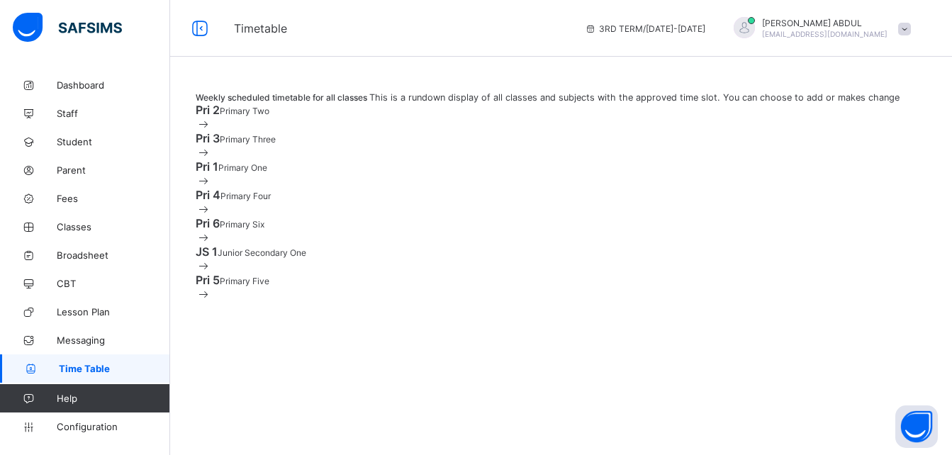
click at [901, 117] on div "Pri 2 Primary Two" at bounding box center [561, 110] width 731 height 14
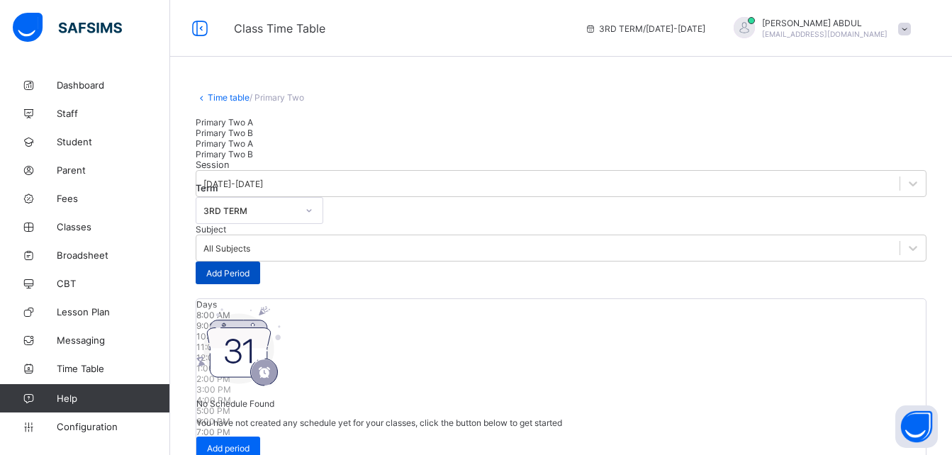
click at [250, 268] on span "Add Period" at bounding box center [227, 273] width 43 height 11
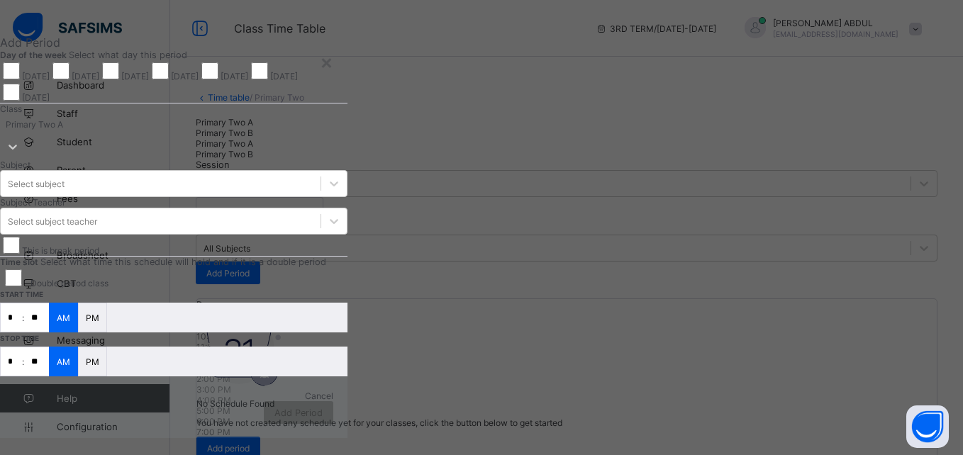
scroll to position [22, 0]
click at [50, 82] on div "[DATE]" at bounding box center [25, 70] width 50 height 21
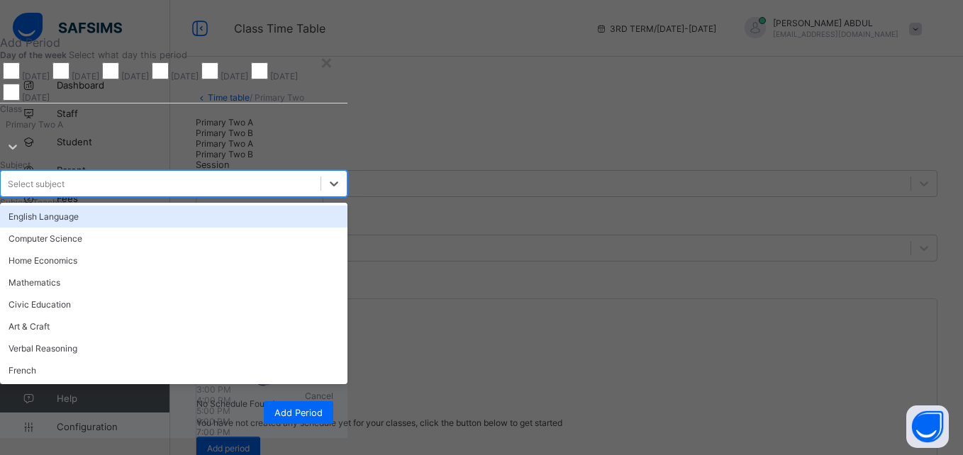
click at [347, 170] on div "Select subject" at bounding box center [173, 183] width 347 height 27
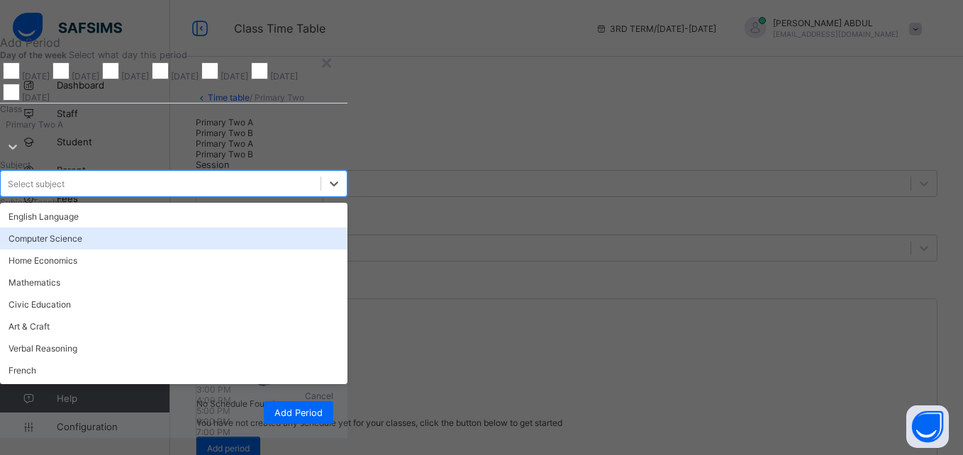
click at [347, 228] on div "Computer Science" at bounding box center [173, 239] width 347 height 22
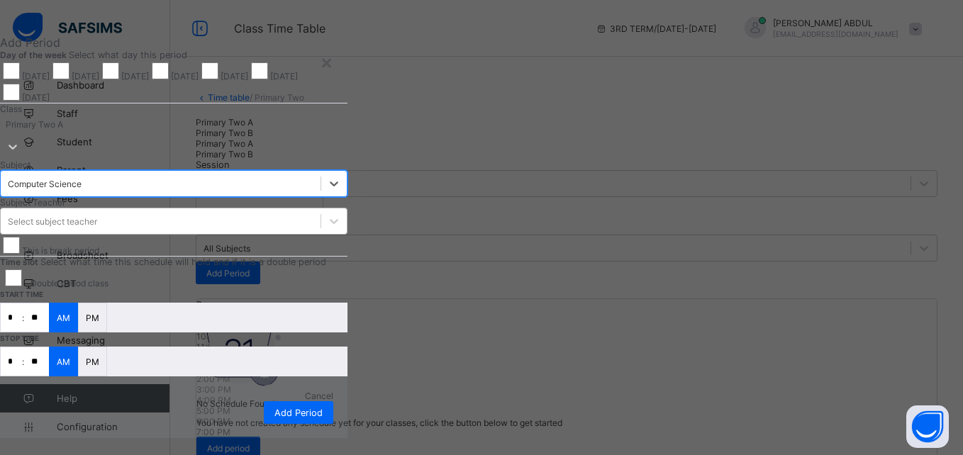
click at [97, 216] on div "Select subject teacher" at bounding box center [52, 221] width 89 height 11
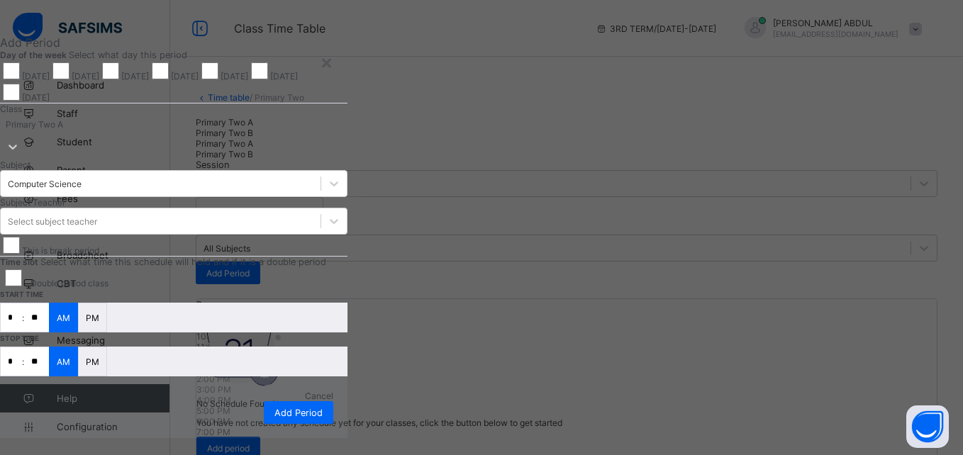
click at [347, 104] on div "Class Primary Two A Subject Computer Science Subject Teacher Select subject tea…" at bounding box center [173, 180] width 347 height 152
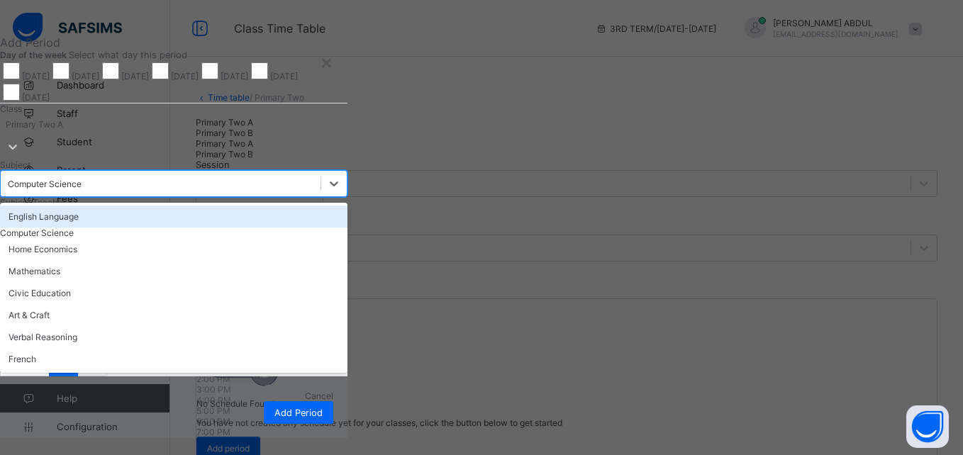
click at [82, 179] on div "Computer Science" at bounding box center [45, 184] width 74 height 11
click at [347, 206] on div "English Language" at bounding box center [173, 217] width 347 height 22
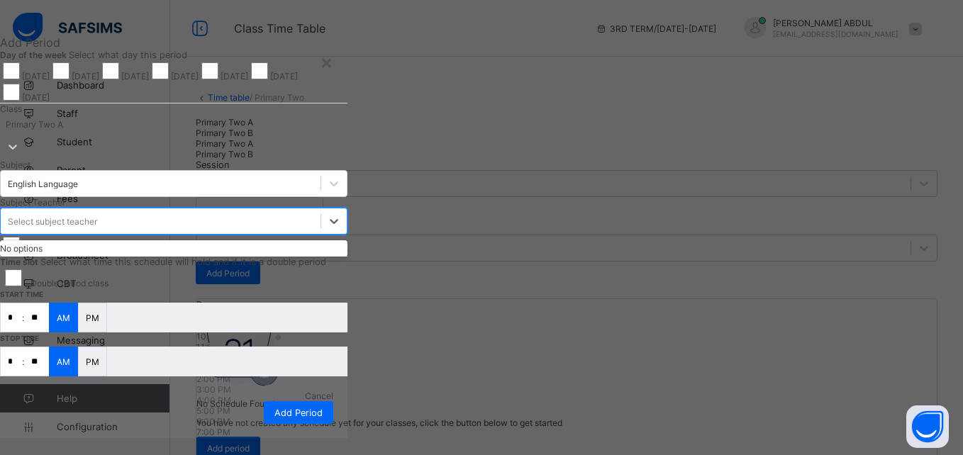
click at [97, 216] on div "Select subject teacher" at bounding box center [52, 221] width 89 height 11
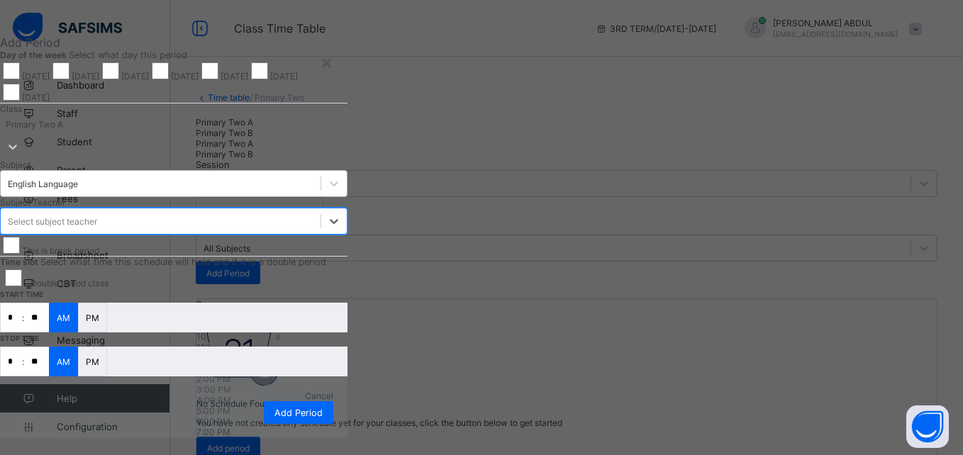
click at [78, 179] on div "English Language" at bounding box center [43, 184] width 70 height 11
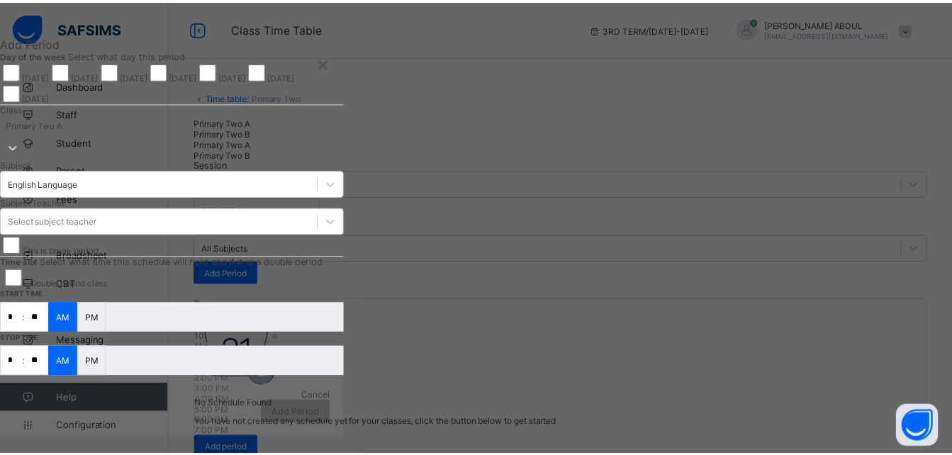
scroll to position [0, 0]
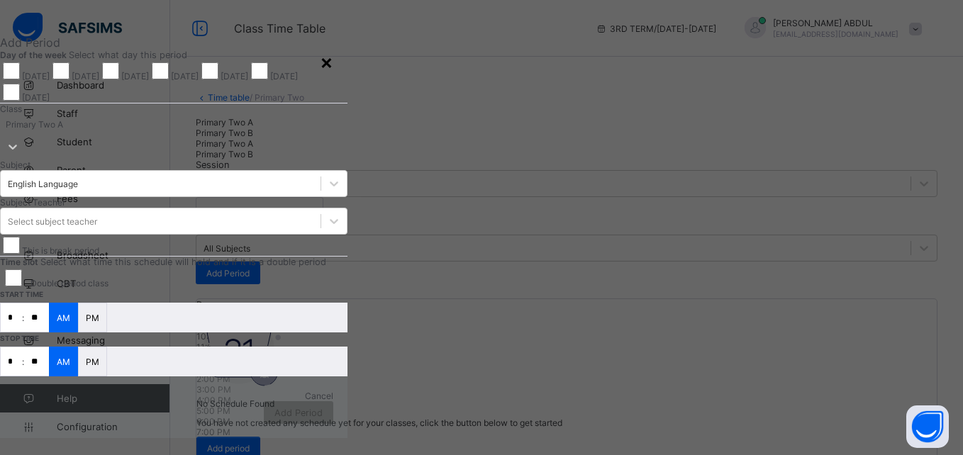
click at [333, 62] on div "×" at bounding box center [326, 62] width 13 height 24
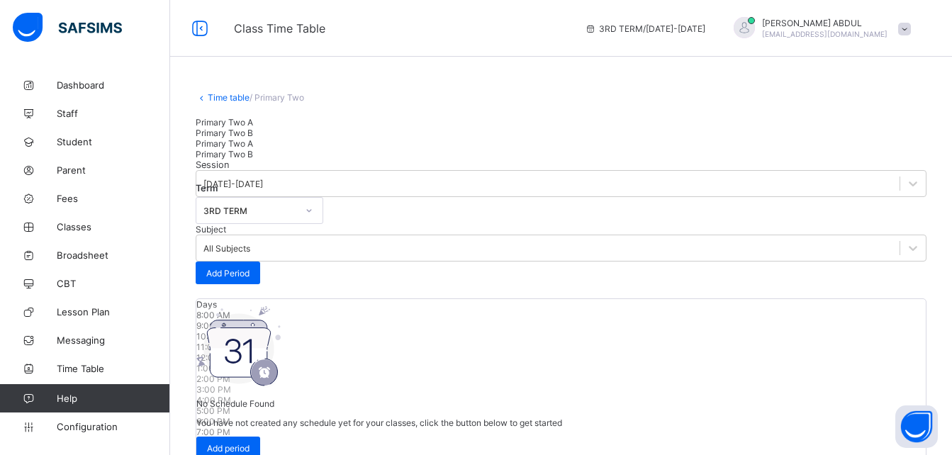
click at [218, 95] on link "Time table" at bounding box center [229, 97] width 42 height 11
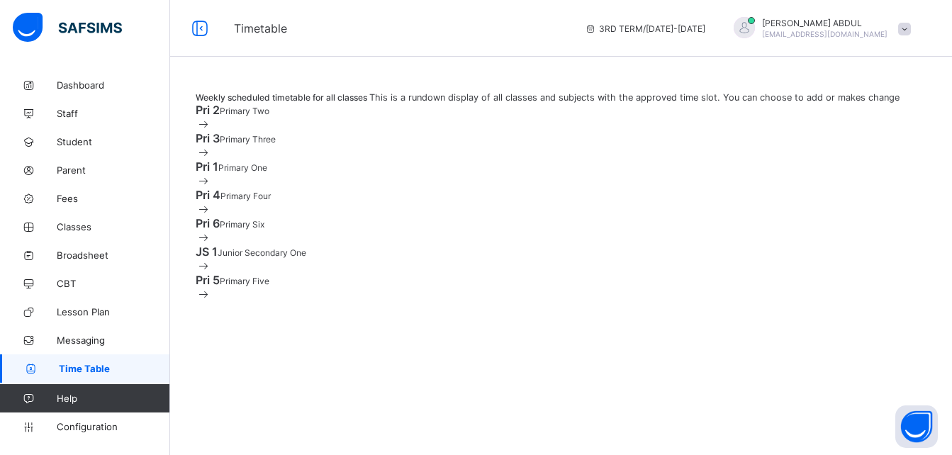
click at [59, 403] on link "Help" at bounding box center [84, 398] width 169 height 28
click at [908, 415] on button "Open asap" at bounding box center [917, 427] width 43 height 43
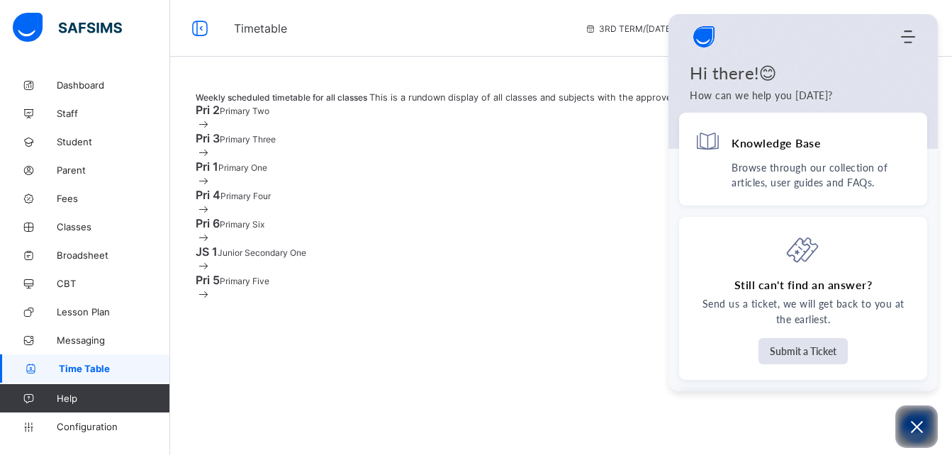
click at [379, 71] on div "Weekly scheduled timetable for all classes This is a rundown display of all cla…" at bounding box center [561, 197] width 782 height 252
click at [67, 416] on link "Configuration" at bounding box center [84, 427] width 169 height 28
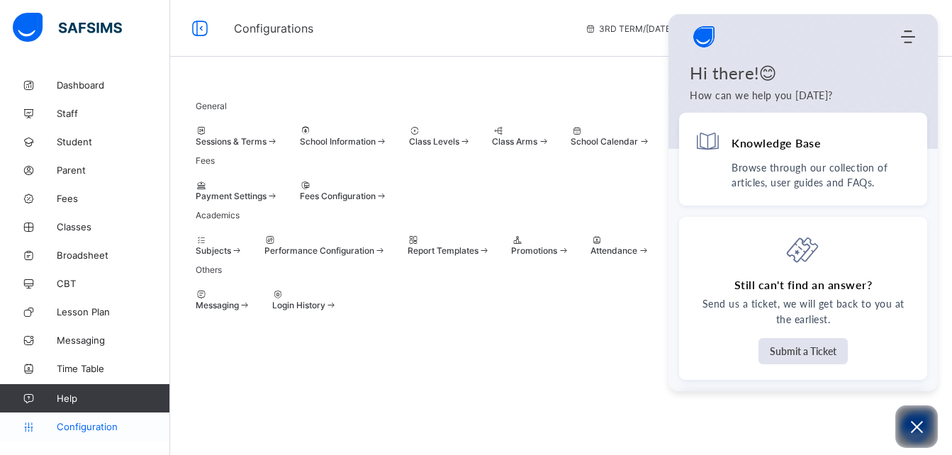
click at [97, 433] on link "Configuration" at bounding box center [84, 427] width 169 height 28
click at [903, 424] on button "Open asap" at bounding box center [917, 427] width 43 height 43
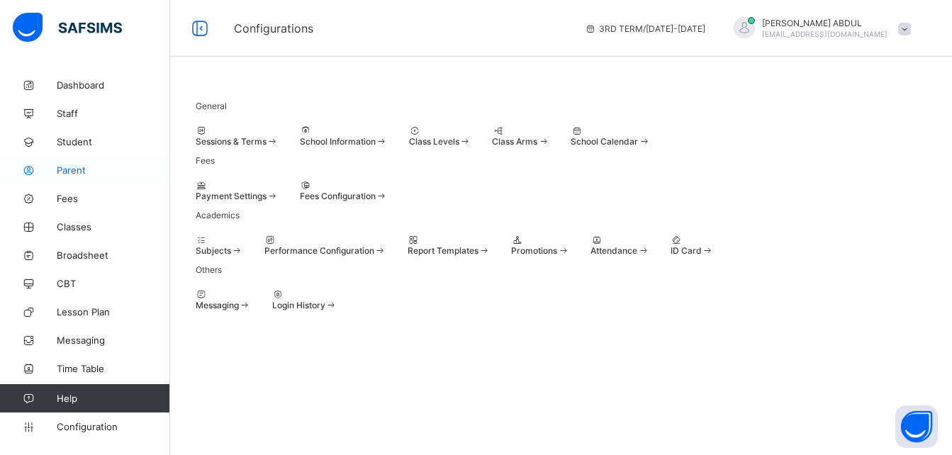
click at [81, 172] on span "Parent" at bounding box center [113, 170] width 113 height 11
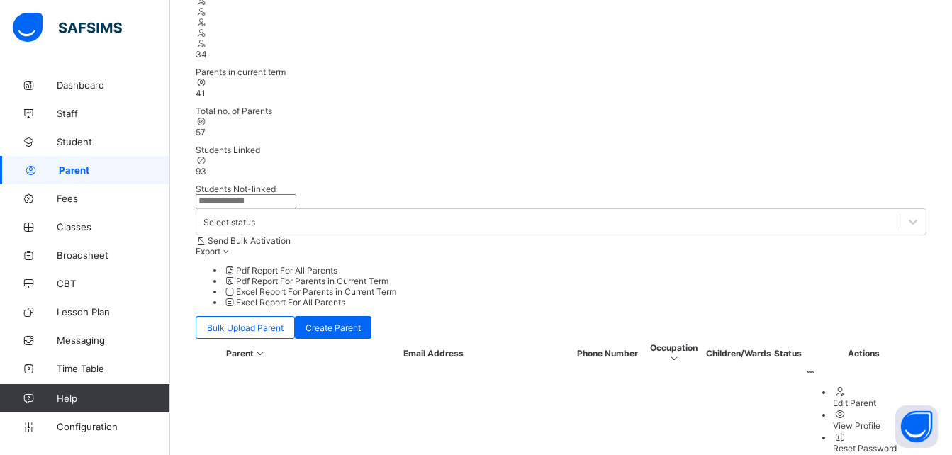
scroll to position [194, 0]
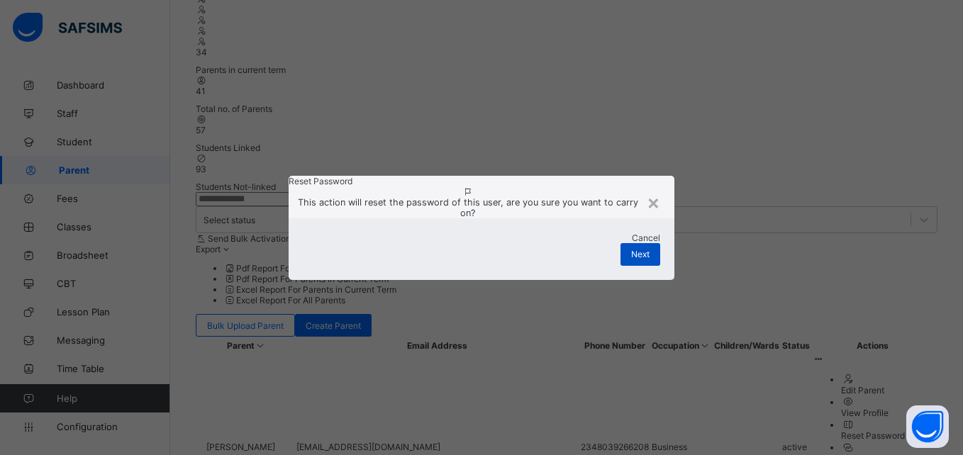
click at [645, 260] on span "Next" at bounding box center [640, 254] width 18 height 11
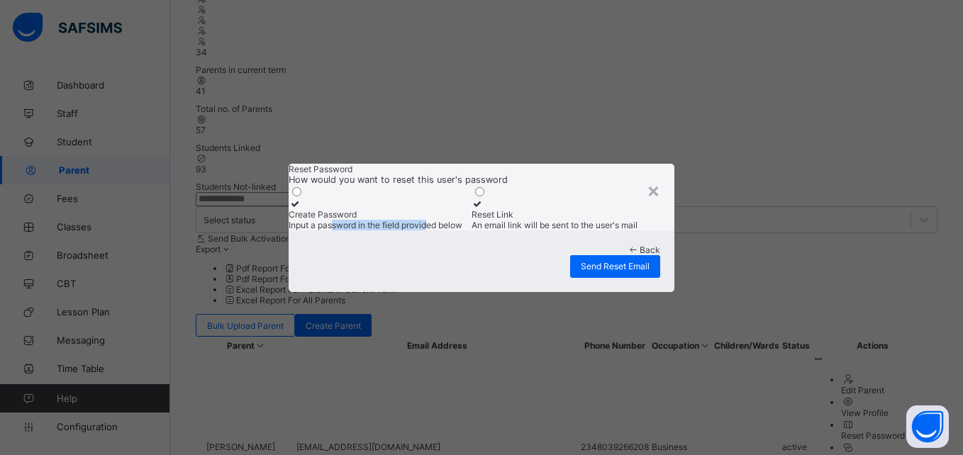
click at [394, 220] on span "Input a password in the field provided below" at bounding box center [376, 225] width 174 height 11
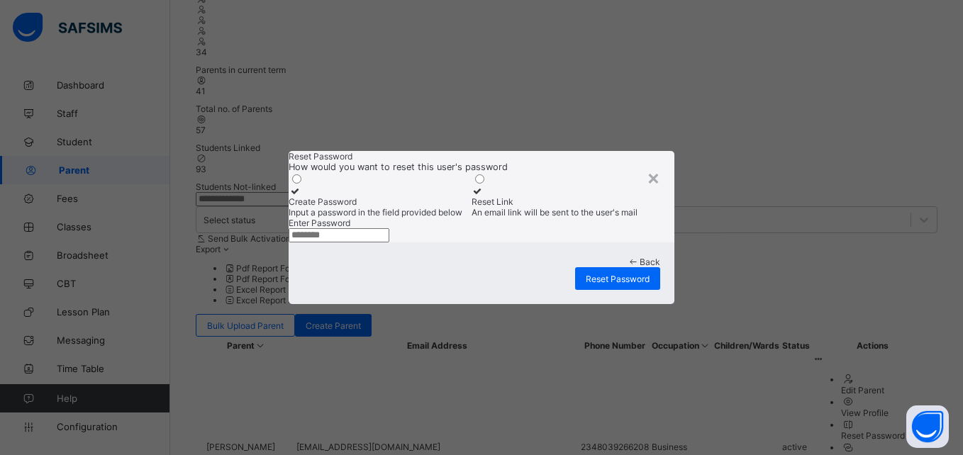
drag, startPoint x: 394, startPoint y: 187, endPoint x: 367, endPoint y: 272, distance: 89.0
click at [367, 243] on input "text" at bounding box center [339, 235] width 101 height 14
type input "**********"
click at [616, 290] on div "Reset Password" at bounding box center [617, 278] width 85 height 23
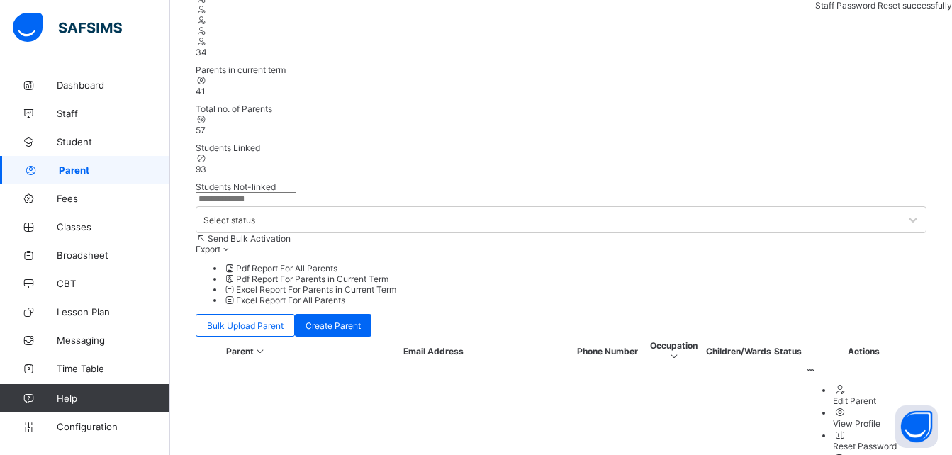
drag, startPoint x: 356, startPoint y: 225, endPoint x: 470, endPoint y: 218, distance: 114.3
copy td "[EMAIL_ADDRESS][DOMAIN_NAME]"
click at [87, 338] on span "Messaging" at bounding box center [113, 340] width 113 height 11
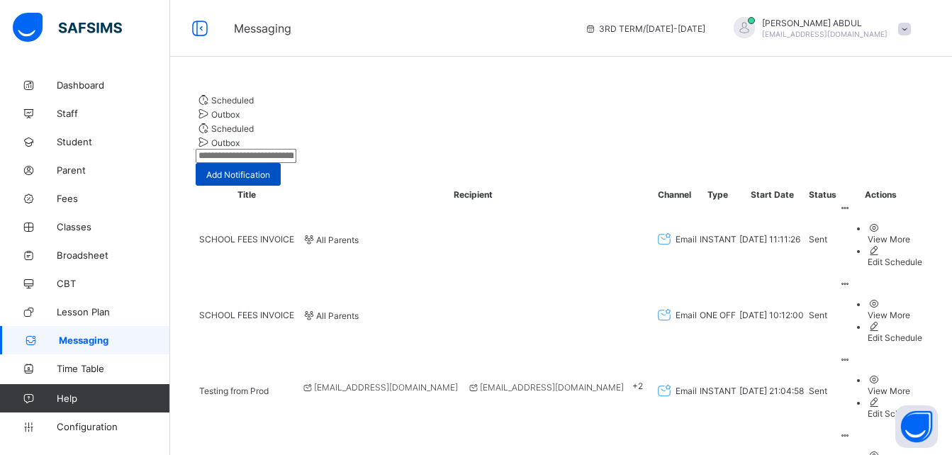
click at [270, 172] on span "Add Notification" at bounding box center [238, 174] width 64 height 11
select select "*"
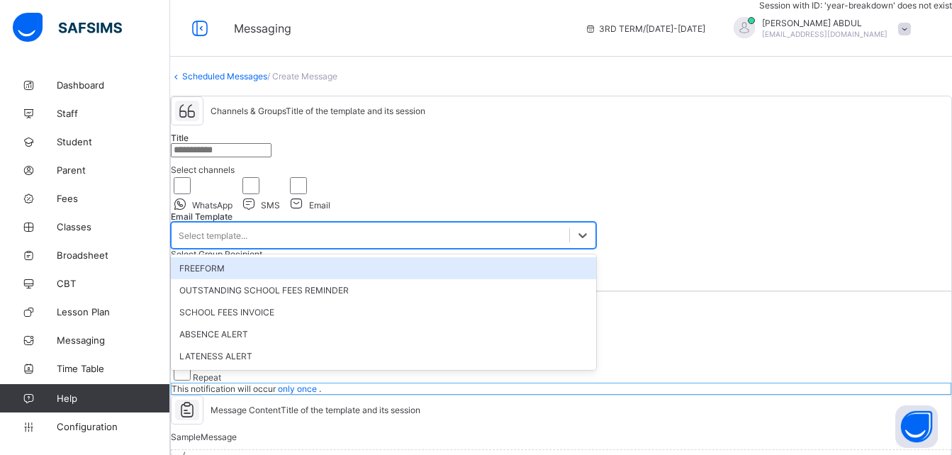
click at [297, 245] on div "Select template..." at bounding box center [371, 235] width 398 height 20
click at [260, 279] on div "FREEFORM" at bounding box center [383, 268] width 425 height 22
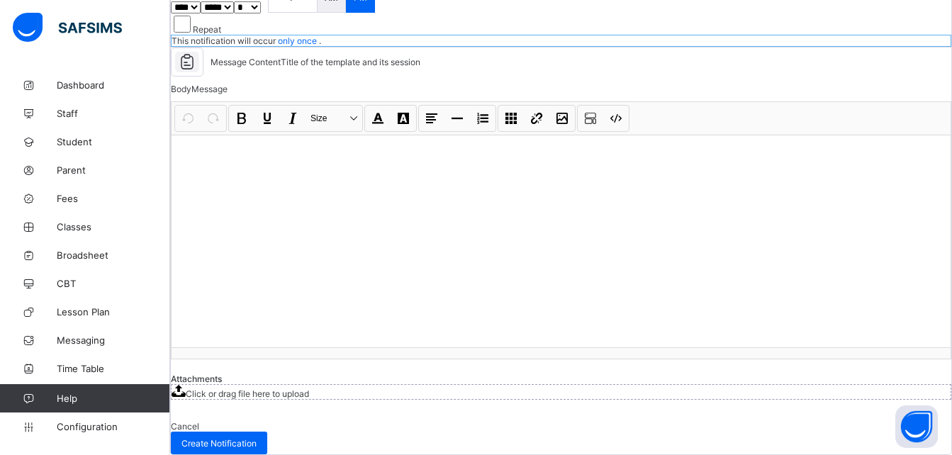
scroll to position [701, 0]
click at [441, 233] on div at bounding box center [561, 241] width 779 height 213
click at [523, 110] on button "Table" at bounding box center [511, 118] width 24 height 24
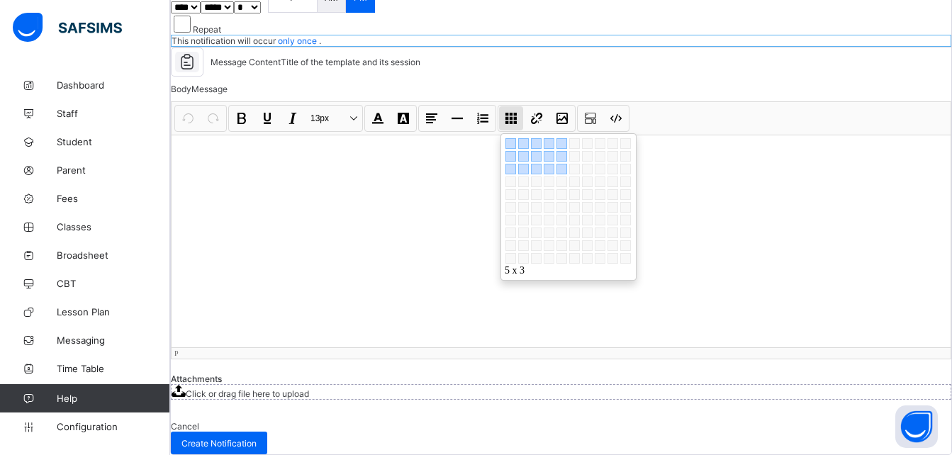
click at [603, 162] on div at bounding box center [569, 202] width 128 height 128
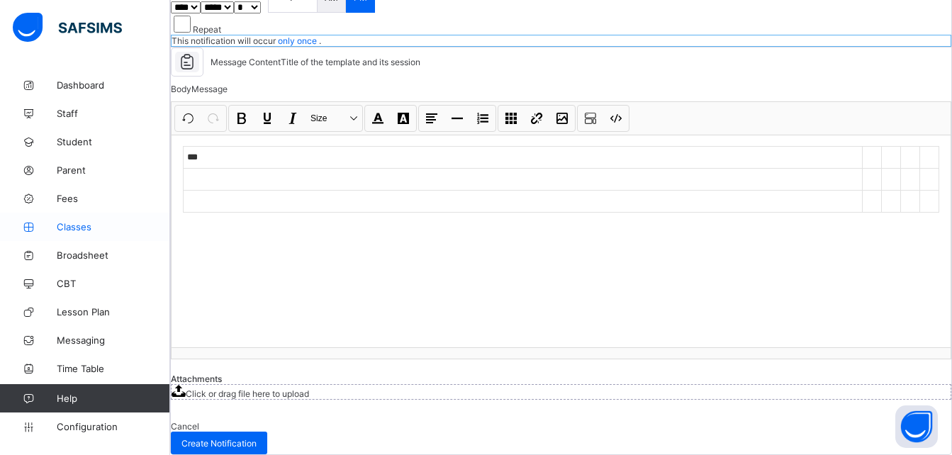
click at [94, 215] on link "Classes" at bounding box center [85, 227] width 170 height 28
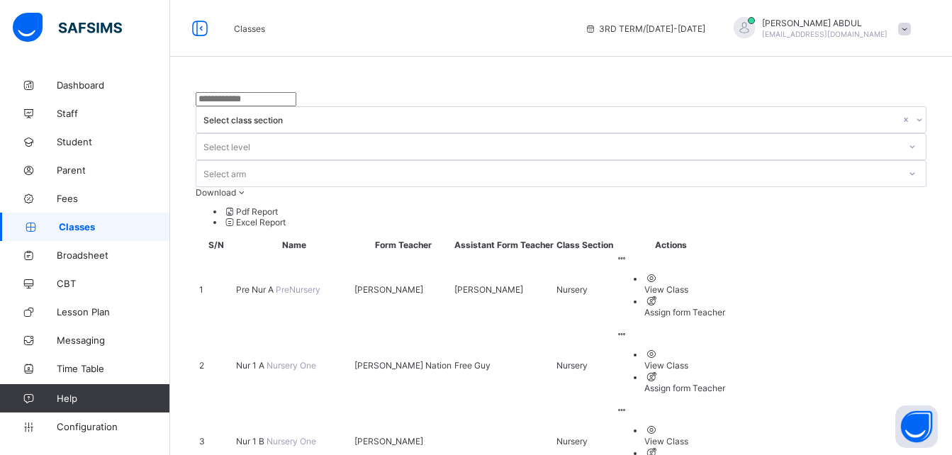
click at [267, 284] on span "Pre Nur A" at bounding box center [256, 289] width 40 height 11
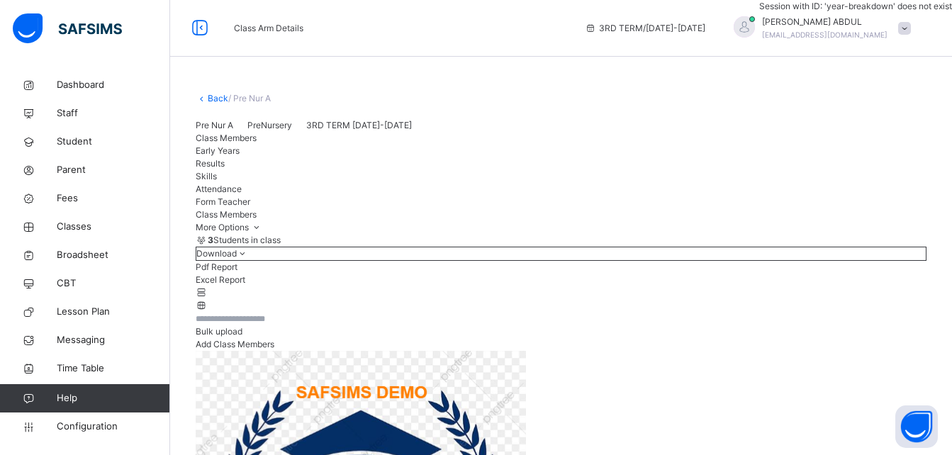
drag, startPoint x: 285, startPoint y: 285, endPoint x: 422, endPoint y: 273, distance: 137.4
click at [240, 156] on span "Early Years" at bounding box center [218, 150] width 44 height 11
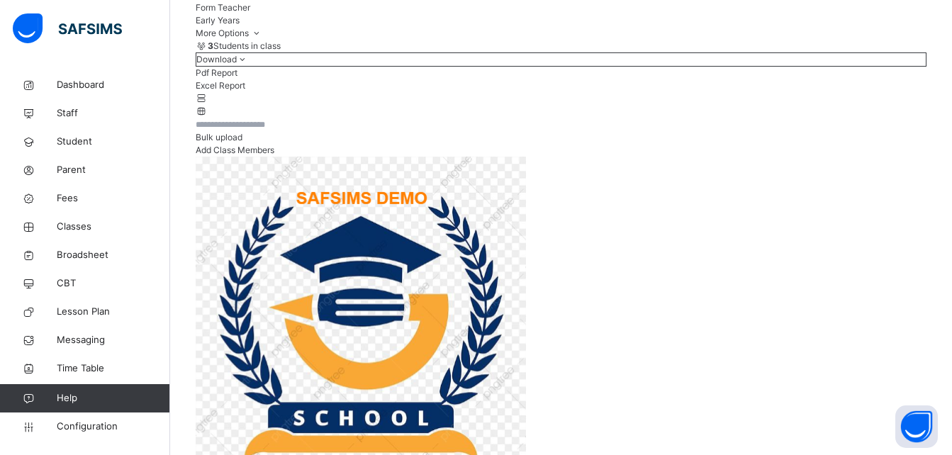
scroll to position [189, 0]
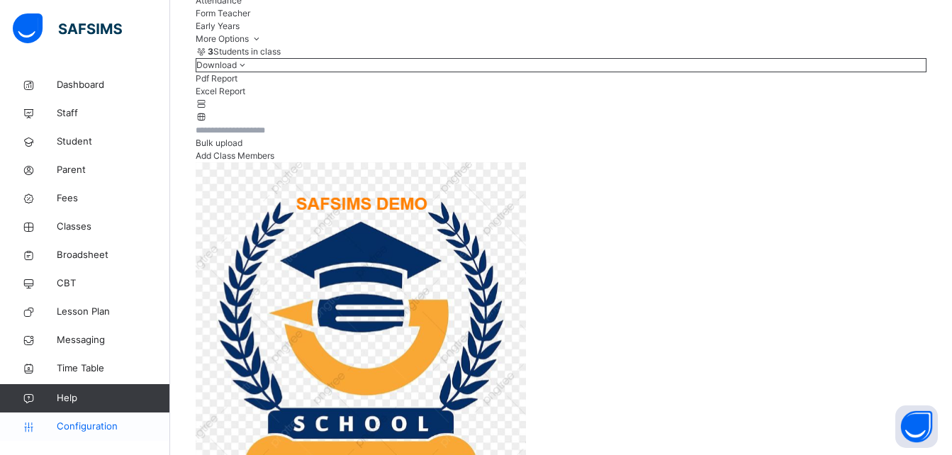
click at [77, 428] on span "Configuration" at bounding box center [113, 427] width 113 height 14
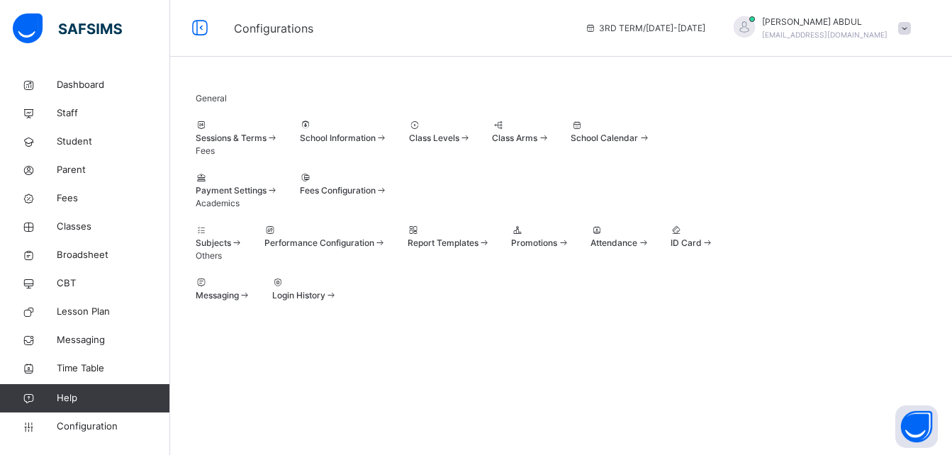
click at [888, 26] on span "BILLY ABDUL" at bounding box center [825, 22] width 126 height 13
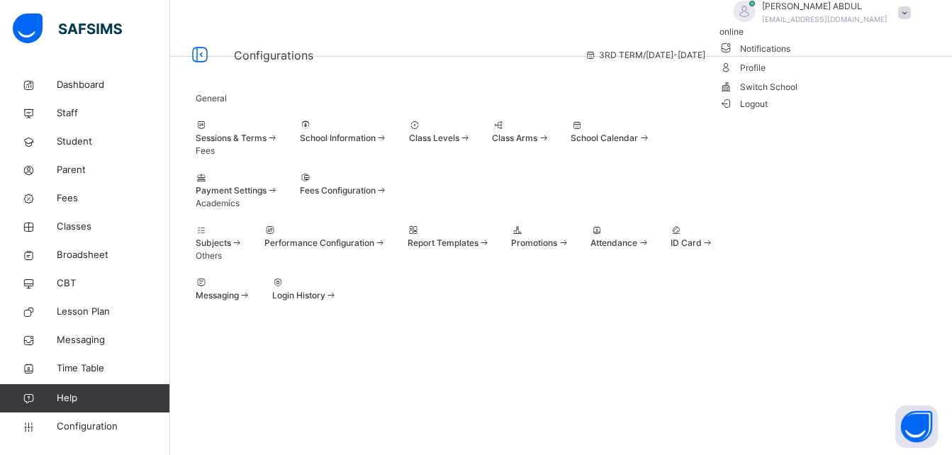
click at [769, 111] on span "Logout" at bounding box center [744, 103] width 49 height 15
